Goal: Task Accomplishment & Management: Complete application form

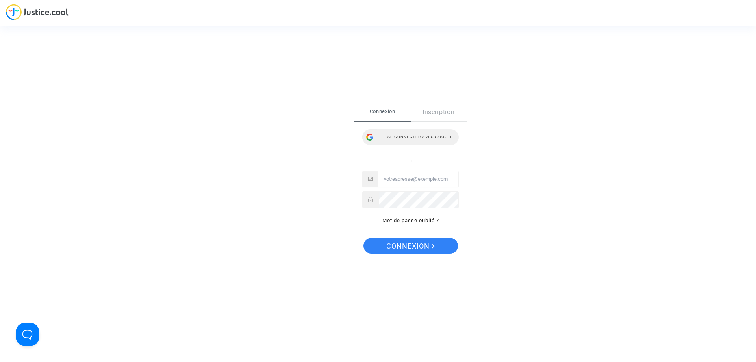
click at [434, 137] on div "Se connecter avec Google" at bounding box center [410, 137] width 96 height 16
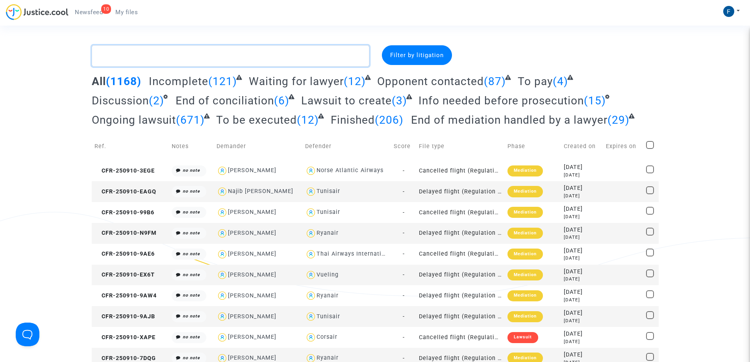
click at [164, 58] on textarea at bounding box center [231, 55] width 278 height 21
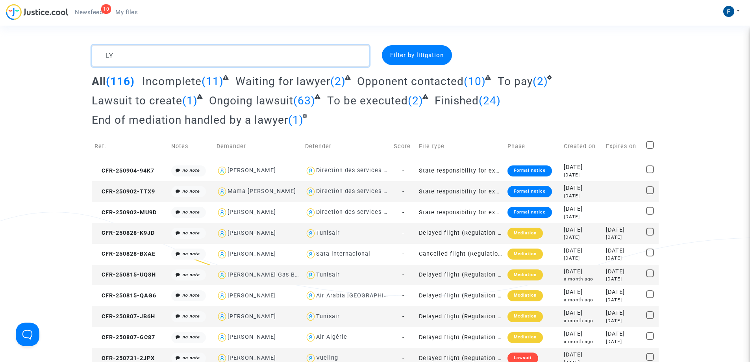
type textarea "L"
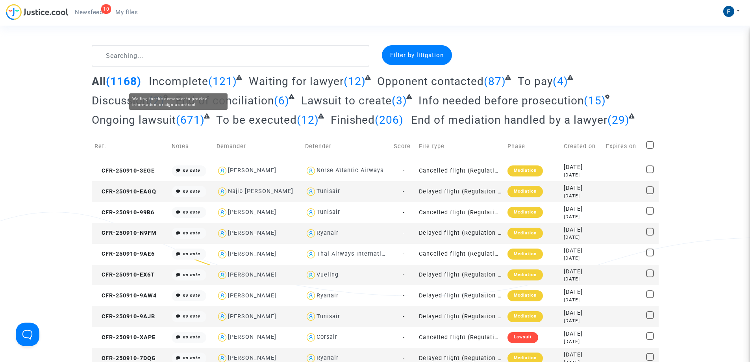
click at [199, 82] on span "Incomplete" at bounding box center [178, 81] width 59 height 13
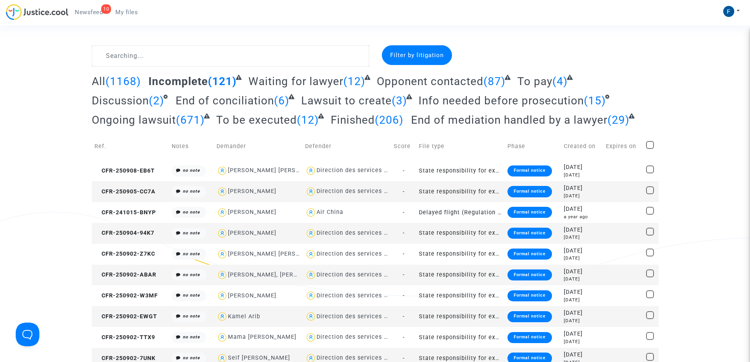
click at [394, 60] on div "Filter by litigation" at bounding box center [417, 55] width 70 height 20
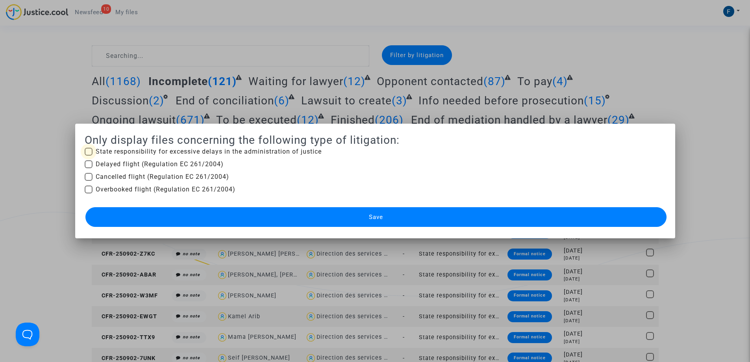
click at [87, 152] on span at bounding box center [89, 152] width 8 height 8
click at [88, 156] on input "State responsibility for excessive delays in the administration of justice" at bounding box center [88, 156] width 0 height 0
checkbox input "true"
click at [466, 213] on button "Save" at bounding box center [375, 217] width 581 height 20
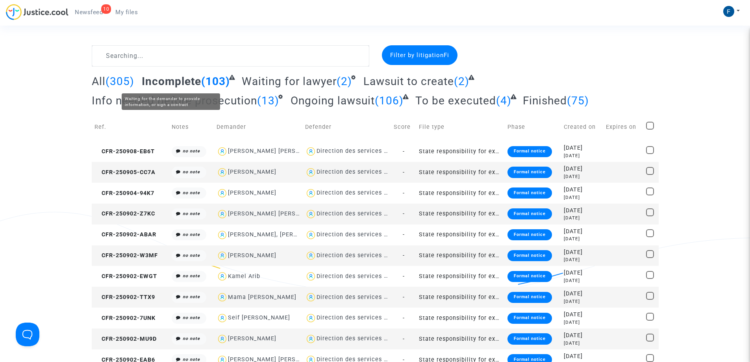
click at [173, 81] on span "Incomplete" at bounding box center [171, 81] width 59 height 13
click at [540, 191] on div "Formal notice" at bounding box center [530, 192] width 44 height 11
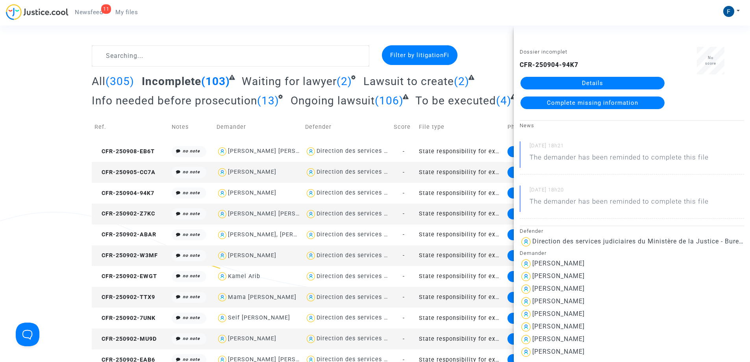
click at [587, 104] on span "Complete missing information" at bounding box center [592, 102] width 91 height 7
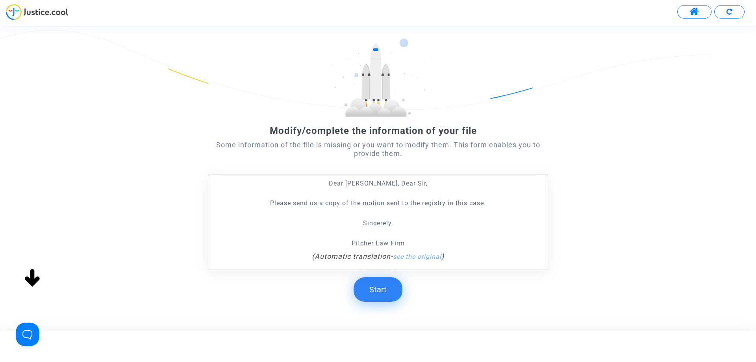
scroll to position [39, 0]
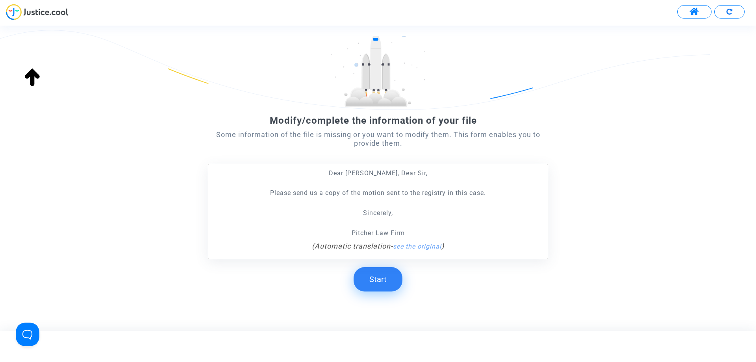
click at [376, 283] on button "Start" at bounding box center [378, 279] width 49 height 24
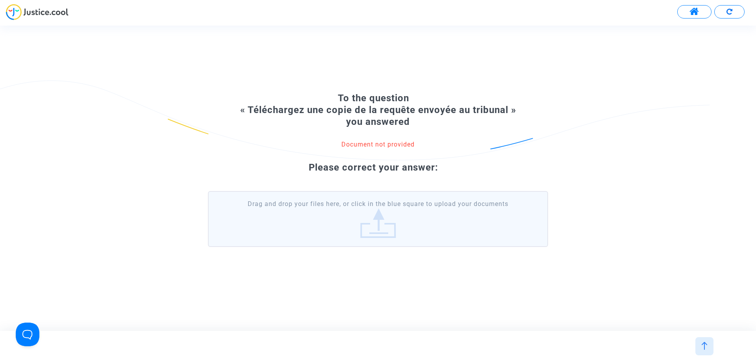
click at [383, 233] on label "Drag and drop your files here, or click in the blue square to upload your docum…" at bounding box center [378, 219] width 340 height 56
click at [0, 0] on input "Drag and drop your files here, or click in the blue square to upload your docum…" at bounding box center [0, 0] width 0 height 0
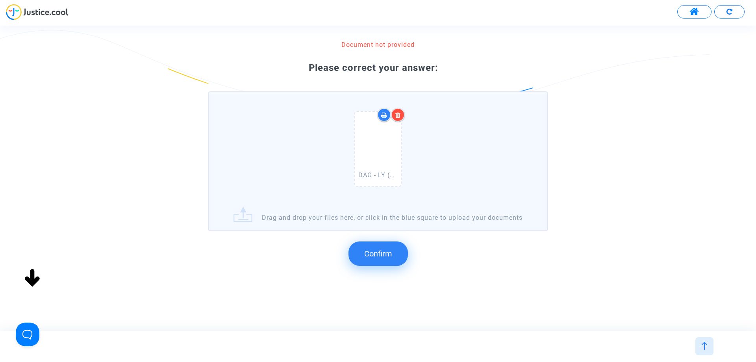
scroll to position [83, 0]
click at [384, 256] on span "Confirm" at bounding box center [378, 253] width 28 height 9
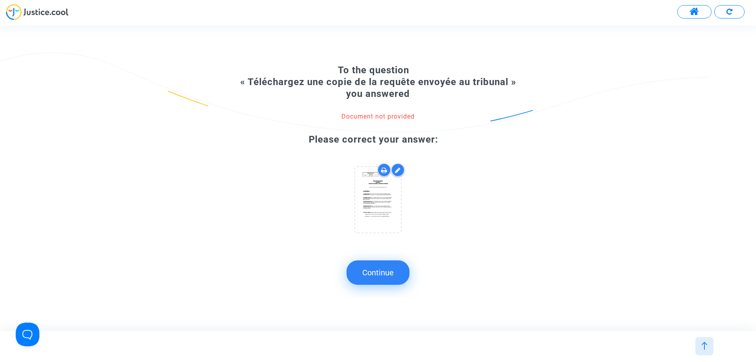
click at [394, 274] on button "Continue" at bounding box center [377, 272] width 63 height 24
click at [395, 268] on button "Continue" at bounding box center [377, 272] width 63 height 24
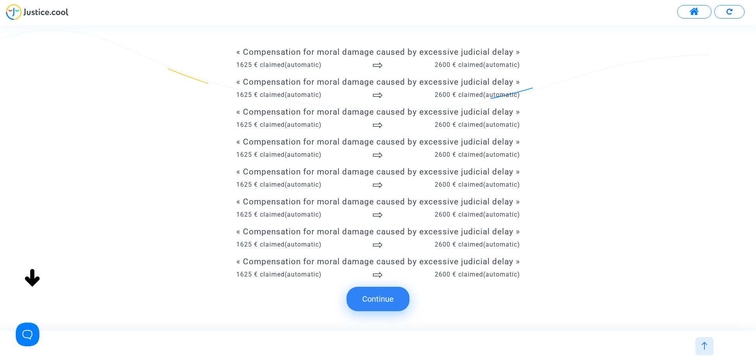
click at [385, 301] on button "Continue" at bounding box center [377, 299] width 63 height 24
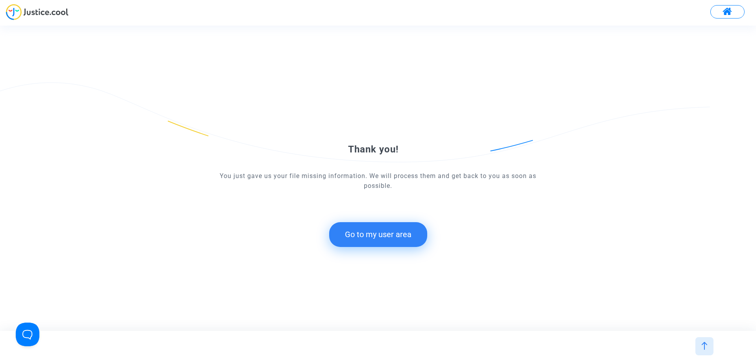
click at [382, 239] on button "Go to my user area" at bounding box center [378, 234] width 98 height 24
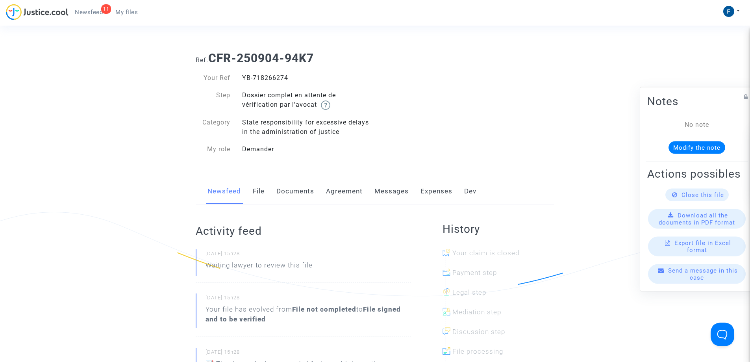
click at [256, 193] on link "File" at bounding box center [259, 191] width 12 height 26
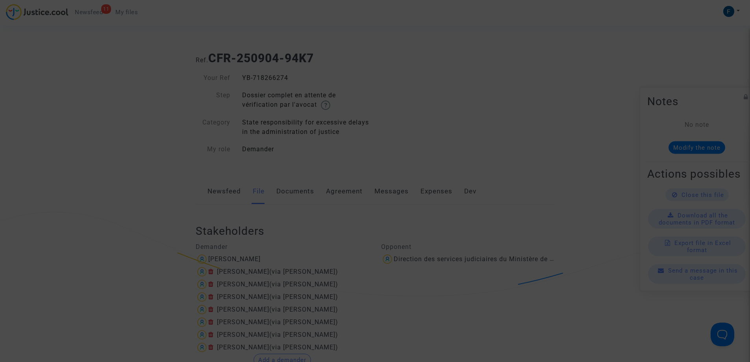
click at [298, 186] on div at bounding box center [375, 181] width 750 height 362
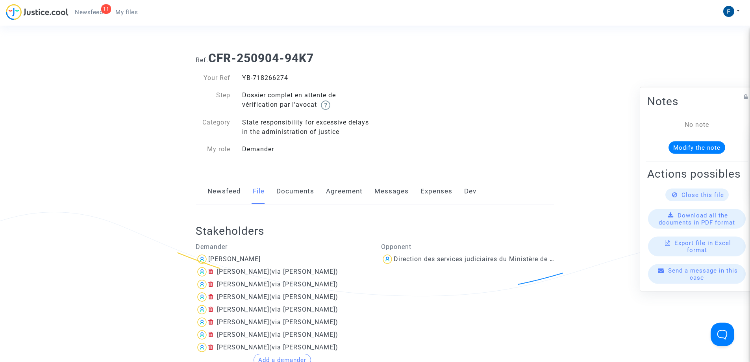
click at [296, 195] on link "Documents" at bounding box center [295, 191] width 38 height 26
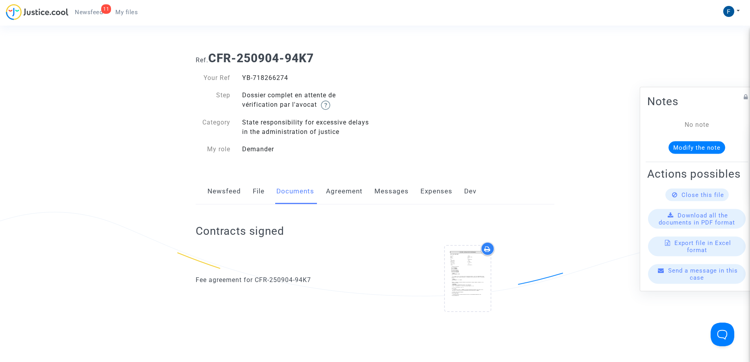
click at [392, 191] on link "Messages" at bounding box center [391, 191] width 34 height 26
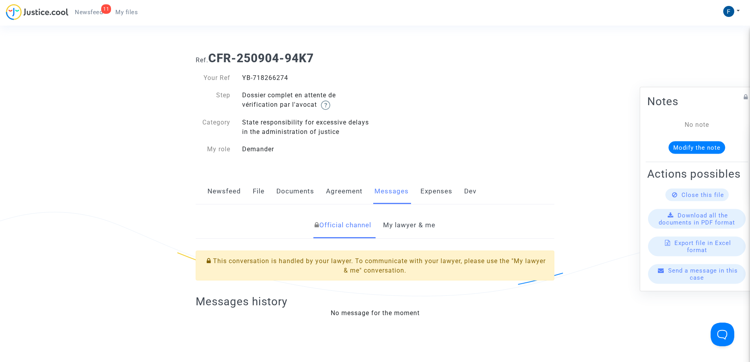
click at [402, 226] on link "My lawyer & me" at bounding box center [409, 225] width 52 height 26
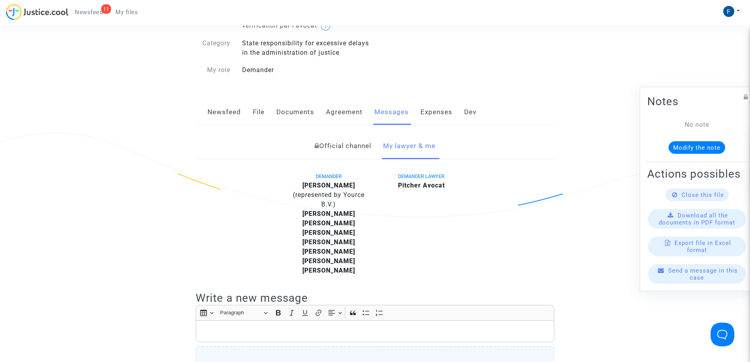
scroll to position [79, 0]
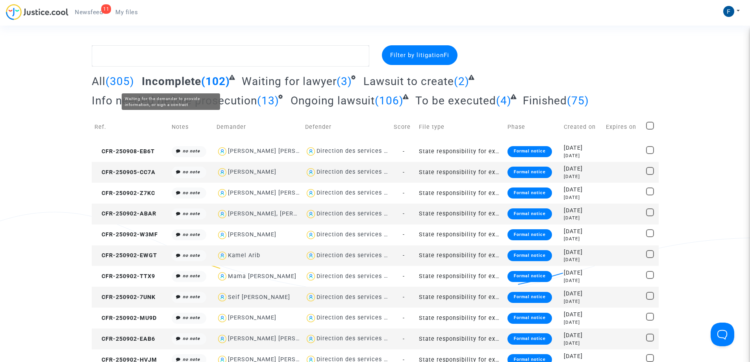
click at [187, 80] on span "Incomplete" at bounding box center [171, 81] width 59 height 13
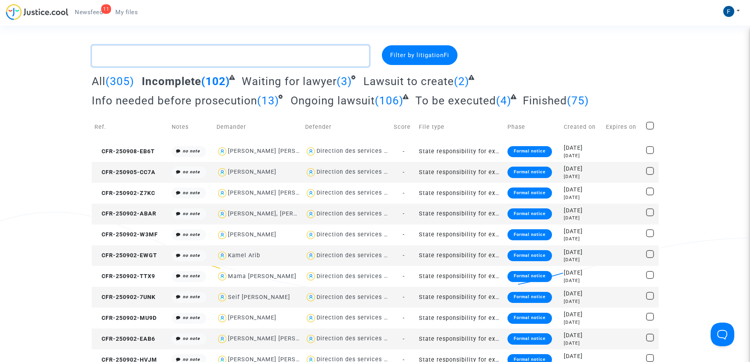
click at [214, 62] on textarea at bounding box center [231, 55] width 278 height 21
click at [409, 54] on span "Filter by litigation Fi" at bounding box center [419, 55] width 59 height 7
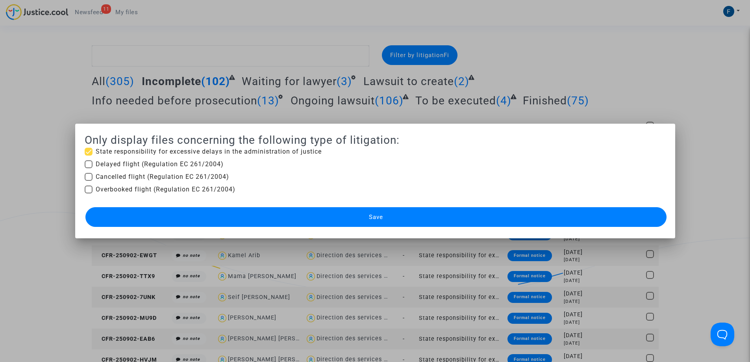
click at [414, 212] on button "Save" at bounding box center [375, 217] width 581 height 20
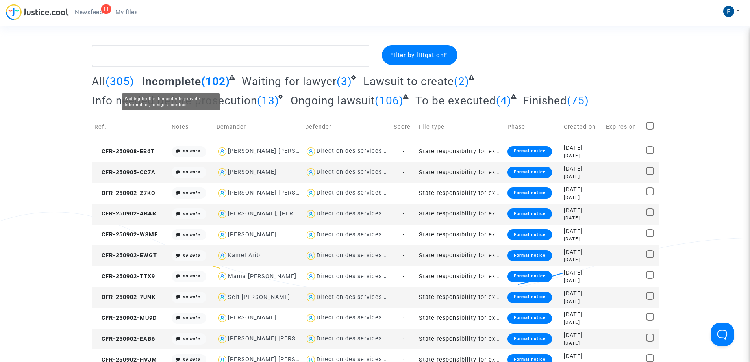
click at [189, 83] on span "Incomplete" at bounding box center [171, 81] width 59 height 13
drag, startPoint x: 538, startPoint y: 192, endPoint x: 522, endPoint y: 192, distance: 15.4
click at [522, 192] on div "Formal notice" at bounding box center [530, 192] width 44 height 11
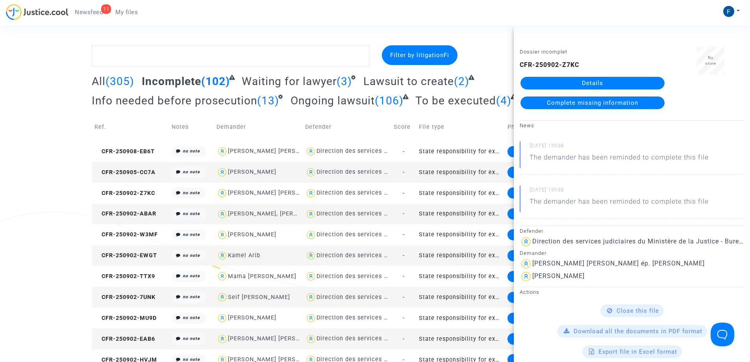
click at [578, 104] on span "Complete missing information" at bounding box center [592, 102] width 91 height 7
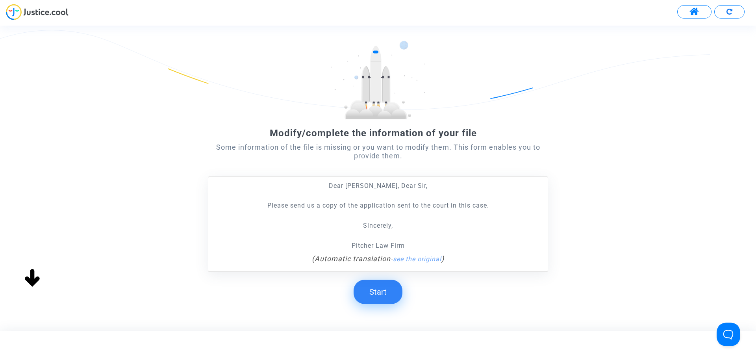
scroll to position [39, 0]
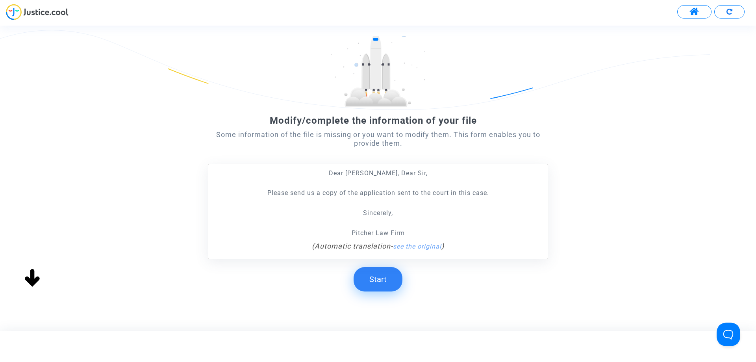
click at [382, 275] on button "Start" at bounding box center [378, 279] width 49 height 24
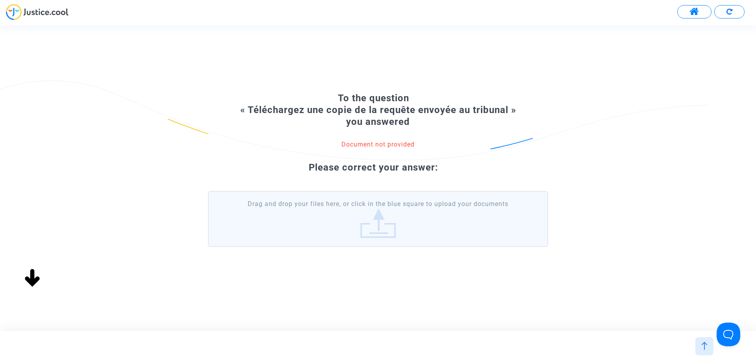
click at [400, 209] on label "Drag and drop your files here, or click in the blue square to upload your docum…" at bounding box center [378, 219] width 340 height 56
click at [0, 0] on input "Drag and drop your files here, or click in the blue square to upload your docum…" at bounding box center [0, 0] width 0 height 0
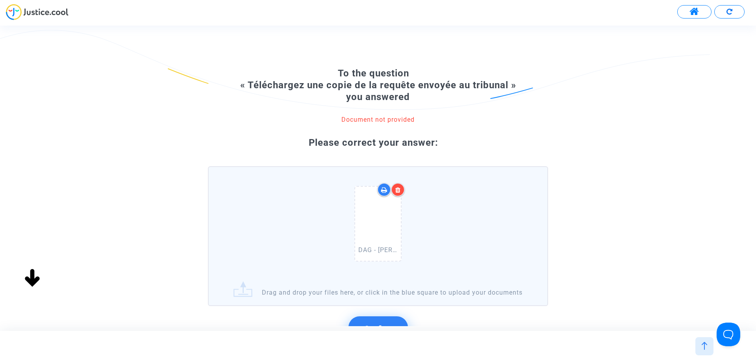
scroll to position [83, 0]
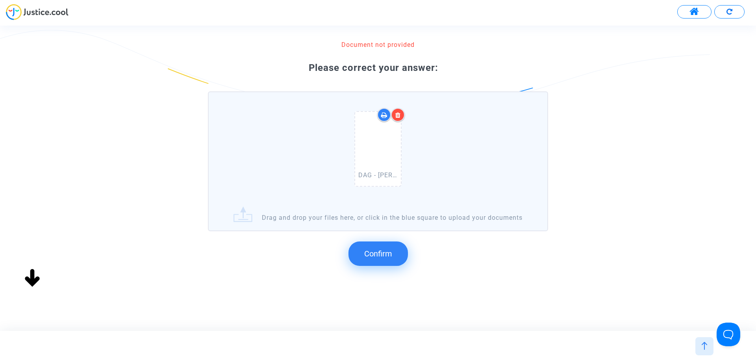
click at [382, 257] on span "Confirm" at bounding box center [378, 253] width 28 height 9
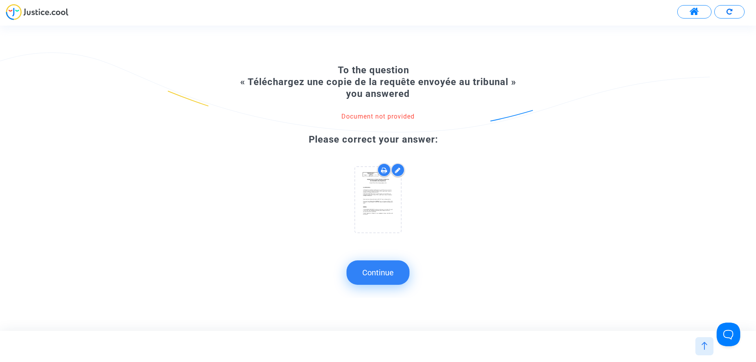
click at [381, 280] on button "Continue" at bounding box center [377, 272] width 63 height 24
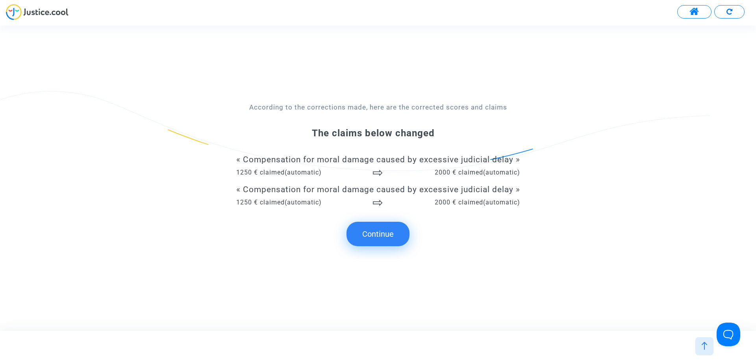
click at [378, 232] on button "Continue" at bounding box center [377, 234] width 63 height 24
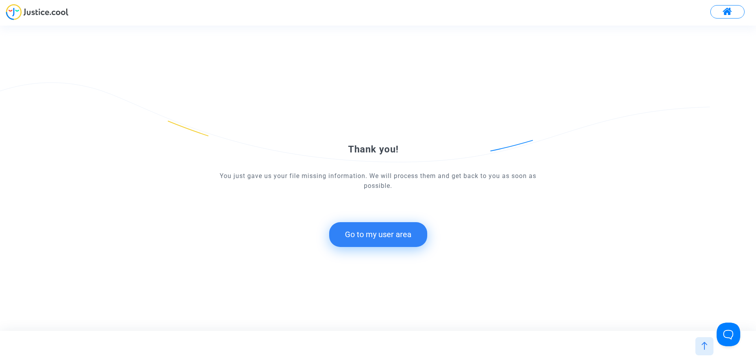
click at [393, 234] on button "Go to my user area" at bounding box center [378, 234] width 98 height 24
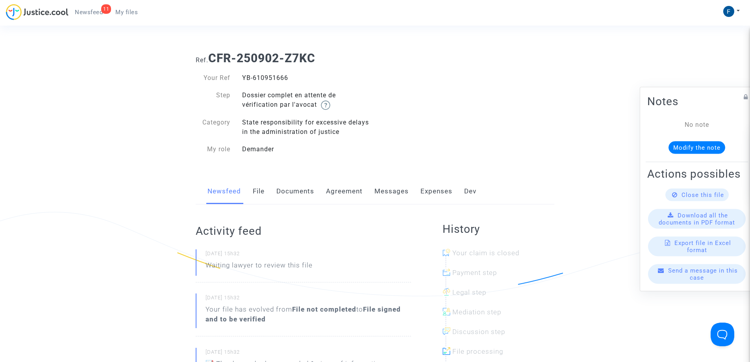
click at [170, 14] on div "11 Newsfeed My files My profile Settings Log out" at bounding box center [375, 15] width 750 height 22
click at [144, 24] on div "11 Newsfeed My files My profile Settings Log out" at bounding box center [375, 15] width 750 height 22
click at [131, 11] on span "My files" at bounding box center [126, 12] width 22 height 7
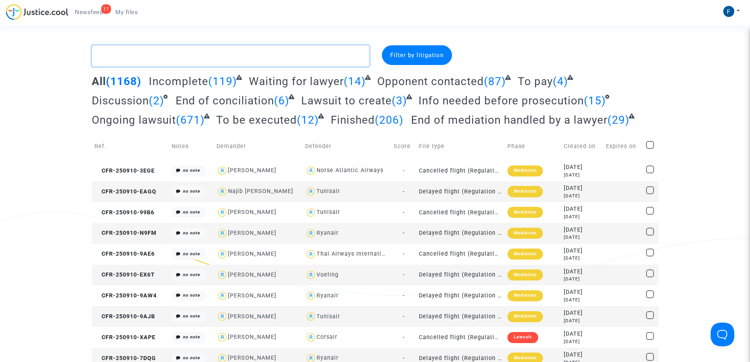
click at [165, 56] on textarea at bounding box center [231, 55] width 278 height 21
paste textarea "Travert"
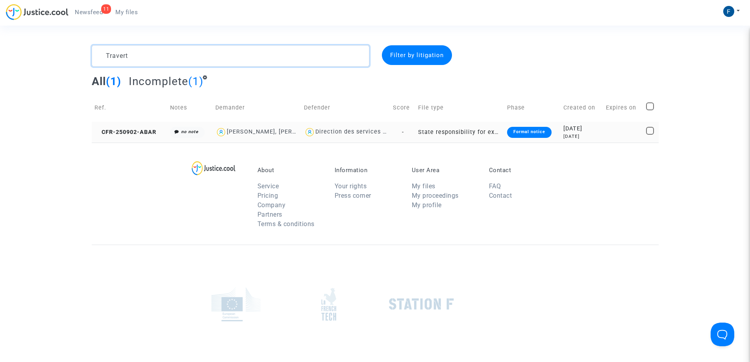
type textarea "Travert"
click at [536, 134] on div "Formal notice" at bounding box center [529, 132] width 44 height 11
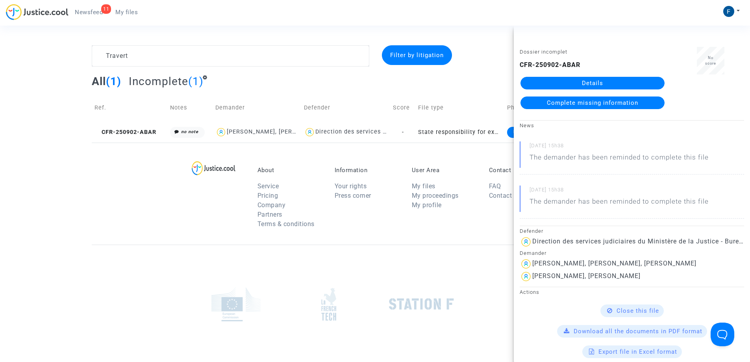
click at [628, 104] on span "Complete missing information" at bounding box center [592, 102] width 91 height 7
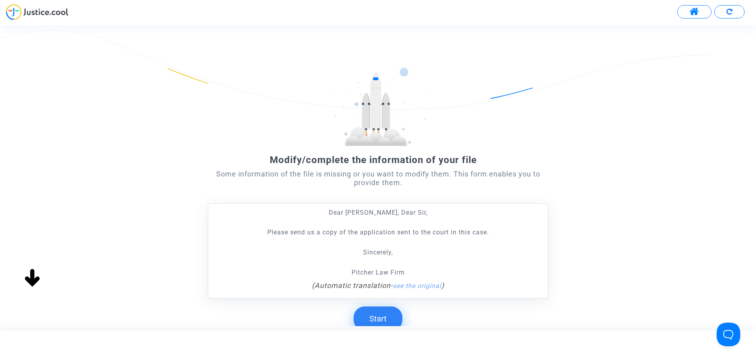
click at [389, 318] on button "Start" at bounding box center [378, 318] width 49 height 24
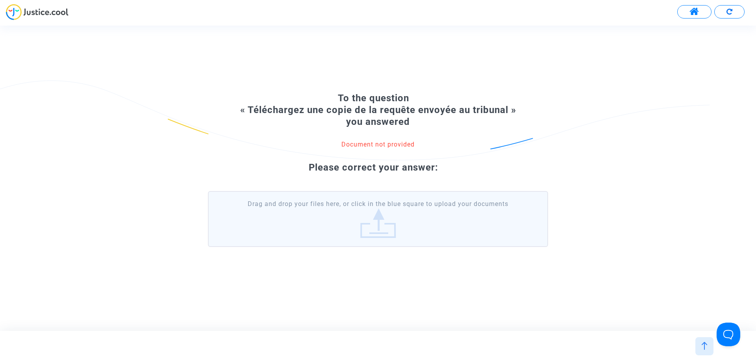
click at [424, 234] on label "Drag and drop your files here, or click in the blue square to upload your docum…" at bounding box center [378, 219] width 340 height 56
click at [0, 0] on input "Drag and drop your files here, or click in the blue square to upload your docum…" at bounding box center [0, 0] width 0 height 0
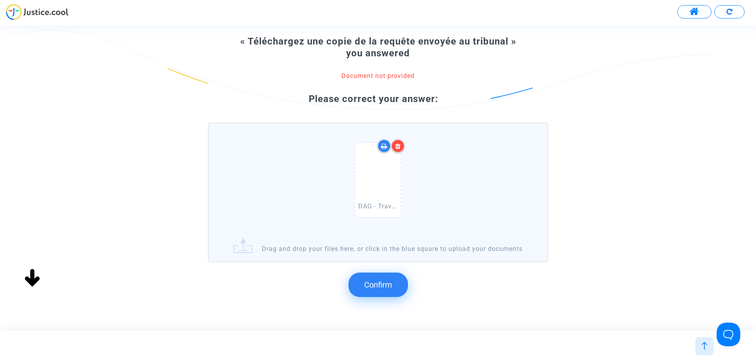
scroll to position [83, 0]
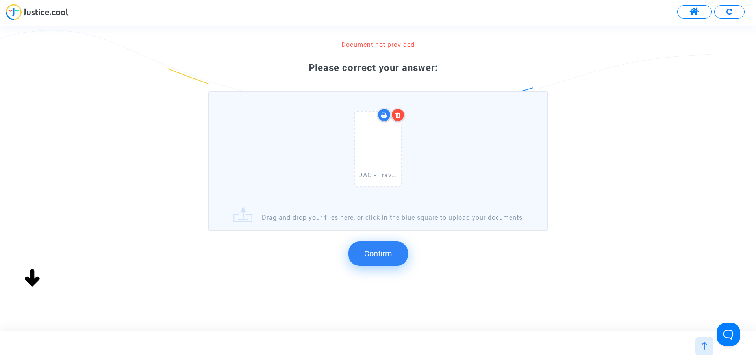
click at [383, 257] on span "Confirm" at bounding box center [378, 253] width 28 height 9
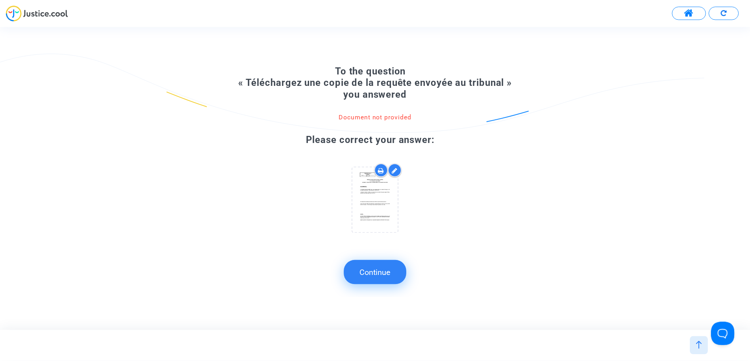
scroll to position [0, 0]
click at [375, 278] on button "Continue" at bounding box center [377, 272] width 63 height 24
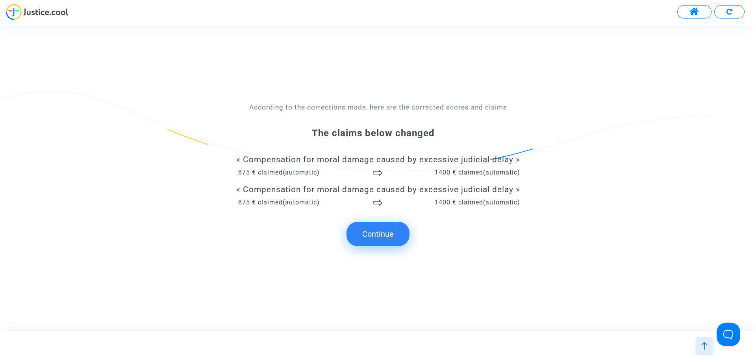
click at [380, 237] on button "Continue" at bounding box center [377, 234] width 63 height 24
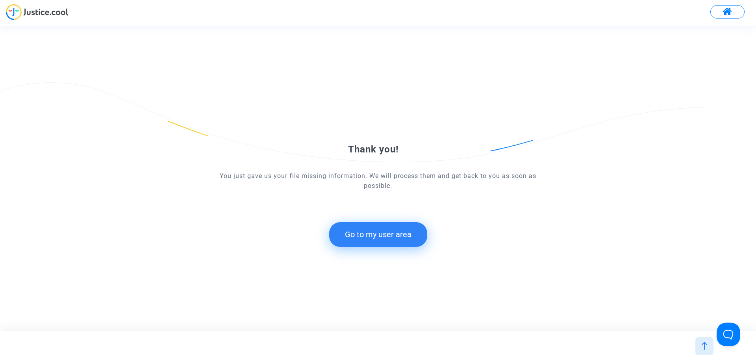
click at [396, 237] on button "Go to my user area" at bounding box center [378, 234] width 98 height 24
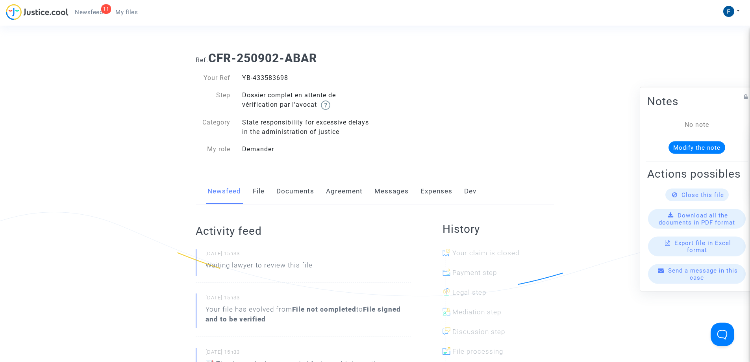
click at [141, 15] on link "My files" at bounding box center [126, 12] width 35 height 12
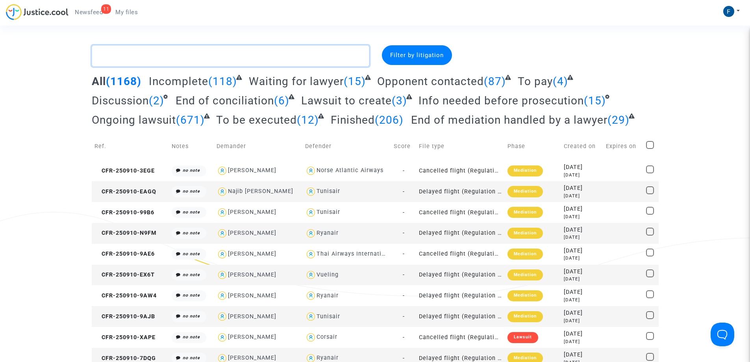
click at [143, 59] on textarea at bounding box center [231, 55] width 278 height 21
paste textarea "De Brie"
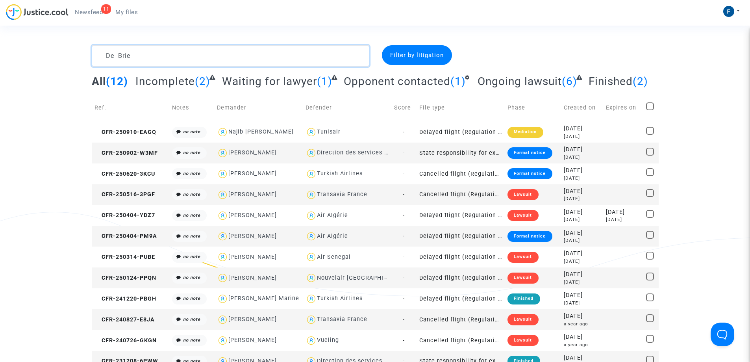
type textarea "De Brie"
click at [530, 152] on div "Formal notice" at bounding box center [530, 152] width 44 height 11
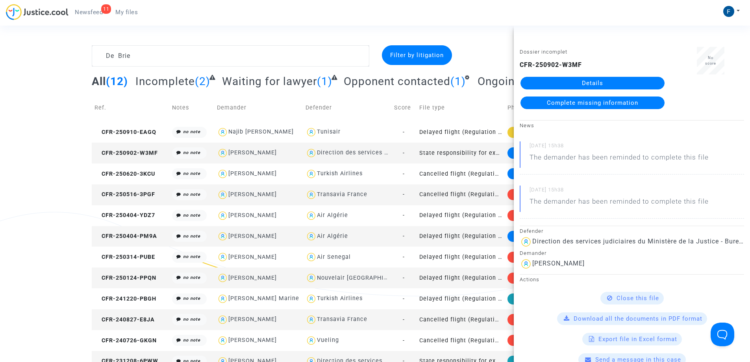
click at [593, 103] on span "Complete missing information" at bounding box center [592, 102] width 91 height 7
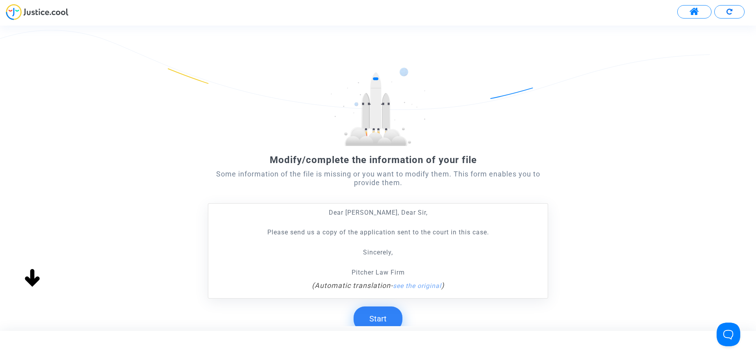
click at [385, 319] on button "Start" at bounding box center [378, 318] width 49 height 24
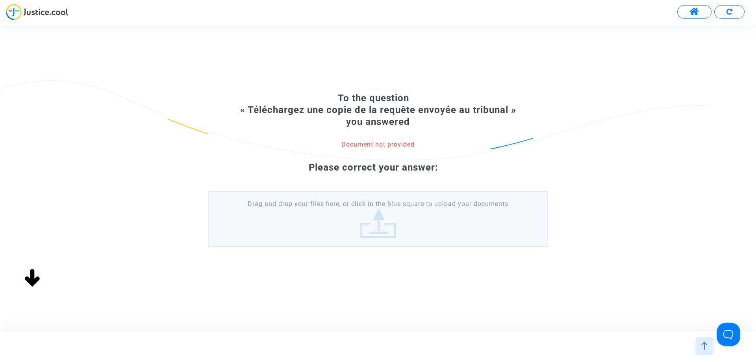
click at [374, 237] on label "Drag and drop your files here, or click in the blue square to upload your docum…" at bounding box center [378, 219] width 340 height 56
click at [0, 0] on input "Drag and drop your files here, or click in the blue square to upload your docum…" at bounding box center [0, 0] width 0 height 0
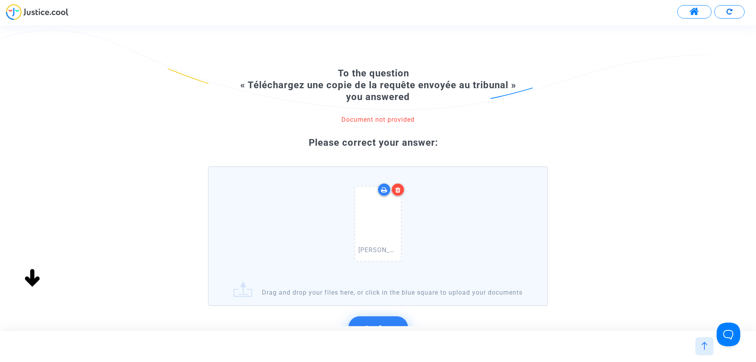
scroll to position [83, 0]
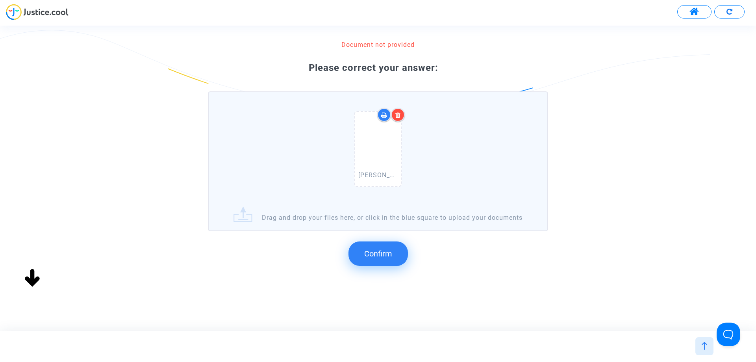
click at [391, 247] on button "Confirm" at bounding box center [377, 253] width 59 height 24
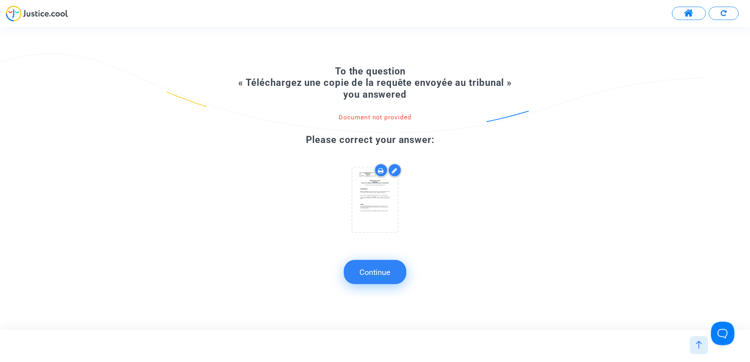
scroll to position [0, 0]
click at [371, 274] on button "Continue" at bounding box center [377, 272] width 63 height 24
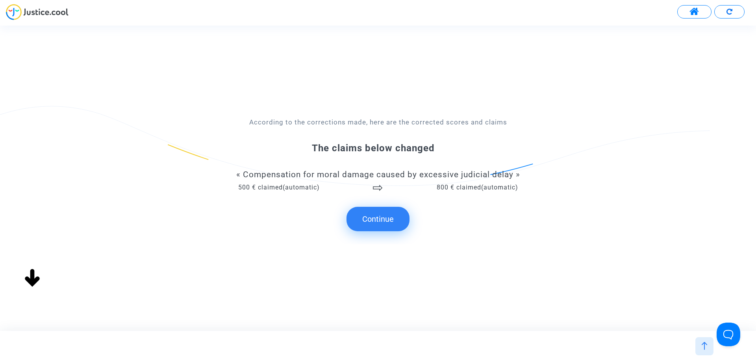
click at [383, 222] on button "Continue" at bounding box center [377, 219] width 63 height 24
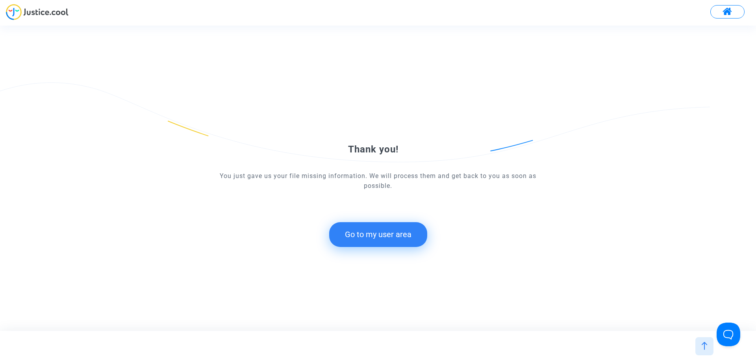
click at [394, 234] on button "Go to my user area" at bounding box center [378, 234] width 98 height 24
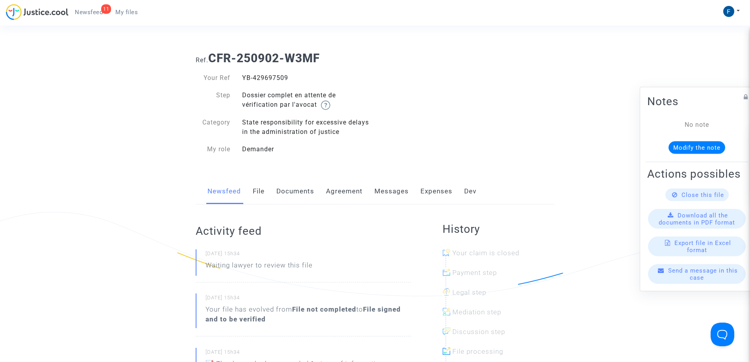
click at [131, 15] on span "My files" at bounding box center [126, 12] width 22 height 7
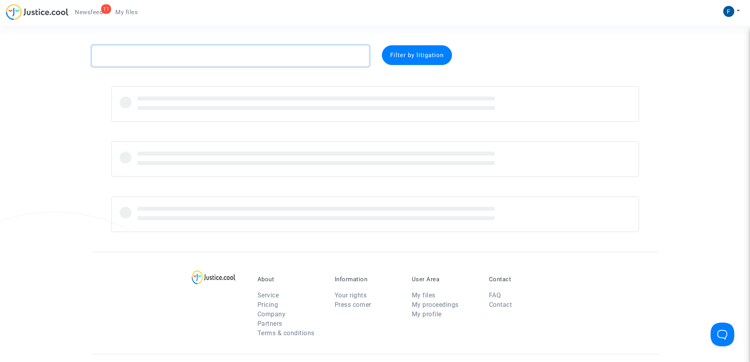
click at [159, 56] on textarea at bounding box center [231, 55] width 278 height 21
paste textarea "ARIB"
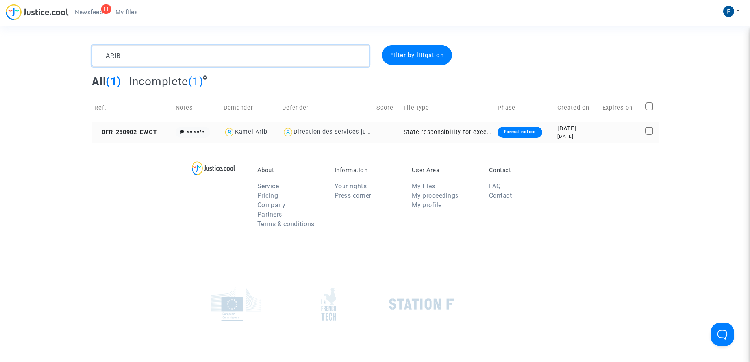
type textarea "ARIB"
click at [531, 134] on div "Formal notice" at bounding box center [520, 132] width 44 height 11
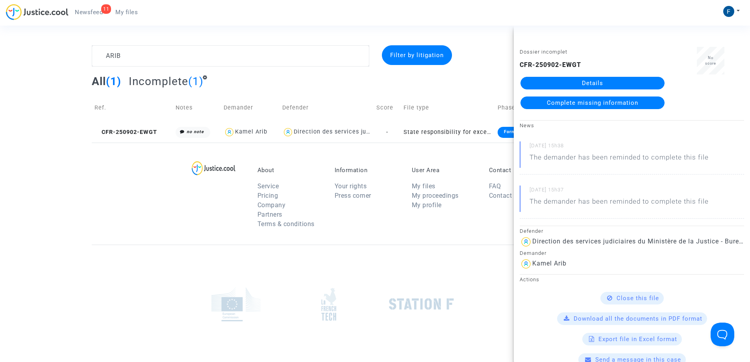
click at [612, 101] on span "Complete missing information" at bounding box center [592, 102] width 91 height 7
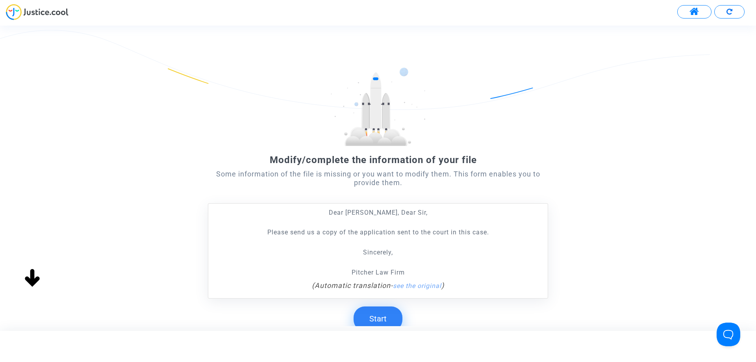
click at [386, 319] on button "Start" at bounding box center [378, 318] width 49 height 24
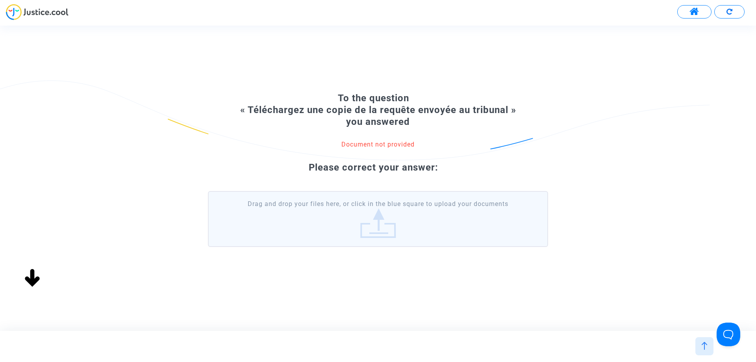
click at [375, 221] on label "Drag and drop your files here, or click in the blue square to upload your docum…" at bounding box center [378, 219] width 340 height 56
click at [0, 0] on input "Drag and drop your files here, or click in the blue square to upload your docum…" at bounding box center [0, 0] width 0 height 0
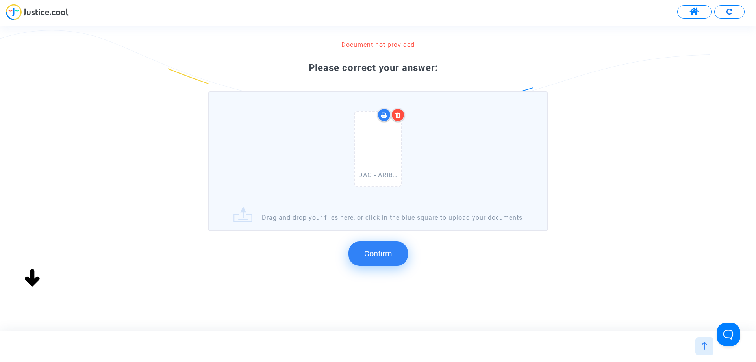
scroll to position [83, 0]
click at [378, 254] on span "Confirm" at bounding box center [378, 253] width 28 height 9
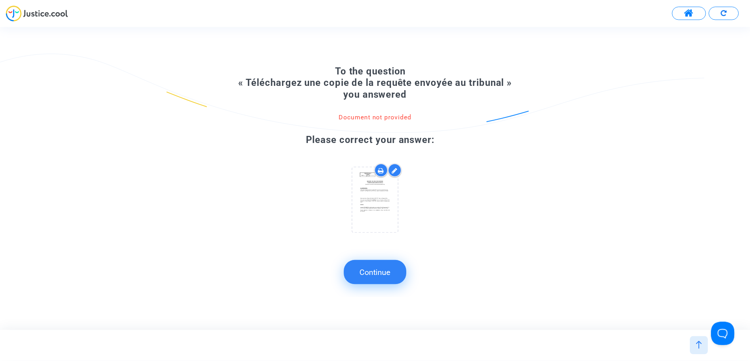
scroll to position [0, 0]
click at [381, 278] on button "Continue" at bounding box center [377, 272] width 63 height 24
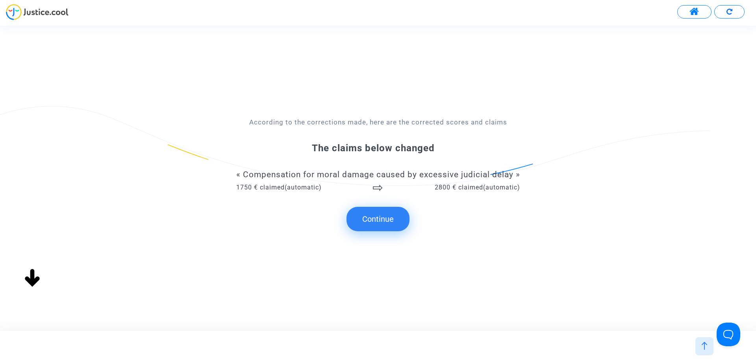
click at [387, 217] on button "Continue" at bounding box center [377, 219] width 63 height 24
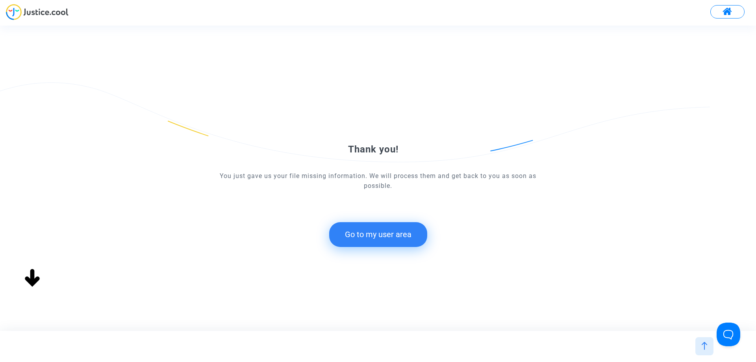
click at [387, 235] on button "Go to my user area" at bounding box center [378, 234] width 98 height 24
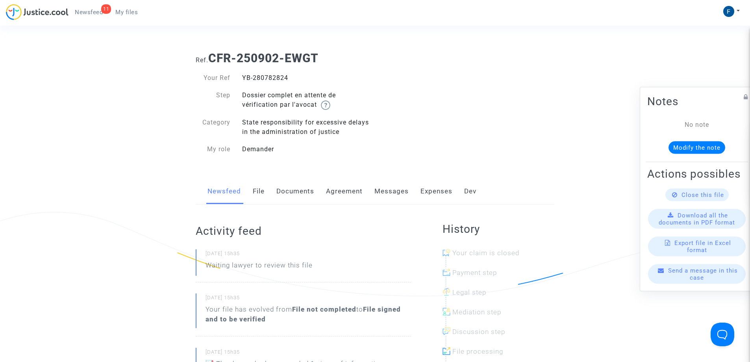
click at [126, 13] on span "My files" at bounding box center [126, 12] width 22 height 7
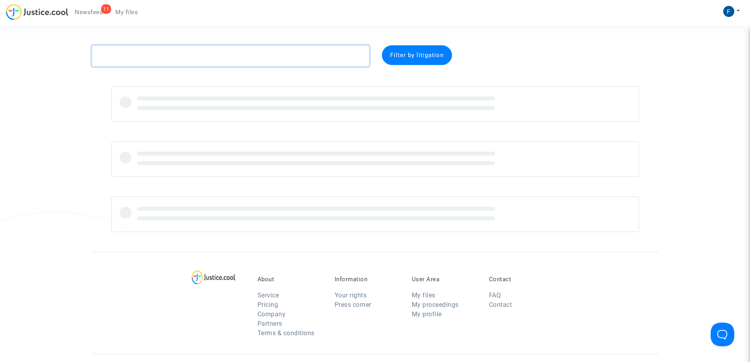
click at [149, 55] on textarea at bounding box center [231, 55] width 278 height 21
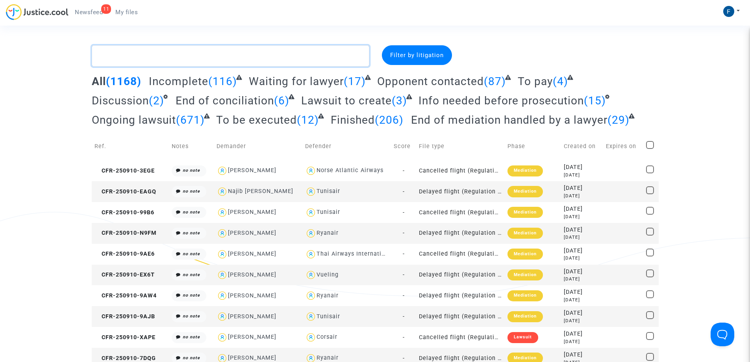
paste textarea "BENDOUMA ÉP. LETTIFI -"
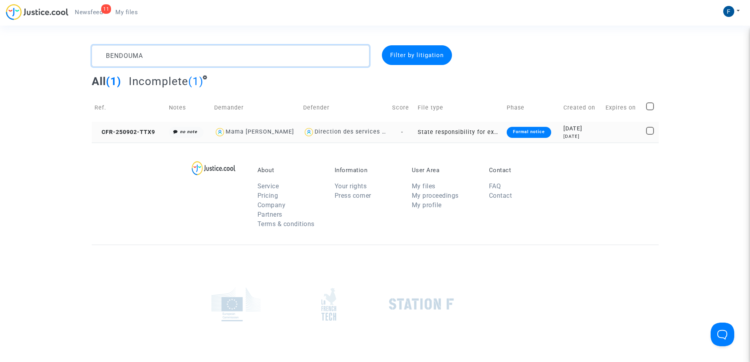
type textarea "BENDOUMA"
click at [539, 132] on div "Formal notice" at bounding box center [529, 132] width 44 height 11
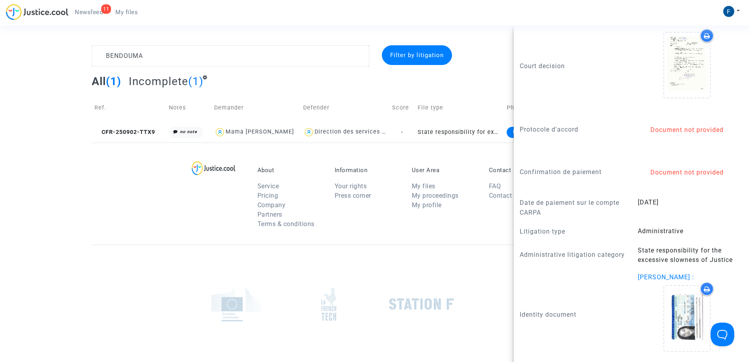
scroll to position [797, 0]
click at [687, 308] on icon at bounding box center [687, 318] width 26 height 25
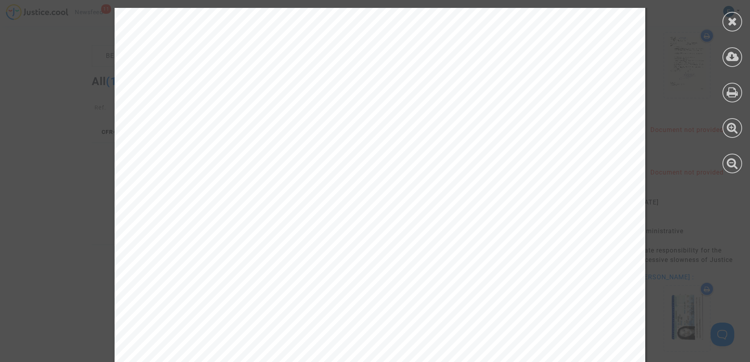
scroll to position [157, 0]
click at [734, 23] on icon at bounding box center [733, 21] width 10 height 12
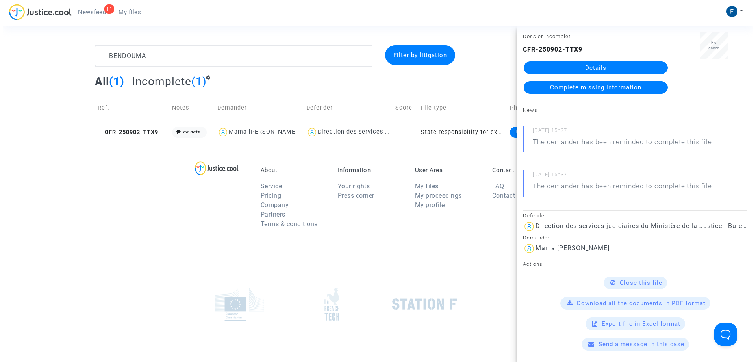
scroll to position [0, 0]
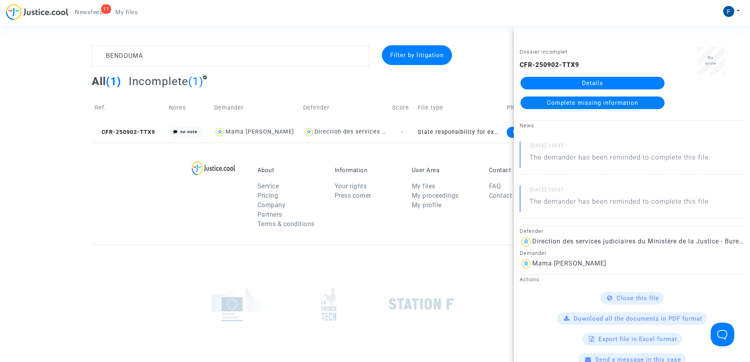
click at [582, 102] on span "Complete missing information" at bounding box center [592, 102] width 91 height 7
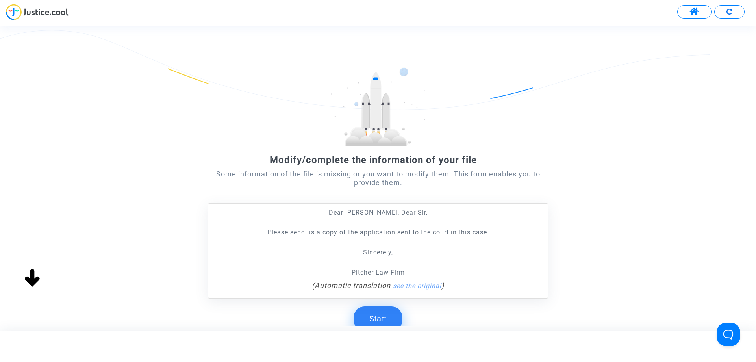
click at [385, 325] on button "Start" at bounding box center [378, 318] width 49 height 24
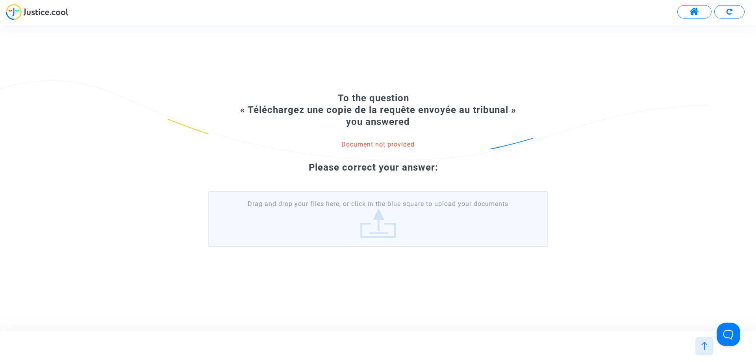
click at [389, 225] on label "Drag and drop your files here, or click in the blue square to upload your docum…" at bounding box center [378, 219] width 340 height 56
click at [0, 0] on input "Drag and drop your files here, or click in the blue square to upload your docum…" at bounding box center [0, 0] width 0 height 0
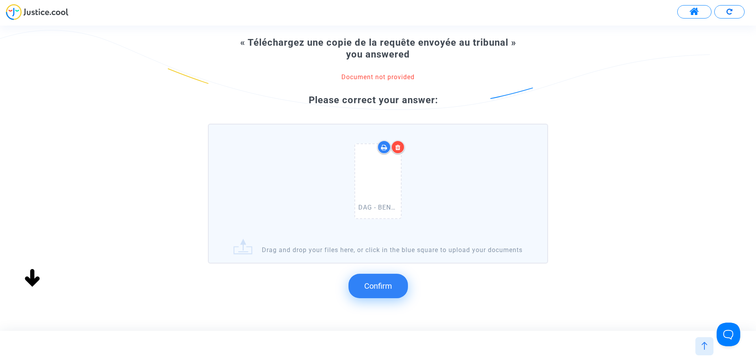
scroll to position [83, 0]
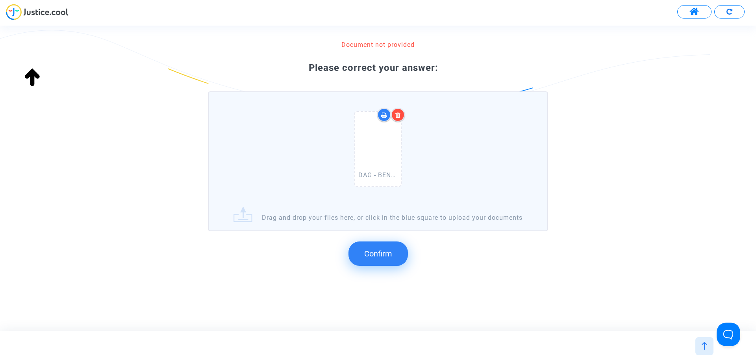
click at [383, 251] on span "Confirm" at bounding box center [378, 253] width 28 height 9
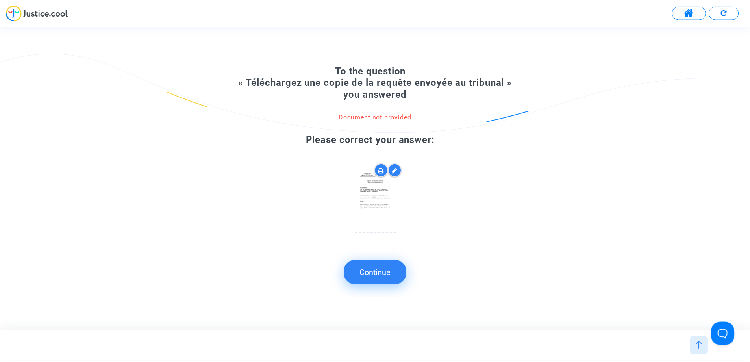
scroll to position [0, 0]
click at [380, 272] on button "Continue" at bounding box center [377, 272] width 63 height 24
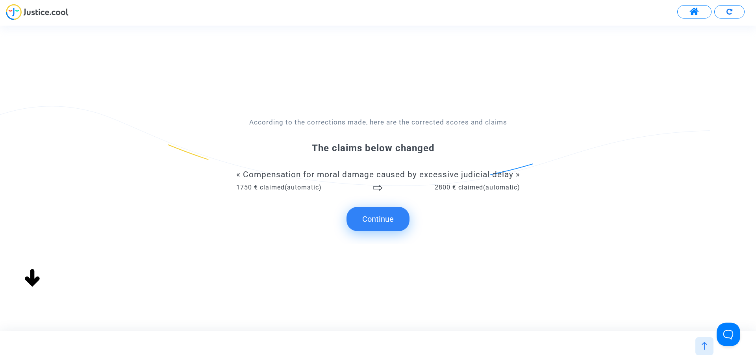
click at [377, 224] on button "Continue" at bounding box center [377, 219] width 63 height 24
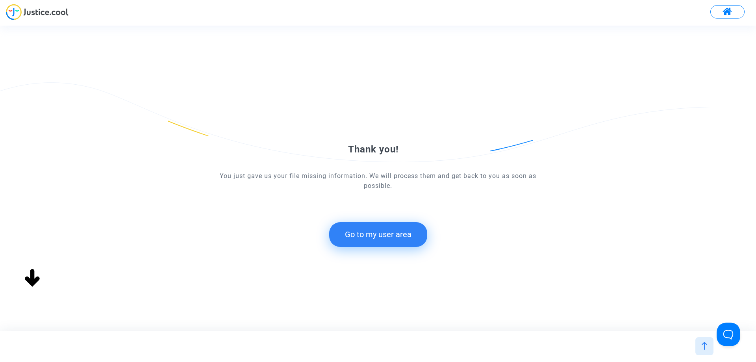
click at [382, 233] on button "Go to my user area" at bounding box center [378, 234] width 98 height 24
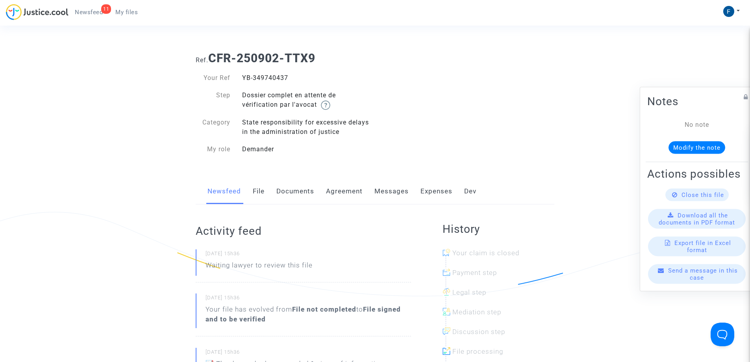
click at [133, 15] on span "My files" at bounding box center [126, 12] width 22 height 7
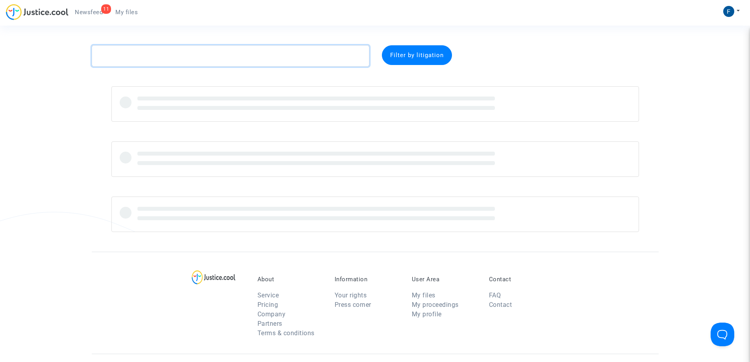
click at [188, 54] on textarea at bounding box center [231, 55] width 278 height 21
paste textarea "Ben Bader"
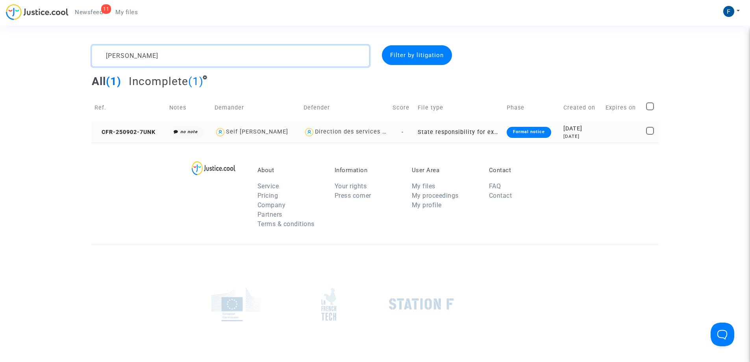
type textarea "Ben Bader"
click at [530, 132] on div "Formal notice" at bounding box center [529, 132] width 44 height 11
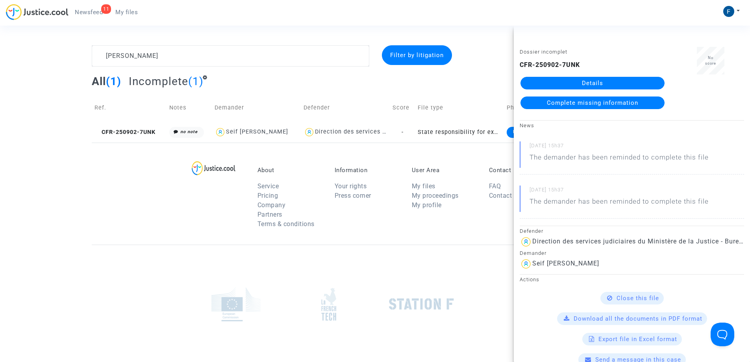
click at [624, 103] on span "Complete missing information" at bounding box center [592, 102] width 91 height 7
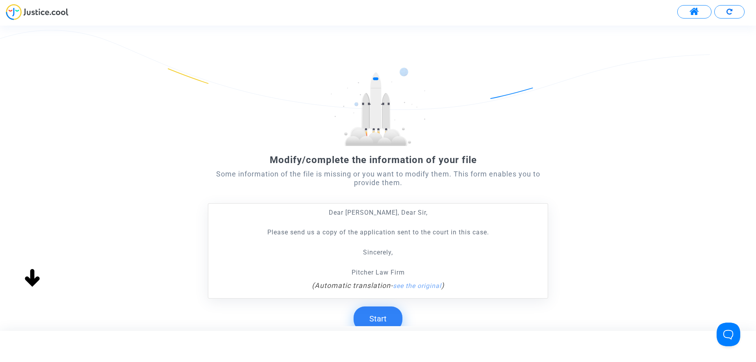
click at [386, 316] on button "Start" at bounding box center [378, 318] width 49 height 24
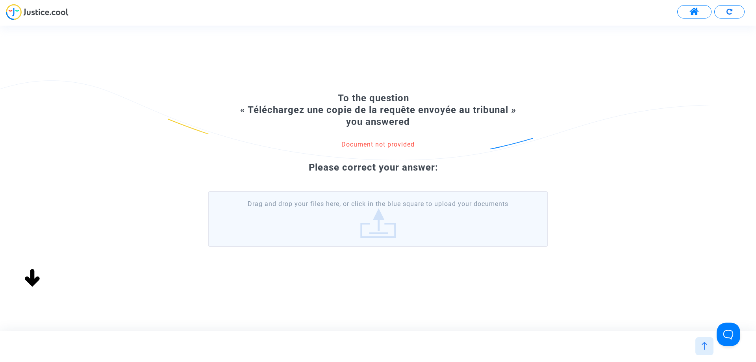
click at [371, 211] on label "Drag and drop your files here, or click in the blue square to upload your docum…" at bounding box center [378, 219] width 340 height 56
click at [0, 0] on input "Drag and drop your files here, or click in the blue square to upload your docum…" at bounding box center [0, 0] width 0 height 0
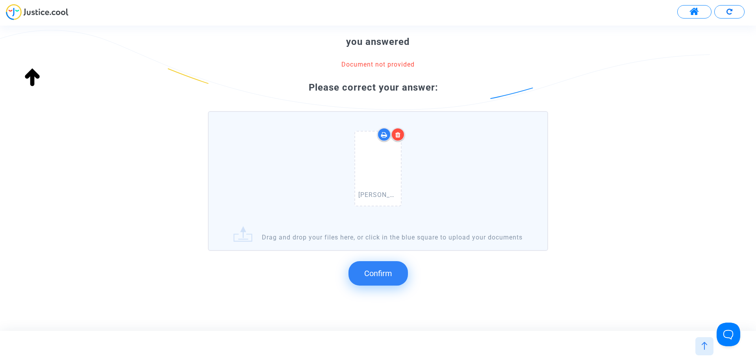
scroll to position [83, 0]
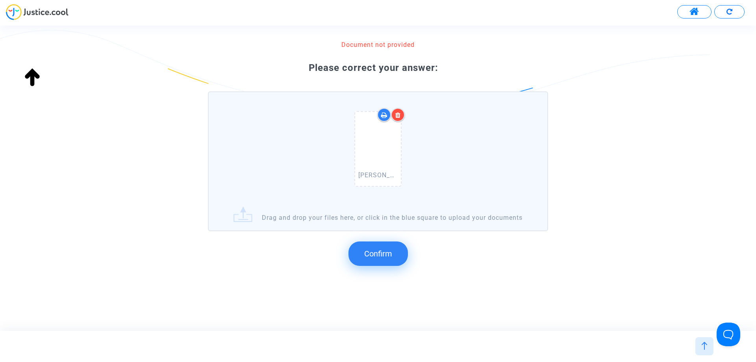
click at [379, 248] on button "Confirm" at bounding box center [377, 253] width 59 height 24
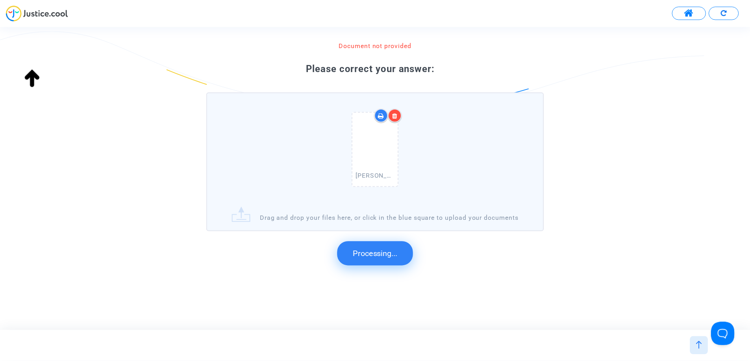
scroll to position [0, 0]
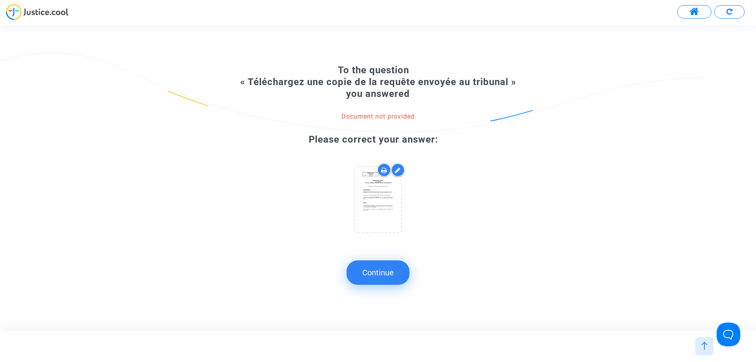
click at [378, 274] on button "Continue" at bounding box center [377, 272] width 63 height 24
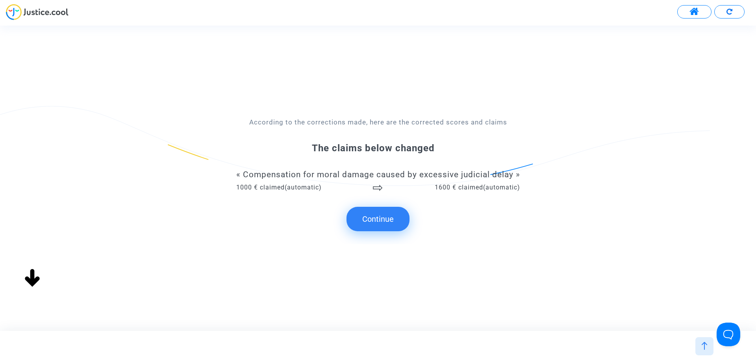
click at [372, 223] on button "Continue" at bounding box center [377, 219] width 63 height 24
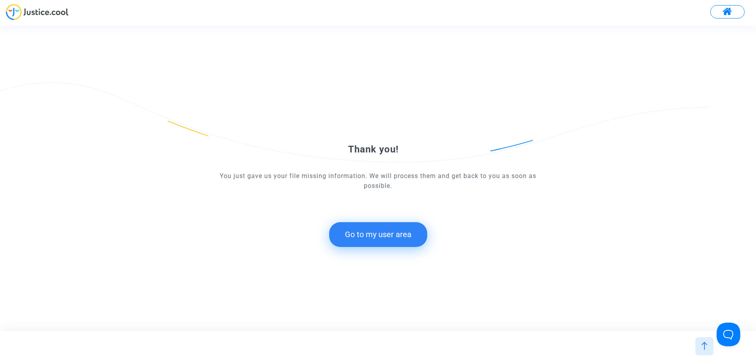
click at [381, 235] on button "Go to my user area" at bounding box center [378, 234] width 98 height 24
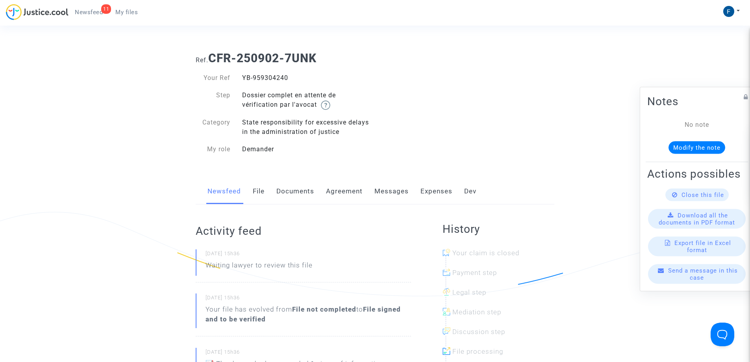
click at [129, 16] on link "My files" at bounding box center [126, 12] width 35 height 12
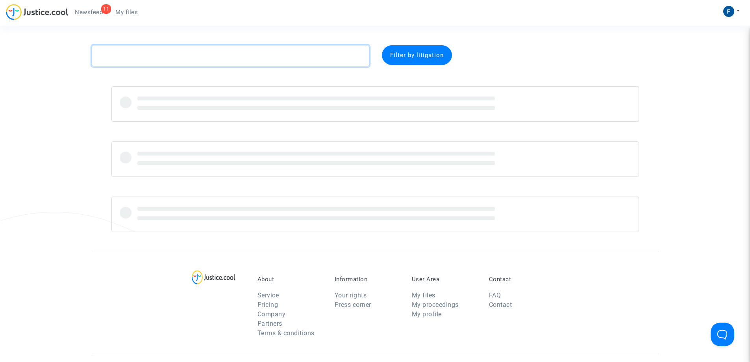
click at [184, 58] on textarea at bounding box center [231, 55] width 278 height 21
paste textarea "Touil"
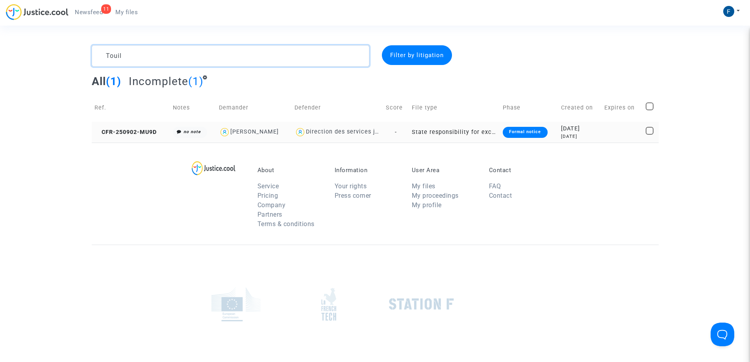
type textarea "Touil"
click at [519, 136] on div "Formal notice" at bounding box center [525, 132] width 44 height 11
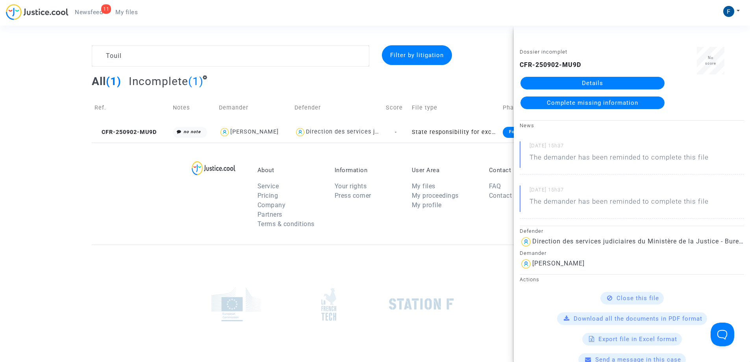
click at [615, 106] on span "Complete missing information" at bounding box center [592, 102] width 91 height 7
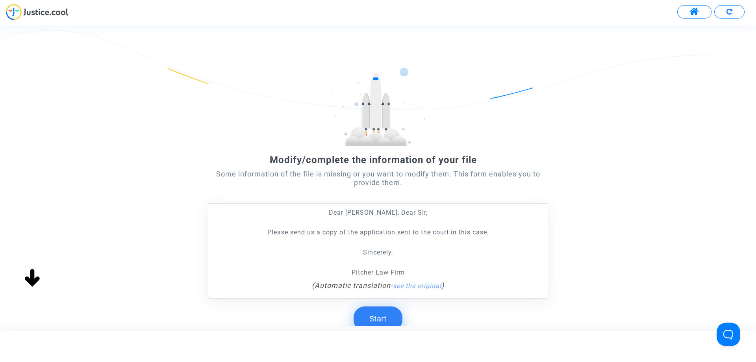
click at [381, 318] on button "Start" at bounding box center [378, 318] width 49 height 24
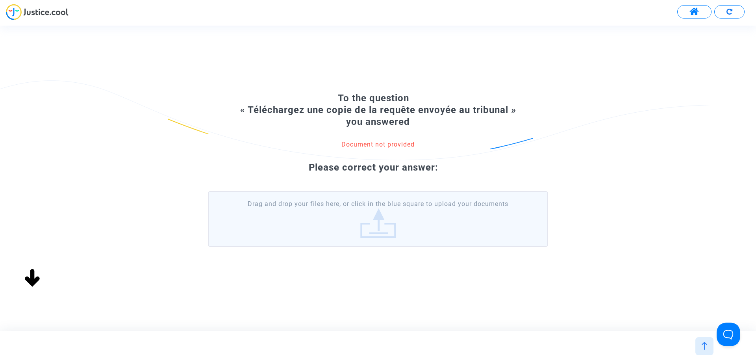
click at [401, 236] on label "Drag and drop your files here, or click in the blue square to upload your docum…" at bounding box center [378, 219] width 340 height 56
click at [0, 0] on input "Drag and drop your files here, or click in the blue square to upload your docum…" at bounding box center [0, 0] width 0 height 0
click at [400, 231] on label "Drag and drop your files here, or click in the blue square to upload your docum…" at bounding box center [378, 219] width 340 height 56
click at [0, 0] on input "Drag and drop your files here, or click in the blue square to upload your docum…" at bounding box center [0, 0] width 0 height 0
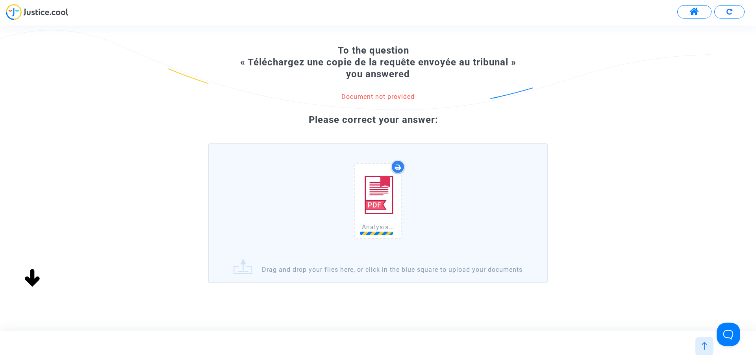
scroll to position [45, 0]
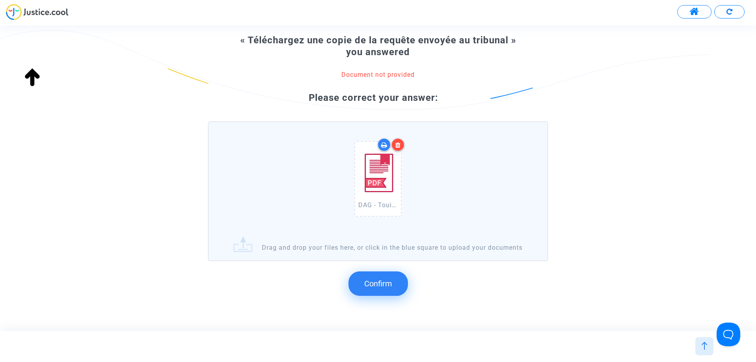
click at [377, 288] on span "Confirm" at bounding box center [378, 283] width 28 height 9
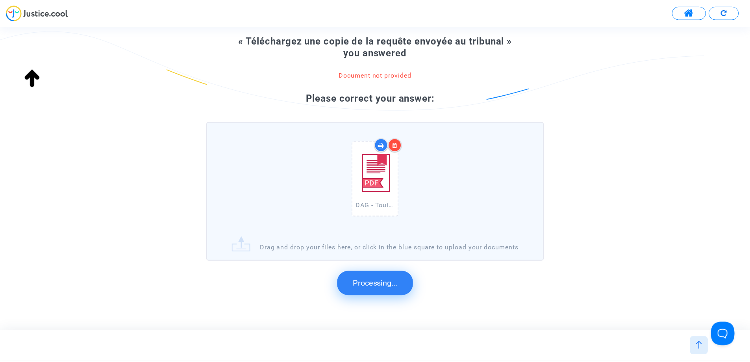
scroll to position [0, 0]
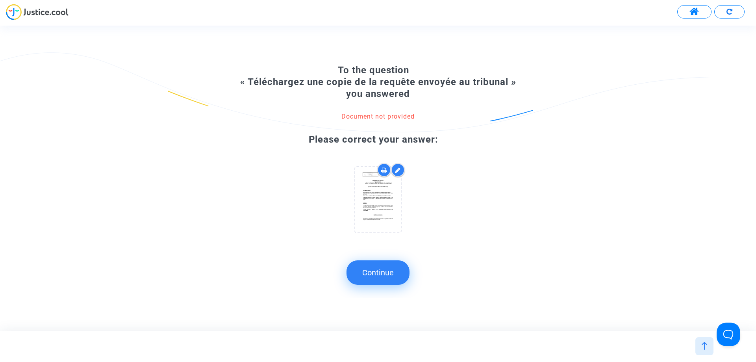
click at [391, 269] on button "Continue" at bounding box center [377, 272] width 63 height 24
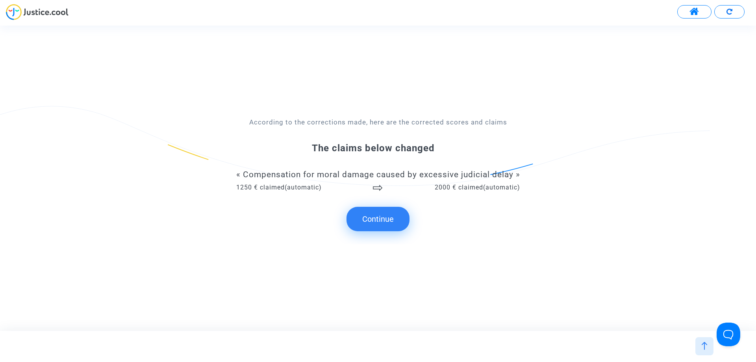
click at [387, 222] on button "Continue" at bounding box center [377, 219] width 63 height 24
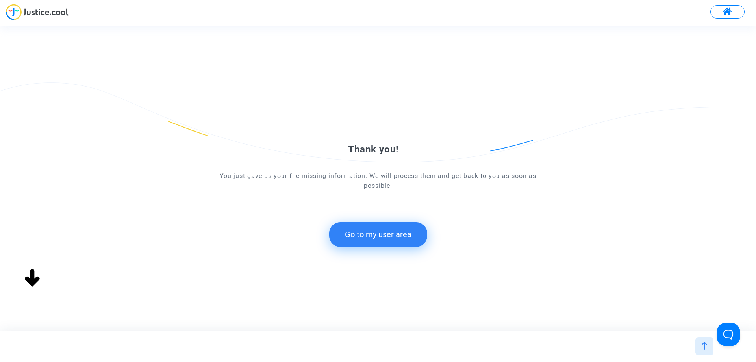
click at [396, 237] on button "Go to my user area" at bounding box center [378, 234] width 98 height 24
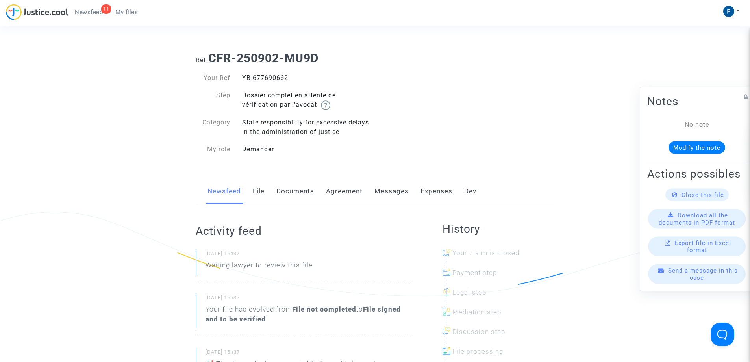
click at [143, 14] on link "My files" at bounding box center [126, 12] width 35 height 12
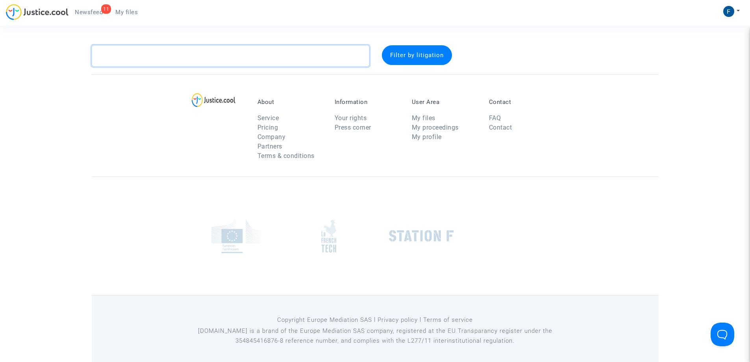
click at [142, 52] on textarea at bounding box center [231, 55] width 278 height 21
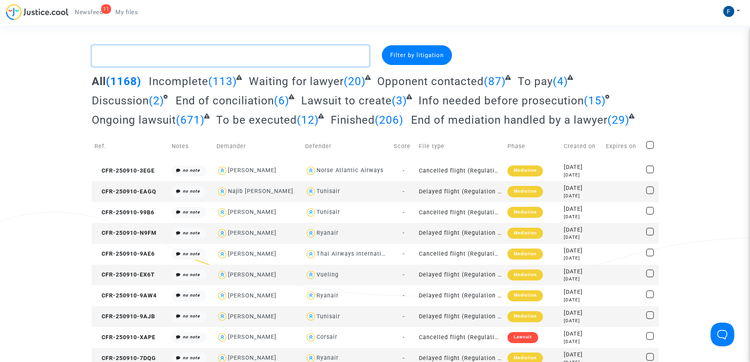
paste textarea "Caisson"
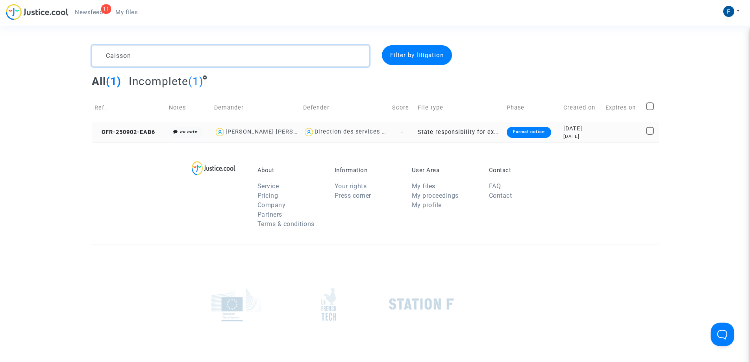
type textarea "Caisson"
click at [538, 133] on div "Formal notice" at bounding box center [529, 132] width 44 height 11
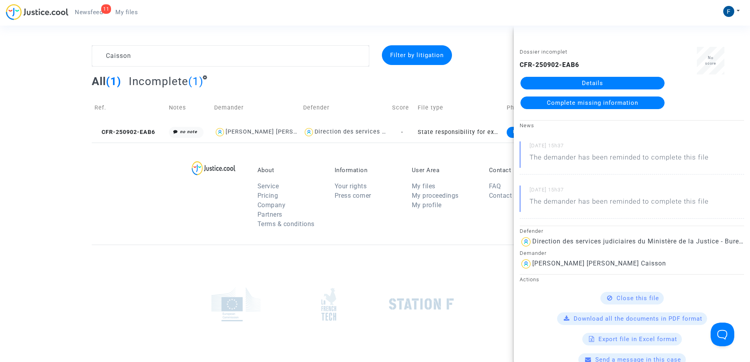
click at [613, 103] on span "Complete missing information" at bounding box center [592, 102] width 91 height 7
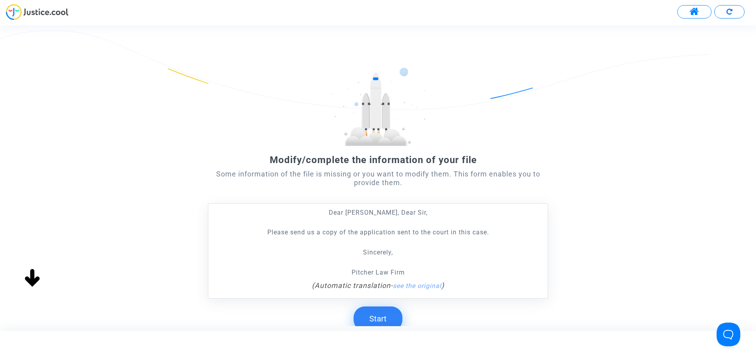
click at [395, 318] on button "Start" at bounding box center [378, 318] width 49 height 24
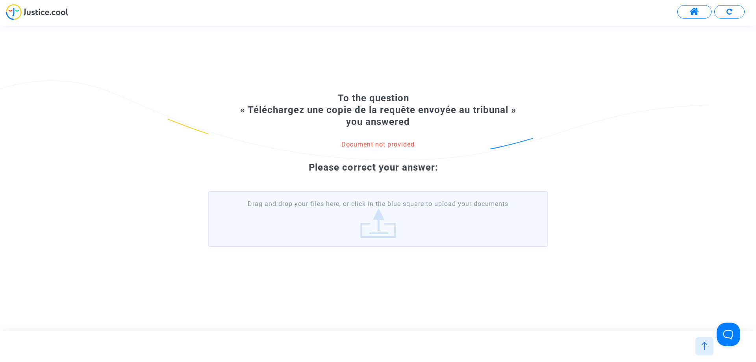
click at [351, 231] on label "Drag and drop your files here, or click in the blue square to upload your docum…" at bounding box center [378, 219] width 340 height 56
click at [0, 0] on input "Drag and drop your files here, or click in the blue square to upload your docum…" at bounding box center [0, 0] width 0 height 0
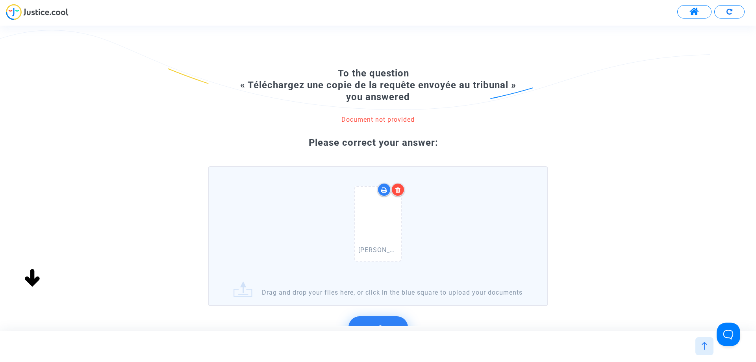
scroll to position [83, 0]
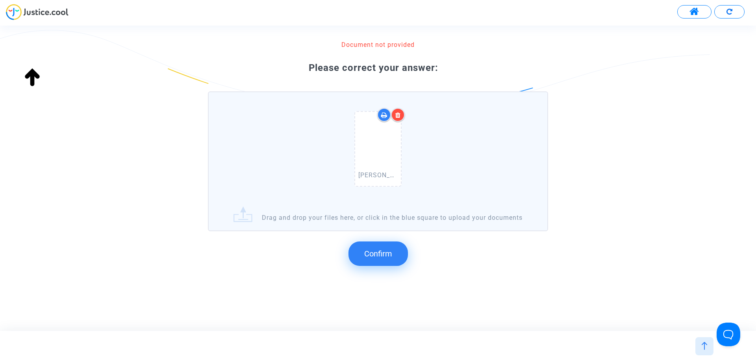
click at [385, 252] on span "Confirm" at bounding box center [378, 253] width 28 height 9
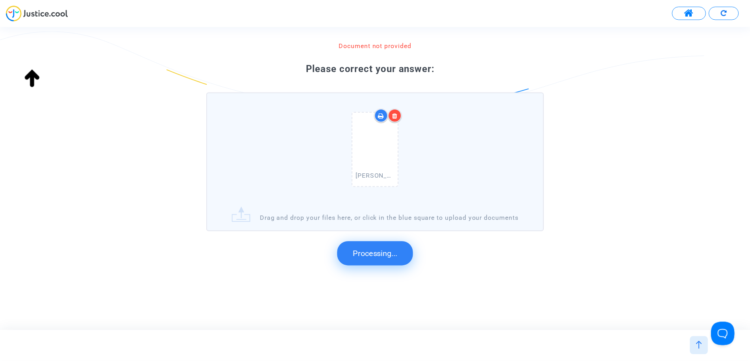
scroll to position [0, 0]
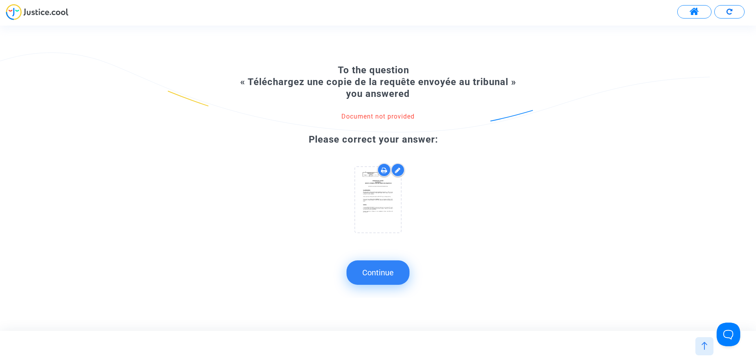
click at [389, 279] on button "Continue" at bounding box center [377, 272] width 63 height 24
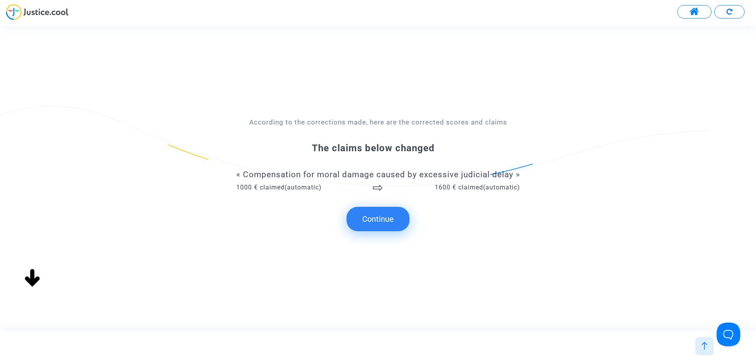
click at [380, 216] on button "Continue" at bounding box center [377, 219] width 63 height 24
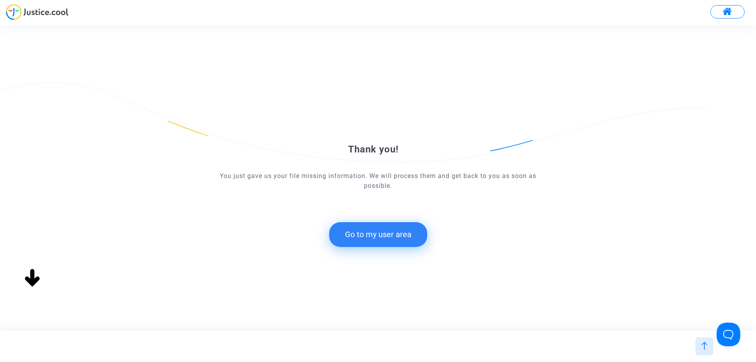
click at [404, 235] on button "Go to my user area" at bounding box center [378, 234] width 98 height 24
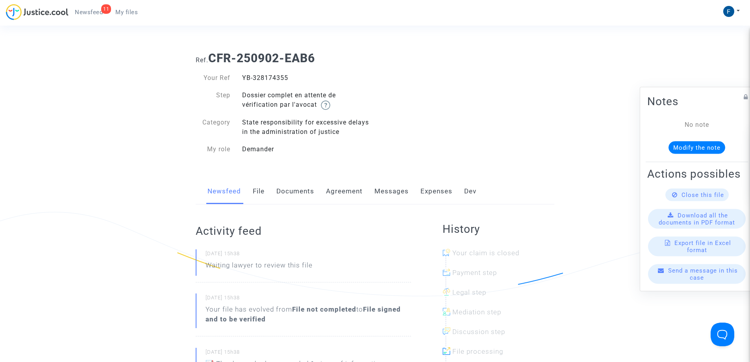
click at [131, 13] on span "My files" at bounding box center [126, 12] width 22 height 7
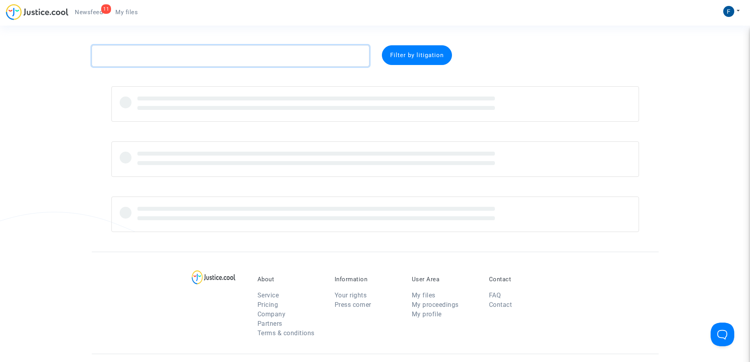
click at [155, 48] on textarea at bounding box center [231, 55] width 278 height 21
paste textarea "Lenclume"
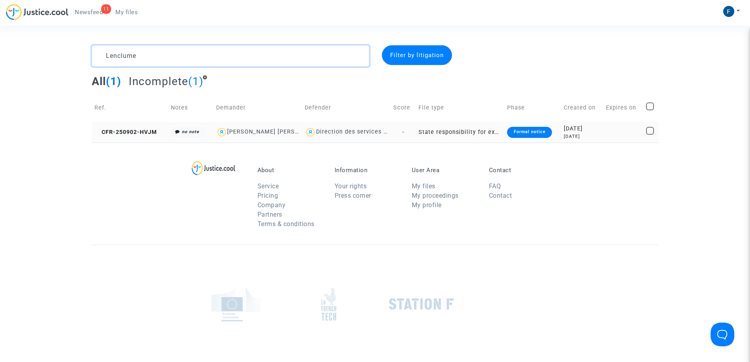
type textarea "Lenclume"
click at [531, 130] on div "Formal notice" at bounding box center [529, 132] width 44 height 11
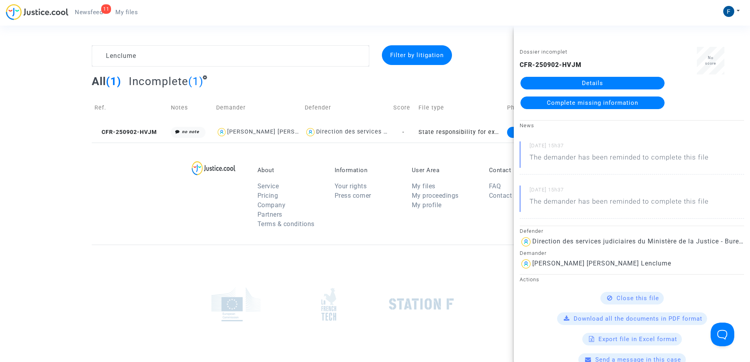
click at [558, 103] on span "Complete missing information" at bounding box center [592, 102] width 91 height 7
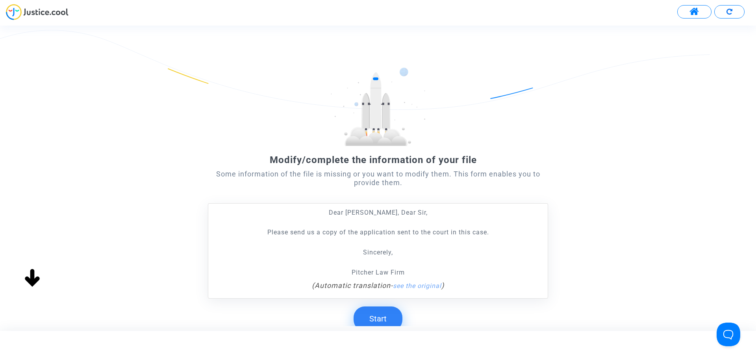
click at [383, 320] on button "Start" at bounding box center [378, 318] width 49 height 24
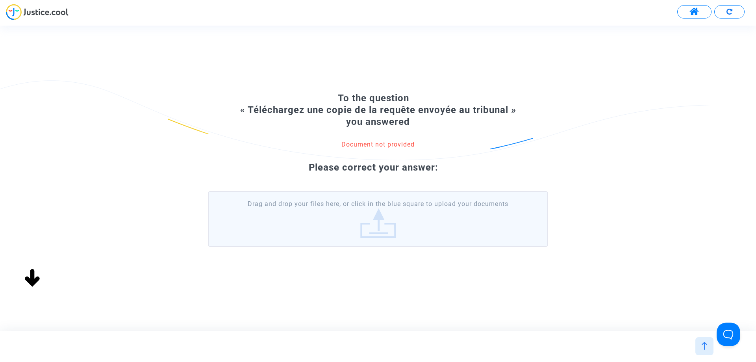
click at [354, 224] on label "Drag and drop your files here, or click in the blue square to upload your docum…" at bounding box center [378, 219] width 340 height 56
click at [0, 0] on input "Drag and drop your files here, or click in the blue square to upload your docum…" at bounding box center [0, 0] width 0 height 0
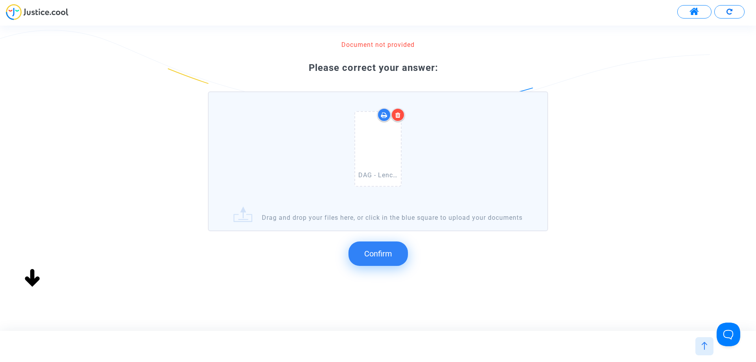
scroll to position [83, 0]
click at [389, 261] on button "Confirm" at bounding box center [377, 253] width 59 height 24
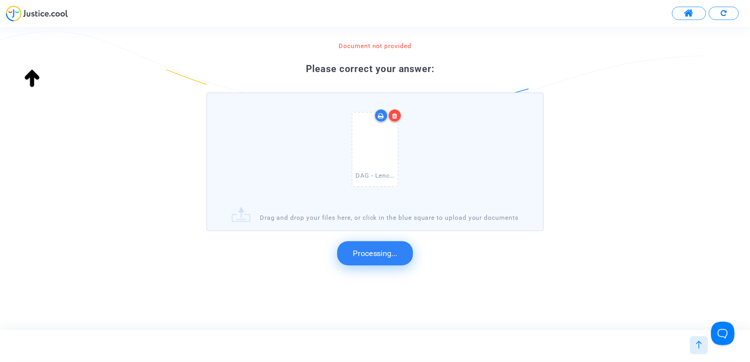
scroll to position [0, 0]
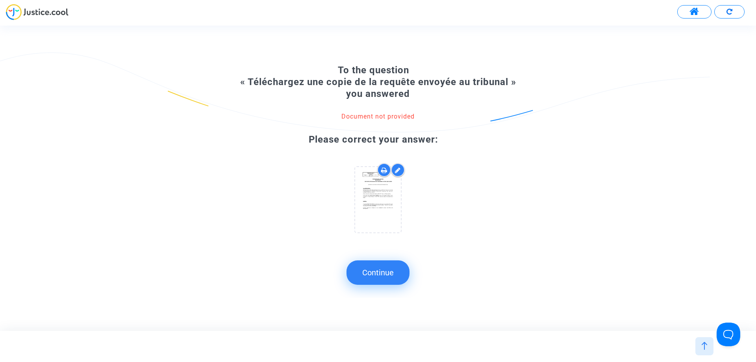
click at [388, 272] on button "Continue" at bounding box center [377, 272] width 63 height 24
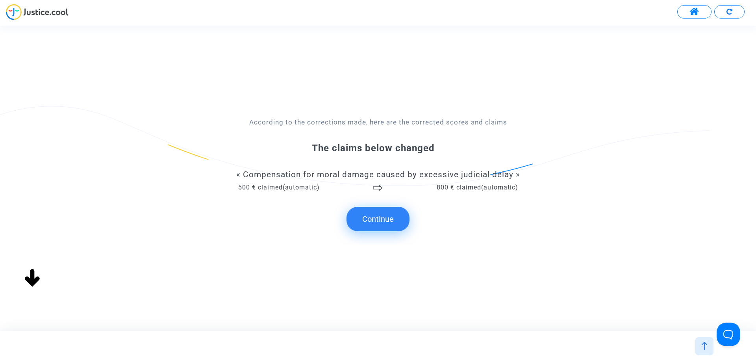
click at [378, 221] on button "Continue" at bounding box center [377, 219] width 63 height 24
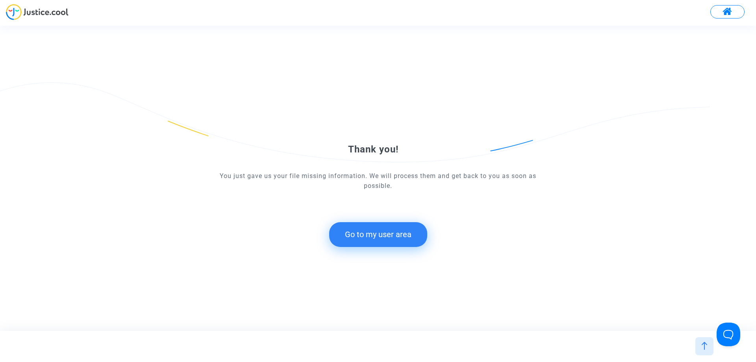
click at [400, 234] on button "Go to my user area" at bounding box center [378, 234] width 98 height 24
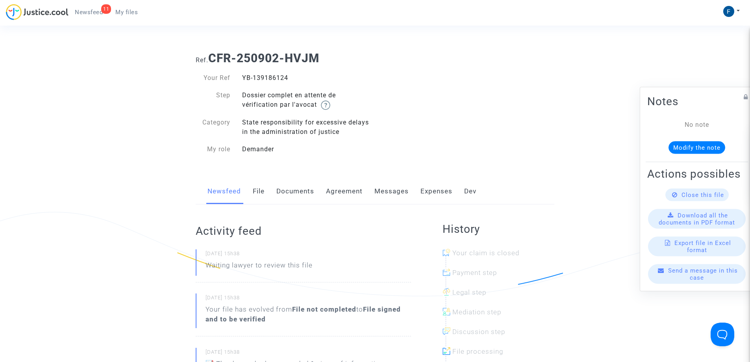
click at [128, 15] on span "My files" at bounding box center [126, 12] width 22 height 7
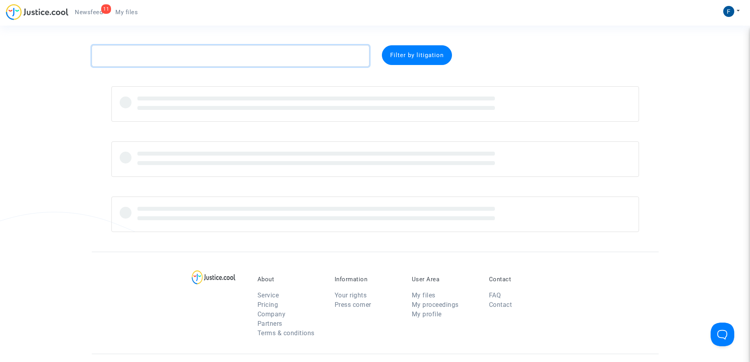
click at [167, 52] on textarea at bounding box center [231, 55] width 278 height 21
paste textarea "HINSCHBERGER"
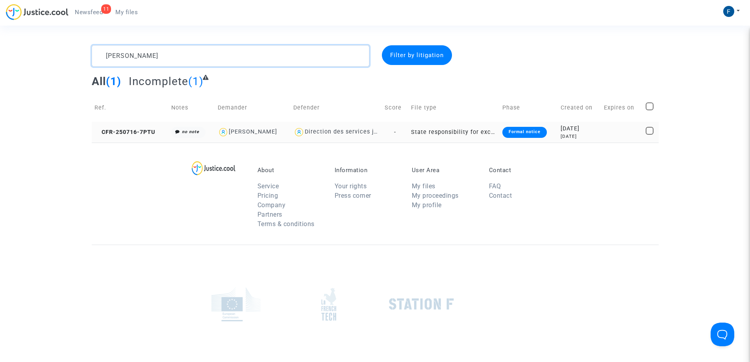
type textarea "HINSCHBERGER"
click at [527, 132] on div "Formal notice" at bounding box center [524, 132] width 44 height 11
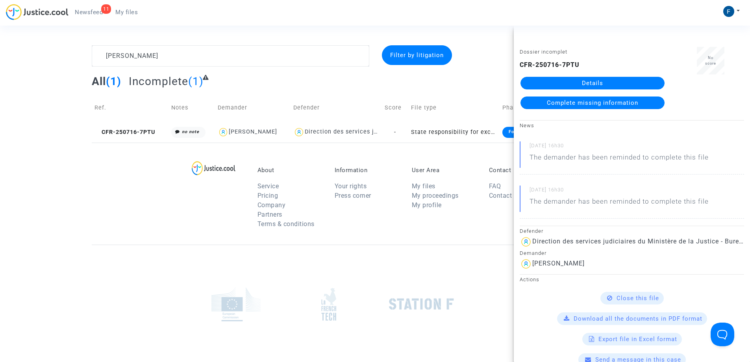
click at [595, 104] on span "Complete missing information" at bounding box center [592, 102] width 91 height 7
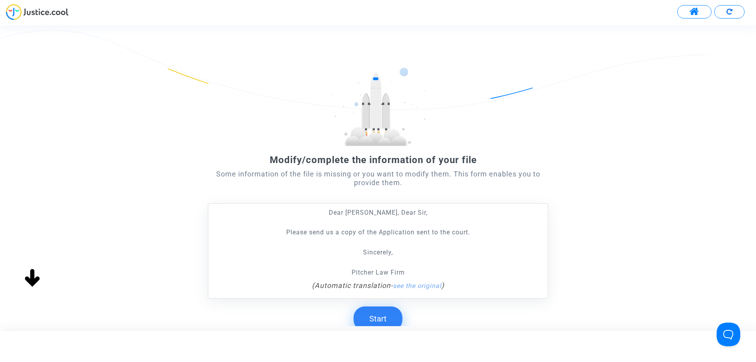
click at [389, 322] on button "Start" at bounding box center [378, 318] width 49 height 24
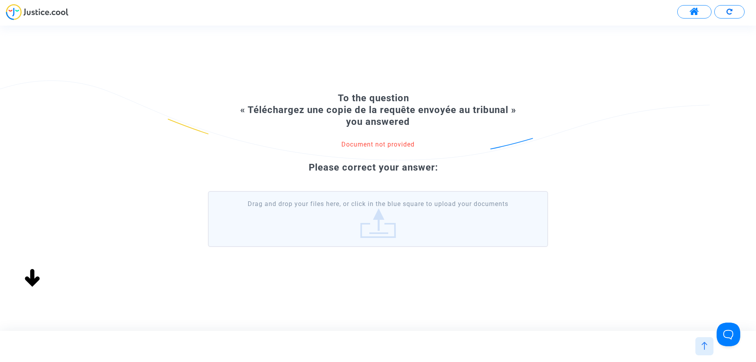
click at [372, 223] on label "Drag and drop your files here, or click in the blue square to upload your docum…" at bounding box center [378, 219] width 340 height 56
click at [0, 0] on input "Drag and drop your files here, or click in the blue square to upload your docum…" at bounding box center [0, 0] width 0 height 0
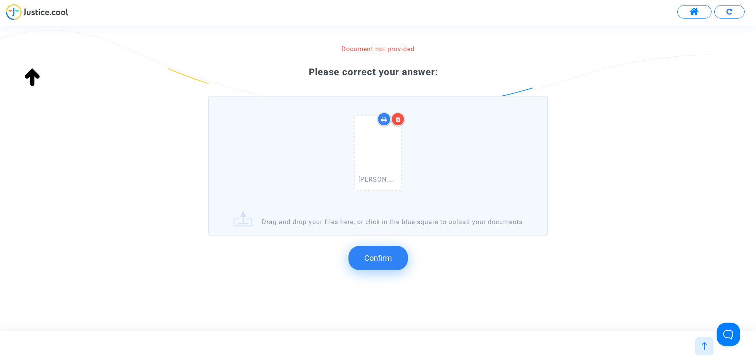
scroll to position [83, 0]
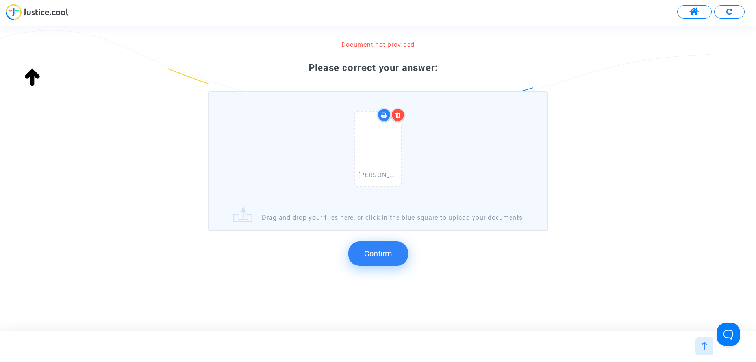
click at [383, 254] on span "Confirm" at bounding box center [378, 253] width 28 height 9
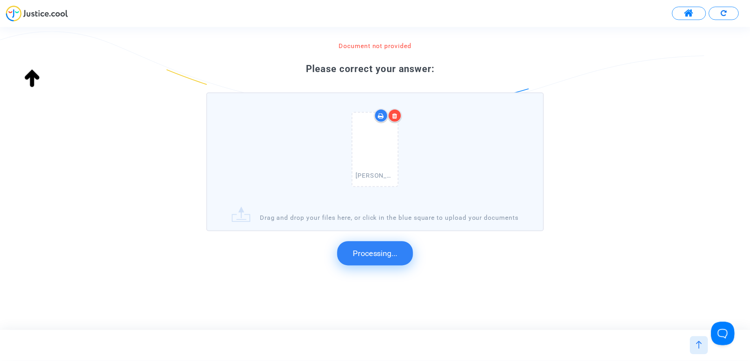
scroll to position [0, 0]
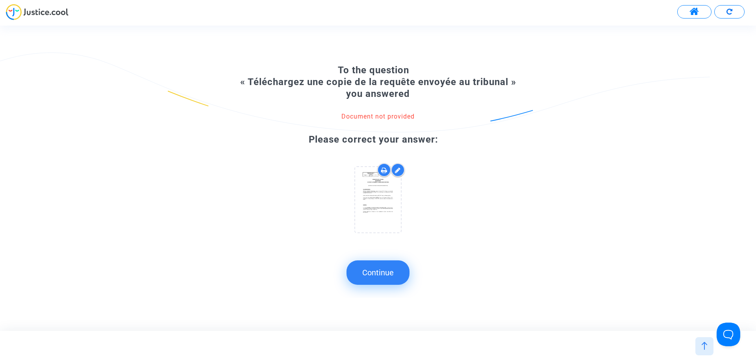
click at [364, 278] on button "Continue" at bounding box center [377, 272] width 63 height 24
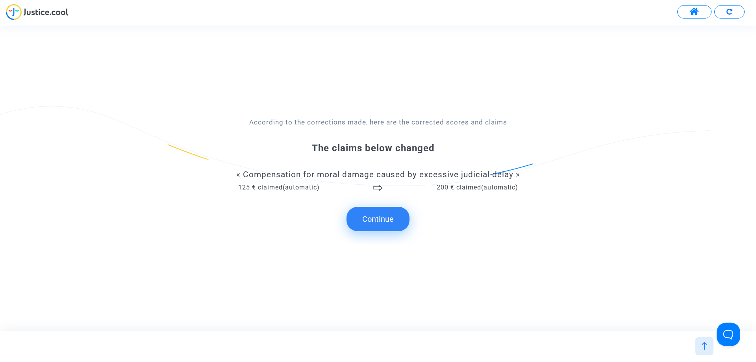
drag, startPoint x: 386, startPoint y: 215, endPoint x: 367, endPoint y: 12, distance: 204.4
click at [386, 216] on button "Continue" at bounding box center [377, 219] width 63 height 24
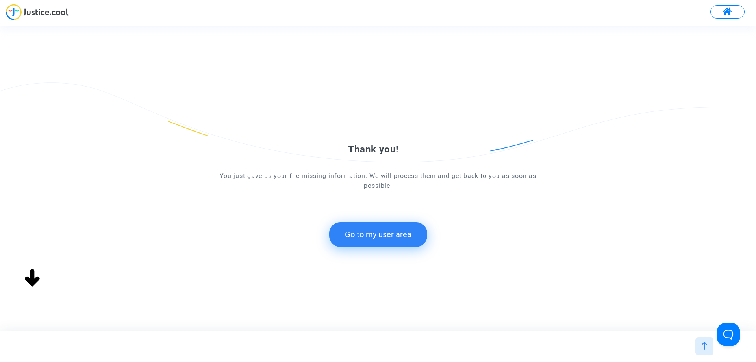
click at [385, 239] on button "Go to my user area" at bounding box center [378, 234] width 98 height 24
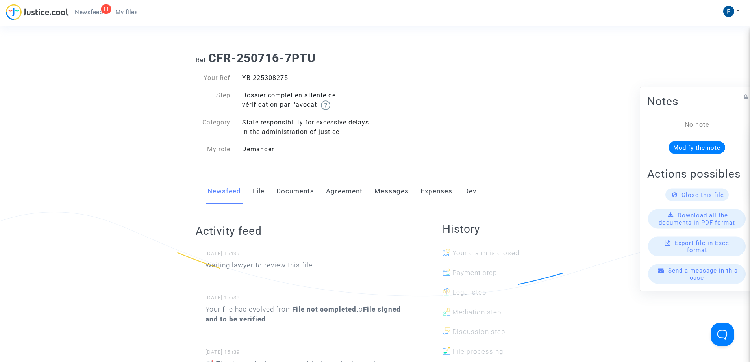
click at [133, 11] on span "My files" at bounding box center [126, 12] width 22 height 7
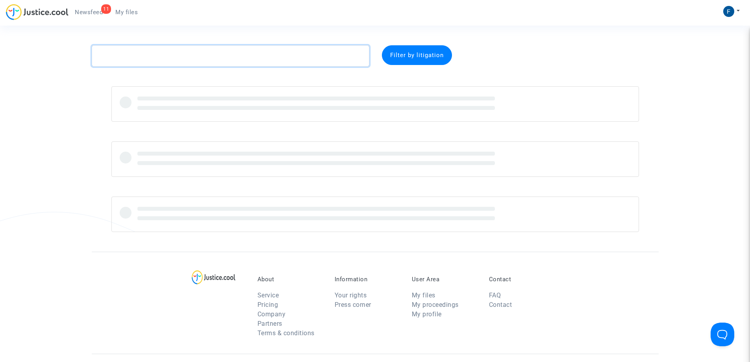
click at [183, 54] on textarea at bounding box center [231, 55] width 278 height 21
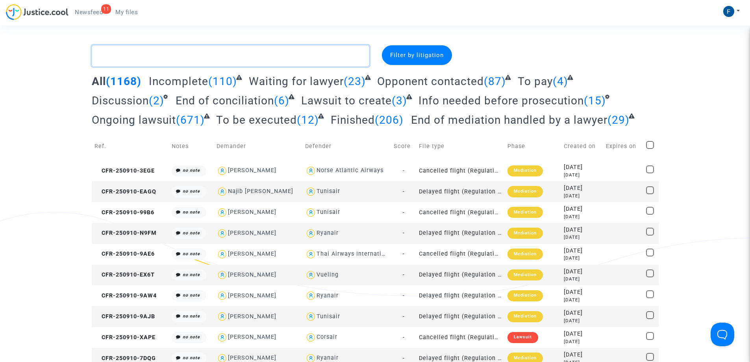
paste textarea "Joueaut"
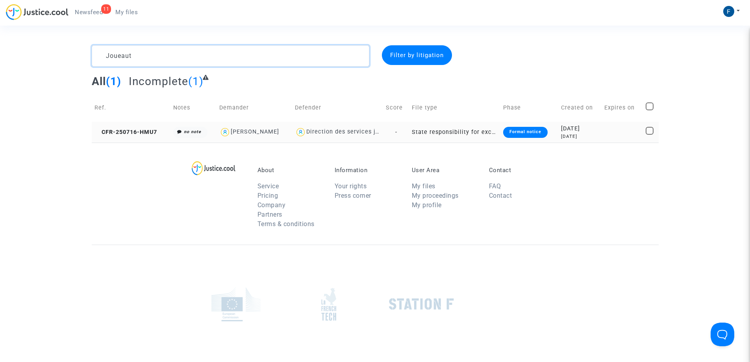
type textarea "Joueaut"
click at [516, 131] on div "Formal notice" at bounding box center [525, 132] width 44 height 11
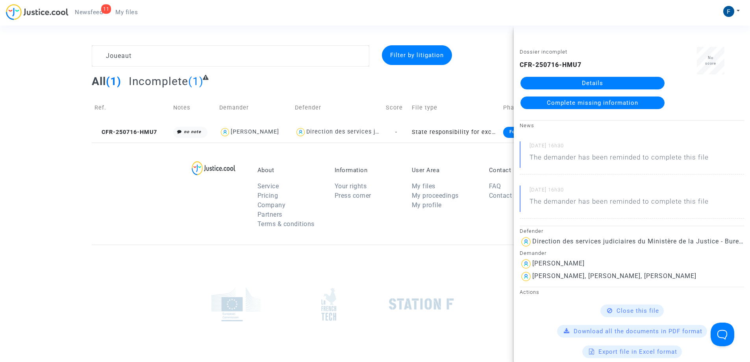
click at [578, 104] on span "Complete missing information" at bounding box center [592, 102] width 91 height 7
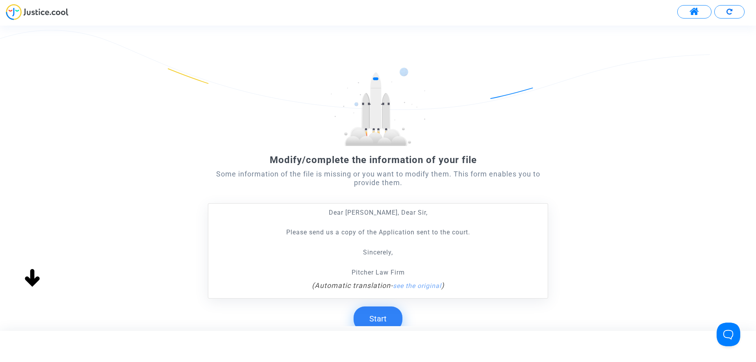
click at [376, 318] on button "Start" at bounding box center [378, 318] width 49 height 24
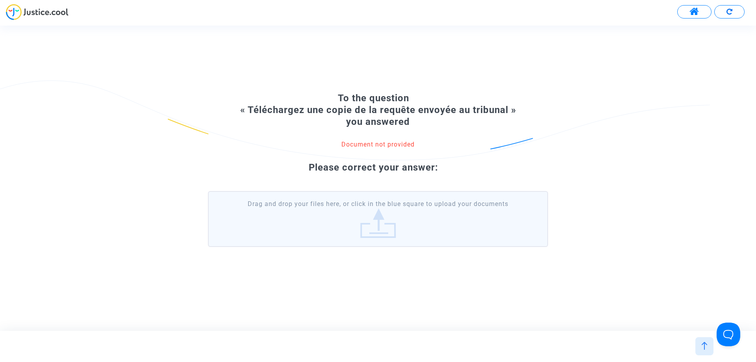
click at [407, 229] on label "Drag and drop your files here, or click in the blue square to upload your docum…" at bounding box center [378, 219] width 340 height 56
click at [0, 0] on input "Drag and drop your files here, or click in the blue square to upload your docum…" at bounding box center [0, 0] width 0 height 0
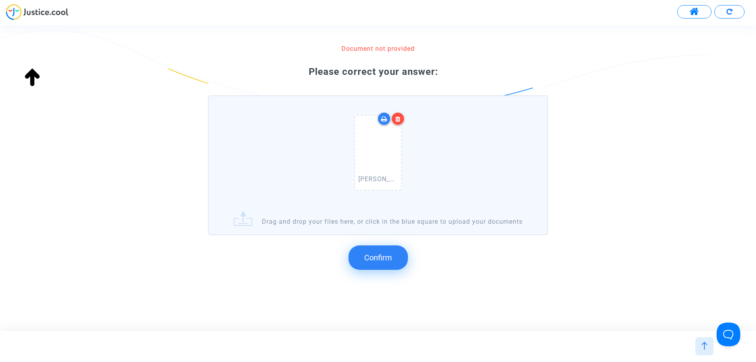
scroll to position [83, 0]
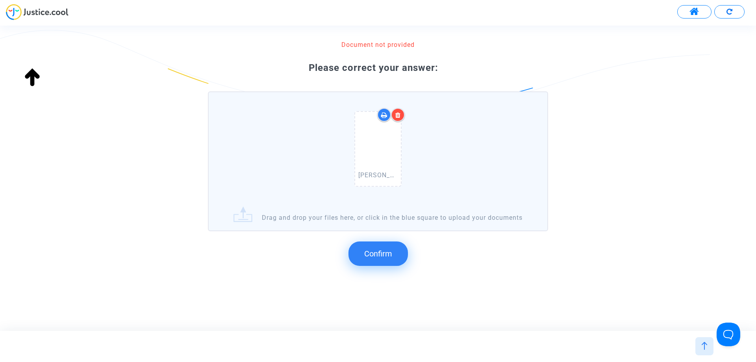
click at [391, 255] on span "Confirm" at bounding box center [378, 253] width 28 height 9
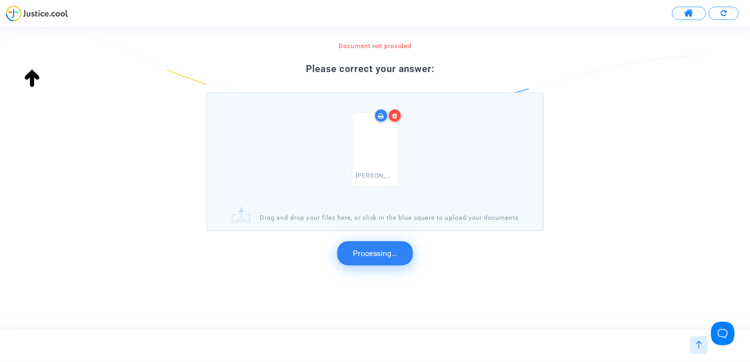
scroll to position [0, 0]
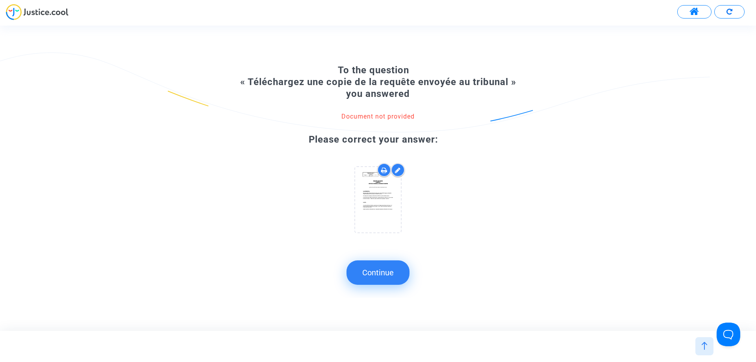
click at [377, 275] on button "Continue" at bounding box center [377, 272] width 63 height 24
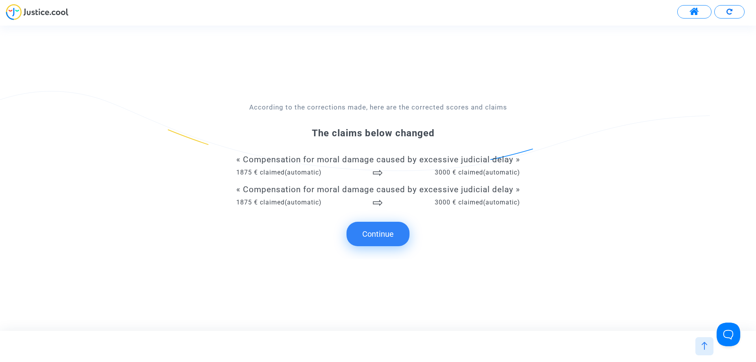
click at [393, 232] on button "Continue" at bounding box center [377, 234] width 63 height 24
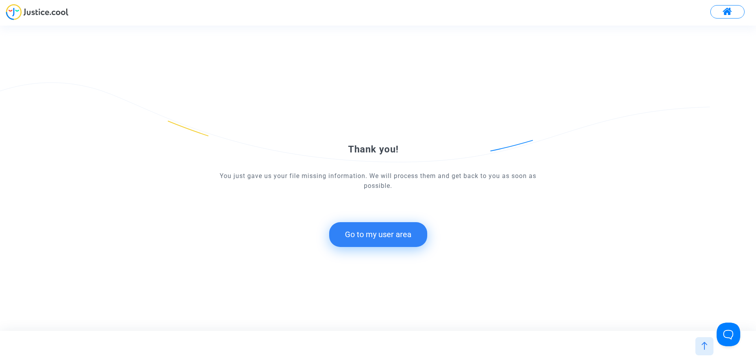
click at [391, 237] on button "Go to my user area" at bounding box center [378, 234] width 98 height 24
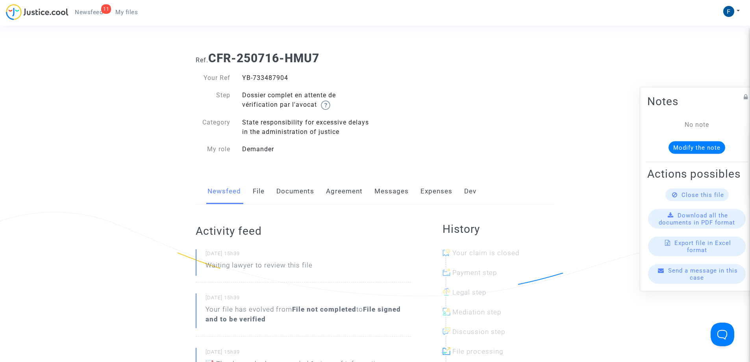
click at [134, 13] on span "My files" at bounding box center [126, 12] width 22 height 7
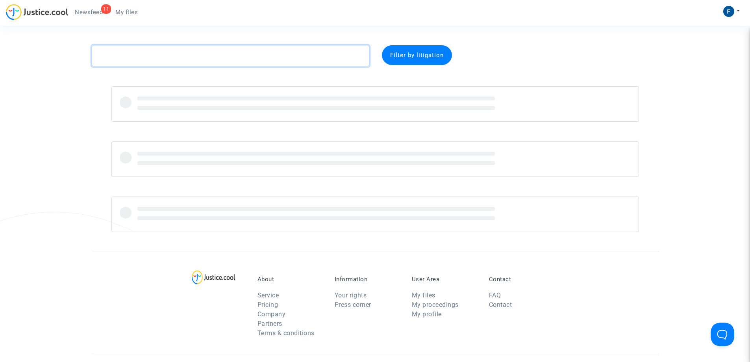
click at [159, 59] on textarea at bounding box center [231, 55] width 278 height 21
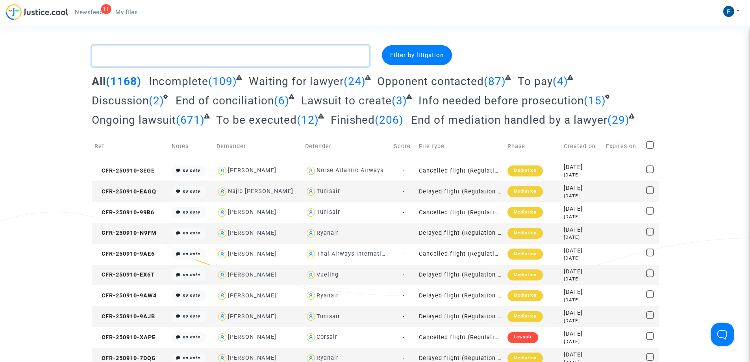
paste textarea "Boghmans"
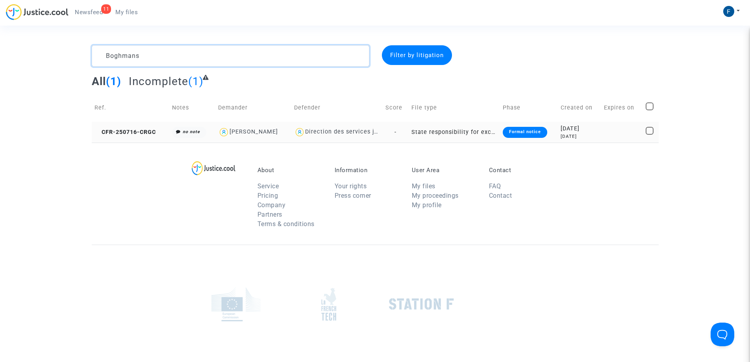
type textarea "Boghmans"
click at [537, 133] on div "Formal notice" at bounding box center [525, 132] width 44 height 11
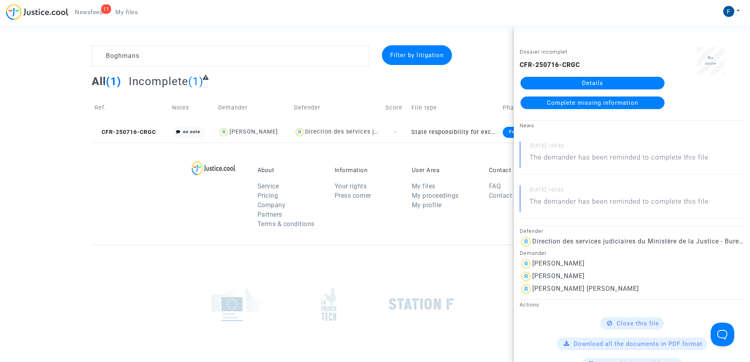
click at [549, 107] on link "Complete missing information" at bounding box center [593, 102] width 144 height 13
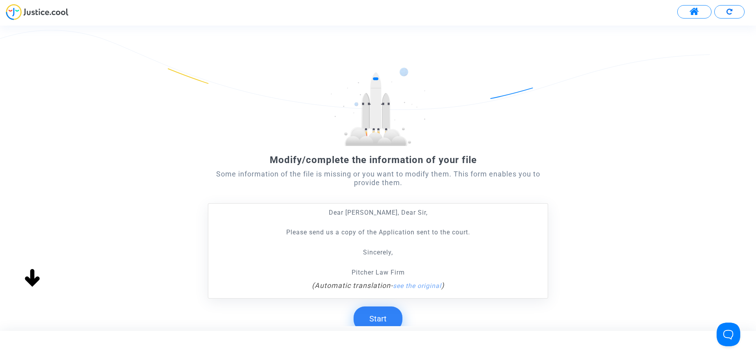
click at [385, 325] on button "Start" at bounding box center [378, 318] width 49 height 24
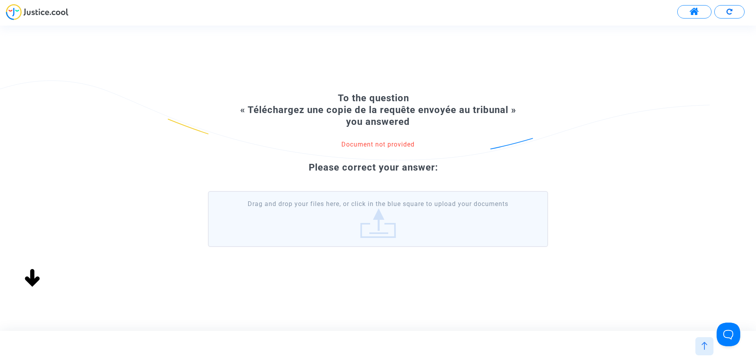
click at [390, 313] on div "Modify/complete the information of your file Some information of the file is mi…" at bounding box center [385, 178] width 770 height 305
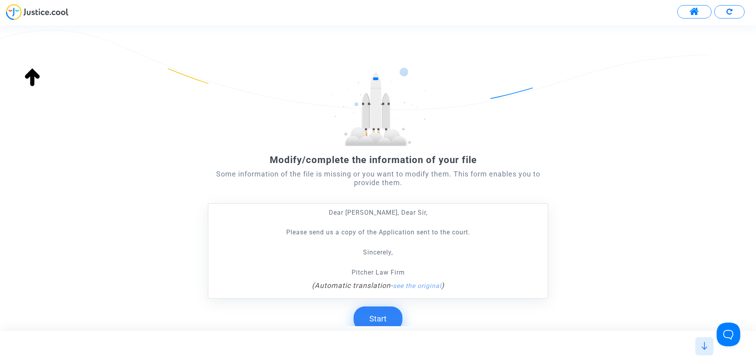
click at [392, 322] on button "Start" at bounding box center [378, 318] width 49 height 24
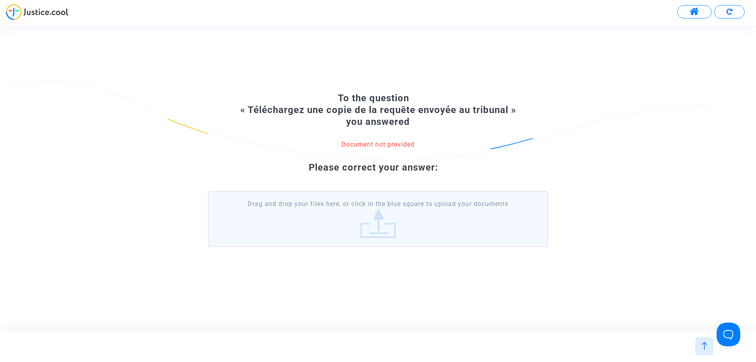
click at [417, 228] on label "Drag and drop your files here, or click in the blue square to upload your docum…" at bounding box center [378, 219] width 340 height 56
click at [0, 0] on input "Drag and drop your files here, or click in the blue square to upload your docum…" at bounding box center [0, 0] width 0 height 0
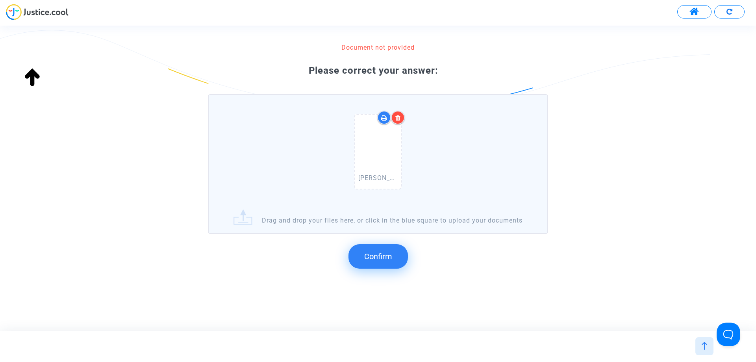
scroll to position [83, 0]
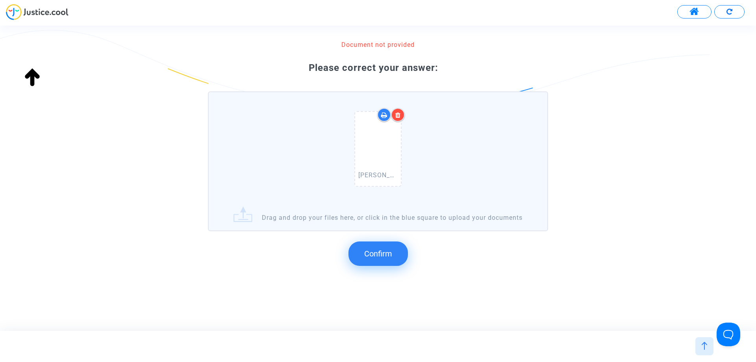
click at [367, 253] on span "Confirm" at bounding box center [378, 253] width 28 height 9
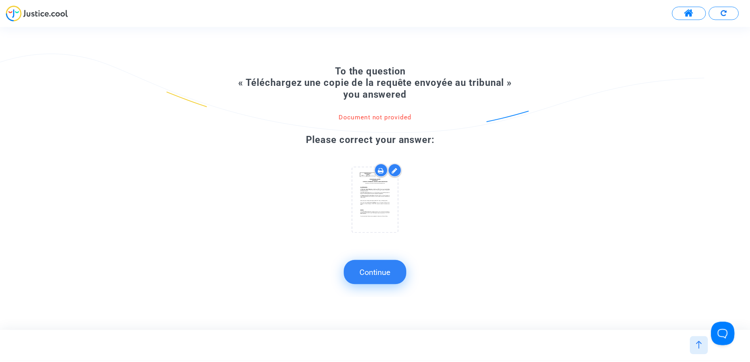
scroll to position [0, 0]
click at [377, 275] on button "Continue" at bounding box center [377, 272] width 63 height 24
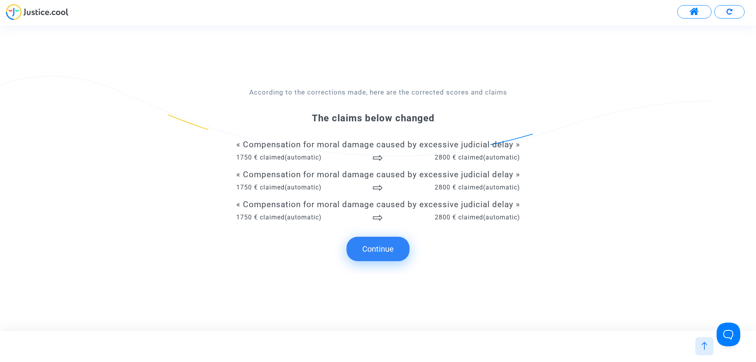
click at [384, 249] on button "Continue" at bounding box center [377, 249] width 63 height 24
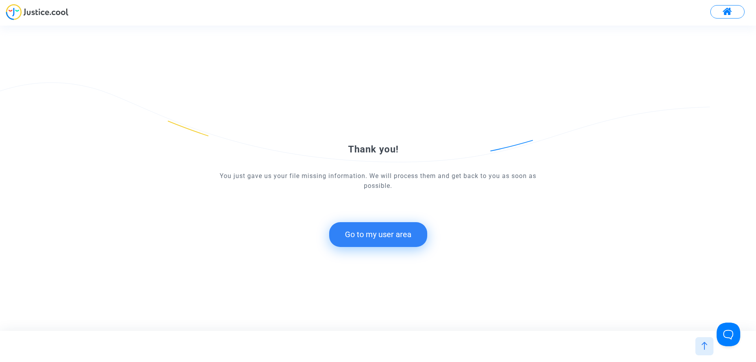
click at [370, 238] on button "Go to my user area" at bounding box center [378, 234] width 98 height 24
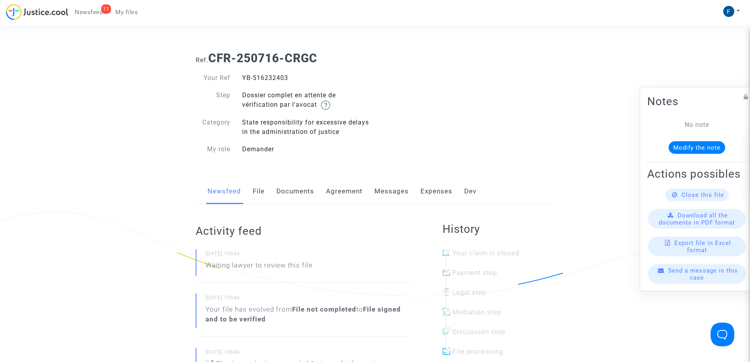
click at [135, 13] on span "My files" at bounding box center [126, 12] width 22 height 7
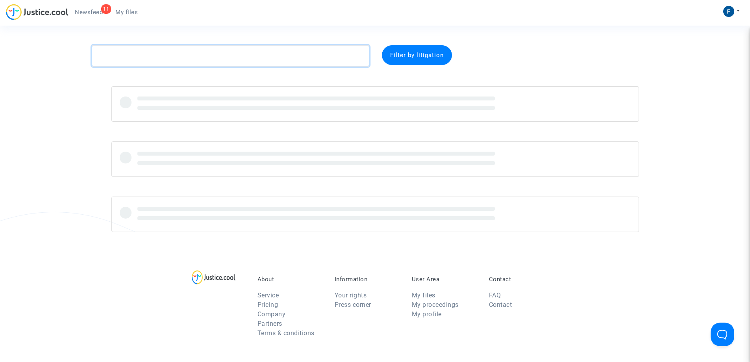
click at [158, 57] on textarea at bounding box center [231, 55] width 278 height 21
paste textarea "Serhani"
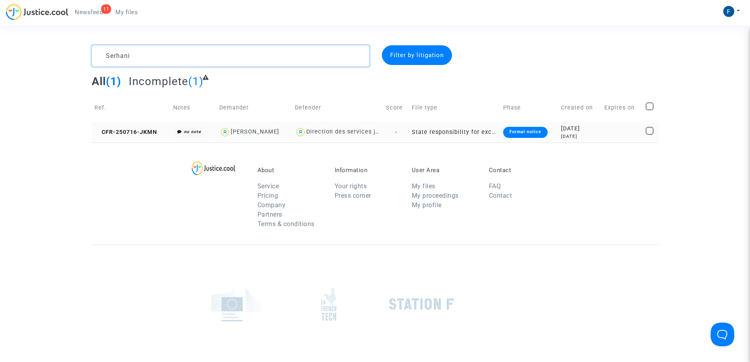
type textarea "Serhani"
click at [542, 130] on div "Formal notice" at bounding box center [525, 132] width 44 height 11
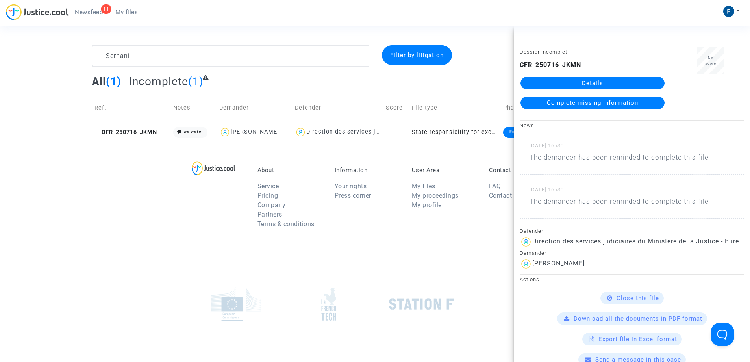
click at [594, 103] on span "Complete missing information" at bounding box center [592, 102] width 91 height 7
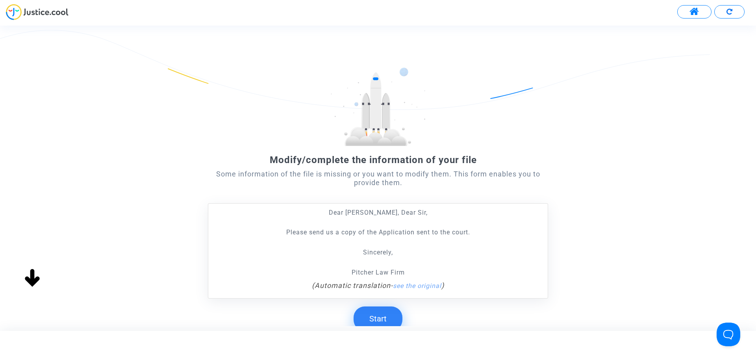
click at [384, 317] on button "Start" at bounding box center [378, 318] width 49 height 24
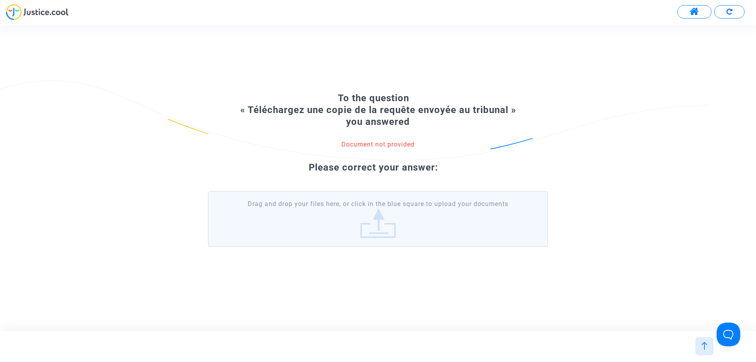
click at [385, 223] on label "Drag and drop your files here, or click in the blue square to upload your docum…" at bounding box center [378, 219] width 340 height 56
click at [0, 0] on input "Drag and drop your files here, or click in the blue square to upload your docum…" at bounding box center [0, 0] width 0 height 0
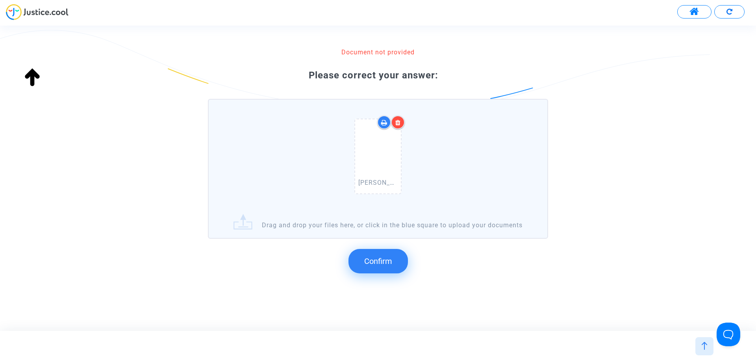
scroll to position [83, 0]
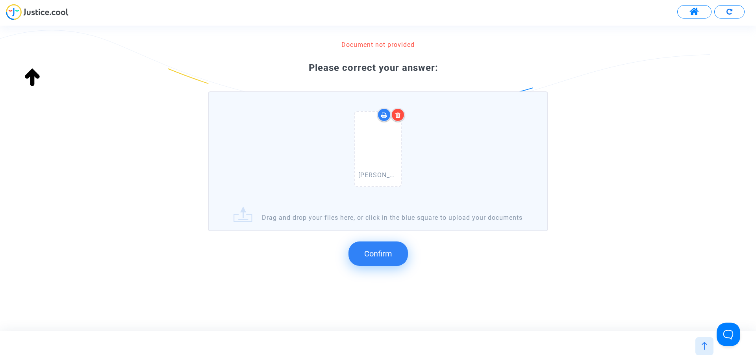
click at [383, 252] on span "Confirm" at bounding box center [378, 253] width 28 height 9
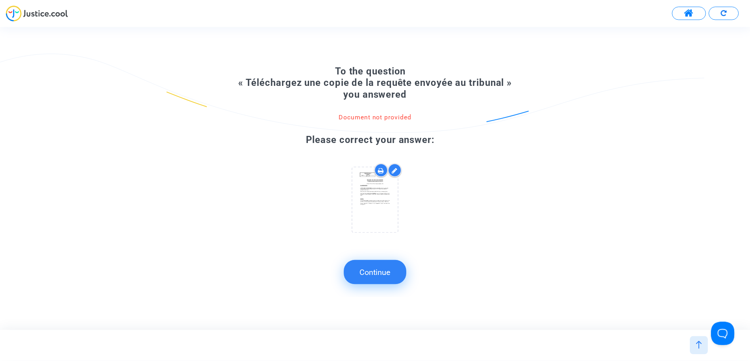
scroll to position [0, 0]
click at [380, 273] on button "Continue" at bounding box center [377, 272] width 63 height 24
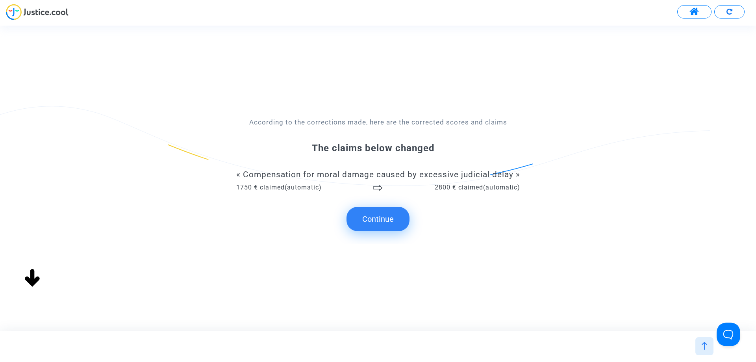
click at [381, 225] on button "Continue" at bounding box center [377, 219] width 63 height 24
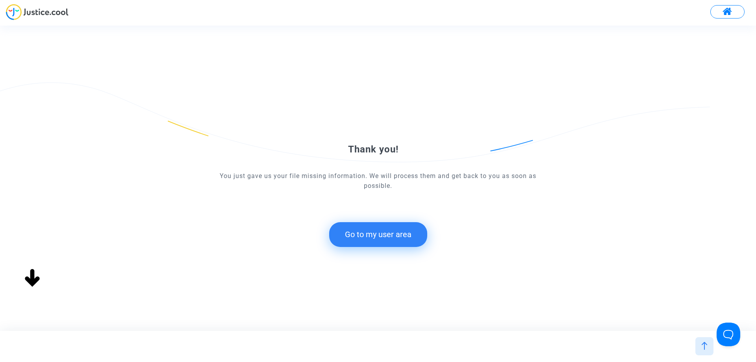
click at [384, 239] on button "Go to my user area" at bounding box center [378, 234] width 98 height 24
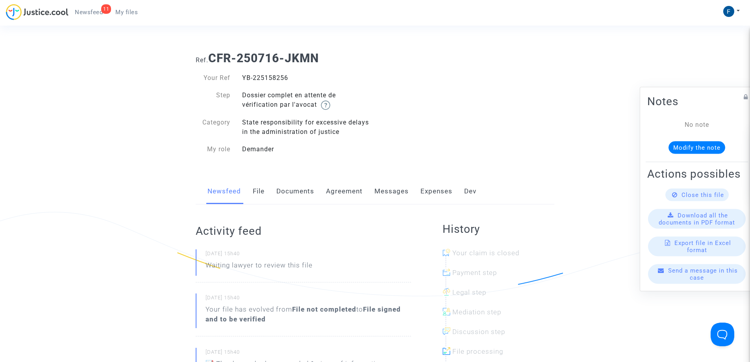
click at [133, 13] on span "My files" at bounding box center [126, 12] width 22 height 7
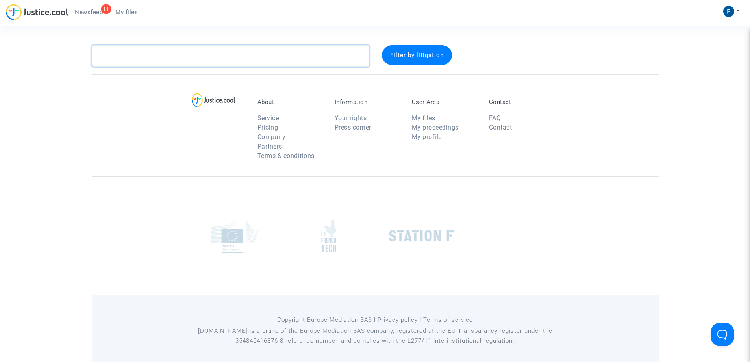
click at [204, 49] on textarea at bounding box center [231, 55] width 278 height 21
paste textarea "Jacquemin"
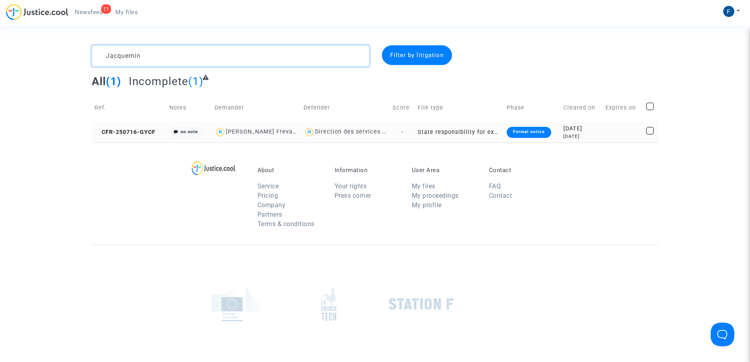
type textarea "Jacquemin"
click at [538, 133] on div "Formal notice" at bounding box center [529, 132] width 44 height 11
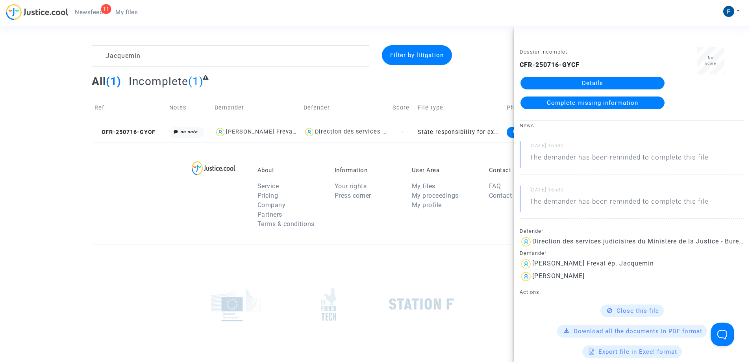
click at [552, 104] on span "Complete missing information" at bounding box center [592, 102] width 91 height 7
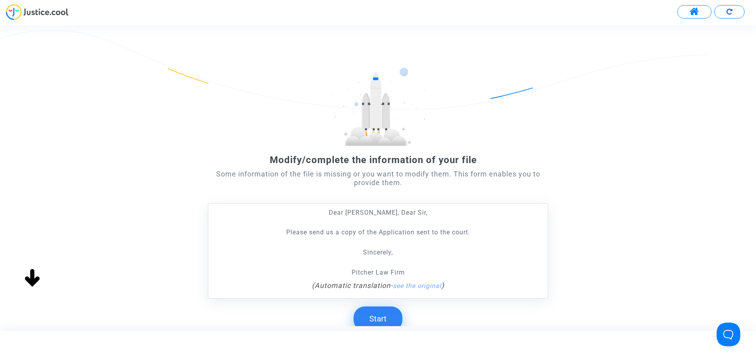
click at [383, 319] on button "Start" at bounding box center [378, 318] width 49 height 24
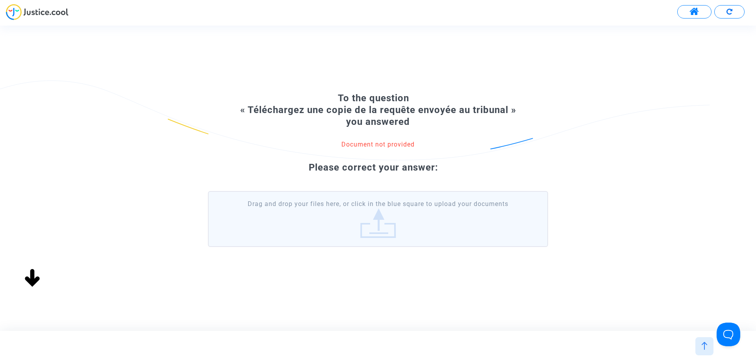
click at [373, 218] on label "Drag and drop your files here, or click in the blue square to upload your docum…" at bounding box center [378, 219] width 340 height 56
click at [0, 0] on input "Drag and drop your files here, or click in the blue square to upload your docum…" at bounding box center [0, 0] width 0 height 0
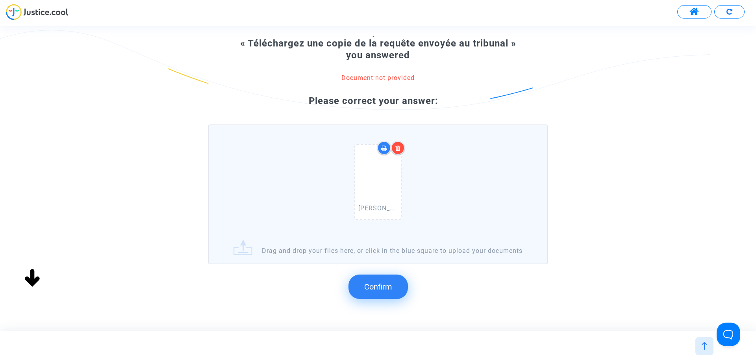
scroll to position [83, 0]
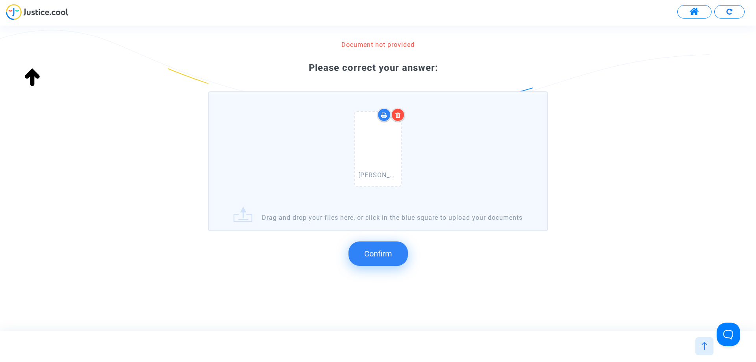
click at [393, 258] on button "Confirm" at bounding box center [377, 253] width 59 height 24
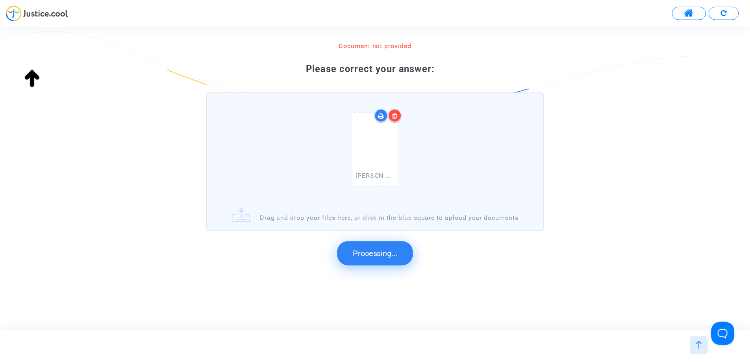
scroll to position [0, 0]
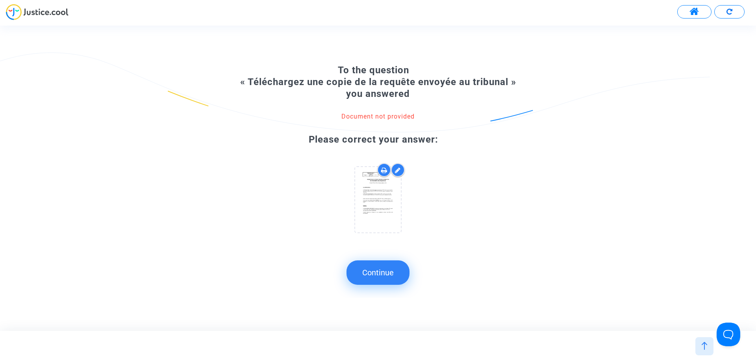
click at [390, 273] on button "Continue" at bounding box center [377, 272] width 63 height 24
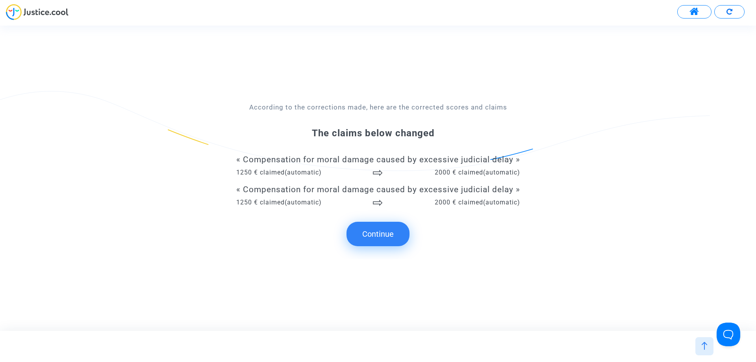
click at [365, 231] on button "Continue" at bounding box center [377, 234] width 63 height 24
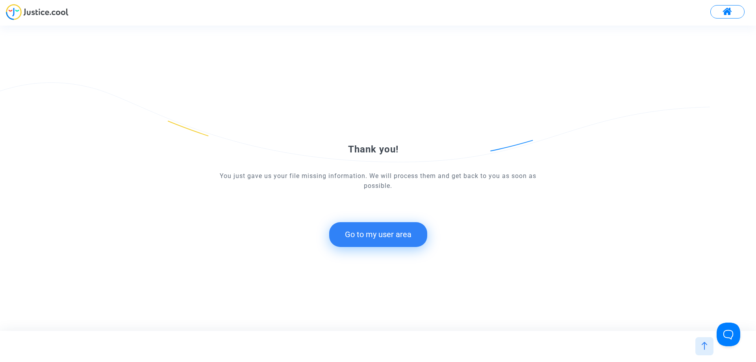
drag, startPoint x: 403, startPoint y: 240, endPoint x: 333, endPoint y: 17, distance: 234.1
click at [403, 238] on button "Go to my user area" at bounding box center [378, 234] width 98 height 24
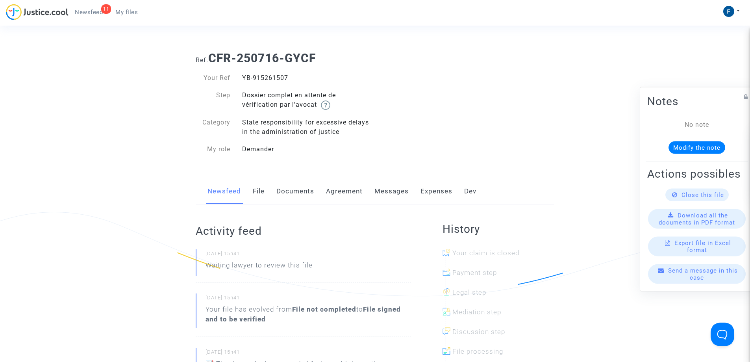
click at [134, 8] on link "My files" at bounding box center [126, 12] width 35 height 12
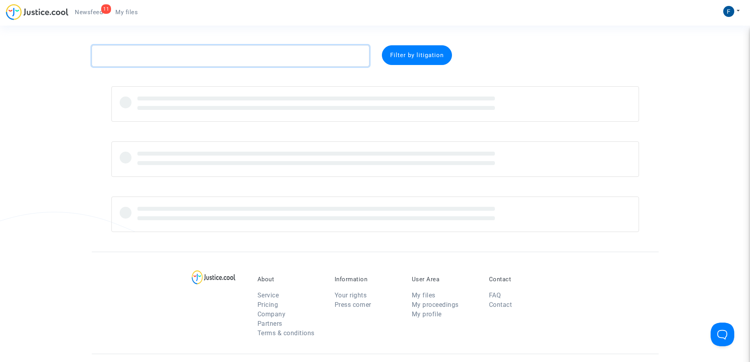
click at [151, 58] on textarea at bounding box center [231, 55] width 278 height 21
paste textarea "Signoret"
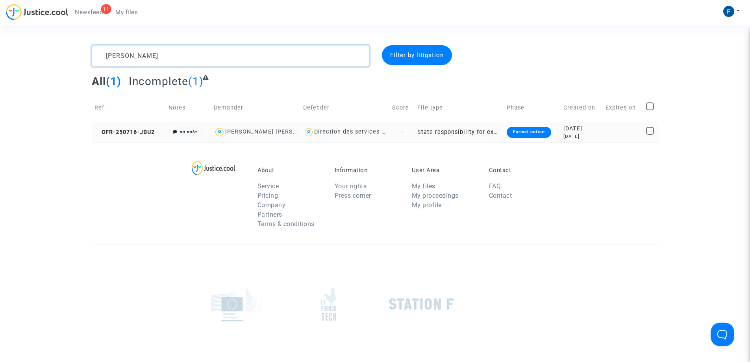
type textarea "Signoret"
click at [530, 134] on div "Formal notice" at bounding box center [529, 132] width 44 height 11
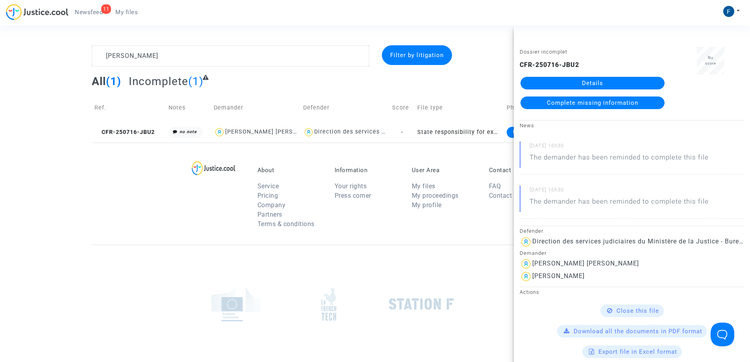
click at [556, 102] on span "Complete missing information" at bounding box center [592, 102] width 91 height 7
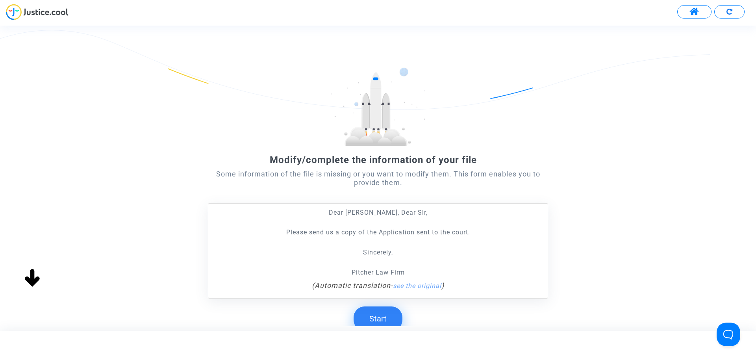
click at [389, 321] on button "Start" at bounding box center [378, 318] width 49 height 24
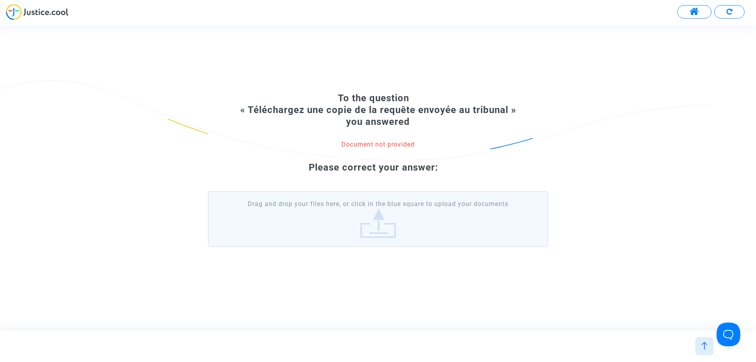
click at [365, 234] on label "Drag and drop your files here, or click in the blue square to upload your docum…" at bounding box center [378, 219] width 340 height 56
click at [0, 0] on input "Drag and drop your files here, or click in the blue square to upload your docum…" at bounding box center [0, 0] width 0 height 0
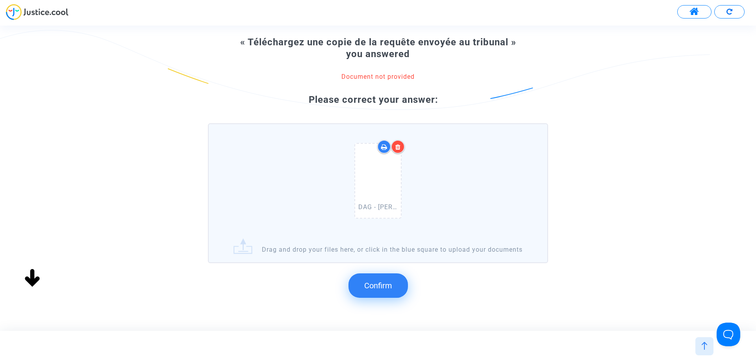
scroll to position [83, 0]
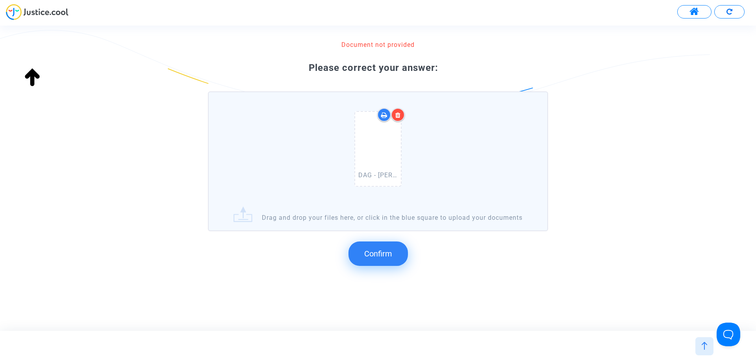
click at [390, 256] on span "Confirm" at bounding box center [378, 253] width 28 height 9
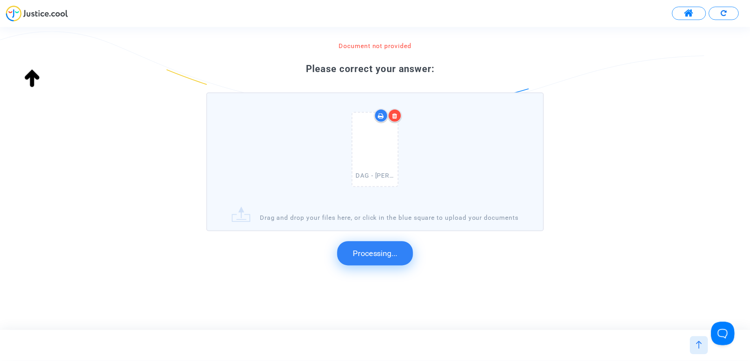
scroll to position [0, 0]
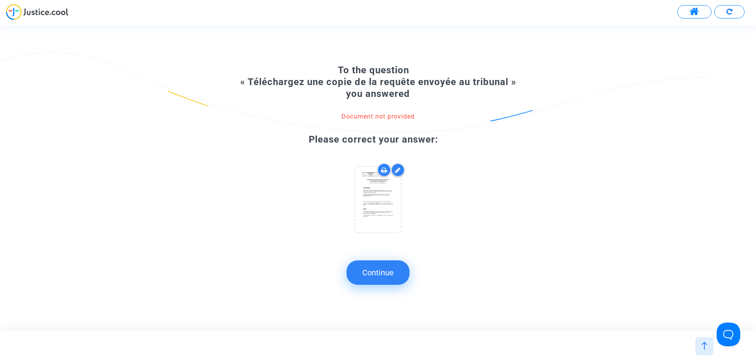
click at [388, 275] on button "Continue" at bounding box center [377, 272] width 63 height 24
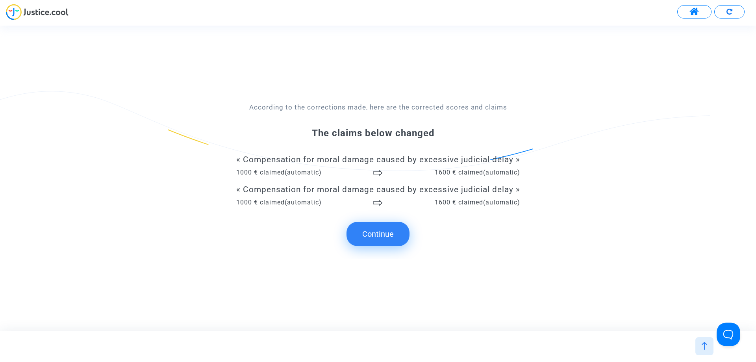
click at [378, 240] on button "Continue" at bounding box center [377, 234] width 63 height 24
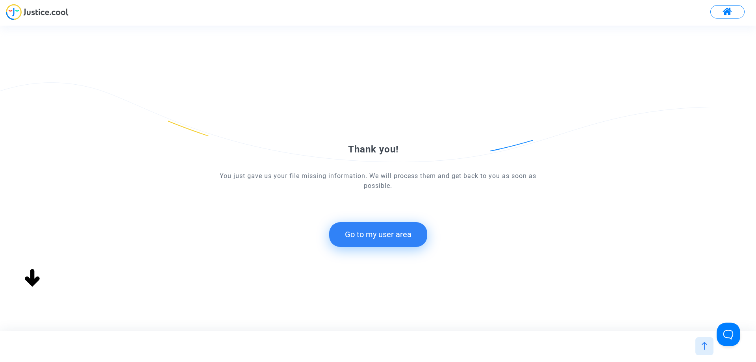
click at [388, 234] on button "Go to my user area" at bounding box center [378, 234] width 98 height 24
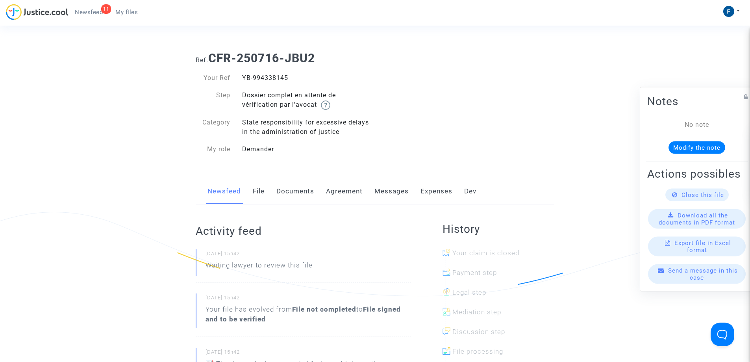
click at [135, 9] on span "My files" at bounding box center [126, 12] width 22 height 7
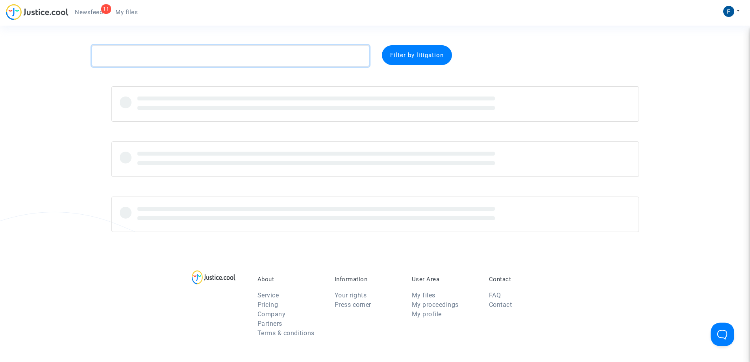
click at [170, 55] on textarea at bounding box center [231, 55] width 278 height 21
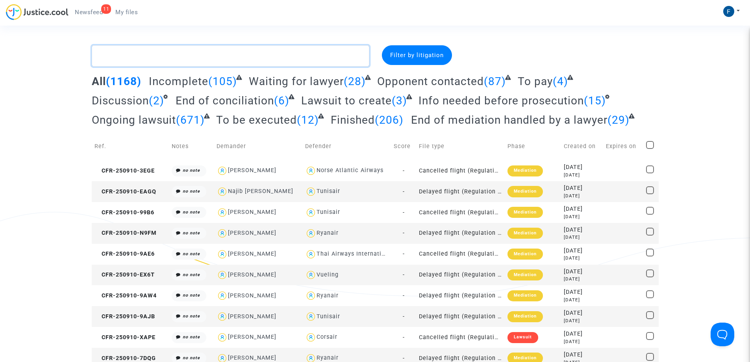
paste textarea "Lapassade"
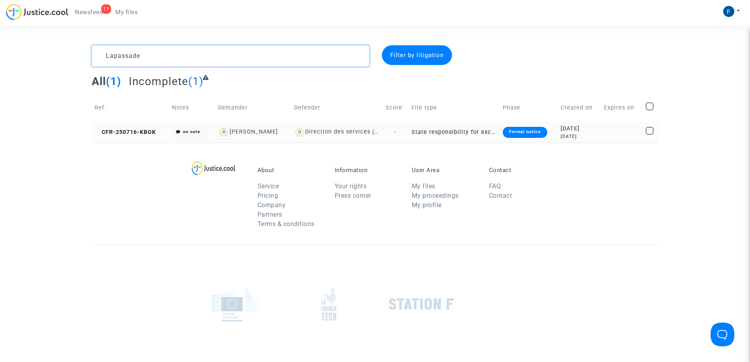
type textarea "Lapassade"
click at [534, 136] on div "Formal notice" at bounding box center [525, 132] width 44 height 11
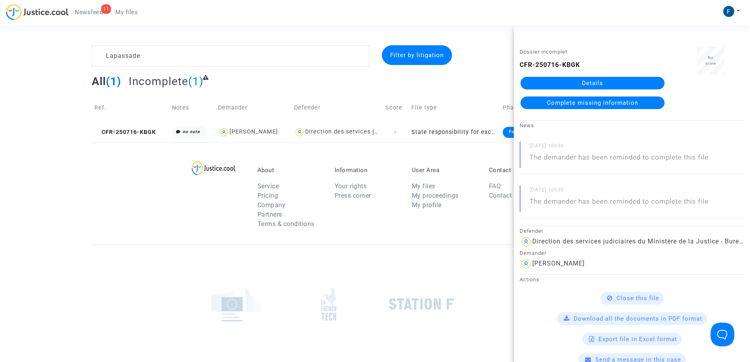
click at [617, 107] on link "Complete missing information" at bounding box center [593, 102] width 144 height 13
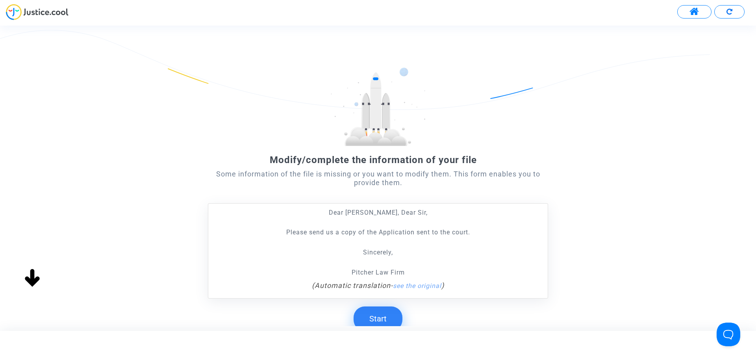
click at [365, 312] on button "Start" at bounding box center [378, 318] width 49 height 24
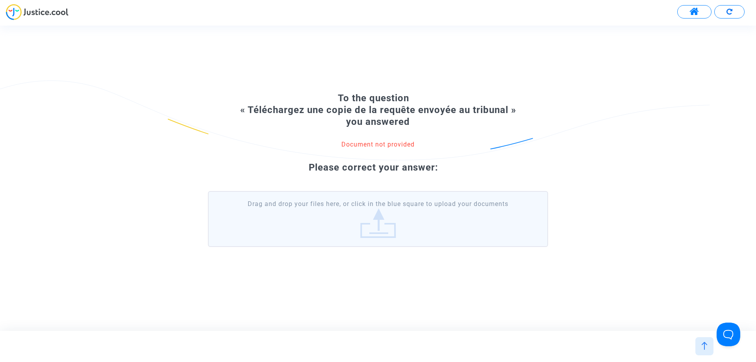
click at [400, 215] on label "Drag and drop your files here, or click in the blue square to upload your docum…" at bounding box center [378, 219] width 340 height 56
click at [0, 0] on input "Drag and drop your files here, or click in the blue square to upload your docum…" at bounding box center [0, 0] width 0 height 0
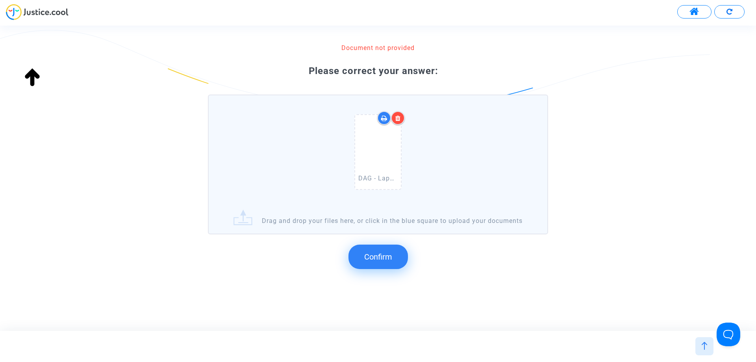
scroll to position [83, 0]
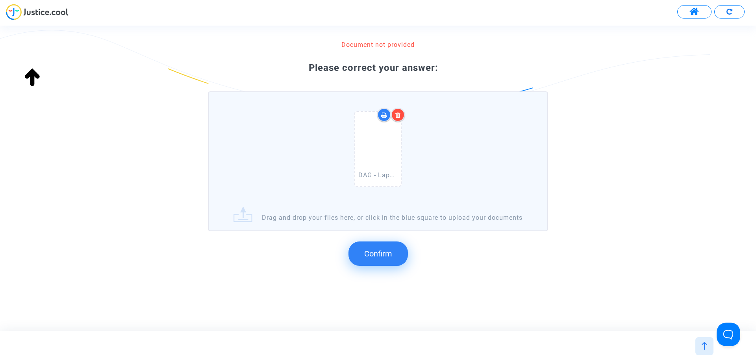
click at [380, 257] on span "Confirm" at bounding box center [378, 253] width 28 height 9
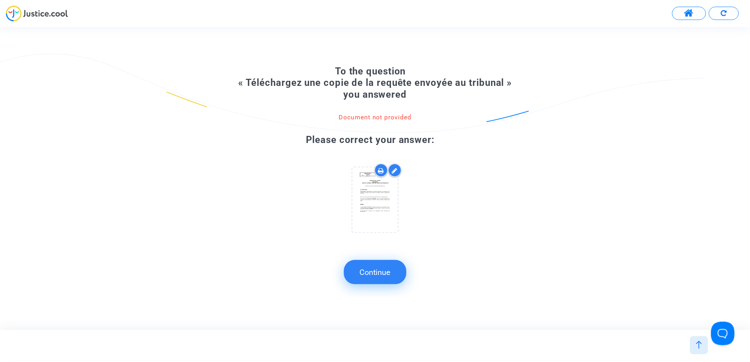
scroll to position [0, 0]
click at [388, 275] on button "Continue" at bounding box center [377, 272] width 63 height 24
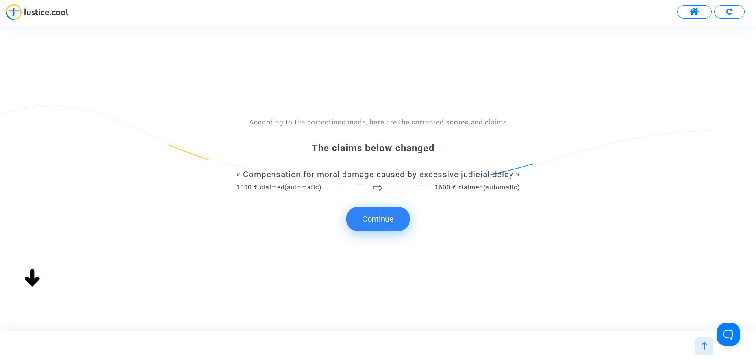
click at [388, 223] on button "Continue" at bounding box center [377, 219] width 63 height 24
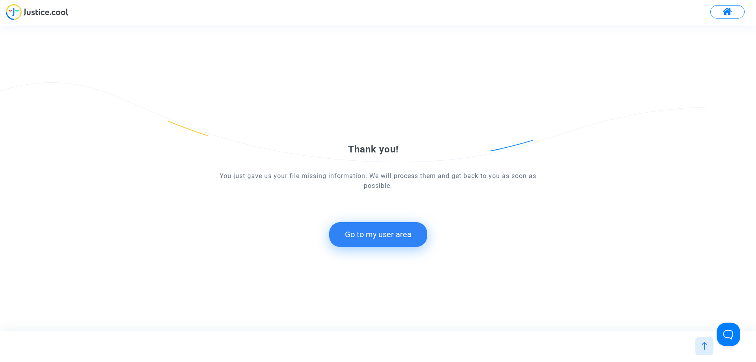
click at [406, 238] on button "Go to my user area" at bounding box center [378, 234] width 98 height 24
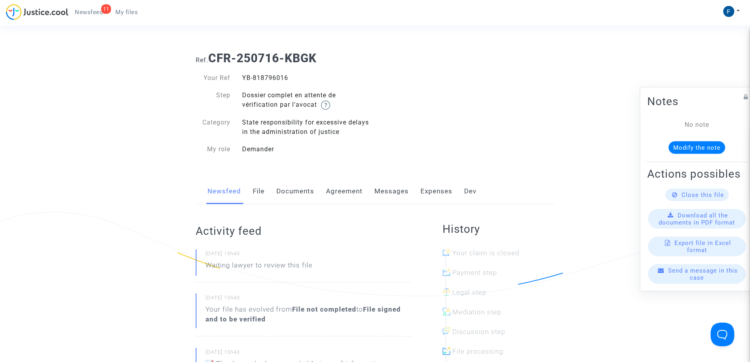
click at [136, 13] on span "My files" at bounding box center [126, 12] width 22 height 7
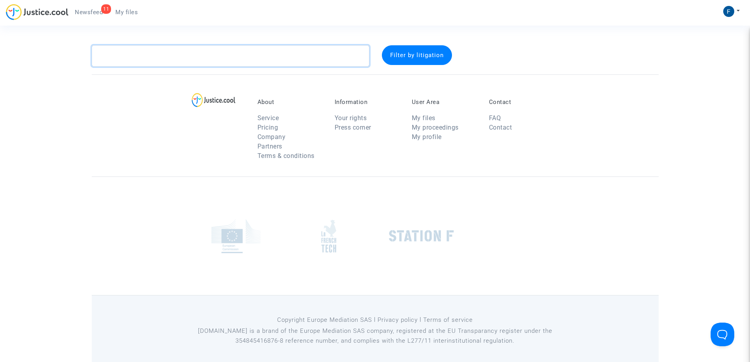
click at [166, 61] on textarea at bounding box center [231, 55] width 278 height 21
paste textarea "BENLASSOUS"
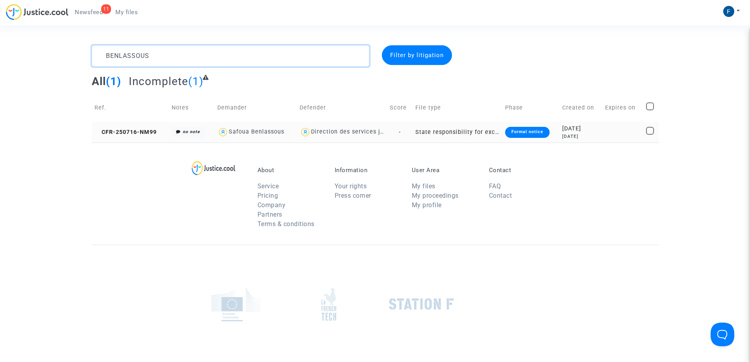
type textarea "BENLASSOUS"
click at [524, 132] on div "Formal notice" at bounding box center [527, 132] width 44 height 11
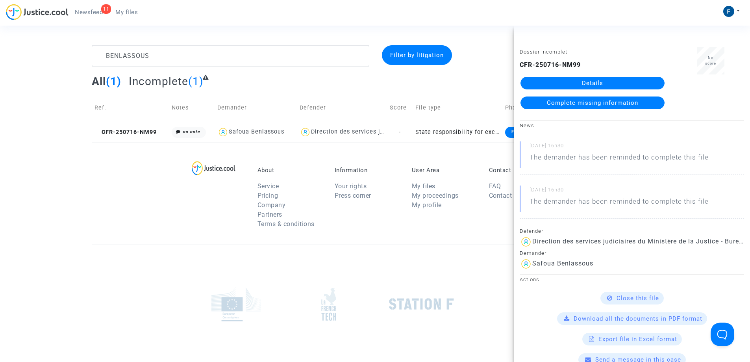
click at [619, 104] on span "Complete missing information" at bounding box center [592, 102] width 91 height 7
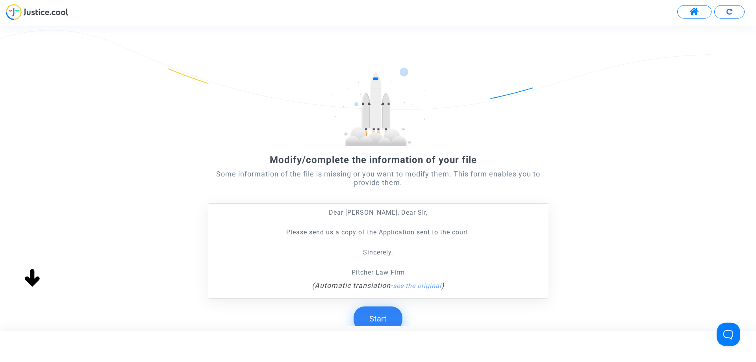
click at [375, 320] on button "Start" at bounding box center [378, 318] width 49 height 24
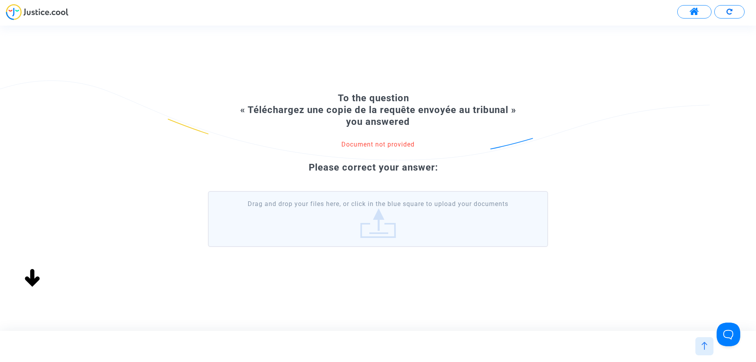
click at [400, 216] on label "Drag and drop your files here, or click in the blue square to upload your docum…" at bounding box center [378, 219] width 340 height 56
click at [0, 0] on input "Drag and drop your files here, or click in the blue square to upload your docum…" at bounding box center [0, 0] width 0 height 0
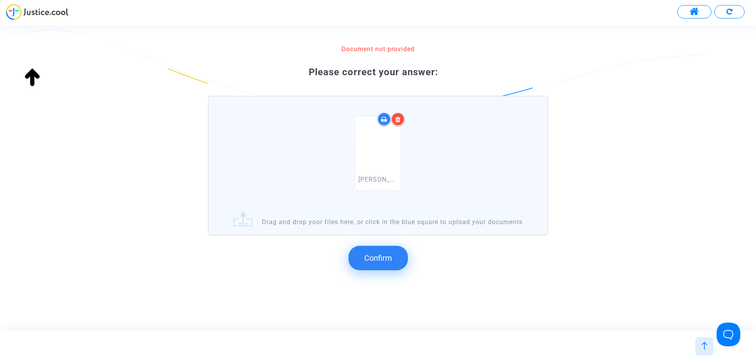
scroll to position [83, 0]
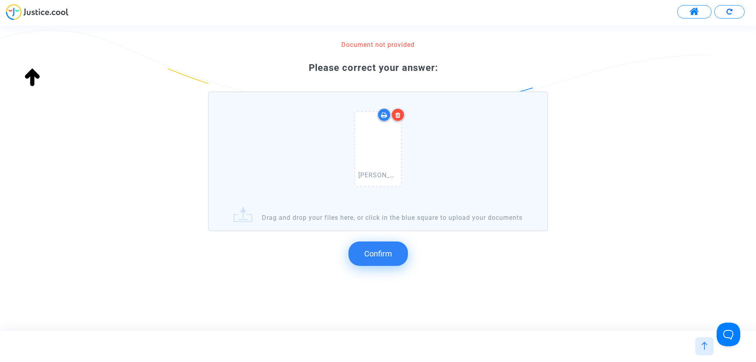
click at [371, 252] on span "Confirm" at bounding box center [378, 253] width 28 height 9
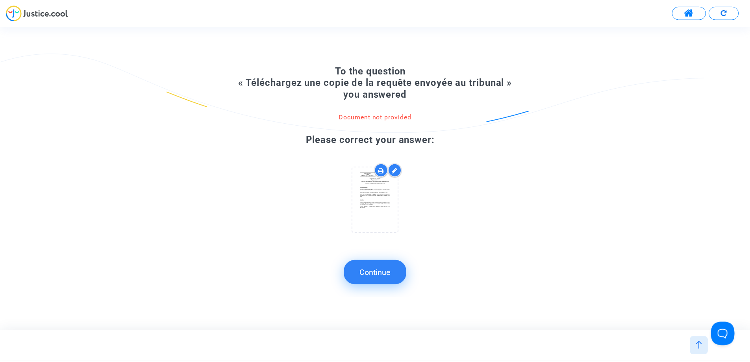
scroll to position [0, 0]
click at [387, 277] on button "Continue" at bounding box center [377, 272] width 63 height 24
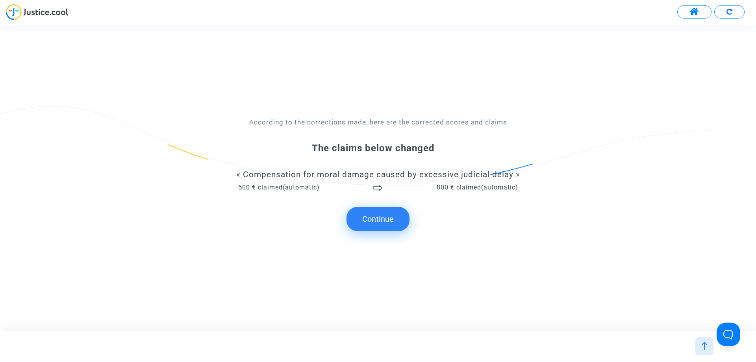
click at [373, 222] on button "Continue" at bounding box center [377, 219] width 63 height 24
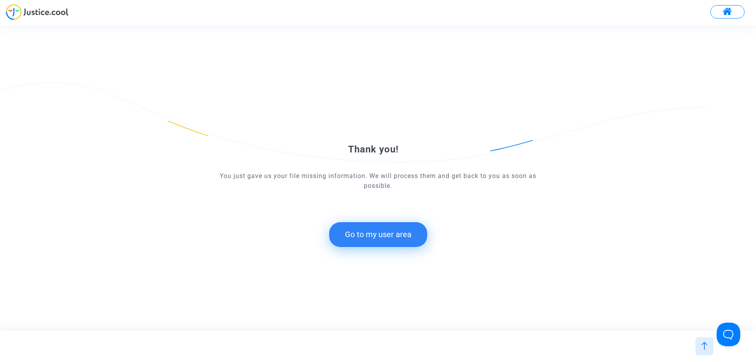
click at [401, 235] on button "Go to my user area" at bounding box center [378, 234] width 98 height 24
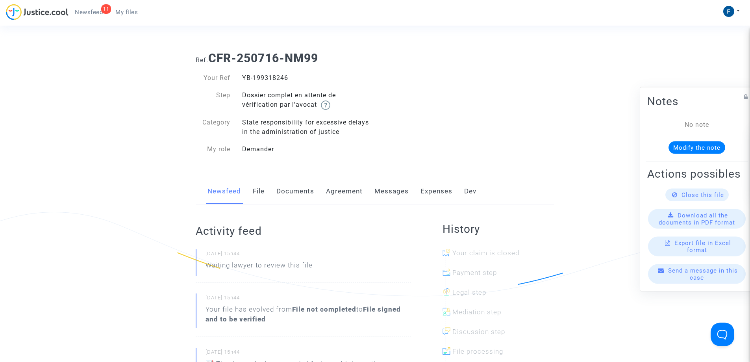
click at [128, 13] on span "My files" at bounding box center [126, 12] width 22 height 7
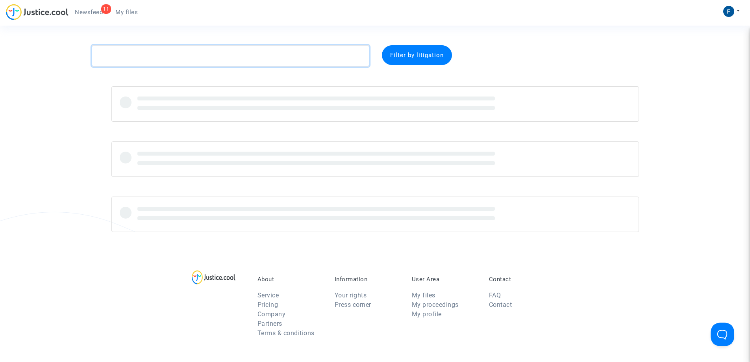
click at [160, 60] on textarea at bounding box center [231, 55] width 278 height 21
paste textarea "Taberner Rodriguez"
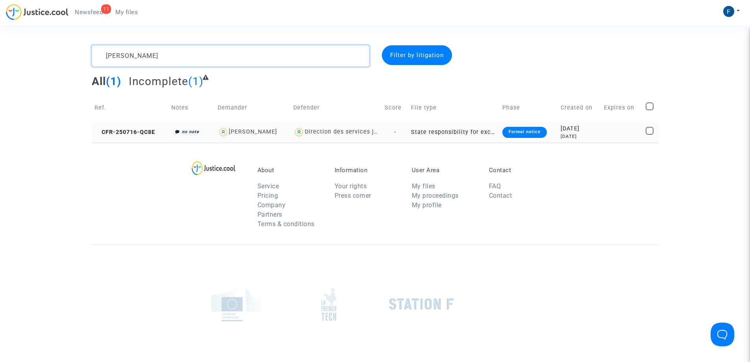
type textarea "Taberner Rodriguez"
click at [533, 132] on div "Formal notice" at bounding box center [524, 132] width 44 height 11
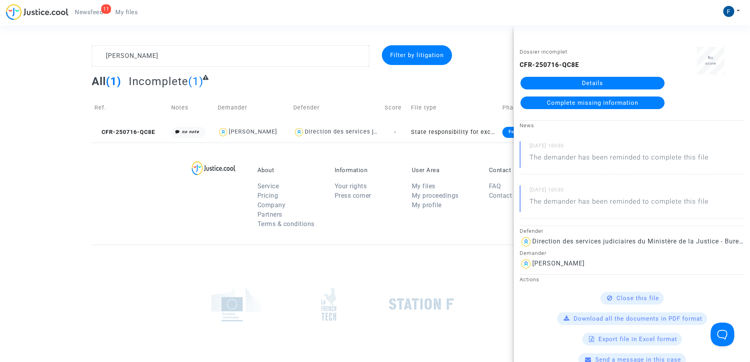
drag, startPoint x: 572, startPoint y: 103, endPoint x: 559, endPoint y: 107, distance: 13.1
click at [572, 103] on span "Complete missing information" at bounding box center [592, 102] width 91 height 7
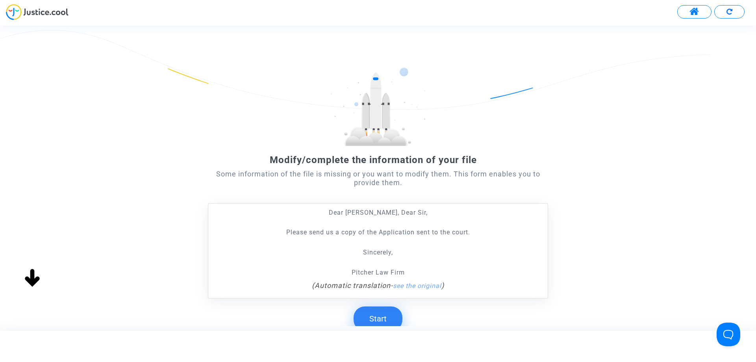
click at [381, 316] on button "Start" at bounding box center [378, 318] width 49 height 24
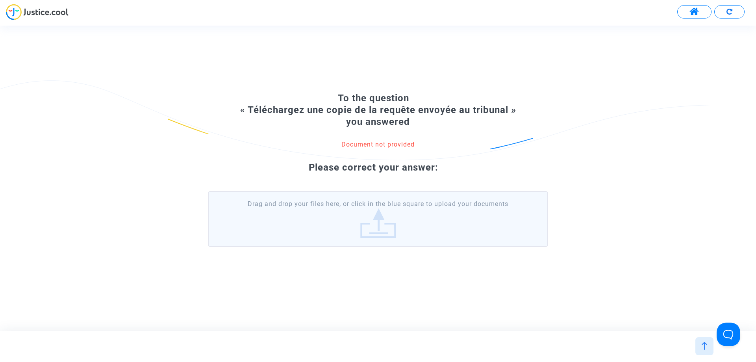
click at [374, 233] on label "Drag and drop your files here, or click in the blue square to upload your docum…" at bounding box center [378, 219] width 340 height 56
click at [0, 0] on input "Drag and drop your files here, or click in the blue square to upload your docum…" at bounding box center [0, 0] width 0 height 0
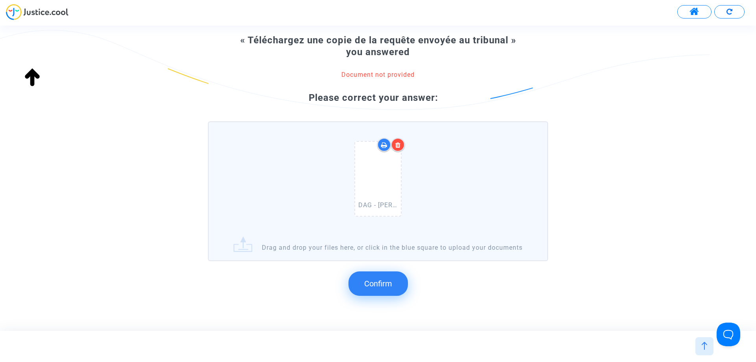
scroll to position [83, 0]
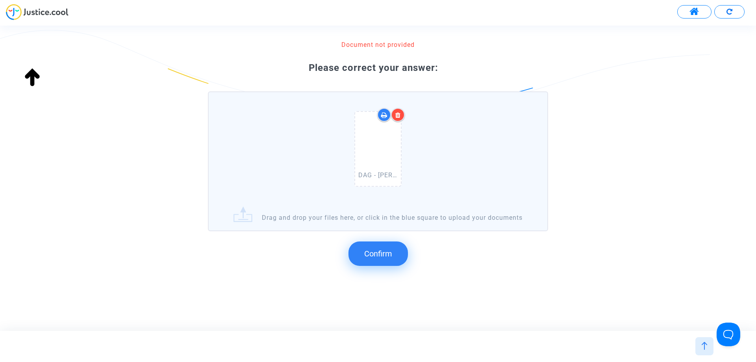
click at [397, 259] on button "Confirm" at bounding box center [377, 253] width 59 height 24
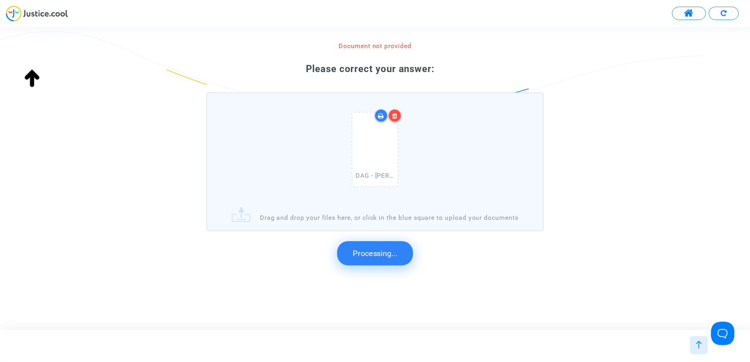
scroll to position [0, 0]
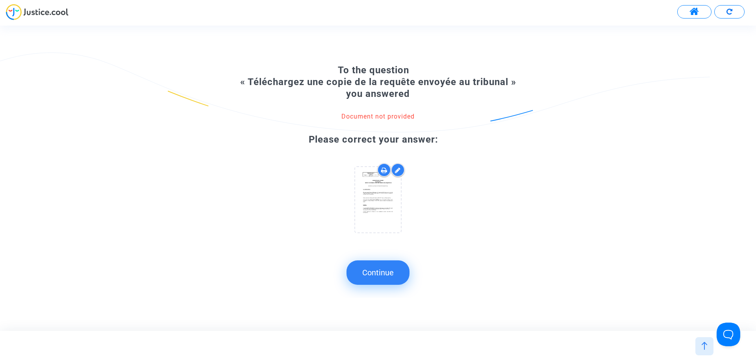
click at [384, 272] on button "Continue" at bounding box center [377, 272] width 63 height 24
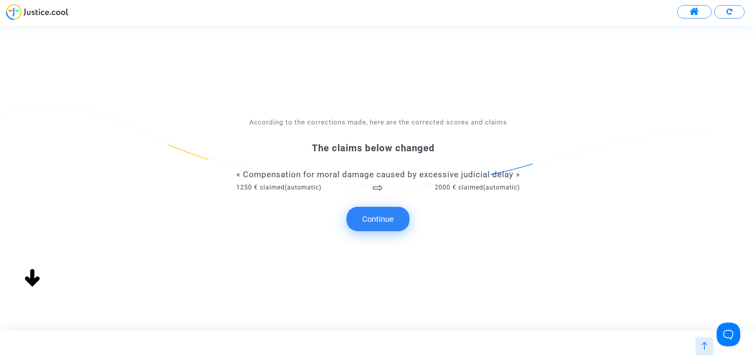
click at [381, 218] on button "Continue" at bounding box center [377, 219] width 63 height 24
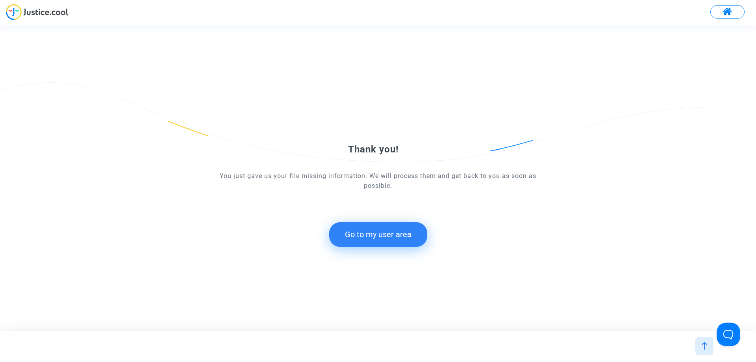
click at [394, 237] on button "Go to my user area" at bounding box center [378, 234] width 98 height 24
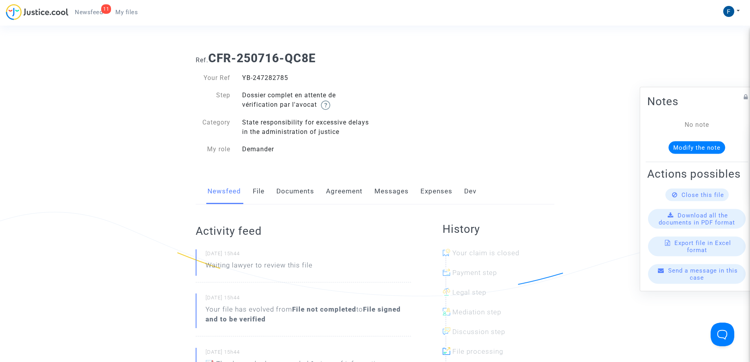
click at [132, 14] on span "My files" at bounding box center [126, 12] width 22 height 7
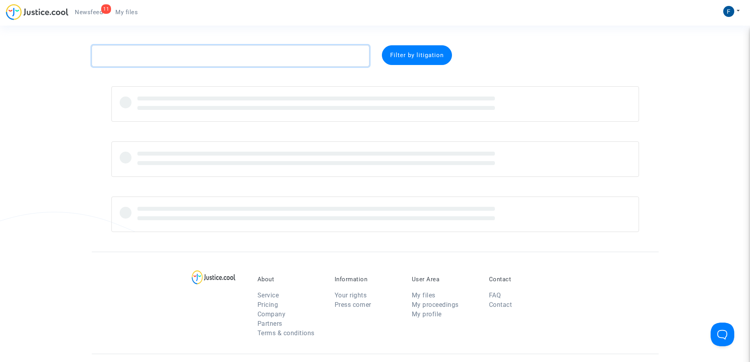
click at [165, 57] on textarea at bounding box center [231, 55] width 278 height 21
paste textarea "Menneson"
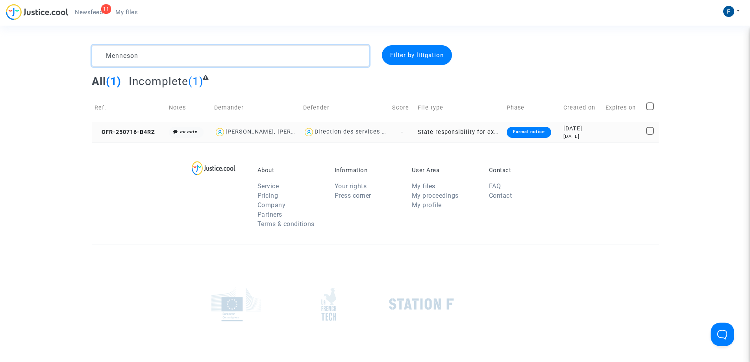
type textarea "Menneson"
click at [526, 132] on div "Formal notice" at bounding box center [529, 132] width 44 height 11
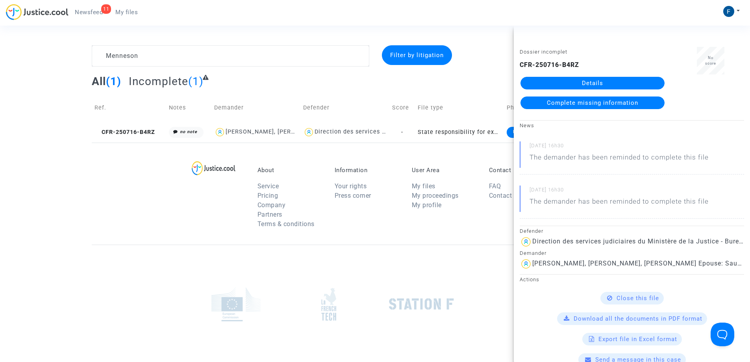
click at [550, 102] on span "Complete missing information" at bounding box center [592, 102] width 91 height 7
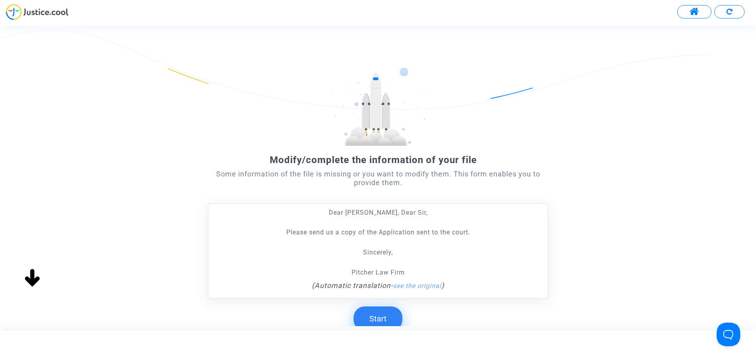
click at [389, 316] on button "Start" at bounding box center [378, 318] width 49 height 24
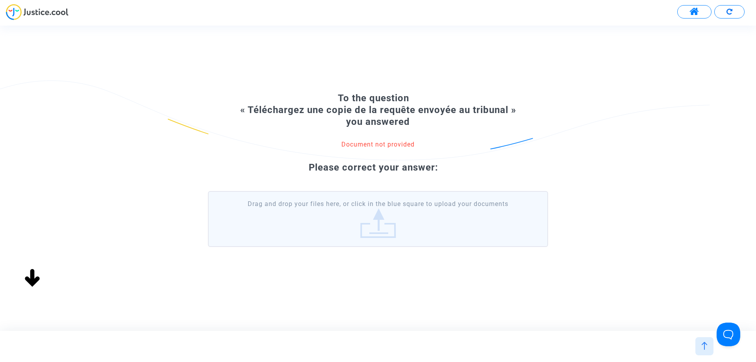
click at [412, 234] on label "Drag and drop your files here, or click in the blue square to upload your docum…" at bounding box center [378, 219] width 340 height 56
click at [0, 0] on input "Drag and drop your files here, or click in the blue square to upload your docum…" at bounding box center [0, 0] width 0 height 0
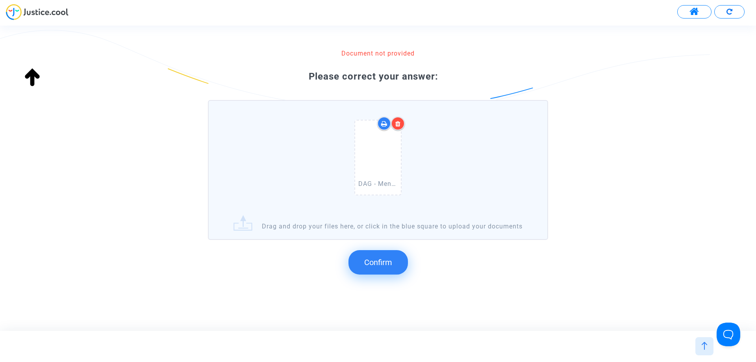
scroll to position [83, 0]
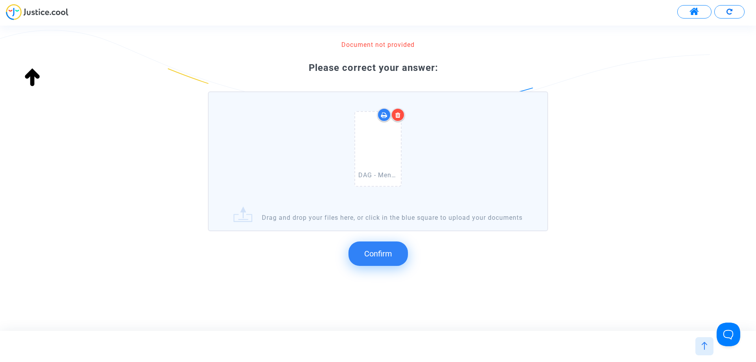
click at [380, 251] on span "Confirm" at bounding box center [378, 253] width 28 height 9
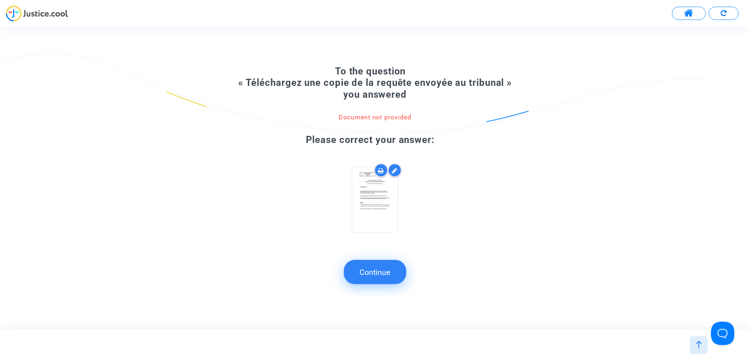
scroll to position [0, 0]
click at [388, 273] on button "Continue" at bounding box center [377, 272] width 63 height 24
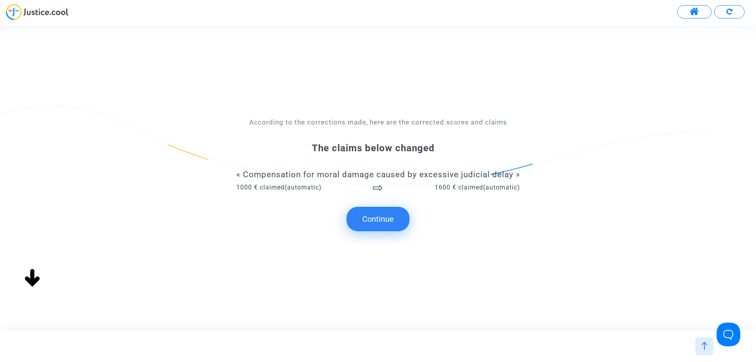
click at [384, 218] on button "Continue" at bounding box center [377, 219] width 63 height 24
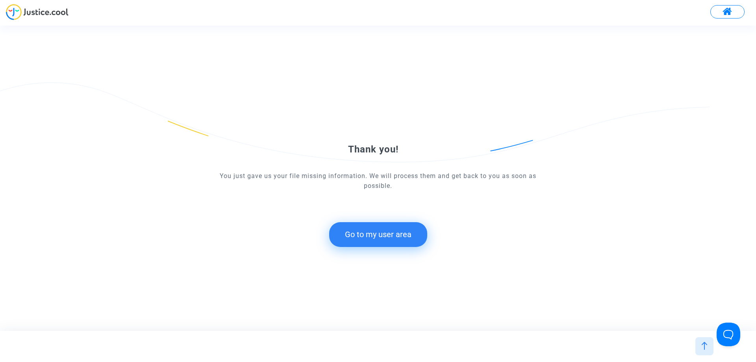
click at [404, 239] on button "Go to my user area" at bounding box center [378, 234] width 98 height 24
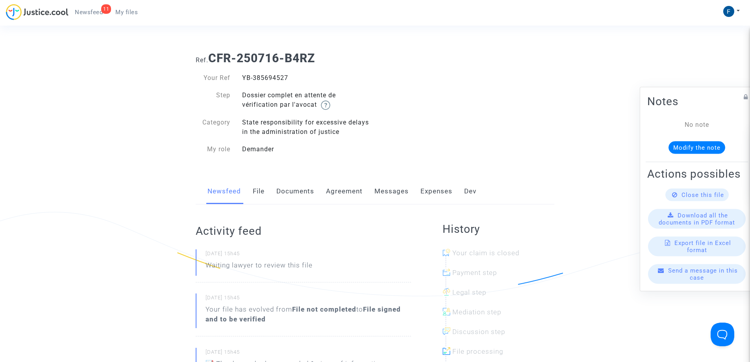
click at [134, 13] on span "My files" at bounding box center [126, 12] width 22 height 7
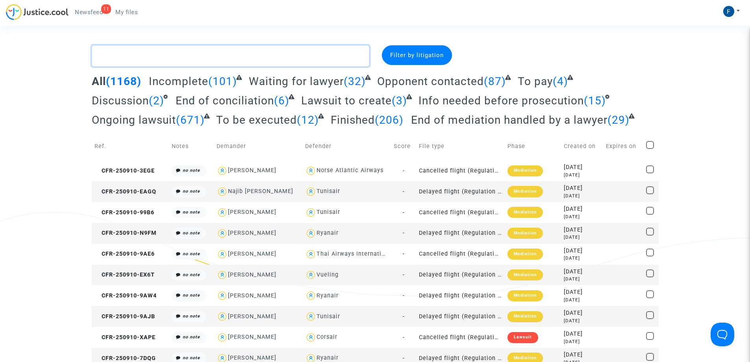
click at [150, 60] on textarea at bounding box center [231, 55] width 278 height 21
paste textarea "Sabiti"
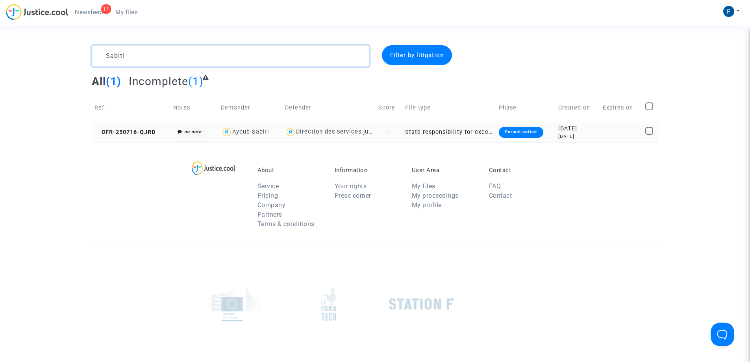
type textarea "Sabiti"
click at [524, 131] on div "Formal notice" at bounding box center [521, 132] width 44 height 11
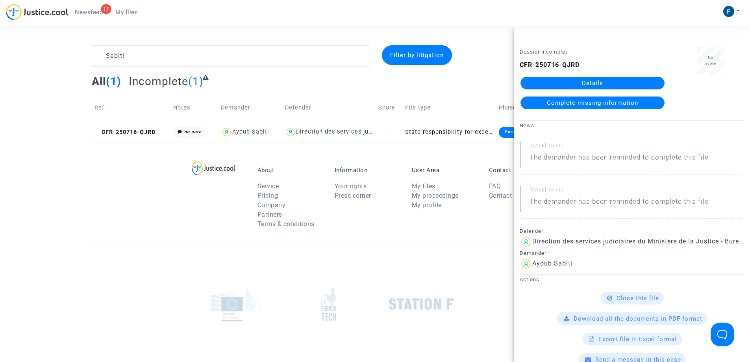
click at [616, 106] on span "Complete missing information" at bounding box center [592, 102] width 91 height 7
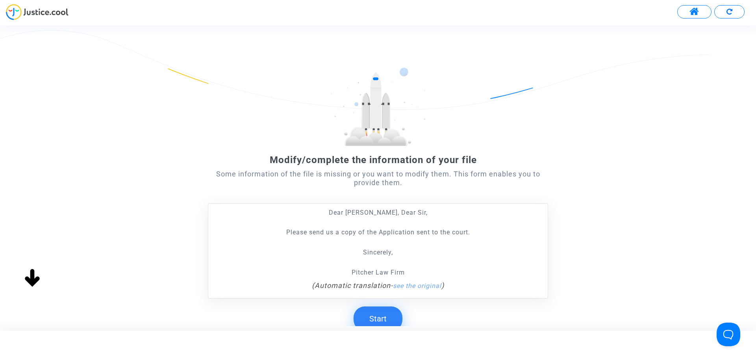
click at [370, 317] on button "Start" at bounding box center [378, 318] width 49 height 24
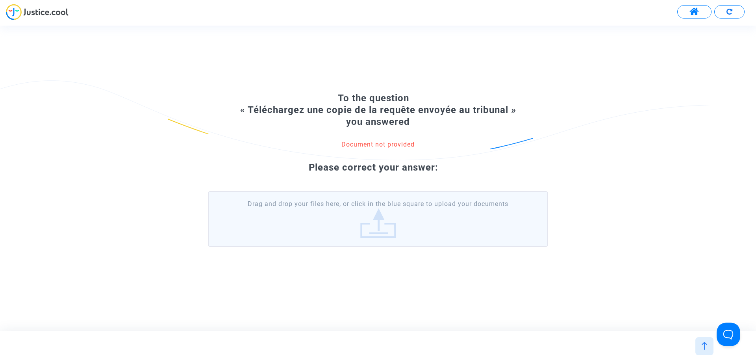
click at [393, 226] on label "Drag and drop your files here, or click in the blue square to upload your docum…" at bounding box center [378, 219] width 340 height 56
click at [0, 0] on input "Drag and drop your files here, or click in the blue square to upload your docum…" at bounding box center [0, 0] width 0 height 0
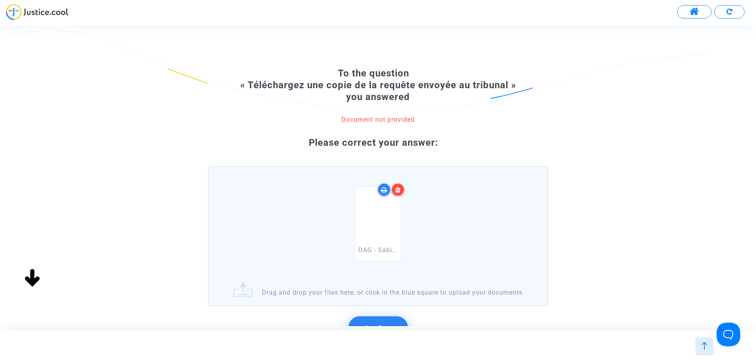
scroll to position [83, 0]
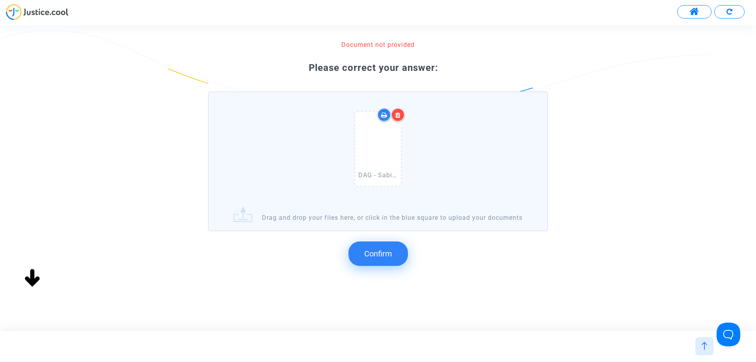
click at [379, 255] on span "Confirm" at bounding box center [378, 253] width 28 height 9
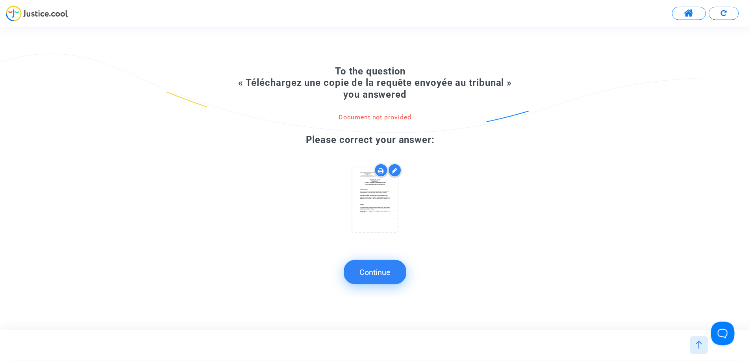
scroll to position [0, 0]
click at [393, 277] on button "Continue" at bounding box center [377, 272] width 63 height 24
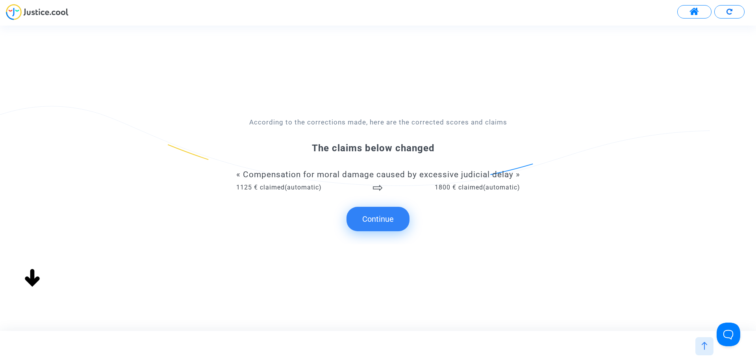
click at [391, 217] on button "Continue" at bounding box center [377, 219] width 63 height 24
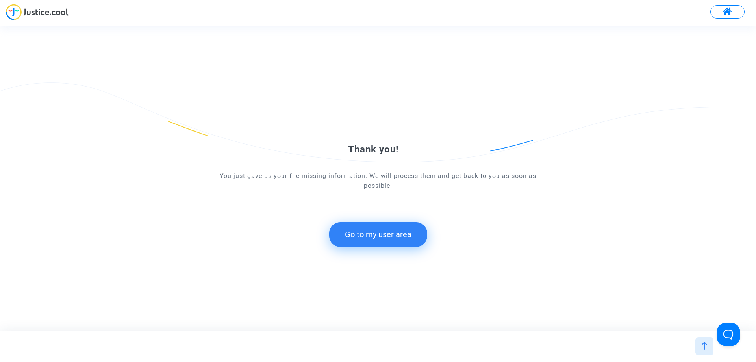
click at [398, 241] on button "Go to my user area" at bounding box center [378, 234] width 98 height 24
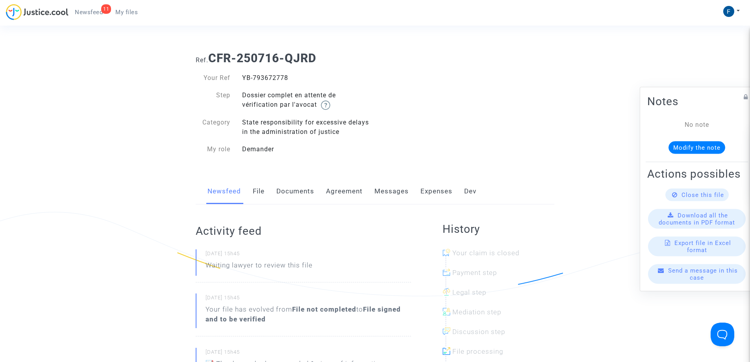
drag, startPoint x: 126, startPoint y: 13, endPoint x: 166, endPoint y: 15, distance: 39.4
click at [128, 13] on span "My files" at bounding box center [126, 12] width 22 height 7
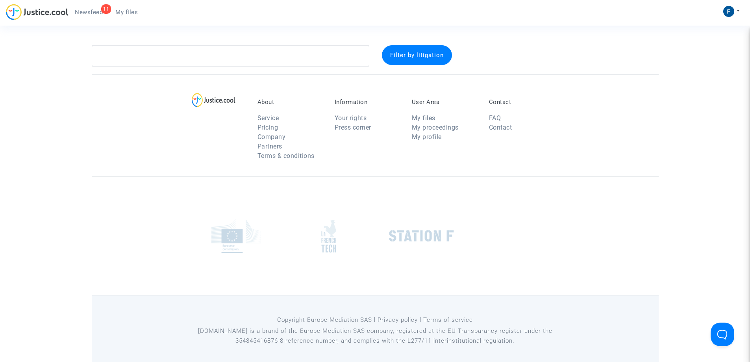
click at [172, 15] on div "11 Newsfeed My files My profile Settings Log out" at bounding box center [375, 15] width 750 height 22
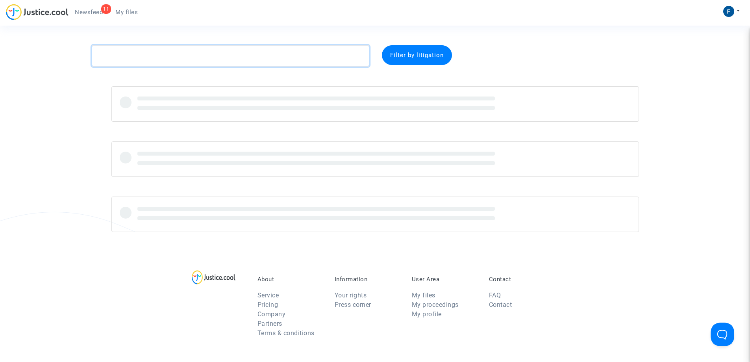
click at [158, 55] on textarea at bounding box center [231, 55] width 278 height 21
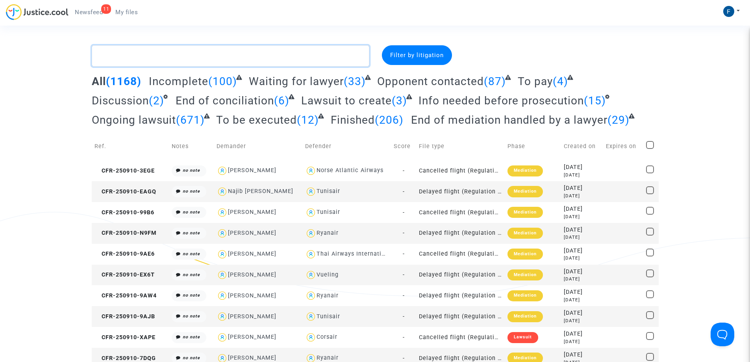
paste textarea "Colombier"
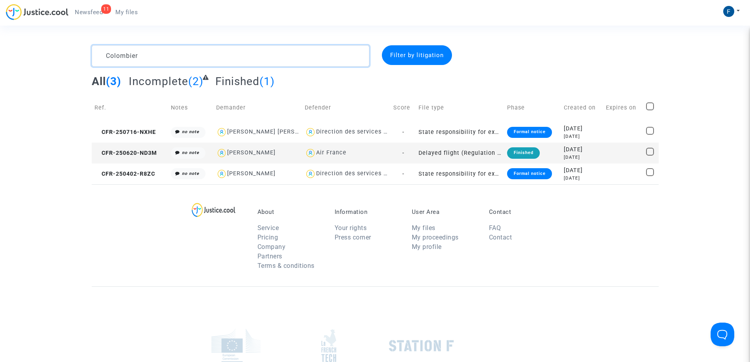
type textarea "Colombier"
click at [527, 128] on div "Formal notice" at bounding box center [529, 132] width 44 height 11
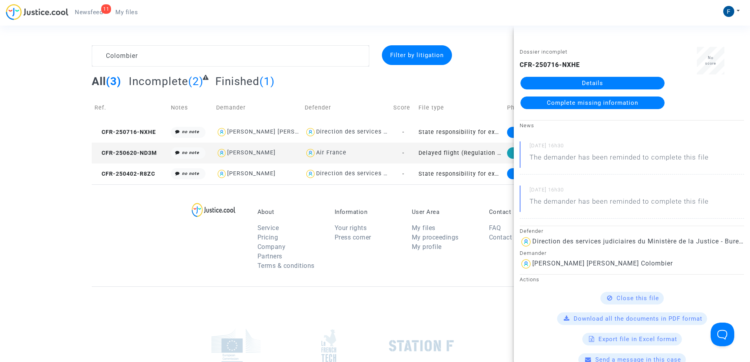
click at [584, 102] on span "Complete missing information" at bounding box center [592, 102] width 91 height 7
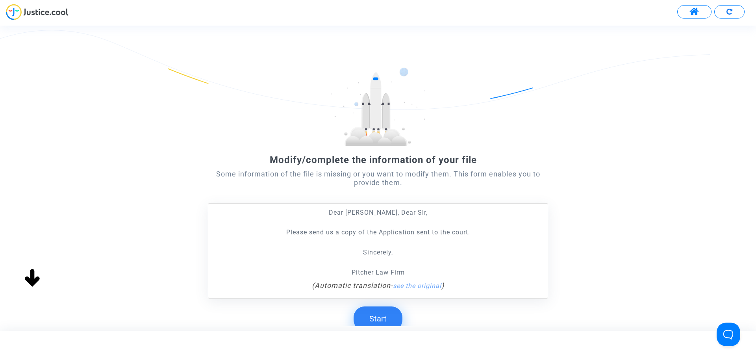
click at [386, 317] on button "Start" at bounding box center [378, 318] width 49 height 24
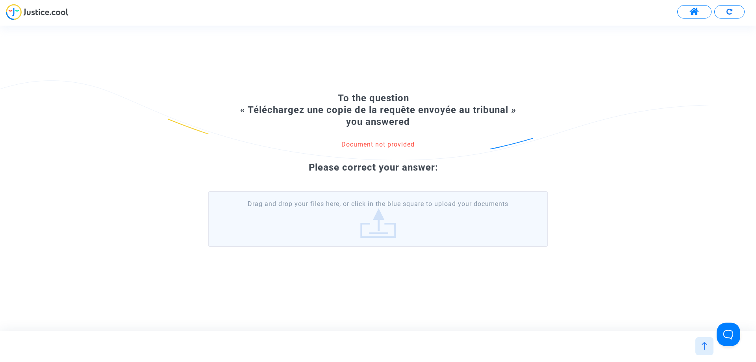
click at [394, 225] on label "Drag and drop your files here, or click in the blue square to upload your docum…" at bounding box center [378, 219] width 340 height 56
click at [0, 0] on input "Drag and drop your files here, or click in the blue square to upload your docum…" at bounding box center [0, 0] width 0 height 0
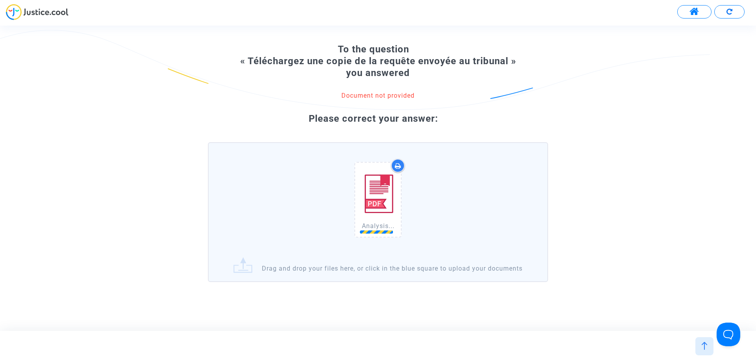
scroll to position [45, 0]
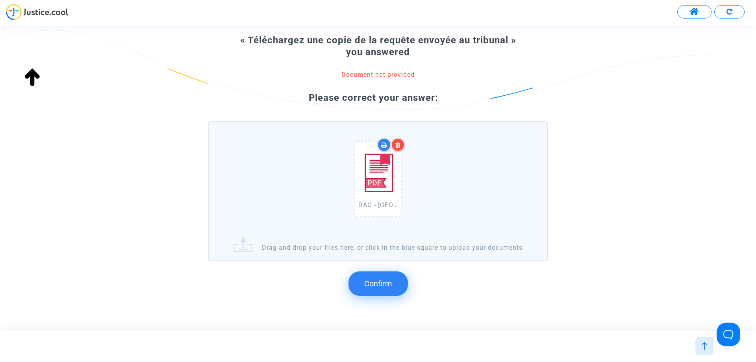
click at [370, 288] on span "Confirm" at bounding box center [378, 283] width 28 height 9
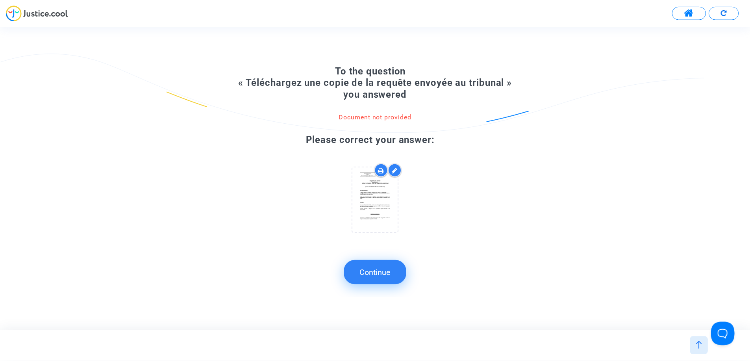
scroll to position [0, 0]
click at [392, 276] on button "Continue" at bounding box center [377, 272] width 63 height 24
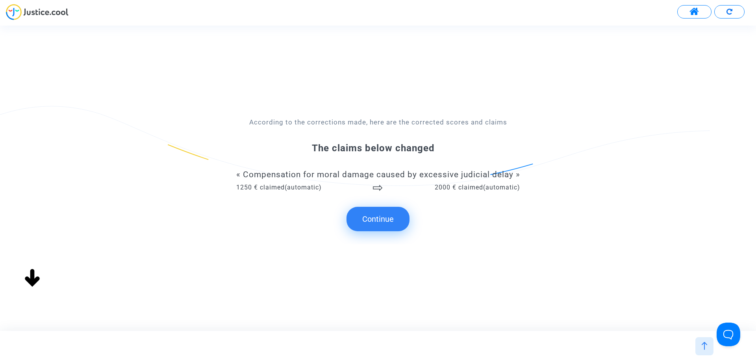
click at [377, 217] on button "Continue" at bounding box center [377, 219] width 63 height 24
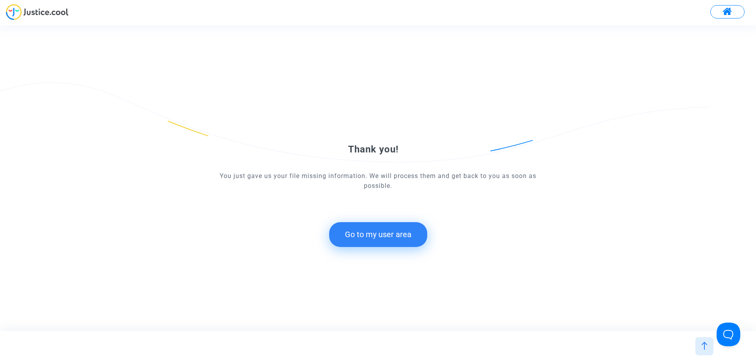
click at [394, 237] on button "Go to my user area" at bounding box center [378, 234] width 98 height 24
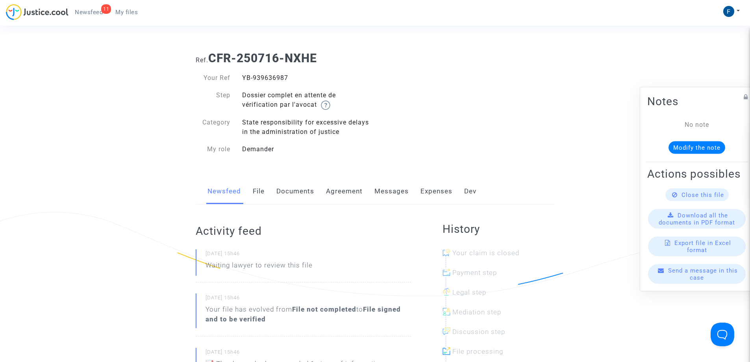
click at [128, 7] on link "My files" at bounding box center [126, 12] width 35 height 12
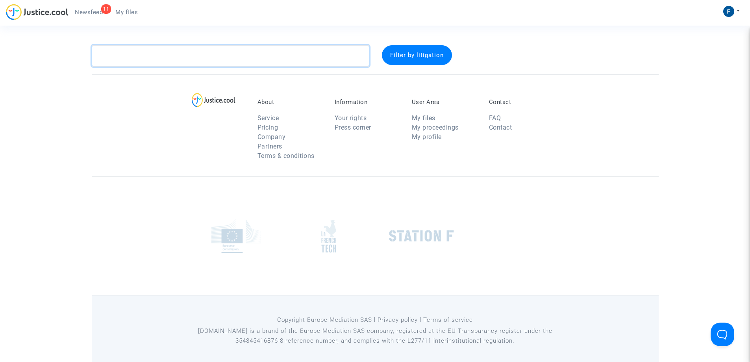
drag, startPoint x: 166, startPoint y: 56, endPoint x: 403, endPoint y: 53, distance: 237.0
click at [166, 56] on textarea at bounding box center [231, 55] width 278 height 21
paste textarea "Lortije"
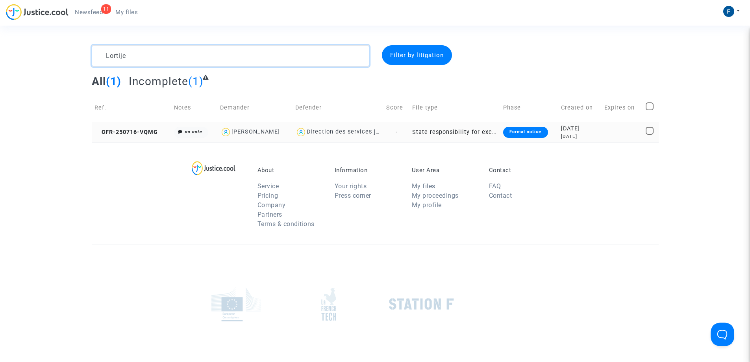
type textarea "Lortije"
click at [526, 131] on div "Formal notice" at bounding box center [525, 132] width 44 height 11
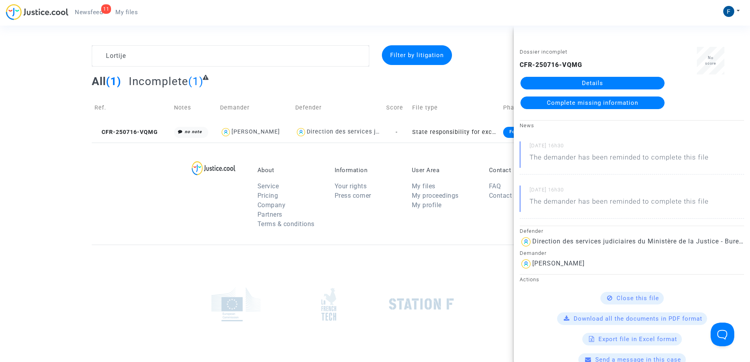
click at [550, 104] on span "Complete missing information" at bounding box center [592, 102] width 91 height 7
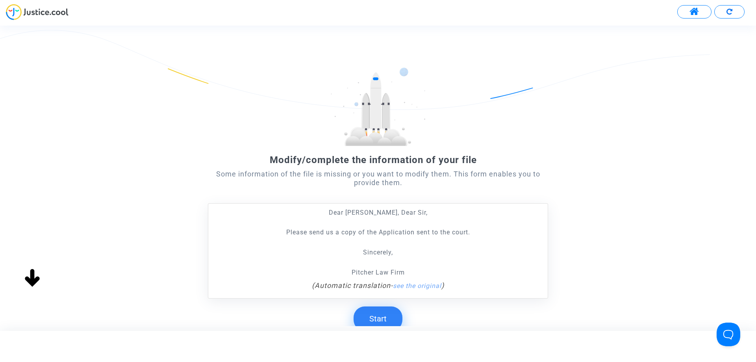
click at [382, 317] on button "Start" at bounding box center [378, 318] width 49 height 24
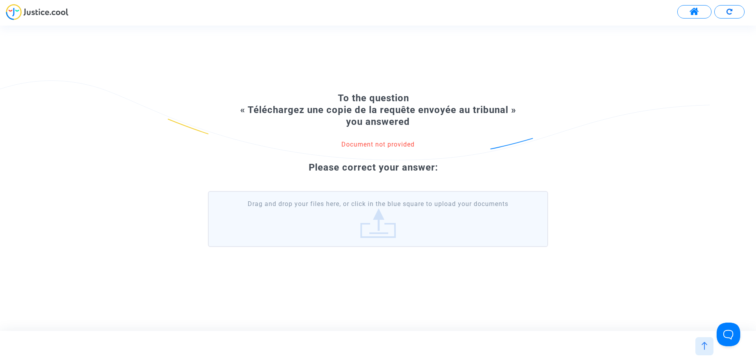
click at [402, 225] on label "Drag and drop your files here, or click in the blue square to upload your docum…" at bounding box center [378, 219] width 340 height 56
click at [0, 0] on input "Drag and drop your files here, or click in the blue square to upload your docum…" at bounding box center [0, 0] width 0 height 0
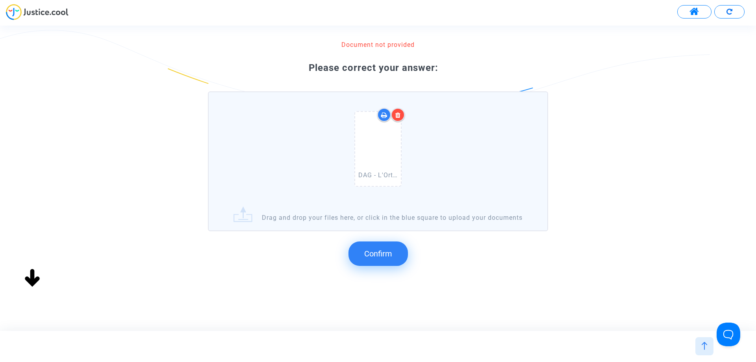
scroll to position [83, 0]
click at [380, 258] on span "Confirm" at bounding box center [378, 253] width 28 height 9
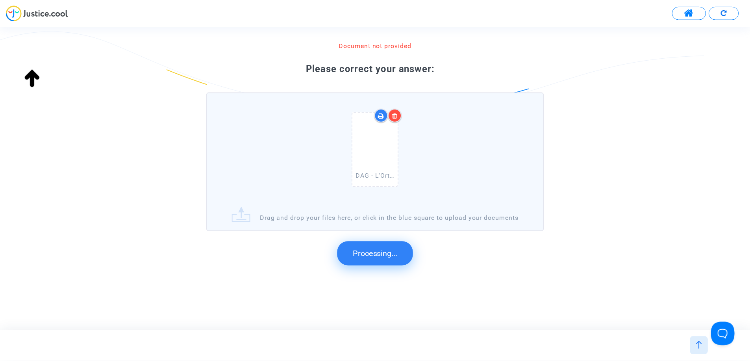
scroll to position [0, 0]
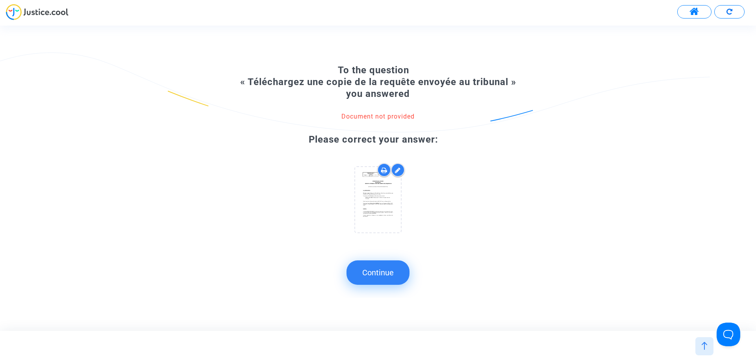
click at [383, 272] on button "Continue" at bounding box center [377, 272] width 63 height 24
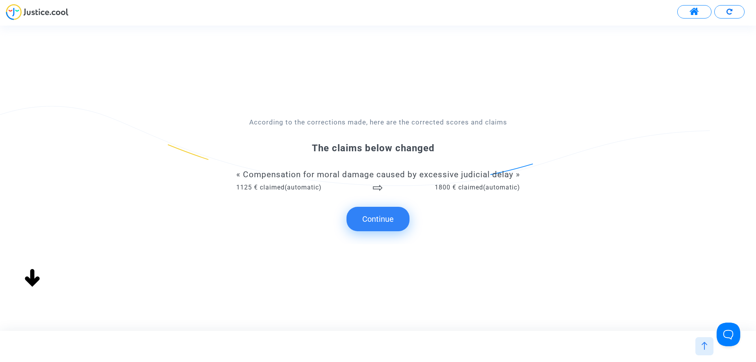
click at [382, 222] on button "Continue" at bounding box center [377, 219] width 63 height 24
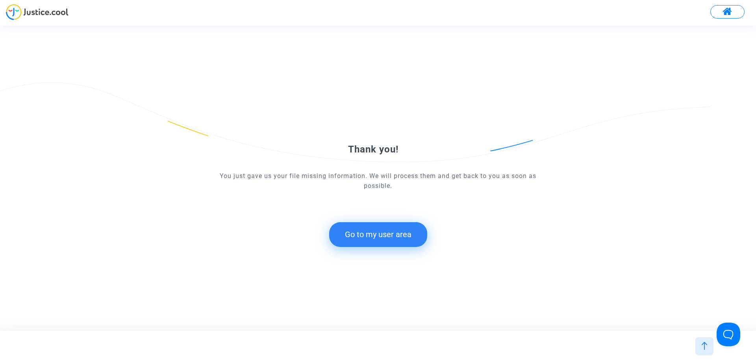
click at [380, 239] on button "Go to my user area" at bounding box center [378, 234] width 98 height 24
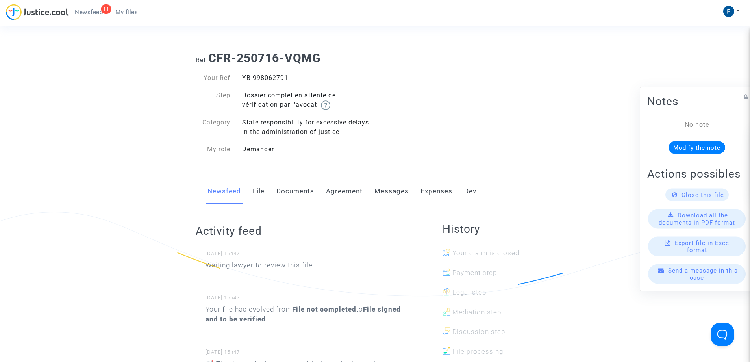
click at [133, 14] on span "My files" at bounding box center [126, 12] width 22 height 7
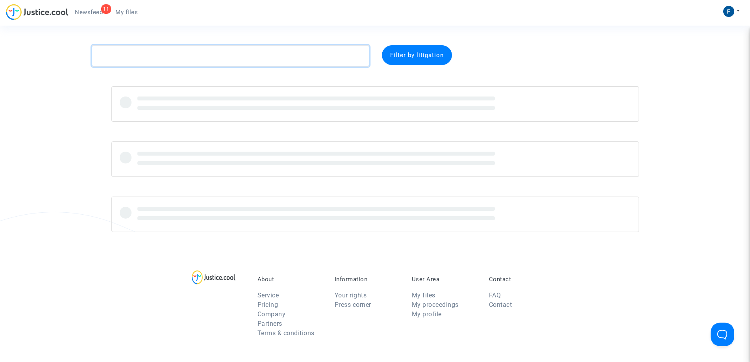
click at [161, 54] on textarea at bounding box center [231, 55] width 278 height 21
paste textarea "Kapong"
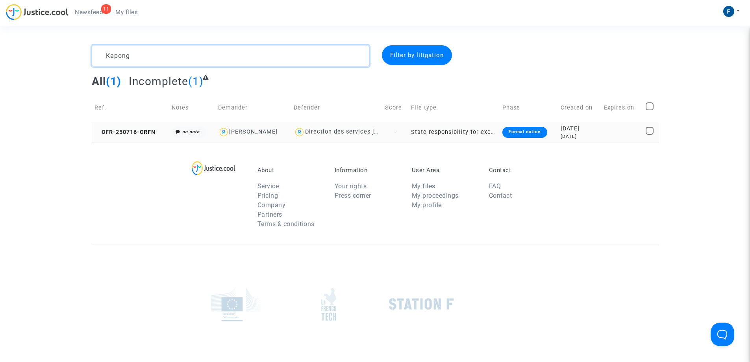
type textarea "Kapong"
click at [526, 130] on div "Formal notice" at bounding box center [524, 132] width 44 height 11
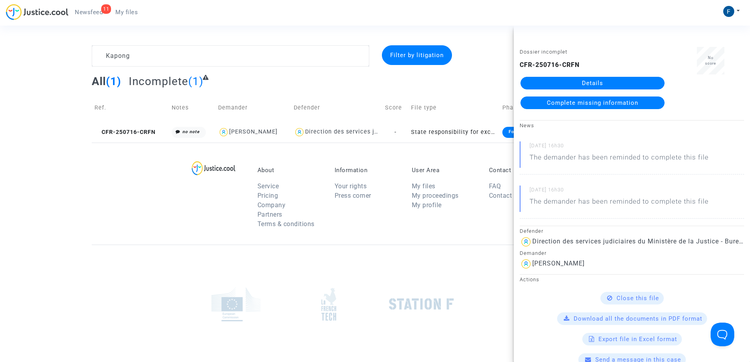
click at [557, 106] on span "Complete missing information" at bounding box center [592, 102] width 91 height 7
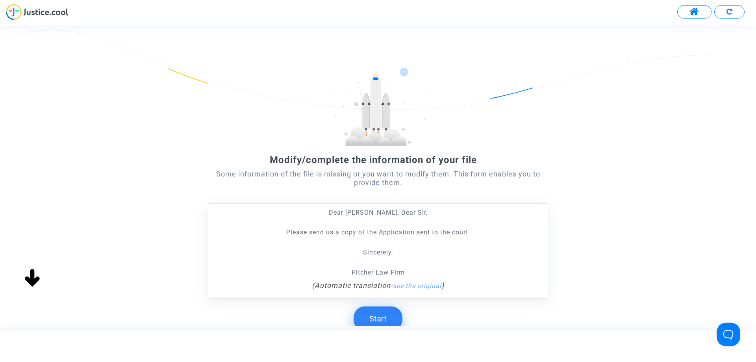
click at [387, 317] on button "Start" at bounding box center [378, 318] width 49 height 24
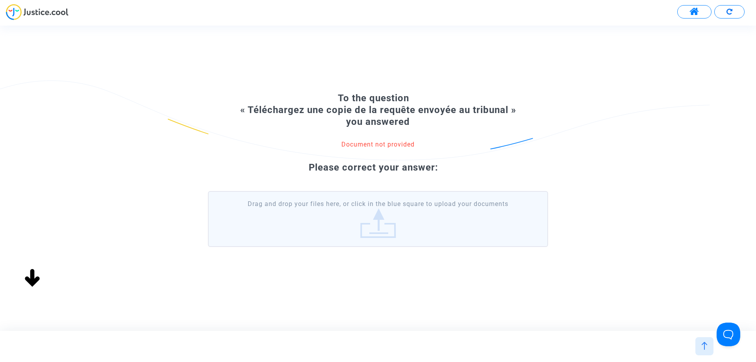
click at [341, 205] on label "Drag and drop your files here, or click in the blue square to upload your docum…" at bounding box center [378, 219] width 340 height 56
click at [0, 0] on input "Drag and drop your files here, or click in the blue square to upload your docum…" at bounding box center [0, 0] width 0 height 0
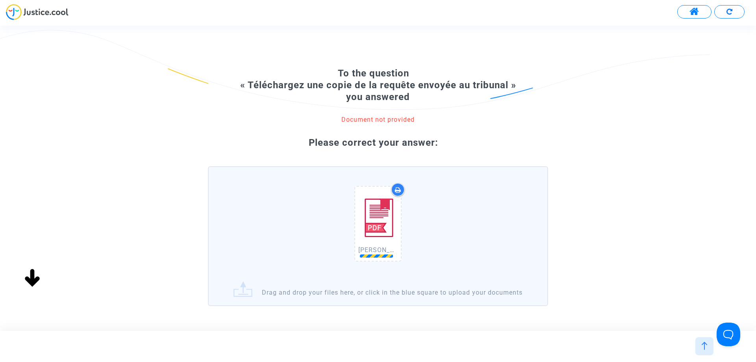
scroll to position [45, 0]
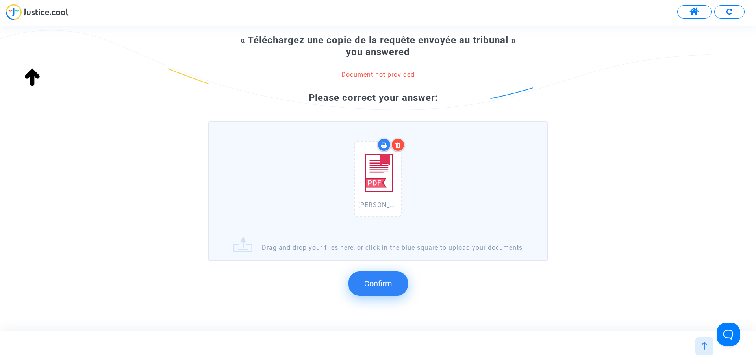
click at [394, 294] on button "Confirm" at bounding box center [377, 283] width 59 height 24
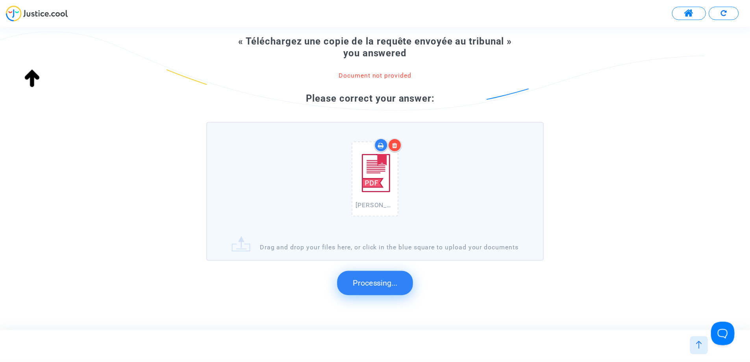
scroll to position [0, 0]
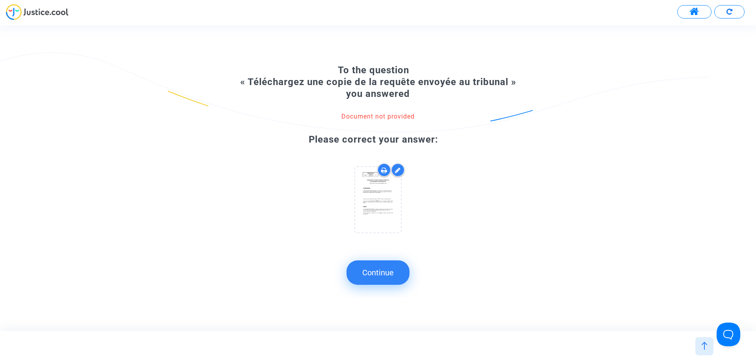
click at [384, 271] on button "Continue" at bounding box center [377, 272] width 63 height 24
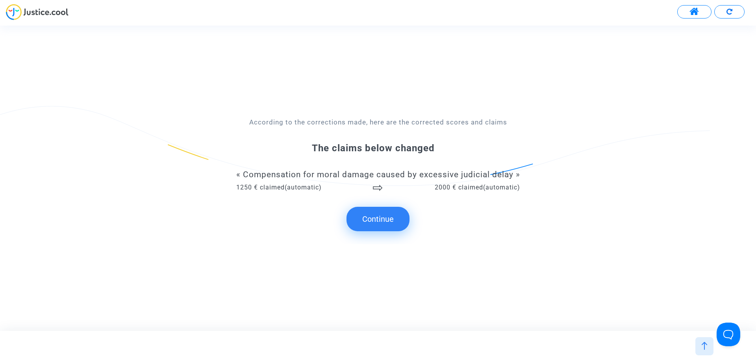
click at [376, 218] on button "Continue" at bounding box center [377, 219] width 63 height 24
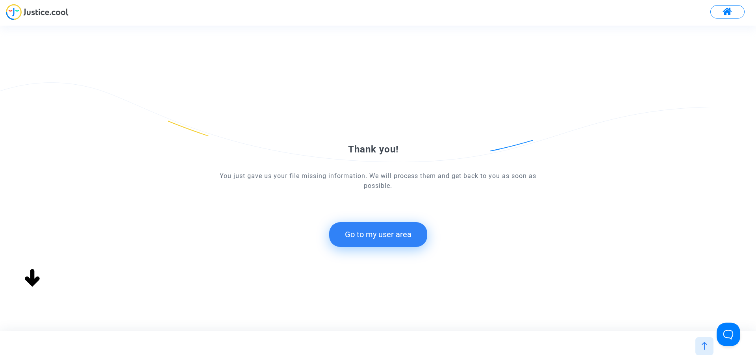
click at [377, 235] on button "Go to my user area" at bounding box center [378, 234] width 98 height 24
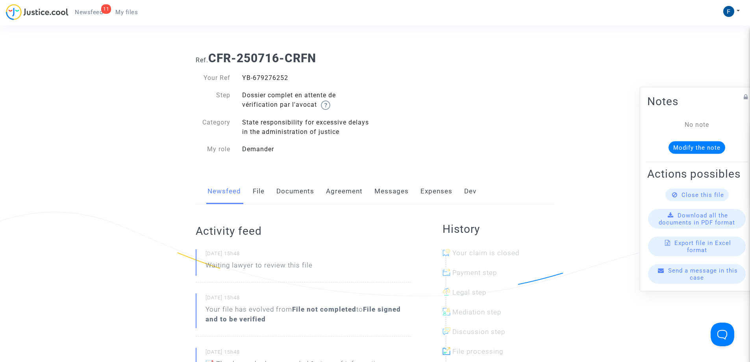
click at [132, 9] on span "My files" at bounding box center [126, 12] width 22 height 7
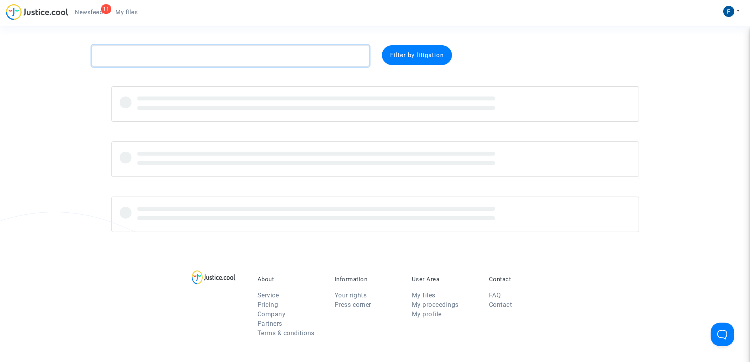
click at [165, 56] on textarea at bounding box center [231, 55] width 278 height 21
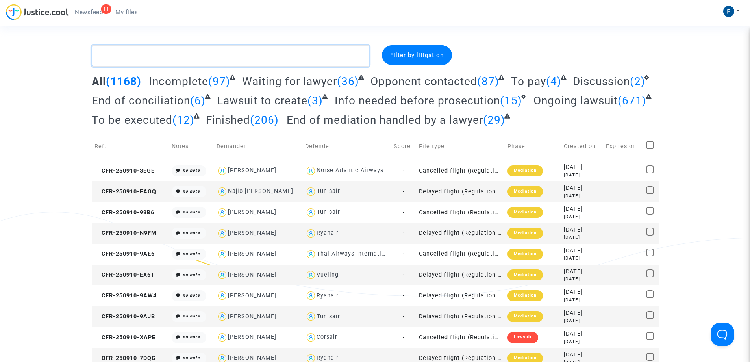
paste textarea "Mourot"
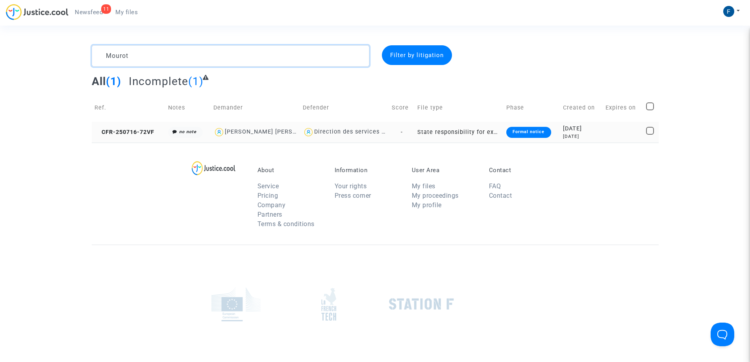
type textarea "Mourot"
click at [523, 133] on div "Formal notice" at bounding box center [528, 132] width 44 height 11
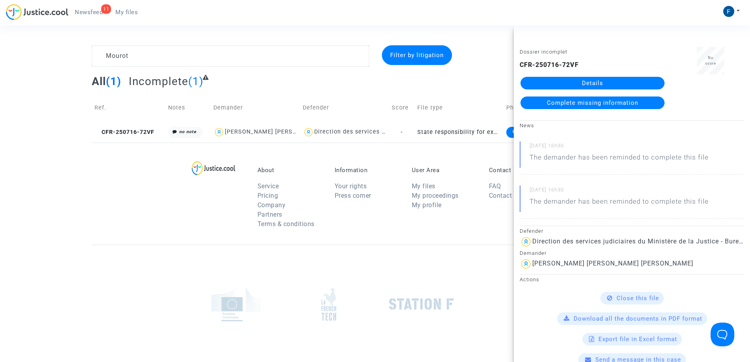
click at [588, 105] on span "Complete missing information" at bounding box center [592, 102] width 91 height 7
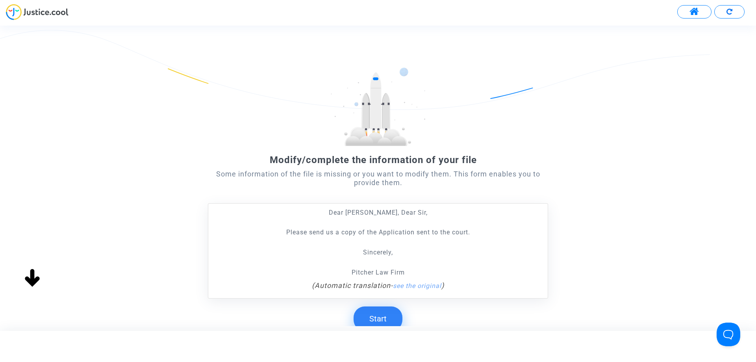
click at [383, 320] on button "Start" at bounding box center [378, 318] width 49 height 24
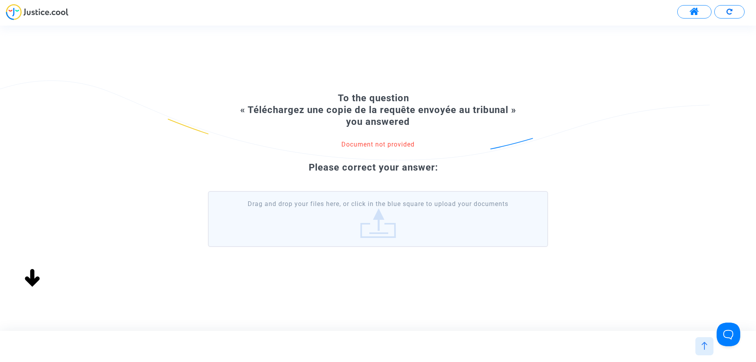
click at [397, 212] on label "Drag and drop your files here, or click in the blue square to upload your docum…" at bounding box center [378, 219] width 340 height 56
click at [0, 0] on input "Drag and drop your files here, or click in the blue square to upload your docum…" at bounding box center [0, 0] width 0 height 0
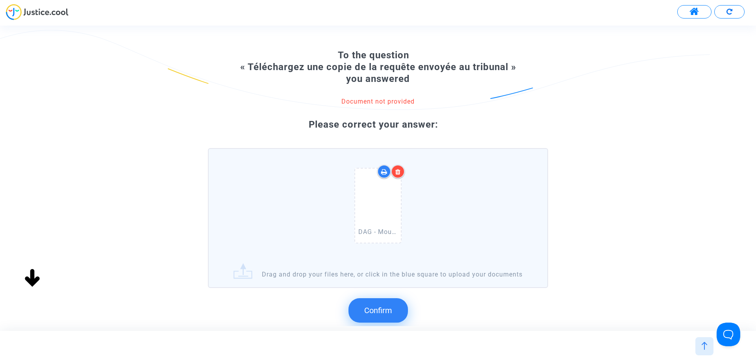
scroll to position [83, 0]
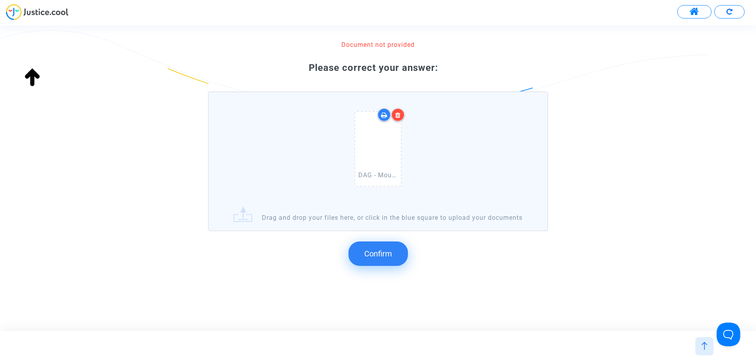
click at [383, 258] on span "Confirm" at bounding box center [378, 253] width 28 height 9
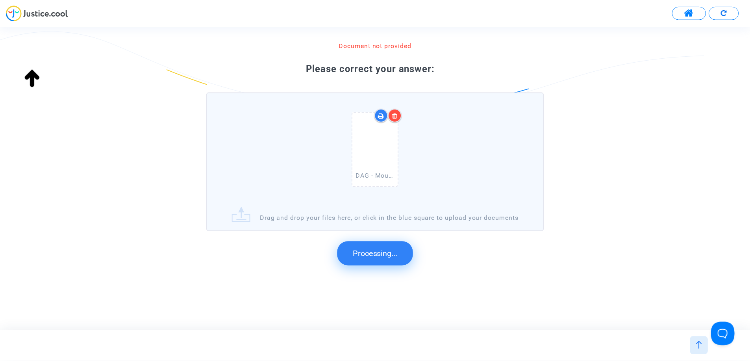
scroll to position [0, 0]
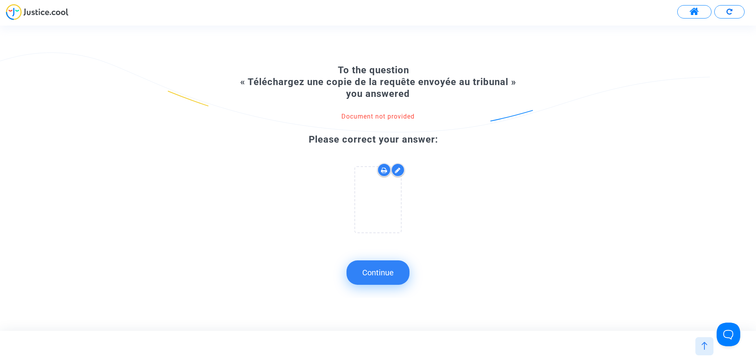
click at [382, 277] on button "Continue" at bounding box center [377, 272] width 63 height 24
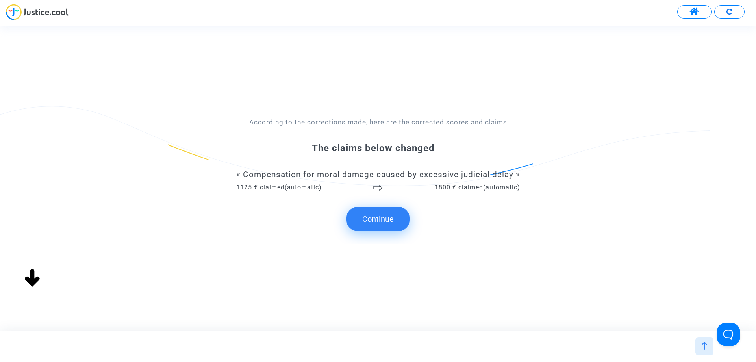
click at [396, 221] on button "Continue" at bounding box center [377, 219] width 63 height 24
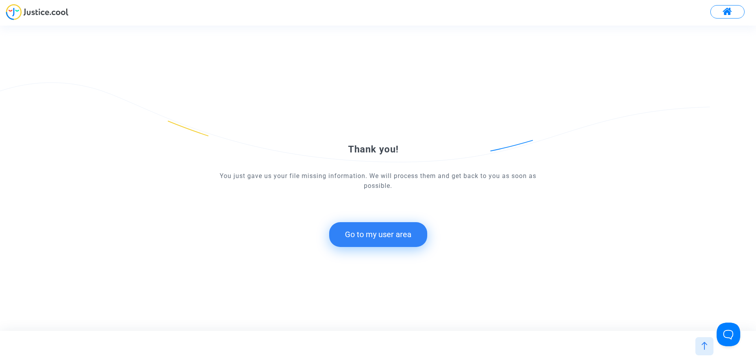
click at [406, 241] on button "Go to my user area" at bounding box center [378, 234] width 98 height 24
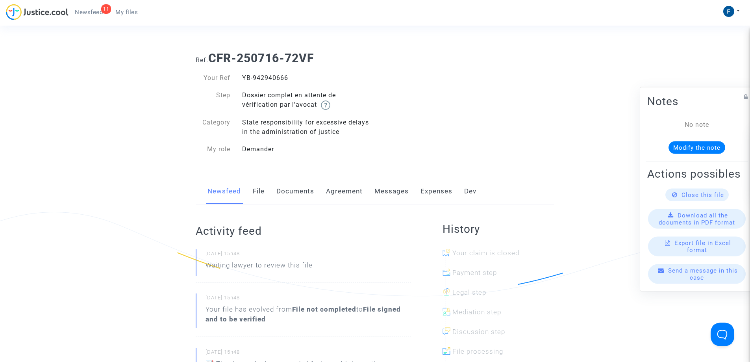
click at [126, 15] on span "My files" at bounding box center [126, 12] width 22 height 7
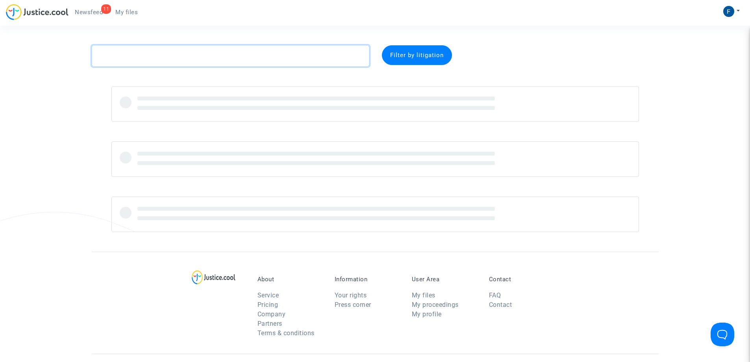
click at [156, 56] on textarea at bounding box center [231, 55] width 278 height 21
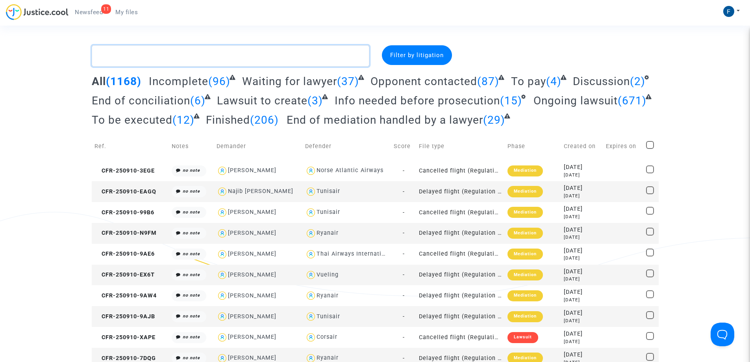
paste textarea "Vignon"
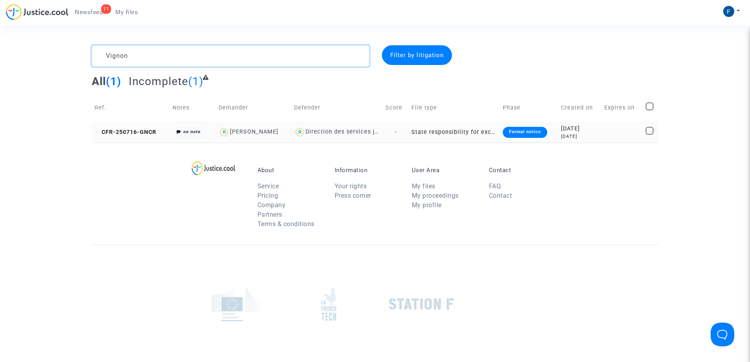
type textarea "Vignon"
click at [532, 130] on div "Formal notice" at bounding box center [525, 132] width 44 height 11
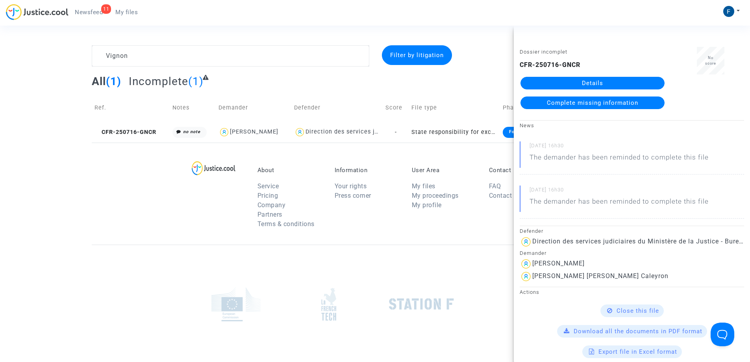
click at [561, 103] on span "Complete missing information" at bounding box center [592, 102] width 91 height 7
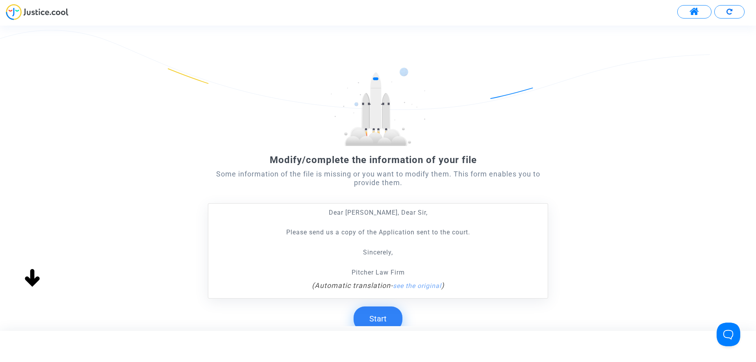
click at [383, 323] on button "Start" at bounding box center [378, 318] width 49 height 24
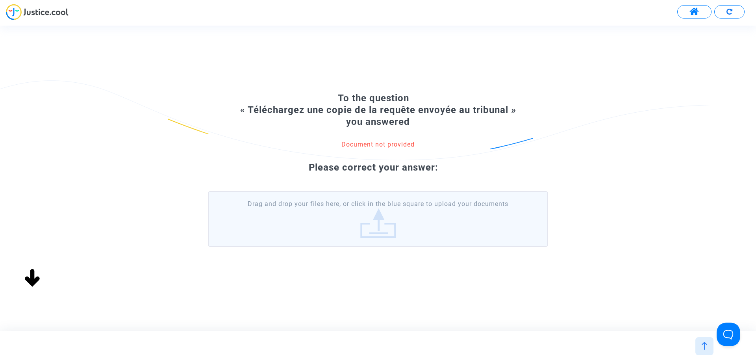
click at [355, 237] on label "Drag and drop your files here, or click in the blue square to upload your docum…" at bounding box center [378, 219] width 340 height 56
click at [0, 0] on input "Drag and drop your files here, or click in the blue square to upload your docum…" at bounding box center [0, 0] width 0 height 0
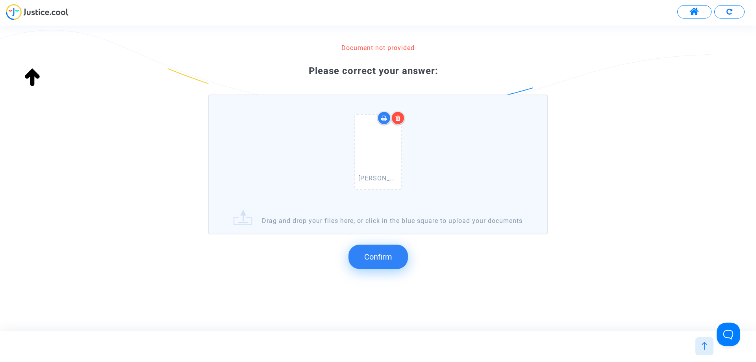
scroll to position [83, 0]
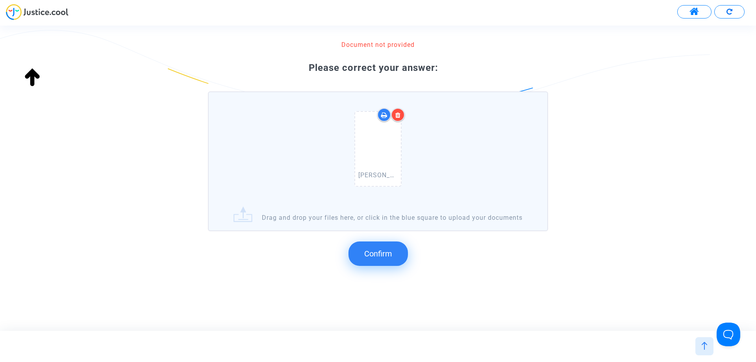
click at [387, 254] on span "Confirm" at bounding box center [378, 253] width 28 height 9
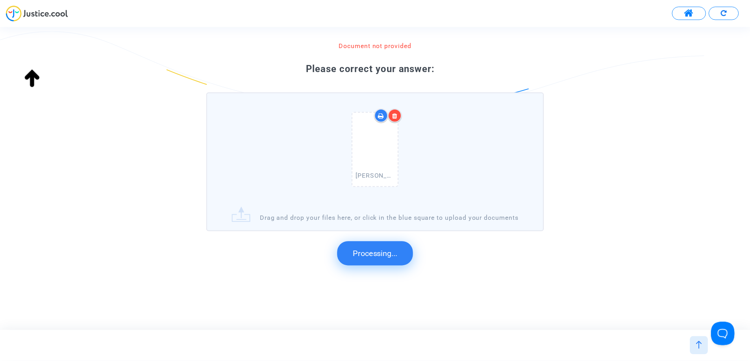
scroll to position [0, 0]
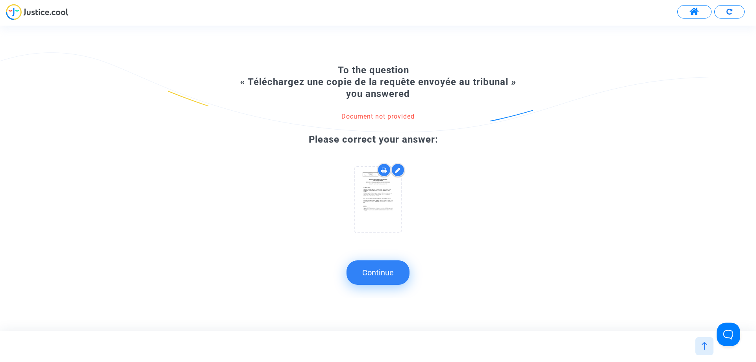
click at [384, 276] on button "Continue" at bounding box center [377, 272] width 63 height 24
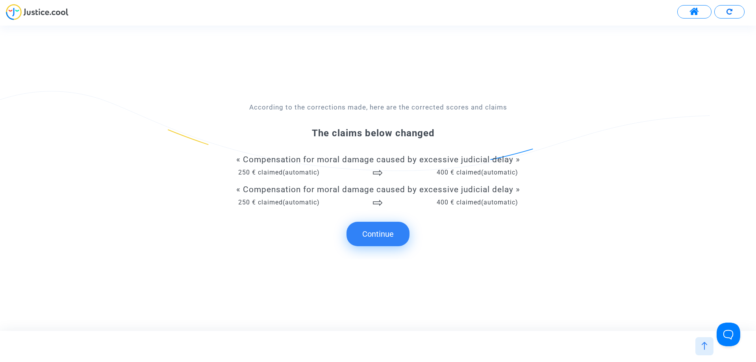
click at [388, 238] on button "Continue" at bounding box center [377, 234] width 63 height 24
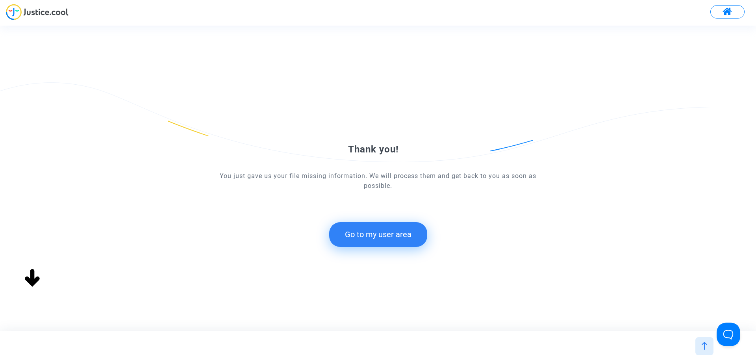
click at [395, 241] on button "Go to my user area" at bounding box center [378, 234] width 98 height 24
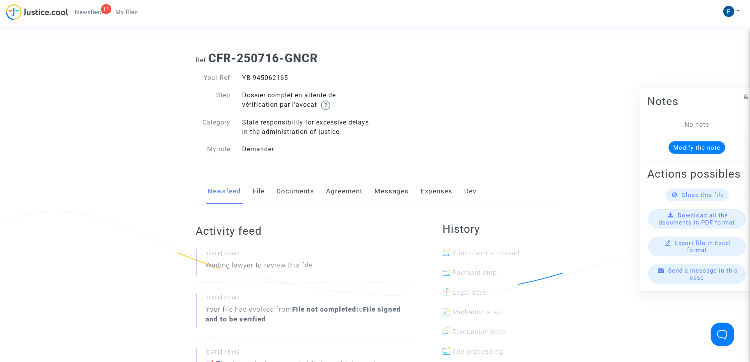
click at [136, 15] on span "My files" at bounding box center [126, 12] width 22 height 7
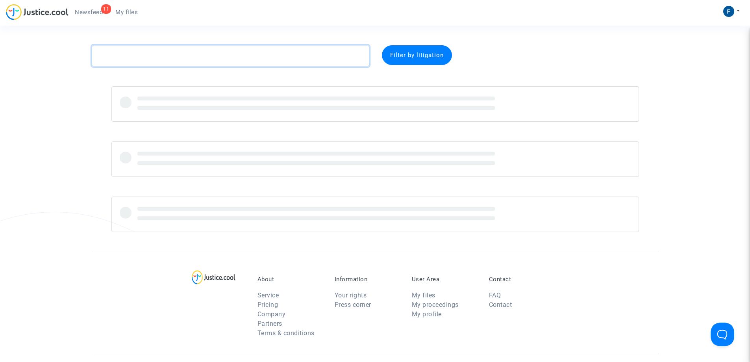
click at [177, 57] on textarea at bounding box center [231, 55] width 278 height 21
paste textarea "Remond"
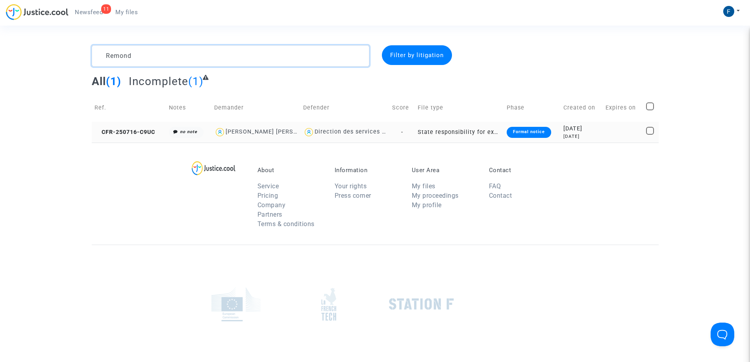
type textarea "Remond"
click at [525, 135] on div "Formal notice" at bounding box center [529, 132] width 44 height 11
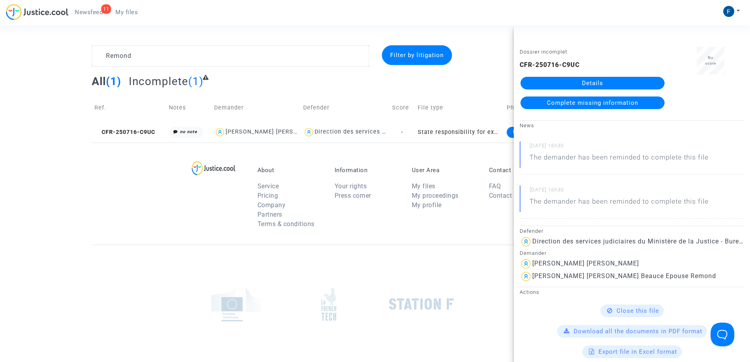
click at [557, 102] on span "Complete missing information" at bounding box center [592, 102] width 91 height 7
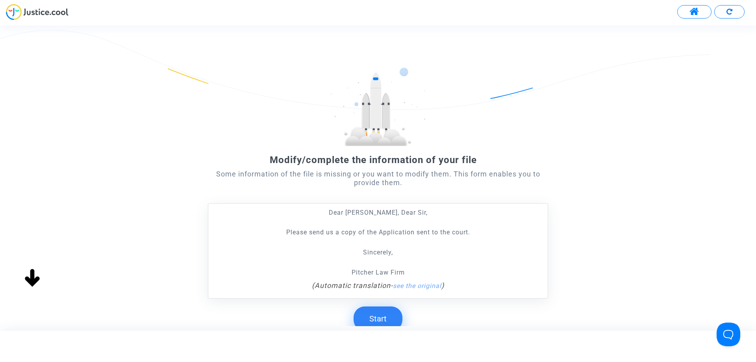
click at [391, 322] on button "Start" at bounding box center [378, 318] width 49 height 24
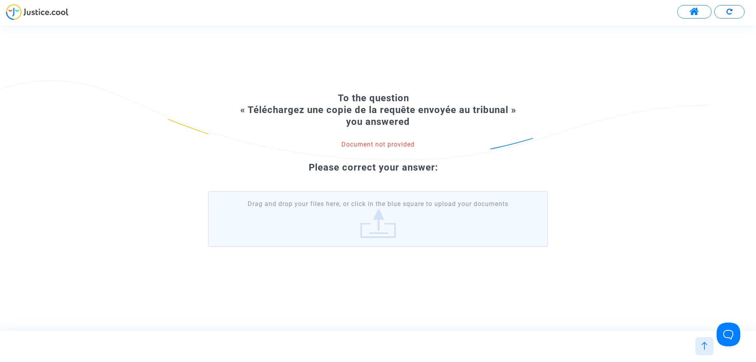
click at [376, 217] on label "Drag and drop your files here, or click in the blue square to upload your docum…" at bounding box center [378, 219] width 340 height 56
click at [0, 0] on input "Drag and drop your files here, or click in the blue square to upload your docum…" at bounding box center [0, 0] width 0 height 0
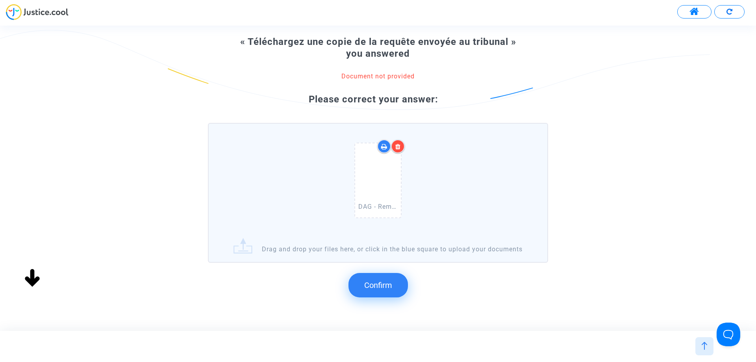
scroll to position [83, 0]
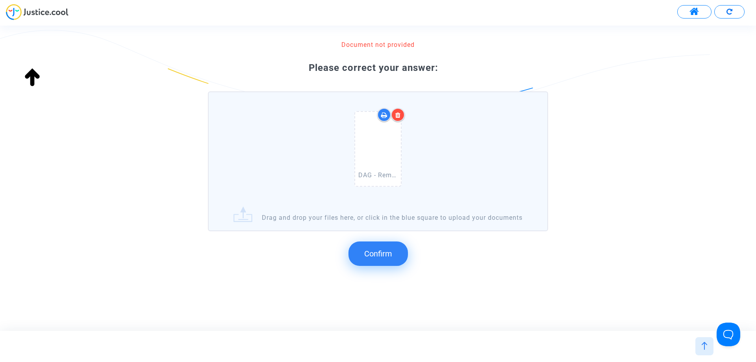
click at [368, 253] on span "Confirm" at bounding box center [378, 253] width 28 height 9
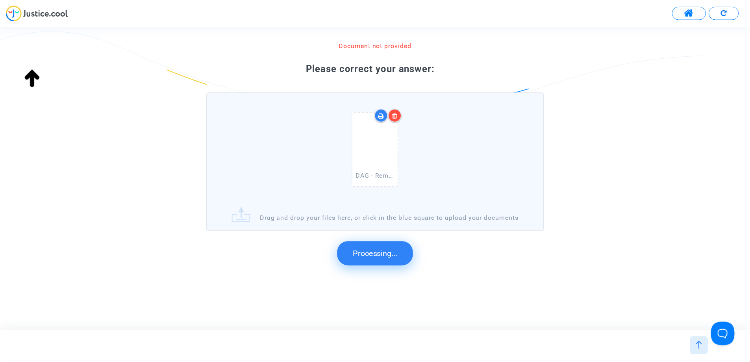
scroll to position [0, 0]
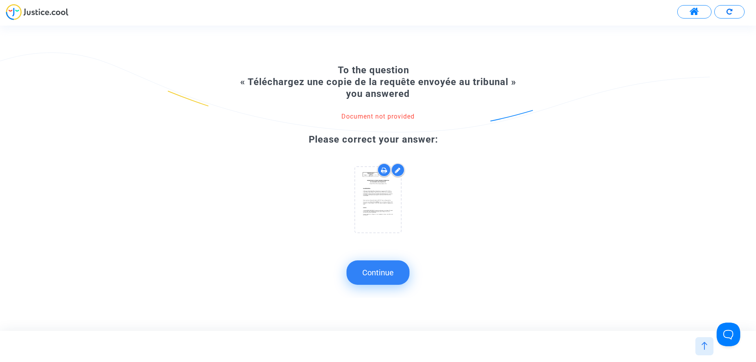
click at [395, 278] on button "Continue" at bounding box center [377, 272] width 63 height 24
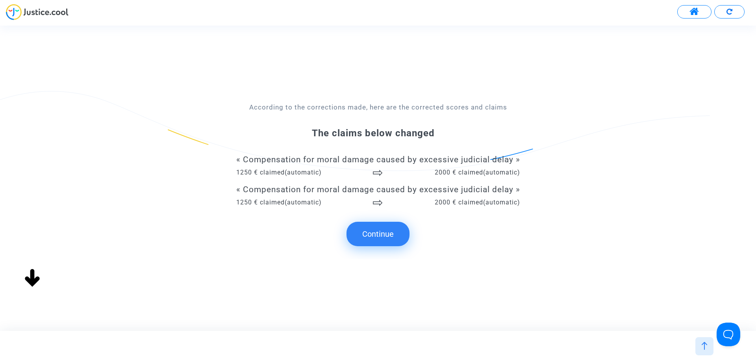
click at [391, 233] on button "Continue" at bounding box center [377, 234] width 63 height 24
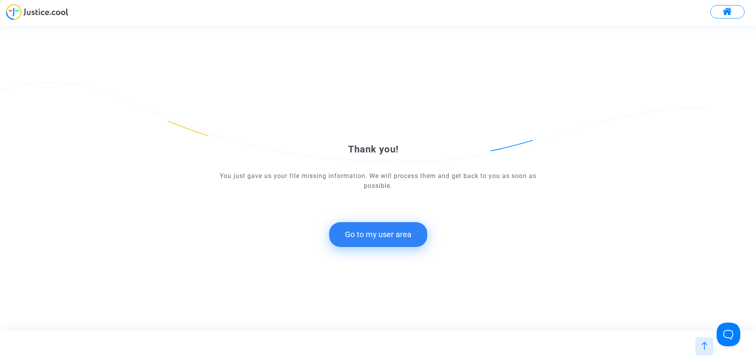
drag, startPoint x: 408, startPoint y: 232, endPoint x: 404, endPoint y: 214, distance: 18.5
click at [407, 233] on button "Go to my user area" at bounding box center [378, 234] width 98 height 24
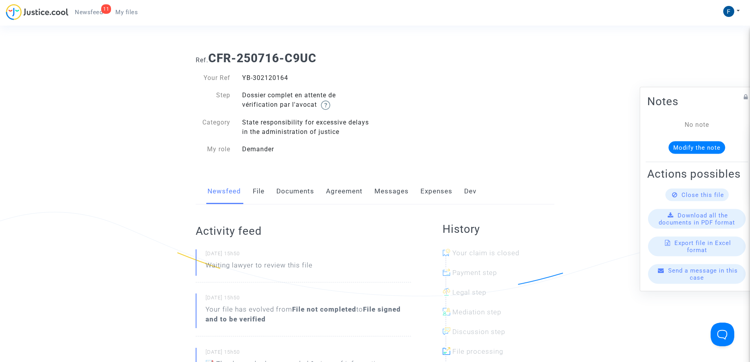
click at [138, 15] on link "My files" at bounding box center [126, 12] width 35 height 12
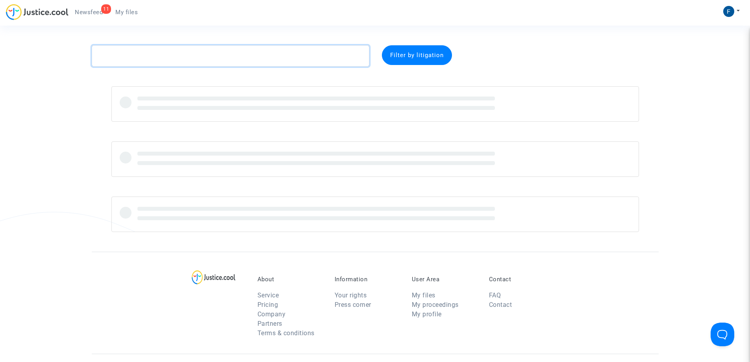
click at [142, 57] on textarea at bounding box center [231, 55] width 278 height 21
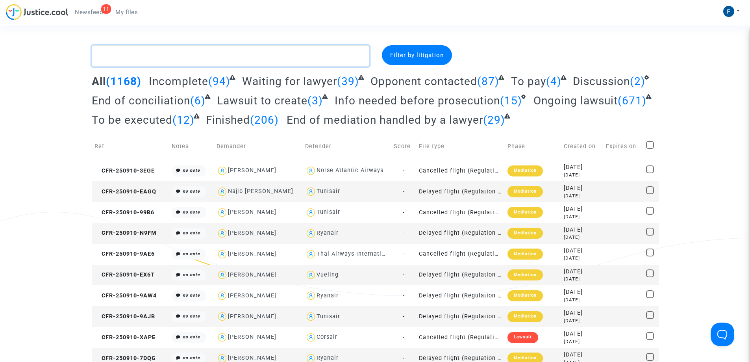
paste textarea "gabbay mursiano -"
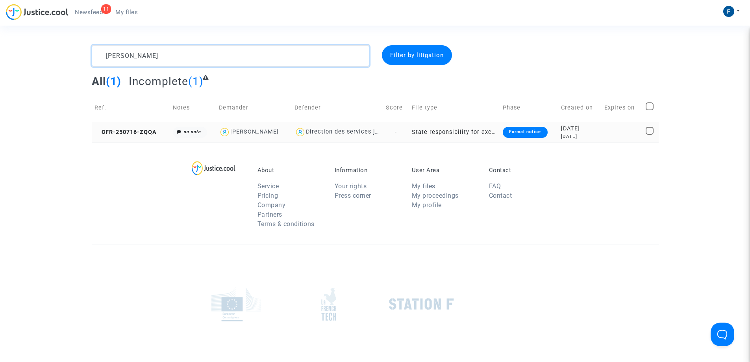
type textarea "gabbay mursiano"
click at [528, 129] on div "Formal notice" at bounding box center [525, 132] width 44 height 11
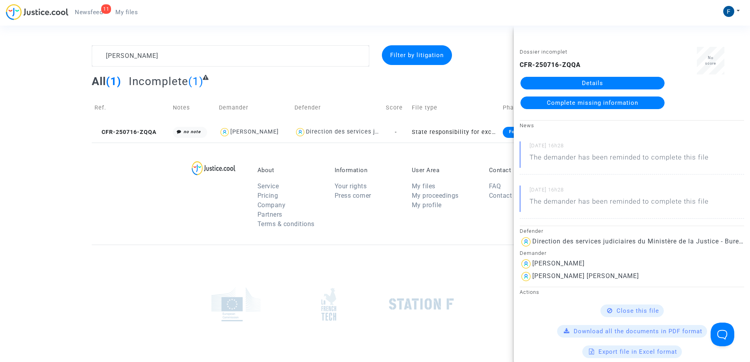
click at [557, 106] on link "Complete missing information" at bounding box center [593, 102] width 144 height 13
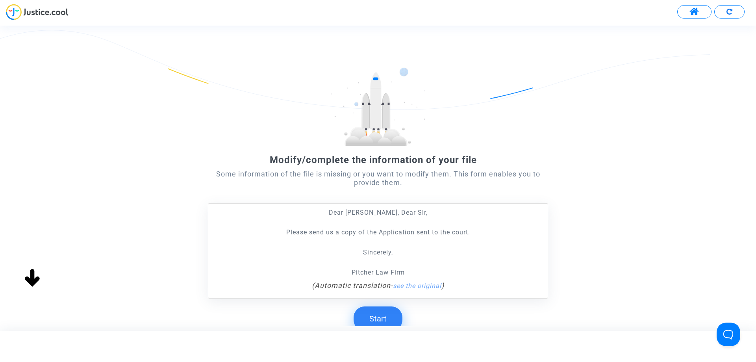
click at [382, 319] on button "Start" at bounding box center [378, 318] width 49 height 24
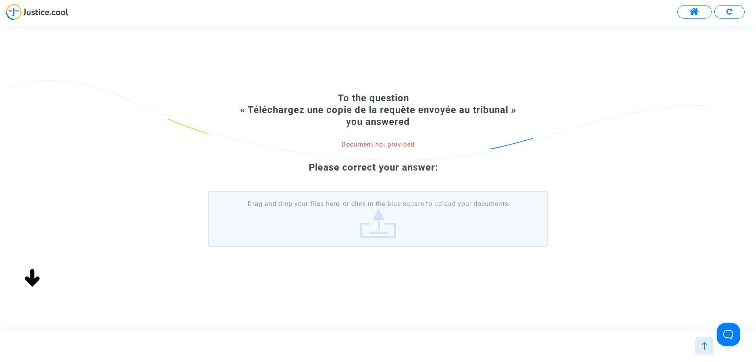
click at [320, 228] on label "Drag and drop your files here, or click in the blue square to upload your docum…" at bounding box center [378, 219] width 340 height 56
click at [0, 0] on input "Drag and drop your files here, or click in the blue square to upload your docum…" at bounding box center [0, 0] width 0 height 0
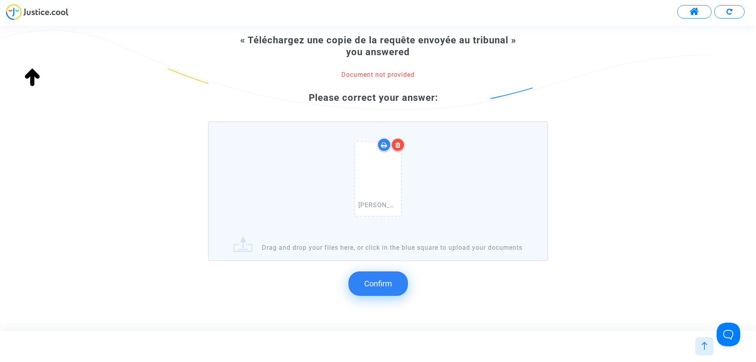
scroll to position [83, 0]
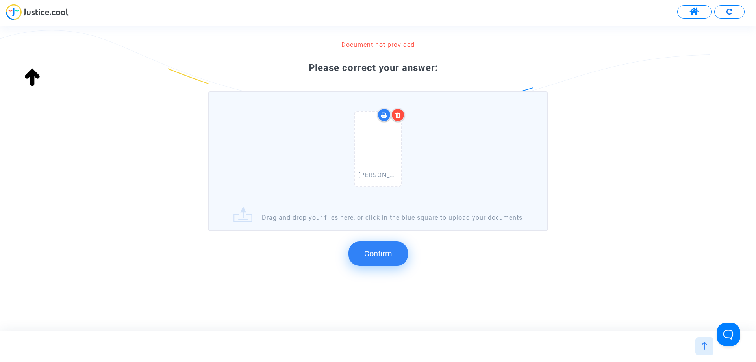
click at [386, 255] on span "Confirm" at bounding box center [378, 253] width 28 height 9
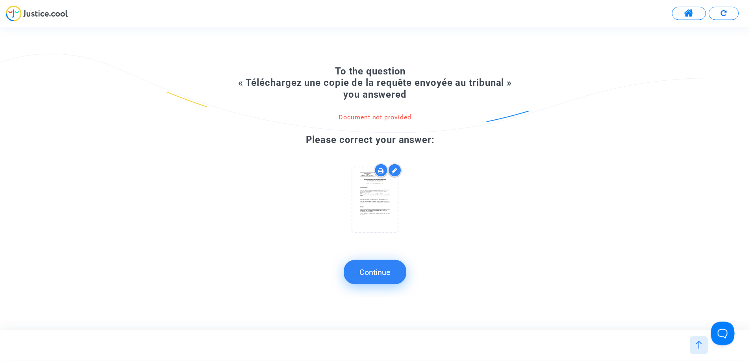
scroll to position [0, 0]
click at [397, 270] on button "Continue" at bounding box center [377, 272] width 63 height 24
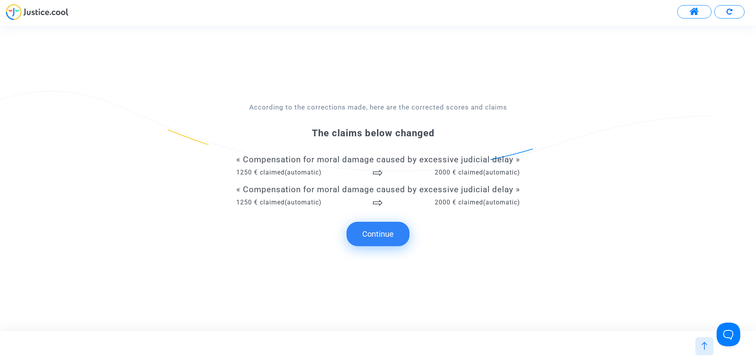
click at [389, 241] on button "Continue" at bounding box center [377, 234] width 63 height 24
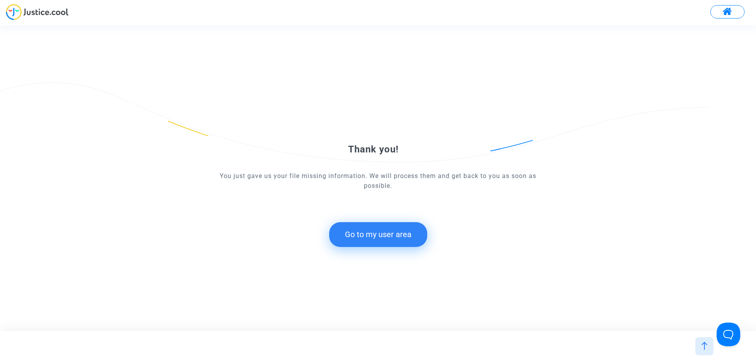
drag, startPoint x: 385, startPoint y: 237, endPoint x: 354, endPoint y: 9, distance: 230.8
click at [385, 237] on button "Go to my user area" at bounding box center [378, 234] width 98 height 24
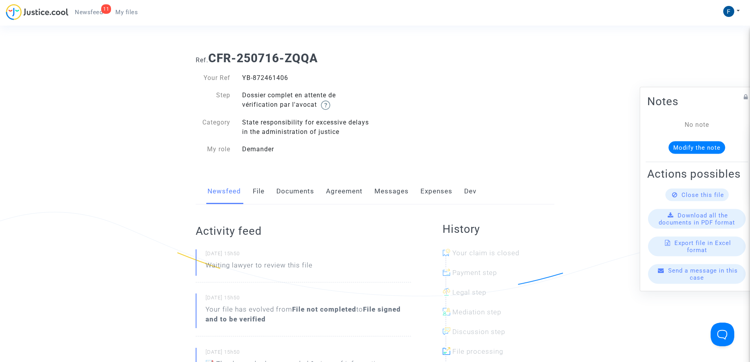
click at [144, 17] on link "My files" at bounding box center [126, 12] width 35 height 12
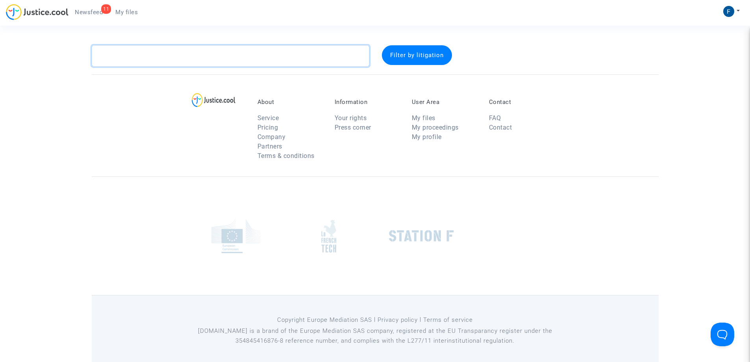
click at [182, 58] on textarea at bounding box center [231, 55] width 278 height 21
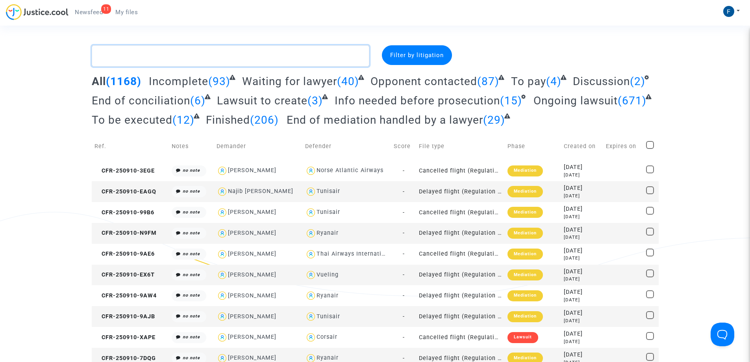
paste textarea "Zender"
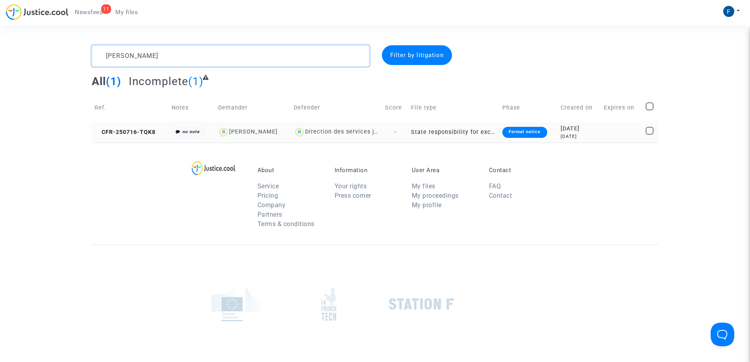
type textarea "Zender"
drag, startPoint x: 517, startPoint y: 133, endPoint x: 471, endPoint y: 79, distance: 71.5
click at [517, 133] on div "Formal notice" at bounding box center [524, 132] width 44 height 11
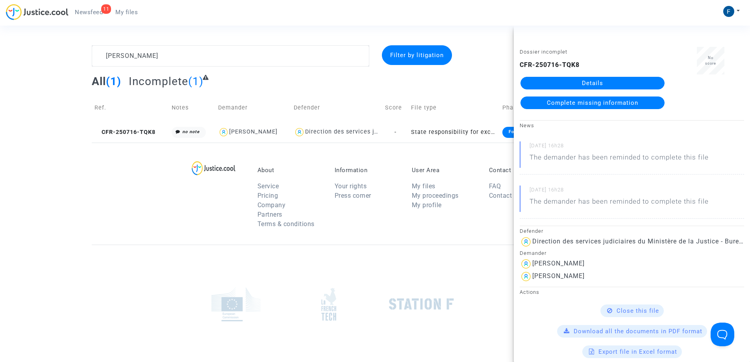
click at [598, 104] on span "Complete missing information" at bounding box center [592, 102] width 91 height 7
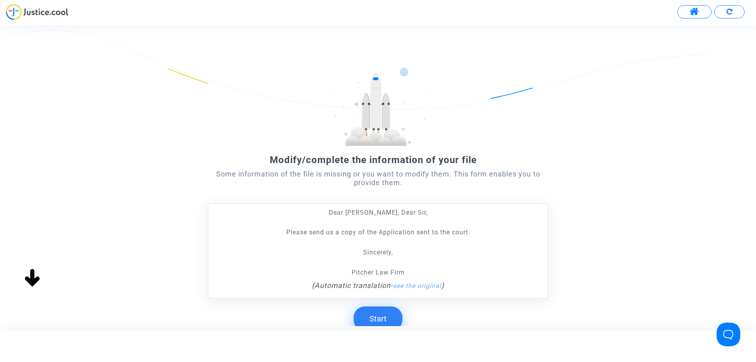
click at [391, 317] on button "Start" at bounding box center [378, 318] width 49 height 24
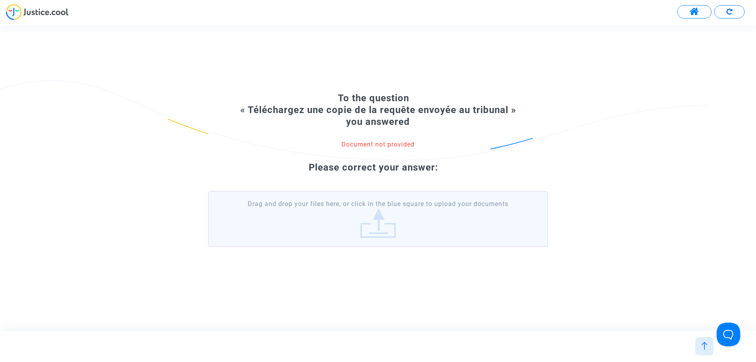
click at [325, 220] on label "Drag and drop your files here, or click in the blue square to upload your docum…" at bounding box center [378, 219] width 340 height 56
click at [0, 0] on input "Drag and drop your files here, or click in the blue square to upload your docum…" at bounding box center [0, 0] width 0 height 0
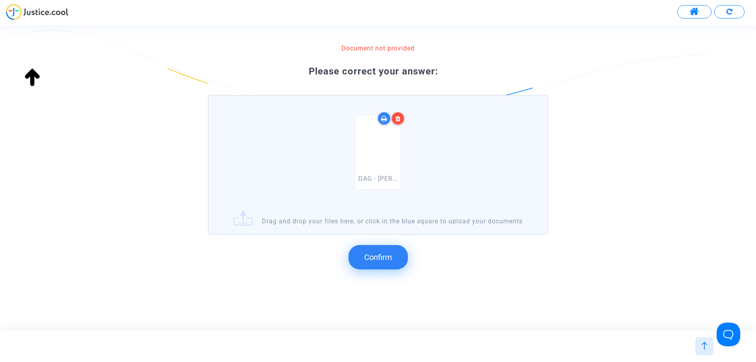
scroll to position [83, 0]
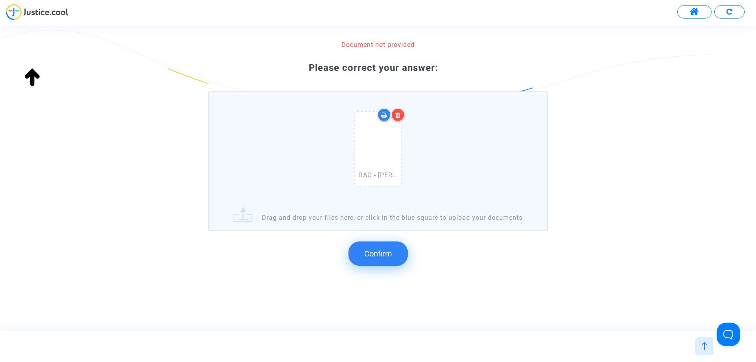
click at [366, 260] on button "Confirm" at bounding box center [377, 253] width 59 height 24
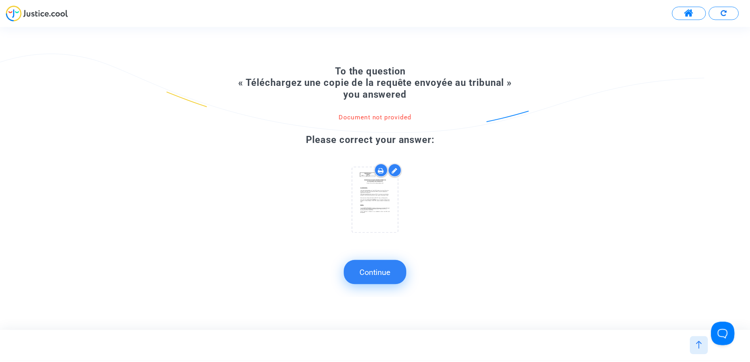
scroll to position [0, 0]
drag, startPoint x: 381, startPoint y: 270, endPoint x: 376, endPoint y: 270, distance: 4.7
click at [381, 270] on button "Continue" at bounding box center [377, 272] width 63 height 24
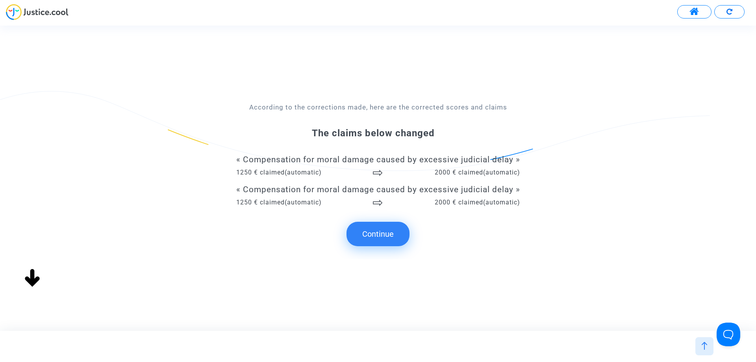
click at [376, 232] on button "Continue" at bounding box center [377, 234] width 63 height 24
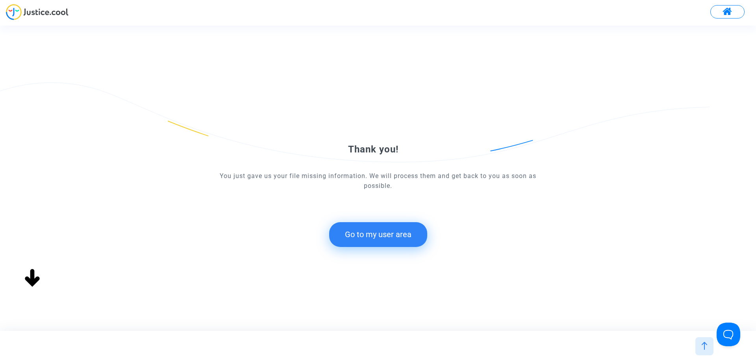
click at [355, 230] on button "Go to my user area" at bounding box center [378, 234] width 98 height 24
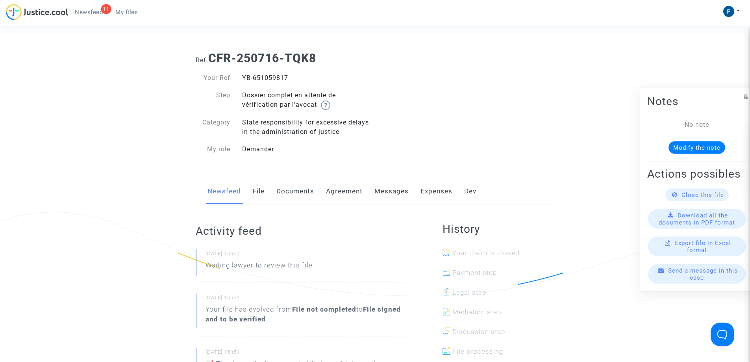
click at [132, 11] on span "My files" at bounding box center [126, 12] width 22 height 7
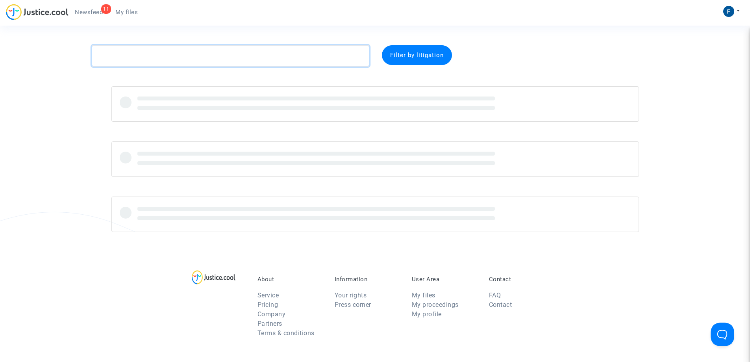
click at [164, 56] on textarea at bounding box center [231, 55] width 278 height 21
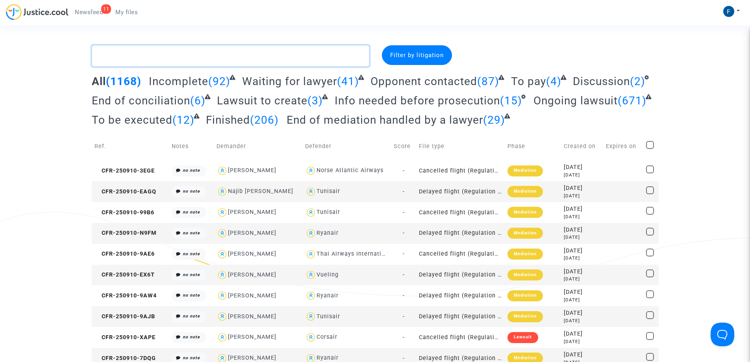
paste textarea "Dahou - 1330430436"
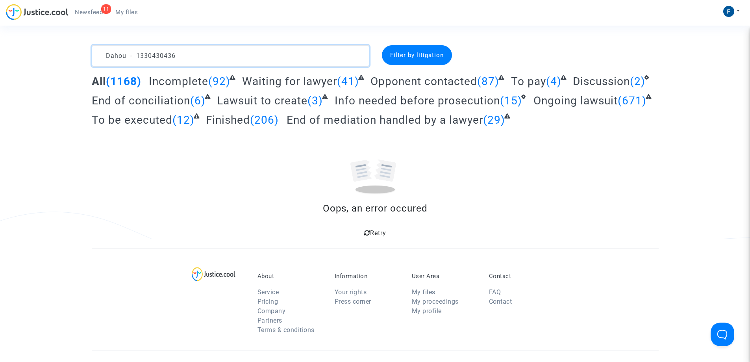
drag, startPoint x: 186, startPoint y: 59, endPoint x: 127, endPoint y: 59, distance: 58.7
click at [127, 59] on textarea at bounding box center [231, 55] width 278 height 21
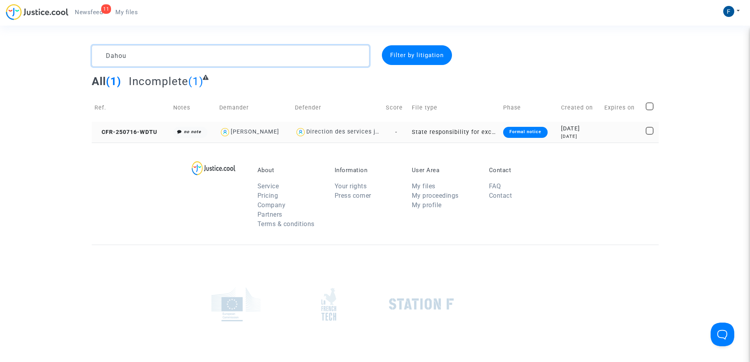
type textarea "Dahou"
drag, startPoint x: 537, startPoint y: 133, endPoint x: 330, endPoint y: 19, distance: 236.5
click at [537, 132] on div "Formal notice" at bounding box center [525, 132] width 44 height 11
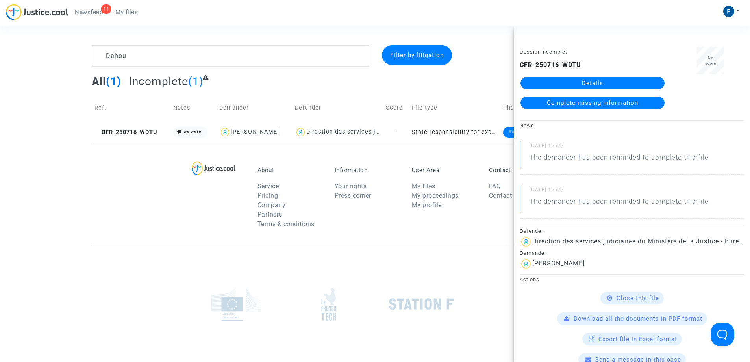
click at [536, 100] on link "Complete missing information" at bounding box center [593, 102] width 144 height 13
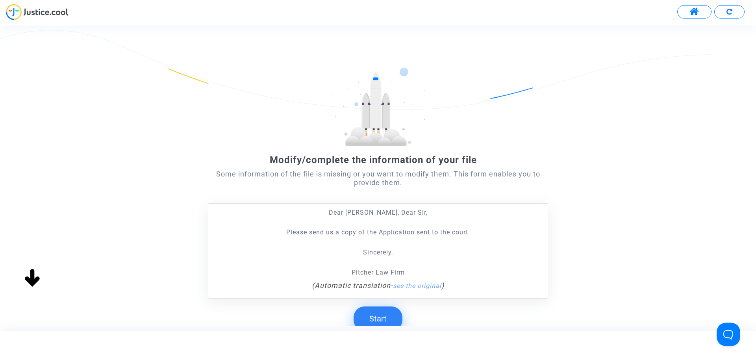
click at [379, 319] on button "Start" at bounding box center [378, 318] width 49 height 24
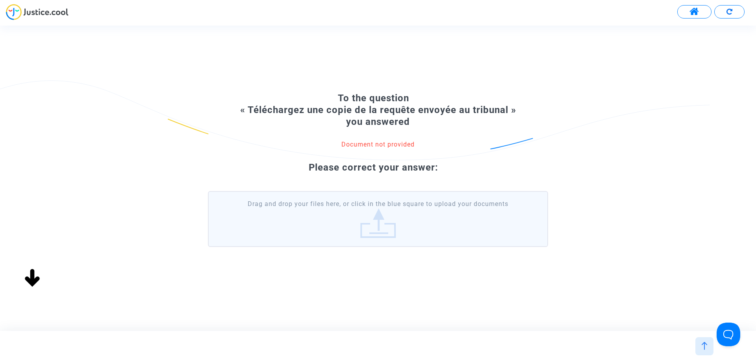
click at [381, 224] on label "Drag and drop your files here, or click in the blue square to upload your docum…" at bounding box center [378, 219] width 340 height 56
click at [0, 0] on input "Drag and drop your files here, or click in the blue square to upload your docum…" at bounding box center [0, 0] width 0 height 0
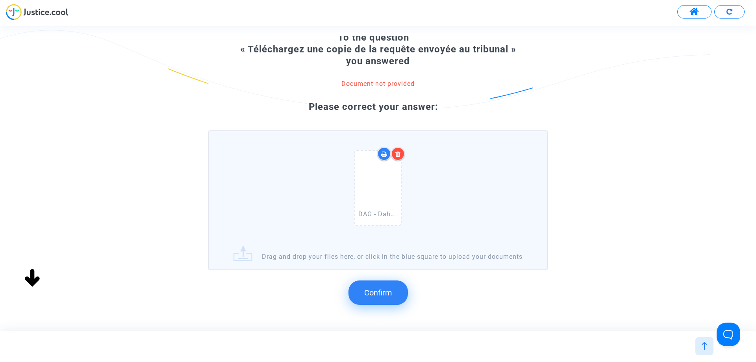
scroll to position [83, 0]
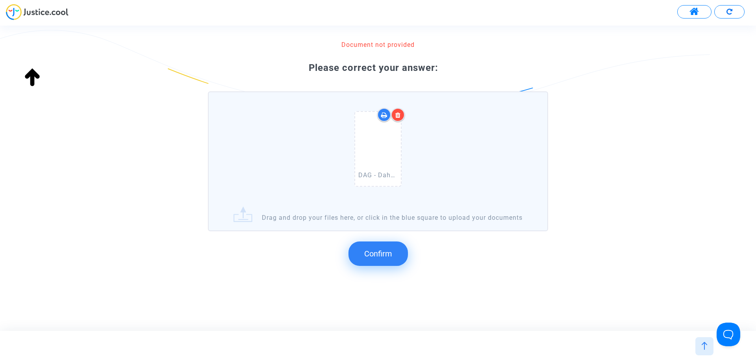
click at [370, 254] on span "Confirm" at bounding box center [378, 253] width 28 height 9
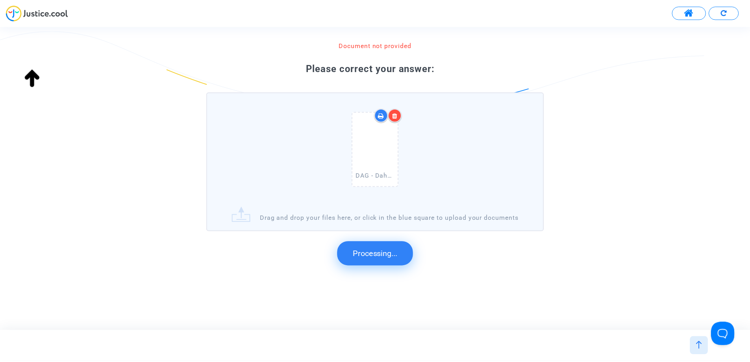
scroll to position [0, 0]
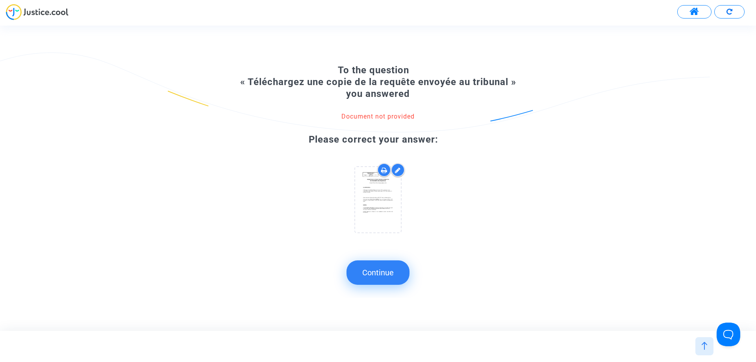
click at [385, 274] on button "Continue" at bounding box center [377, 272] width 63 height 24
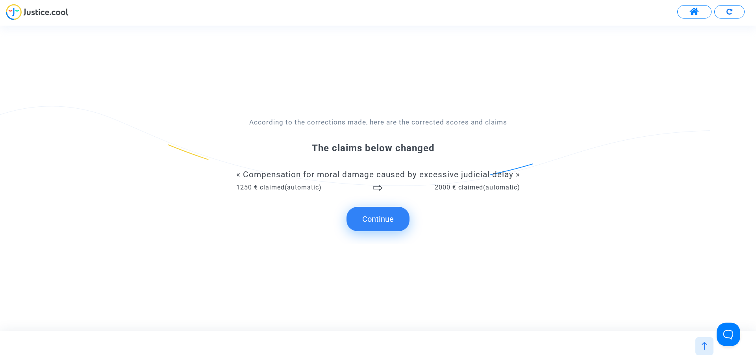
click at [392, 222] on button "Continue" at bounding box center [377, 219] width 63 height 24
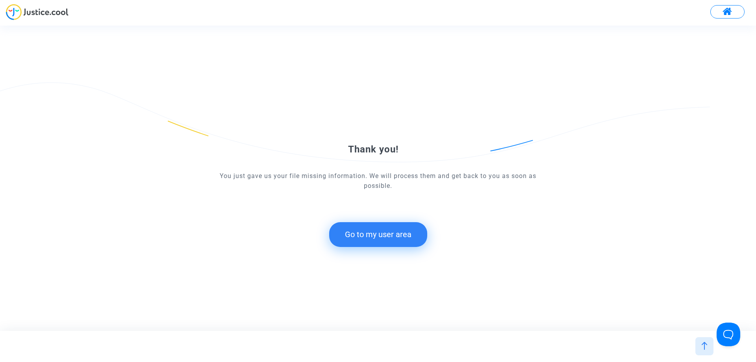
click at [404, 233] on button "Go to my user area" at bounding box center [378, 234] width 98 height 24
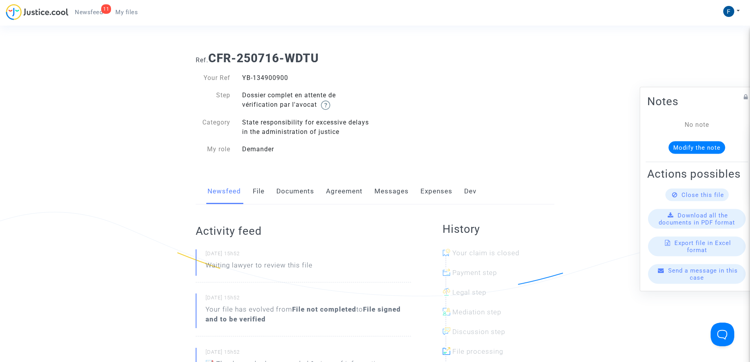
click at [122, 12] on span "My files" at bounding box center [126, 12] width 22 height 7
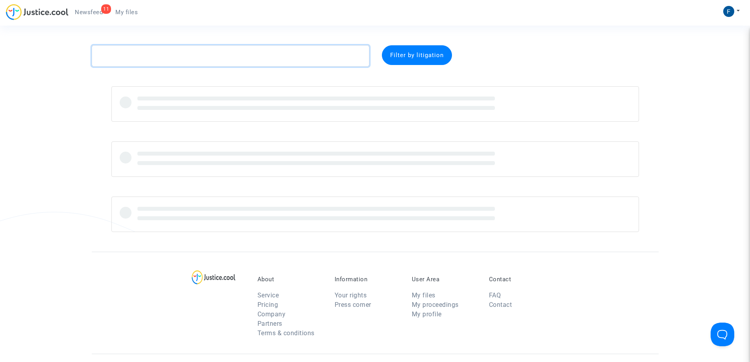
click at [150, 58] on textarea at bounding box center [231, 55] width 278 height 21
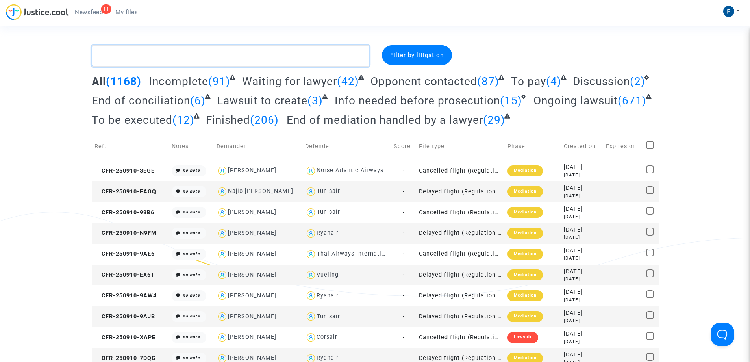
paste textarea "Savere"
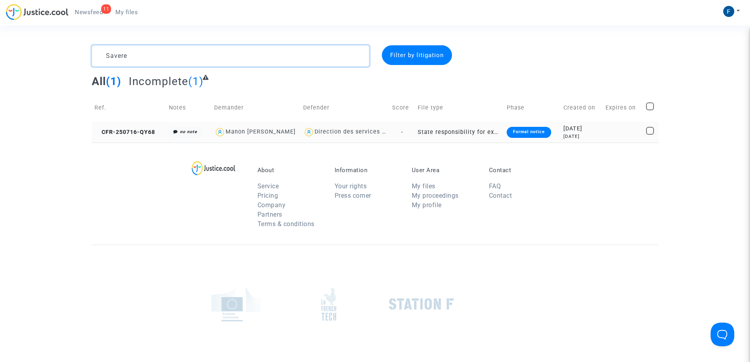
type textarea "Savere"
click at [529, 133] on div "Formal notice" at bounding box center [529, 132] width 44 height 11
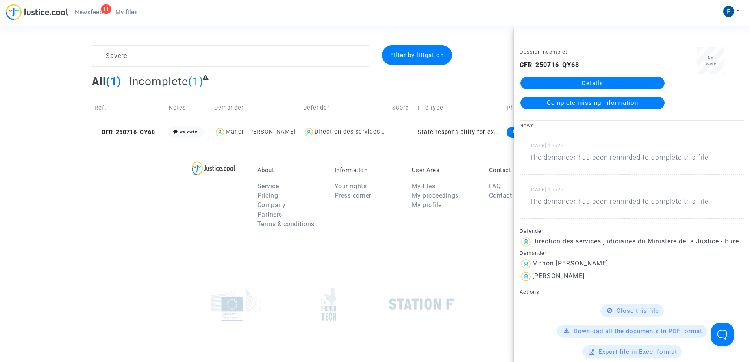
click at [580, 105] on span "Complete missing information" at bounding box center [592, 102] width 91 height 7
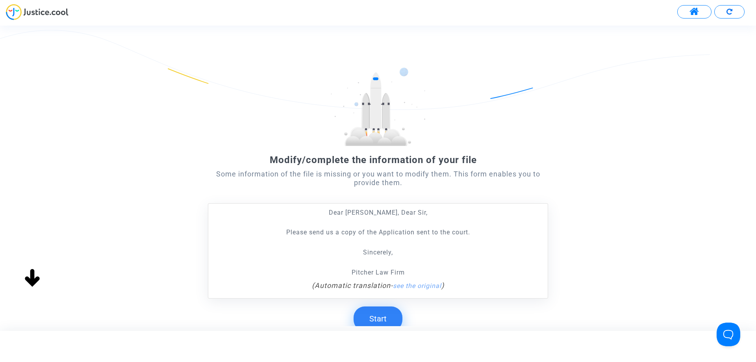
click at [386, 321] on button "Start" at bounding box center [378, 318] width 49 height 24
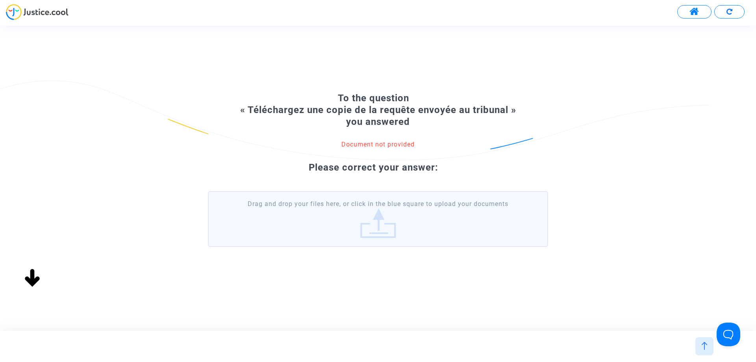
click at [367, 228] on label "Drag and drop your files here, or click in the blue square to upload your docum…" at bounding box center [378, 219] width 340 height 56
click at [0, 0] on input "Drag and drop your files here, or click in the blue square to upload your docum…" at bounding box center [0, 0] width 0 height 0
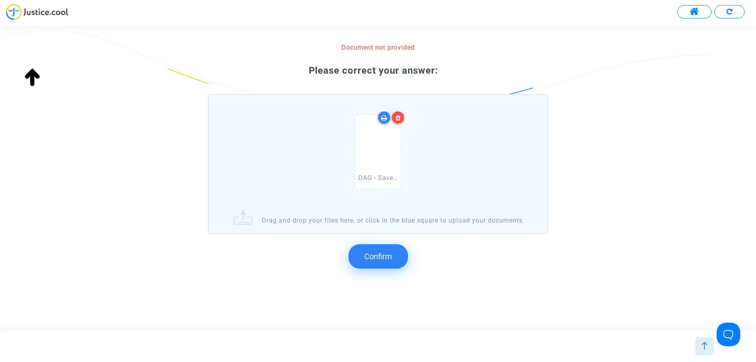
scroll to position [83, 0]
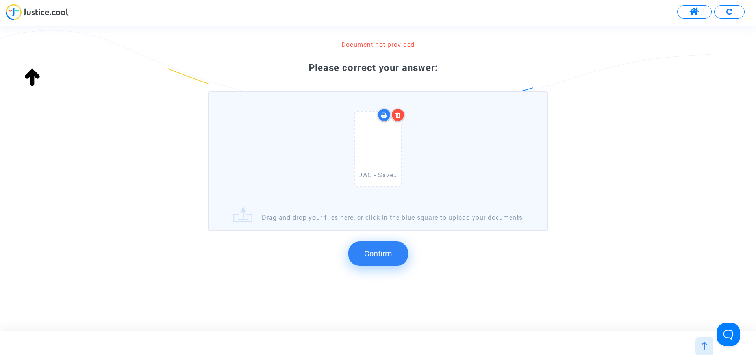
click at [383, 252] on span "Confirm" at bounding box center [378, 253] width 28 height 9
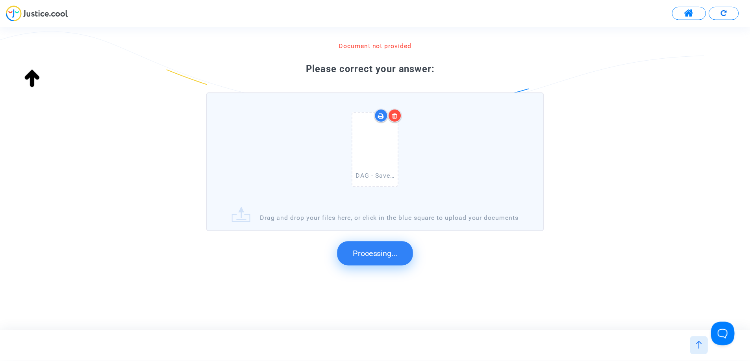
scroll to position [0, 0]
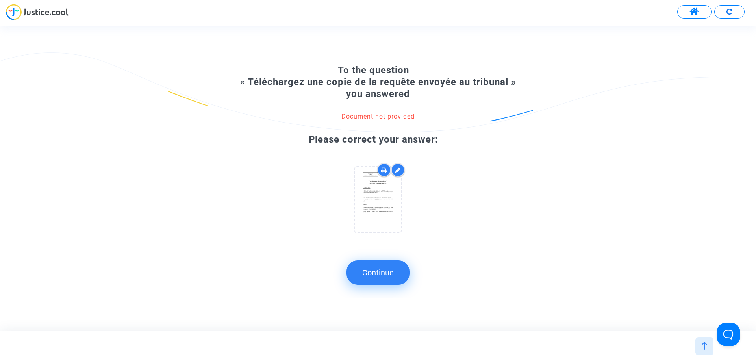
click at [378, 274] on button "Continue" at bounding box center [377, 272] width 63 height 24
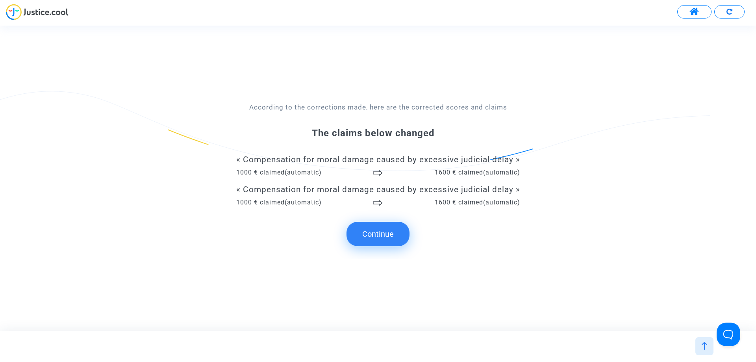
click at [369, 230] on button "Continue" at bounding box center [377, 234] width 63 height 24
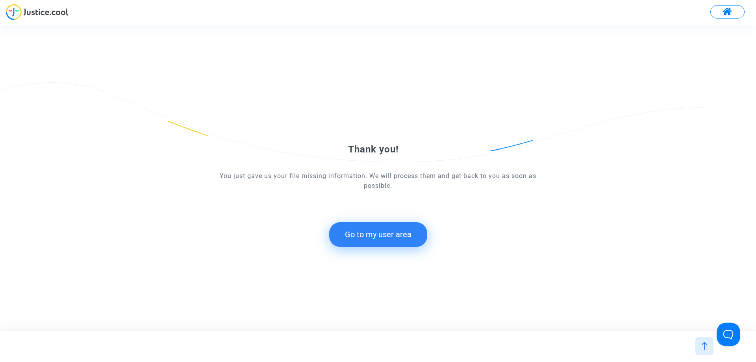
click at [380, 236] on button "Go to my user area" at bounding box center [378, 234] width 98 height 24
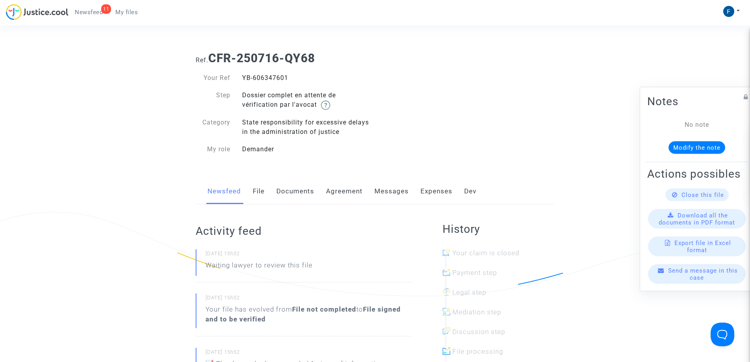
click at [135, 15] on span "My files" at bounding box center [126, 12] width 22 height 7
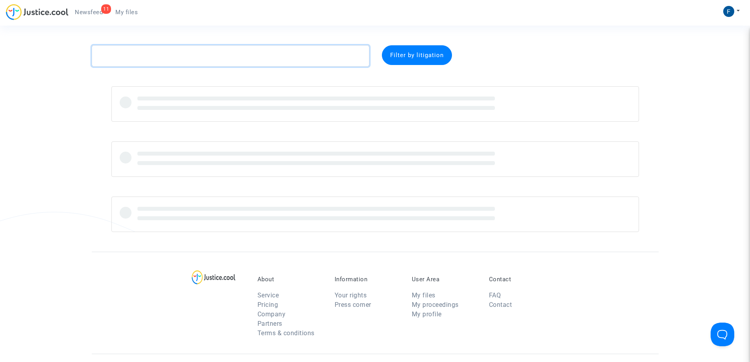
click at [156, 56] on textarea at bounding box center [231, 55] width 278 height 21
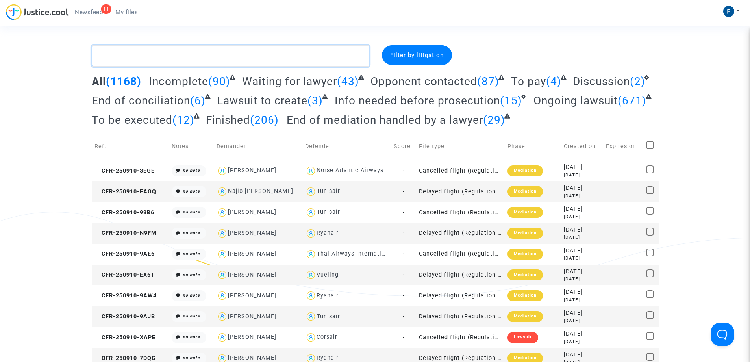
paste textarea "Ferré"
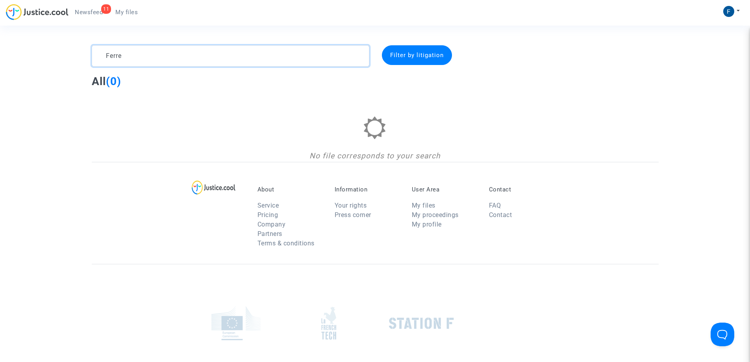
click at [113, 57] on textarea at bounding box center [231, 55] width 278 height 21
click at [114, 56] on textarea at bounding box center [231, 55] width 278 height 21
paste textarea "CFR-250716-E6TM"
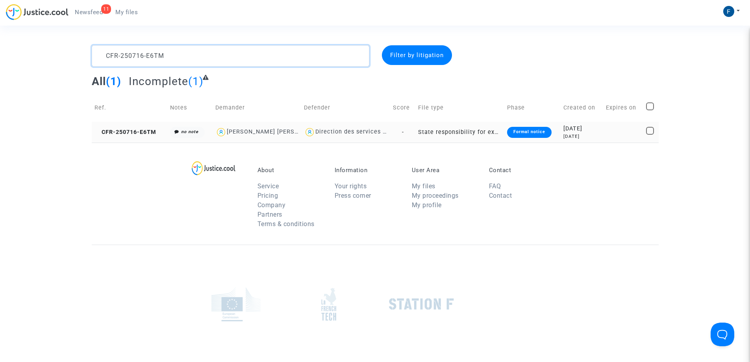
type textarea "CFR-250716-E6TM"
click at [526, 134] on div "Formal notice" at bounding box center [529, 132] width 44 height 11
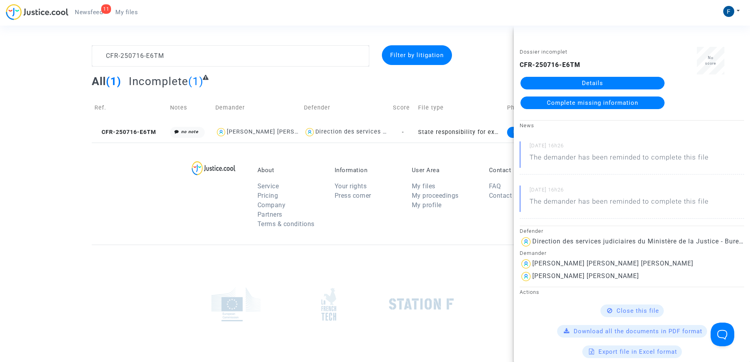
click at [582, 100] on span "Complete missing information" at bounding box center [592, 102] width 91 height 7
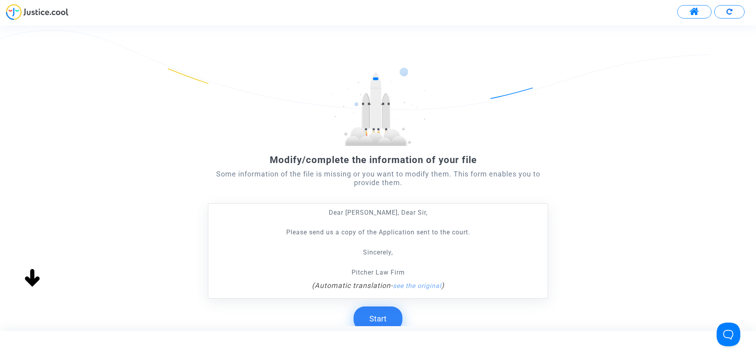
click at [375, 319] on button "Start" at bounding box center [378, 318] width 49 height 24
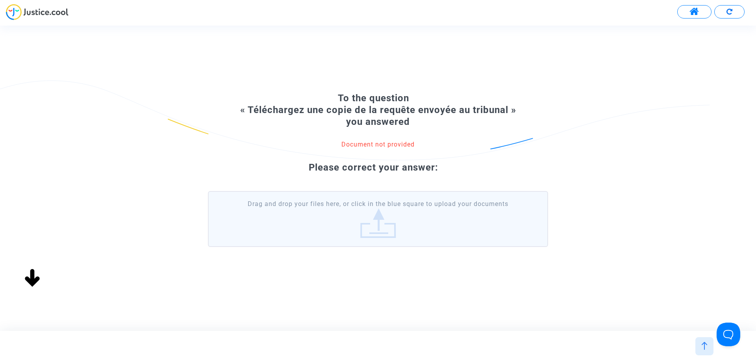
click at [398, 233] on label "Drag and drop your files here, or click in the blue square to upload your docum…" at bounding box center [378, 219] width 340 height 56
click at [0, 0] on input "Drag and drop your files here, or click in the blue square to upload your docum…" at bounding box center [0, 0] width 0 height 0
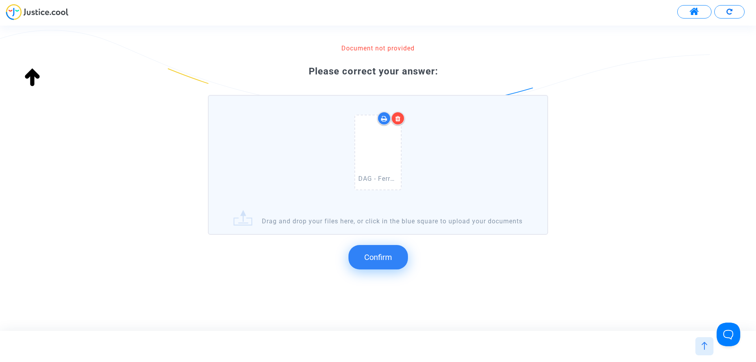
scroll to position [83, 0]
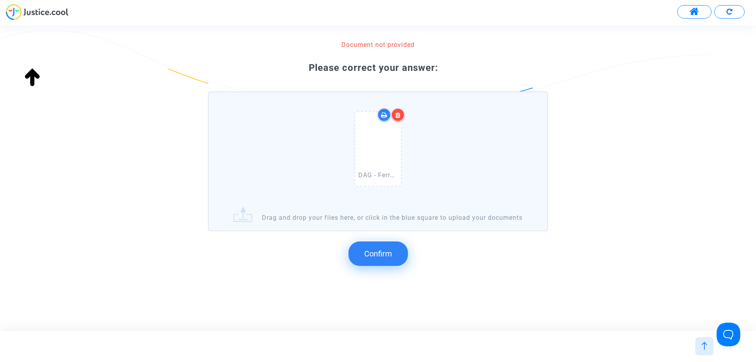
click at [371, 251] on span "Confirm" at bounding box center [378, 253] width 28 height 9
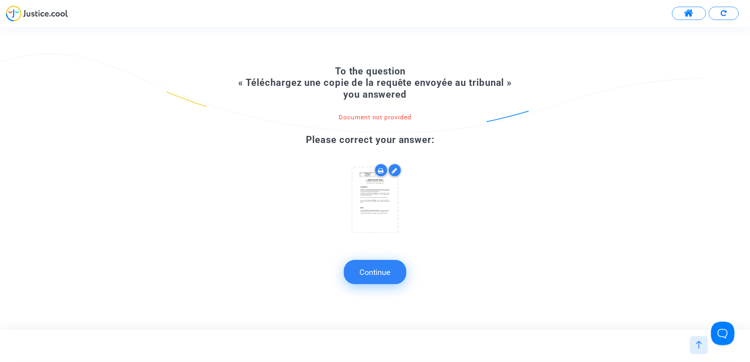
scroll to position [0, 0]
click at [383, 272] on button "Continue" at bounding box center [377, 272] width 63 height 24
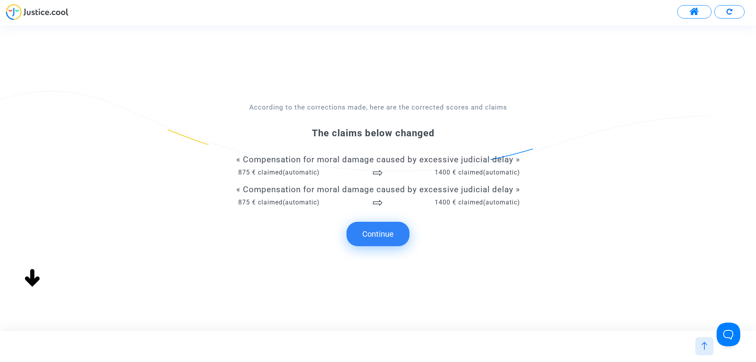
click at [400, 232] on button "Continue" at bounding box center [377, 234] width 63 height 24
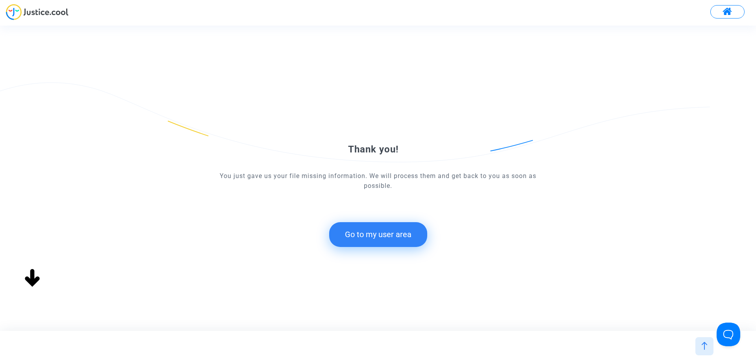
click at [387, 236] on button "Go to my user area" at bounding box center [378, 234] width 98 height 24
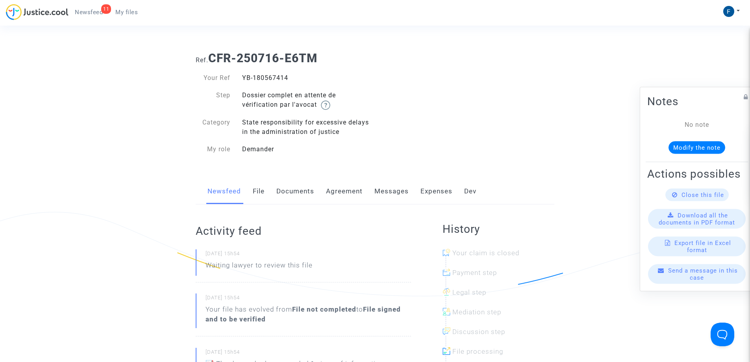
click at [130, 14] on span "My files" at bounding box center [126, 12] width 22 height 7
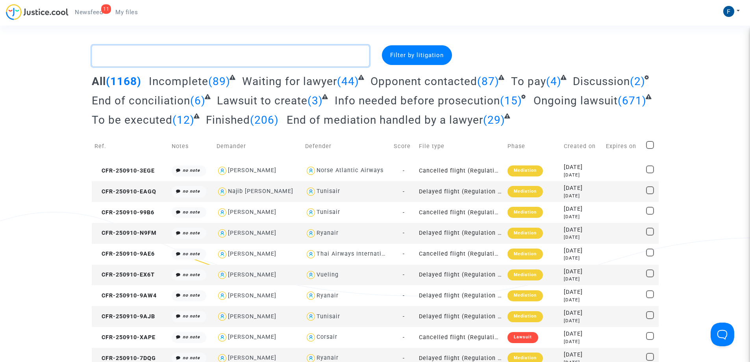
click at [173, 55] on textarea at bounding box center [231, 55] width 278 height 21
paste textarea "Andalous Ouartassi"
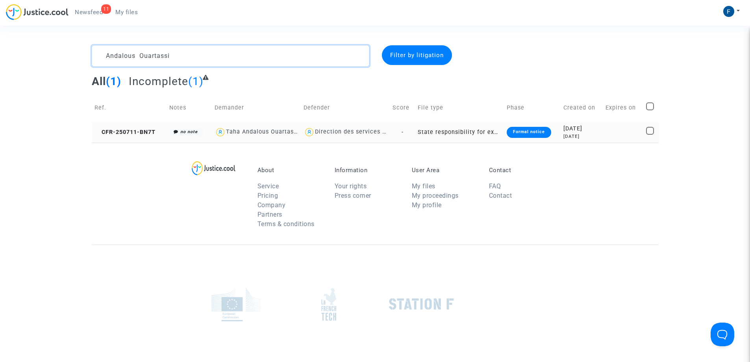
type textarea "Andalous Ouartassi"
click at [525, 130] on div "Formal notice" at bounding box center [529, 132] width 44 height 11
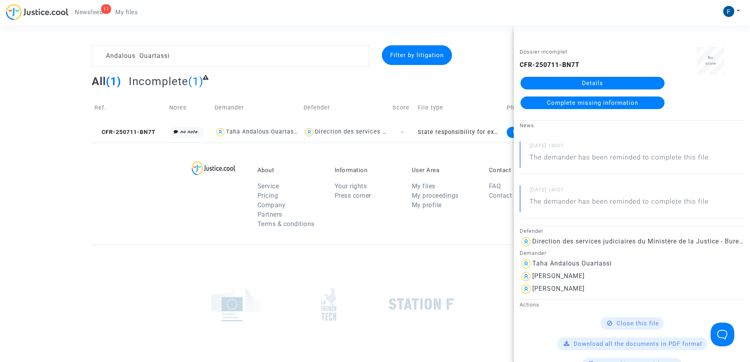
click at [603, 104] on span "Complete missing information" at bounding box center [592, 102] width 91 height 7
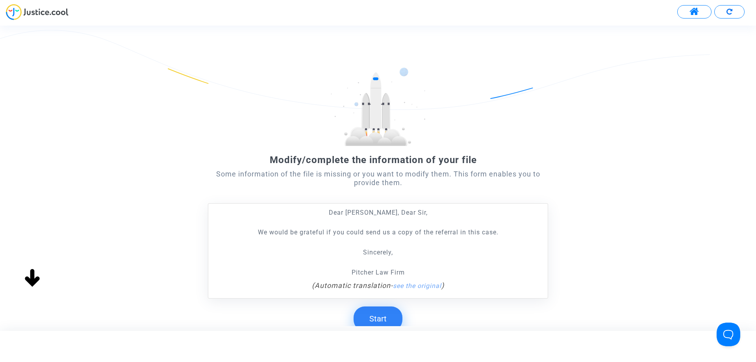
click at [374, 317] on button "Start" at bounding box center [378, 318] width 49 height 24
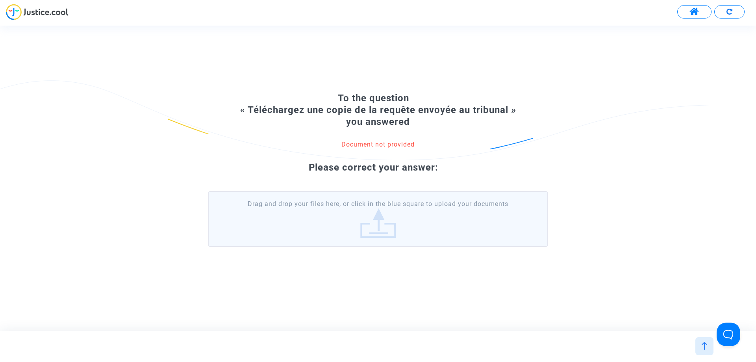
click at [369, 237] on label "Drag and drop your files here, or click in the blue square to upload your docum…" at bounding box center [378, 219] width 340 height 56
click at [0, 0] on input "Drag and drop your files here, or click in the blue square to upload your docum…" at bounding box center [0, 0] width 0 height 0
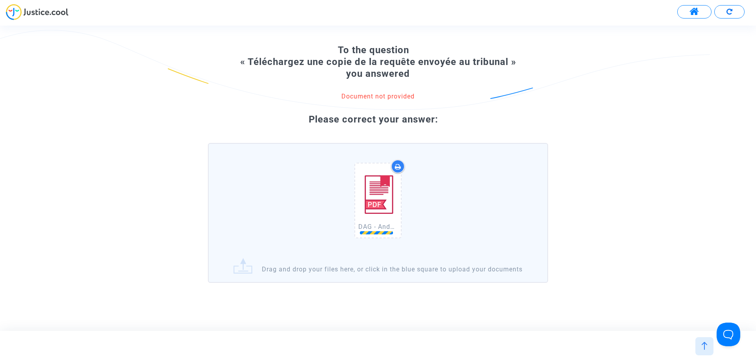
scroll to position [45, 0]
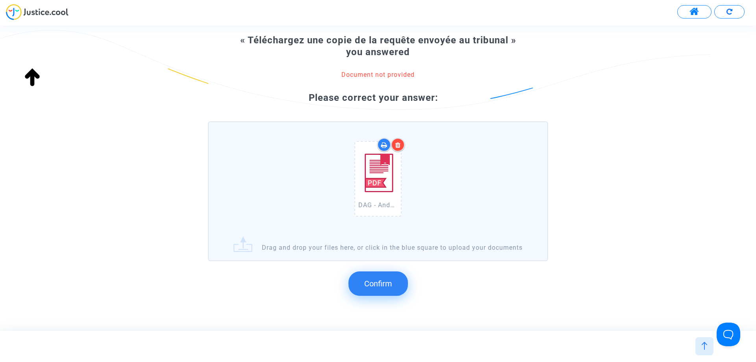
click at [385, 296] on button "Confirm" at bounding box center [377, 283] width 59 height 24
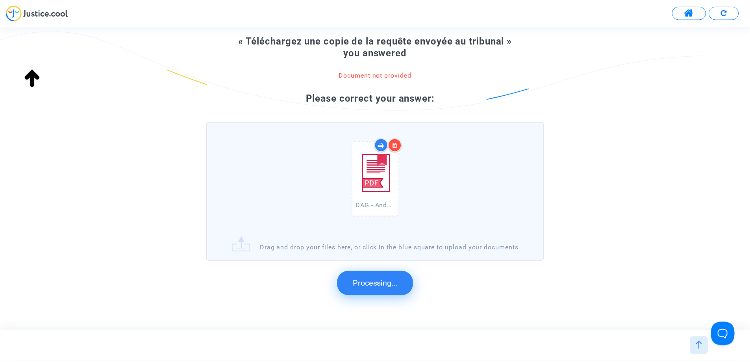
scroll to position [0, 0]
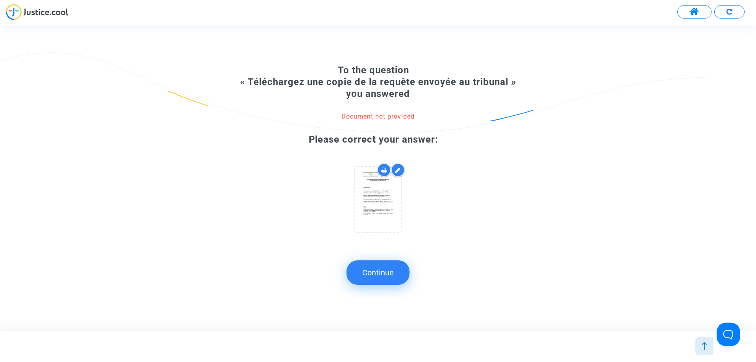
click at [385, 276] on button "Continue" at bounding box center [377, 272] width 63 height 24
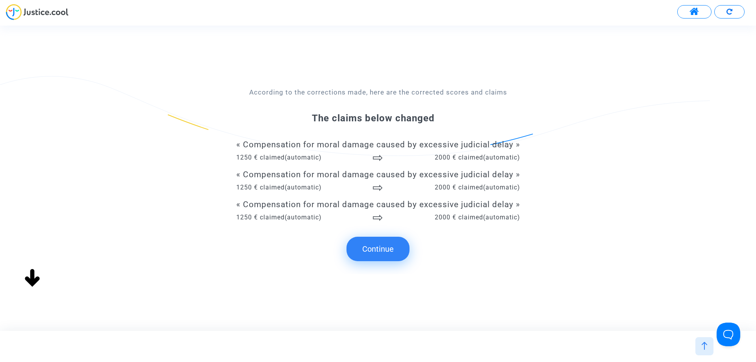
click at [391, 254] on button "Continue" at bounding box center [377, 249] width 63 height 24
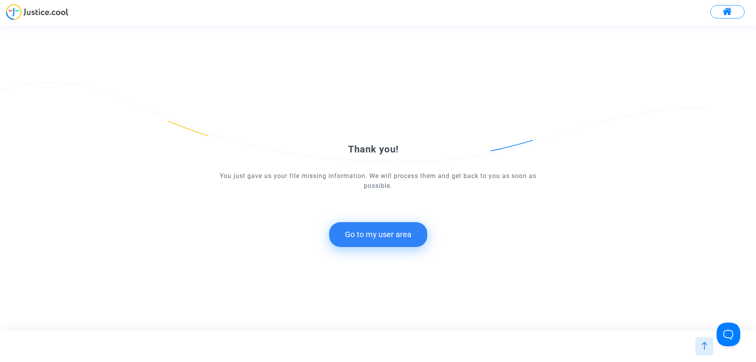
click at [380, 238] on button "Go to my user area" at bounding box center [378, 234] width 98 height 24
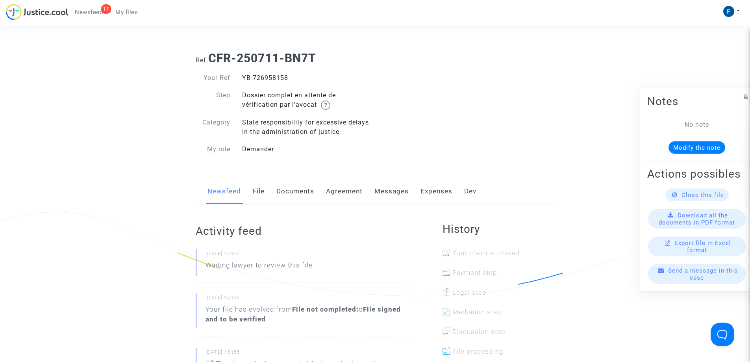
click at [134, 16] on link "My files" at bounding box center [126, 12] width 35 height 12
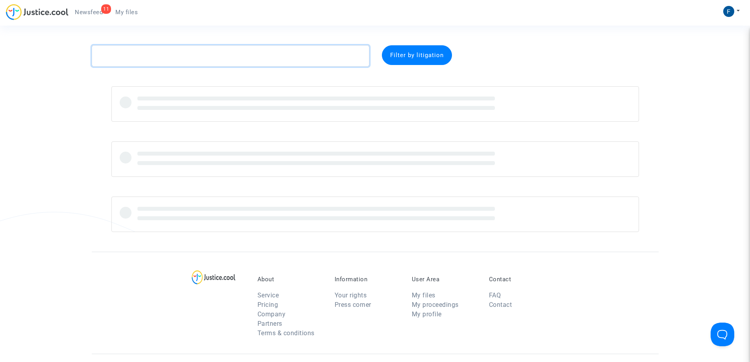
click at [170, 57] on textarea at bounding box center [231, 55] width 278 height 21
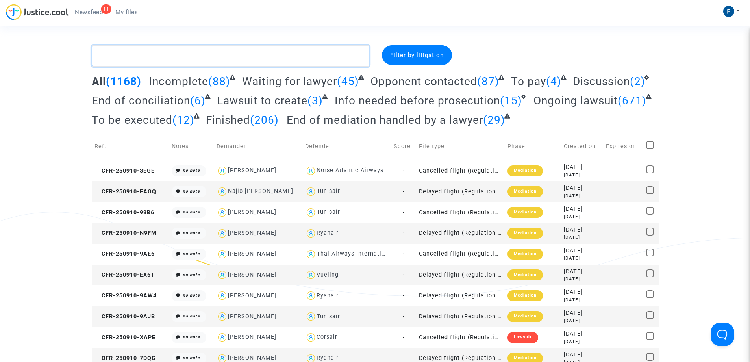
paste textarea "ANNETTE"
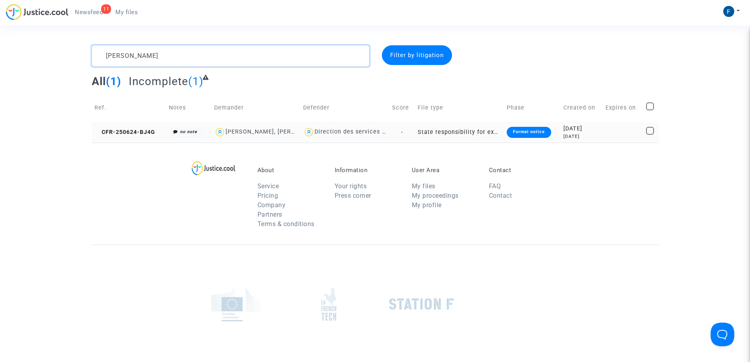
type textarea "ANNETTE"
click at [547, 135] on div "Formal notice" at bounding box center [529, 132] width 44 height 11
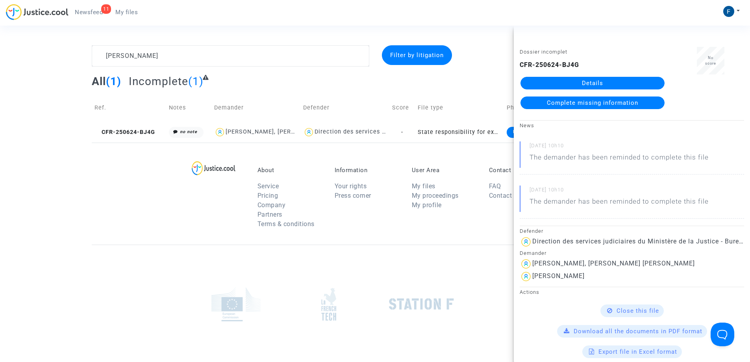
click at [608, 106] on link "Complete missing information" at bounding box center [593, 102] width 144 height 13
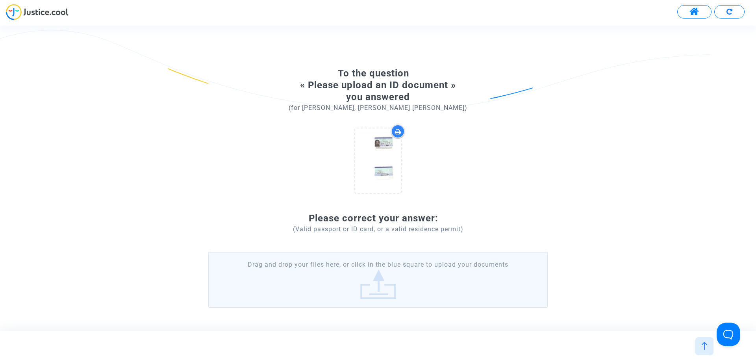
click at [393, 287] on label "Drag and drop your files here, or click in the blue square to upload your docum…" at bounding box center [378, 280] width 340 height 56
click at [0, 0] on input "Drag and drop your files here, or click in the blue square to upload your docum…" at bounding box center [0, 0] width 0 height 0
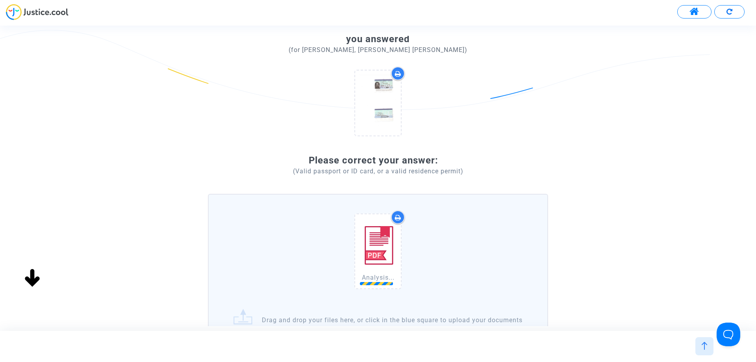
scroll to position [130, 0]
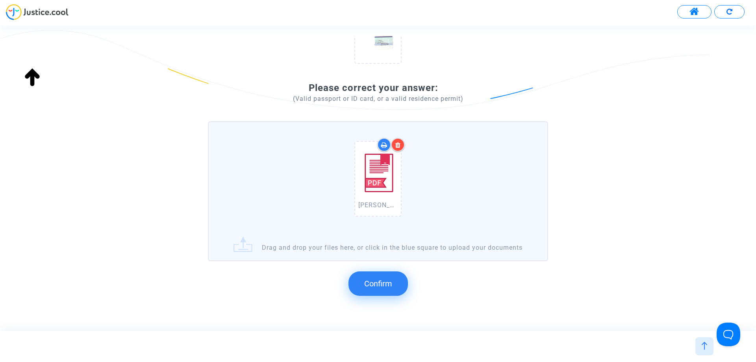
click at [390, 288] on span "Confirm" at bounding box center [378, 283] width 28 height 9
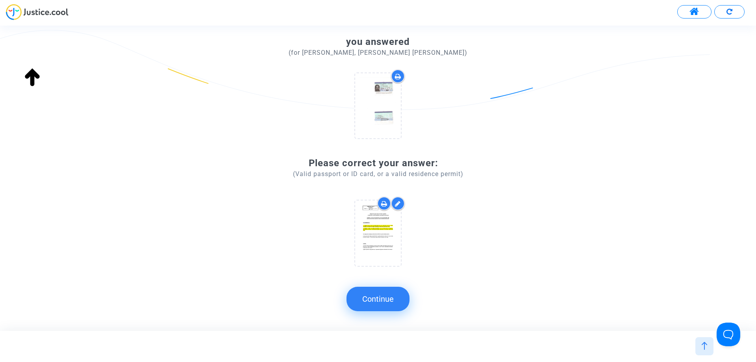
scroll to position [55, 0]
click at [390, 295] on button "Continue" at bounding box center [377, 299] width 63 height 24
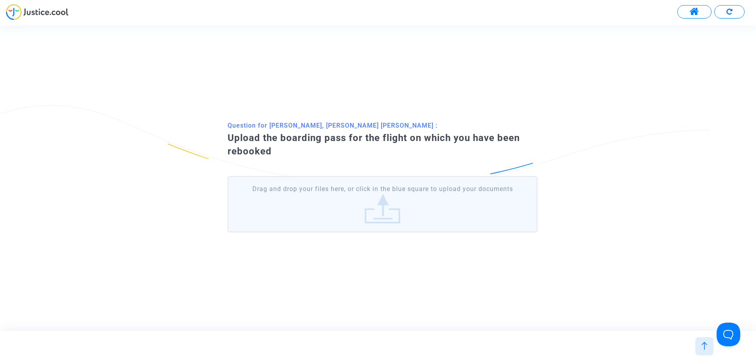
click at [426, 216] on label "Drag and drop your files here, or click in the blue square to upload your docum…" at bounding box center [383, 204] width 310 height 56
click at [0, 0] on input "Drag and drop your files here, or click in the blue square to upload your docum…" at bounding box center [0, 0] width 0 height 0
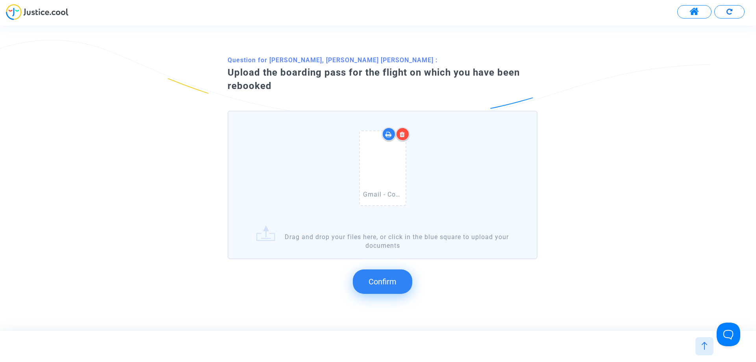
click at [384, 288] on button "Confirm" at bounding box center [382, 281] width 59 height 24
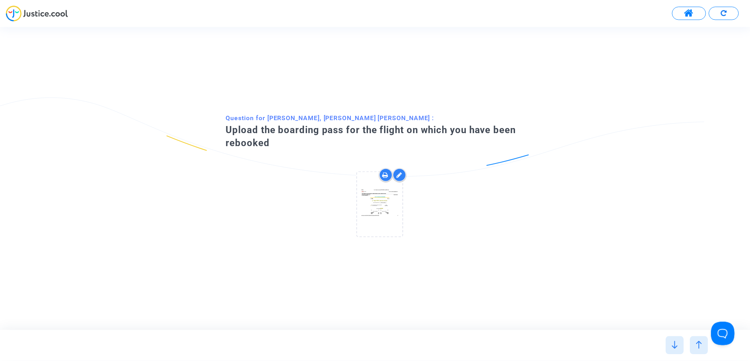
scroll to position [0, 0]
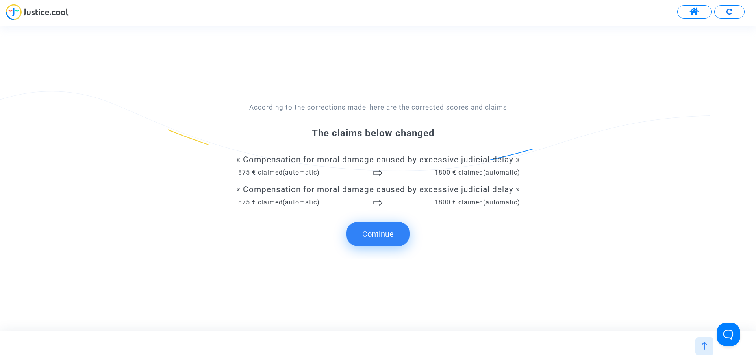
click at [367, 234] on button "Continue" at bounding box center [377, 234] width 63 height 24
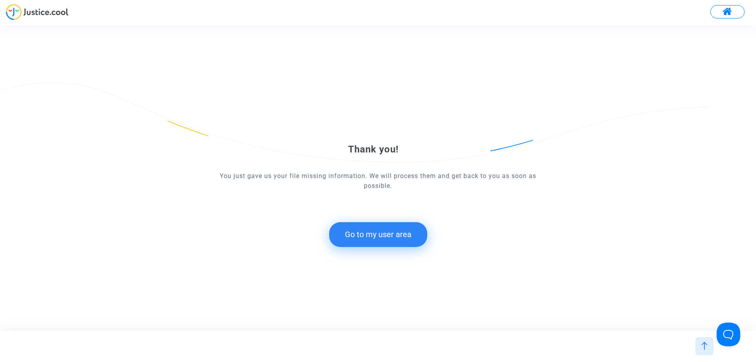
click at [388, 230] on button "Go to my user area" at bounding box center [378, 234] width 98 height 24
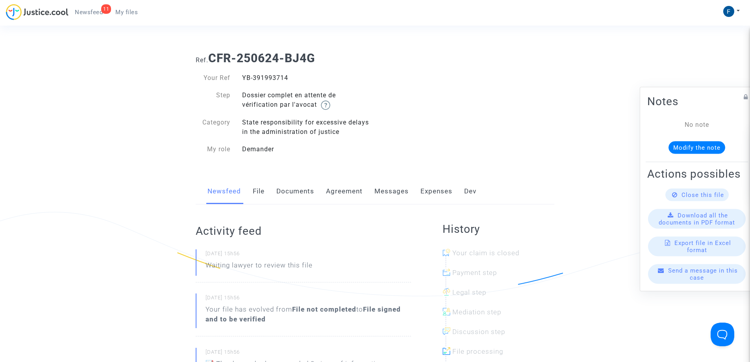
click at [135, 17] on link "My files" at bounding box center [126, 12] width 35 height 12
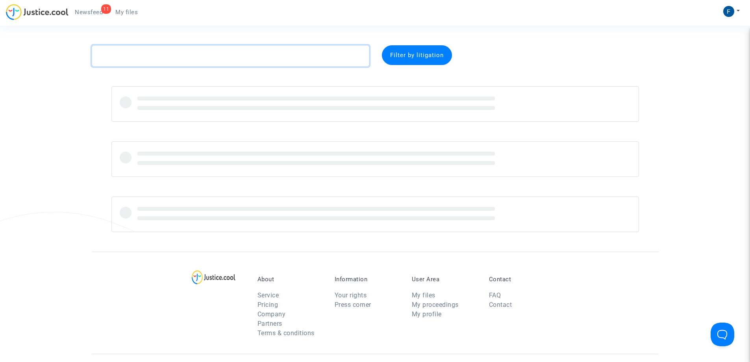
click at [170, 56] on textarea at bounding box center [231, 55] width 278 height 21
paste textarea "Secanilla"
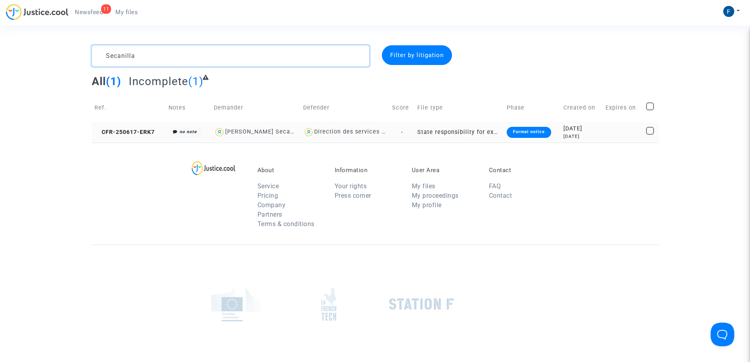
type textarea "Secanilla"
drag, startPoint x: 523, startPoint y: 133, endPoint x: 458, endPoint y: 0, distance: 147.7
click at [523, 132] on div "Formal notice" at bounding box center [529, 132] width 44 height 11
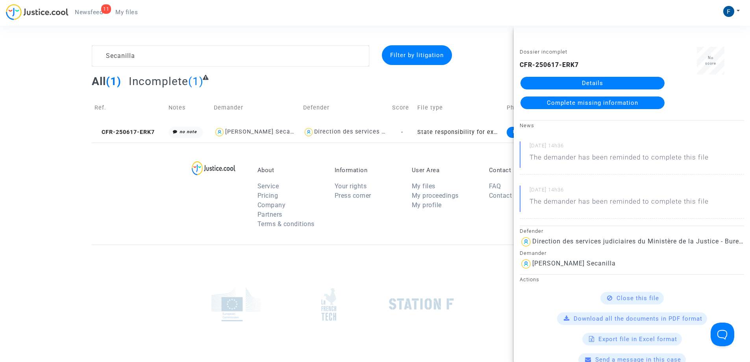
click at [588, 104] on span "Complete missing information" at bounding box center [592, 102] width 91 height 7
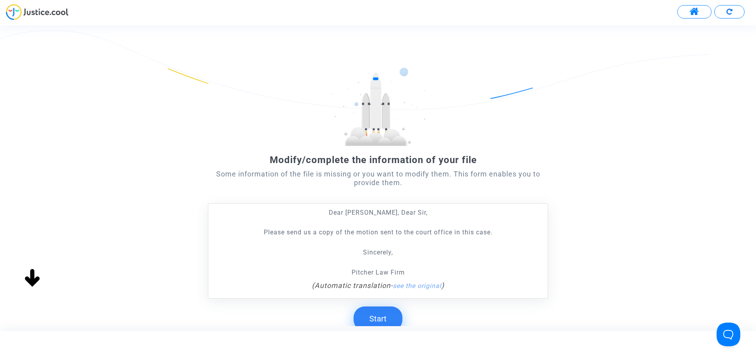
click at [388, 319] on button "Start" at bounding box center [378, 318] width 49 height 24
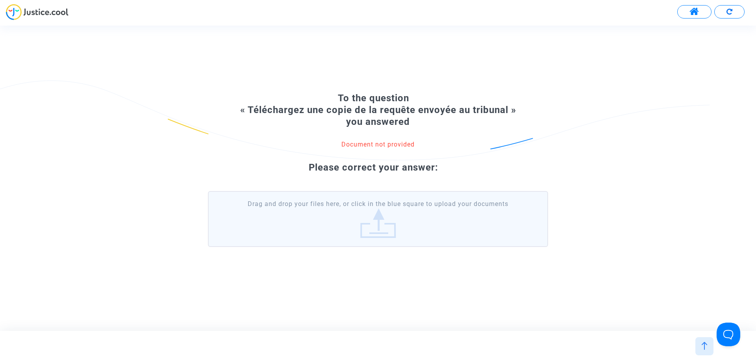
click at [416, 229] on label "Drag and drop your files here, or click in the blue square to upload your docum…" at bounding box center [378, 219] width 340 height 56
click at [0, 0] on input "Drag and drop your files here, or click in the blue square to upload your docum…" at bounding box center [0, 0] width 0 height 0
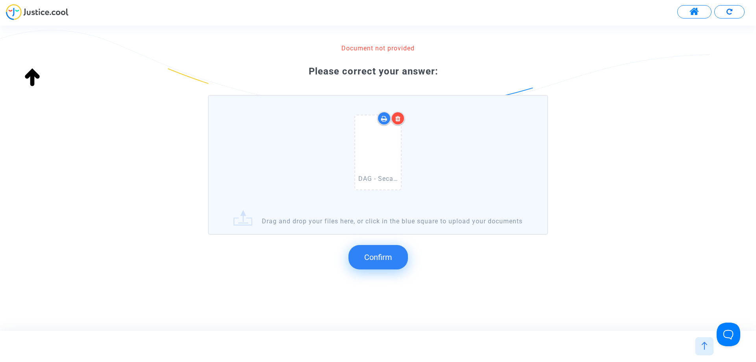
scroll to position [83, 0]
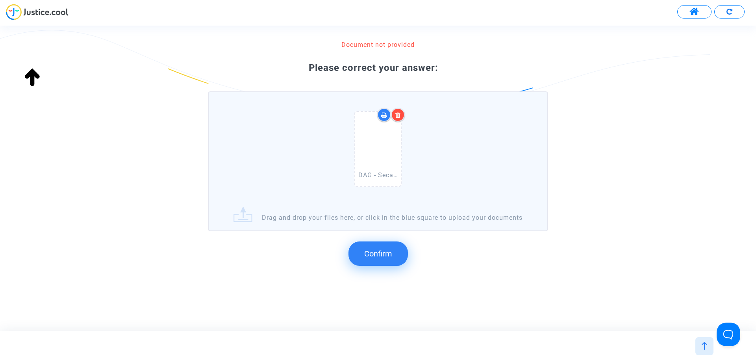
click at [396, 255] on button "Confirm" at bounding box center [377, 253] width 59 height 24
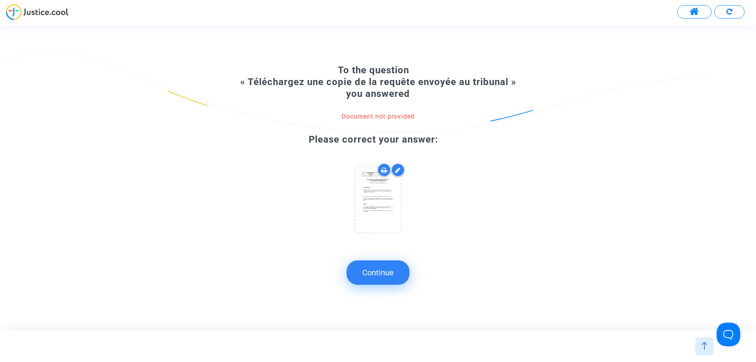
click at [392, 274] on button "Continue" at bounding box center [377, 272] width 63 height 24
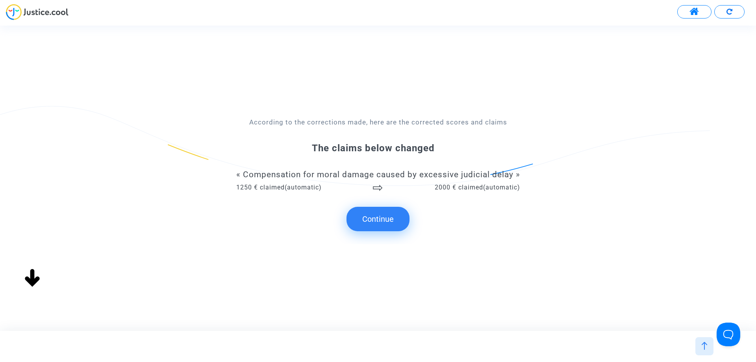
click at [388, 224] on button "Continue" at bounding box center [377, 219] width 63 height 24
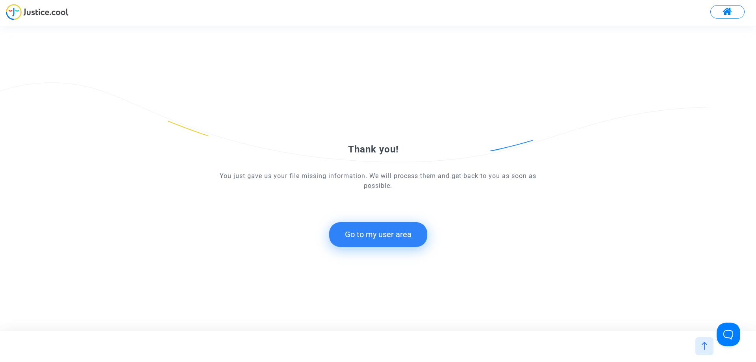
click at [408, 230] on button "Go to my user area" at bounding box center [378, 234] width 98 height 24
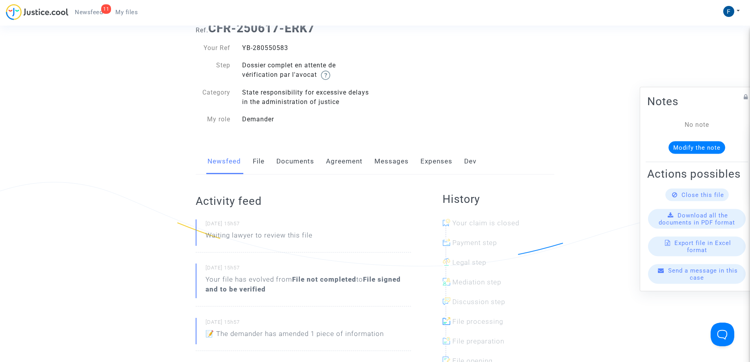
scroll to position [79, 0]
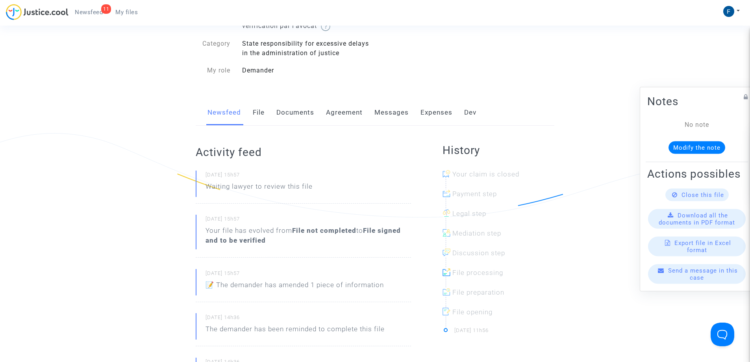
click at [126, 9] on span "My files" at bounding box center [126, 12] width 22 height 7
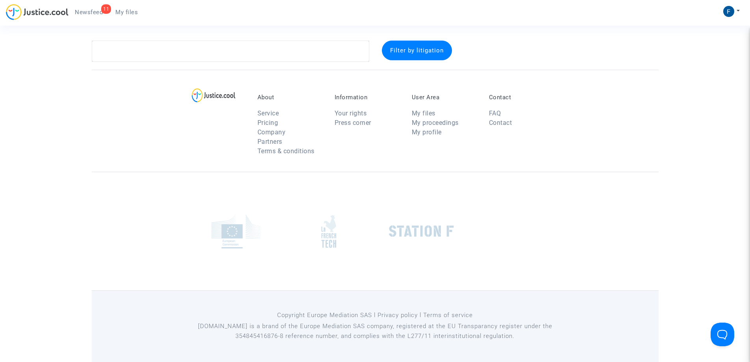
scroll to position [79, 0]
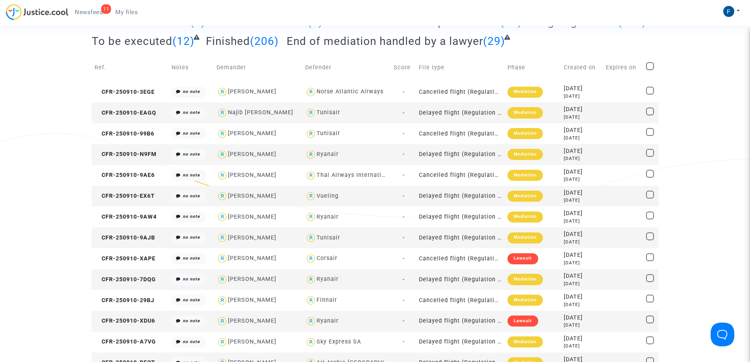
click at [150, 15] on div "11 Newsfeed My files My profile Settings Log out" at bounding box center [375, 15] width 750 height 22
click at [126, 7] on link "My files" at bounding box center [126, 12] width 35 height 12
click at [156, 14] on div "11 Newsfeed My files My profile Settings Log out" at bounding box center [375, 15] width 750 height 22
click at [132, 11] on span "My files" at bounding box center [126, 12] width 22 height 7
click at [128, 11] on span "My files" at bounding box center [126, 12] width 22 height 7
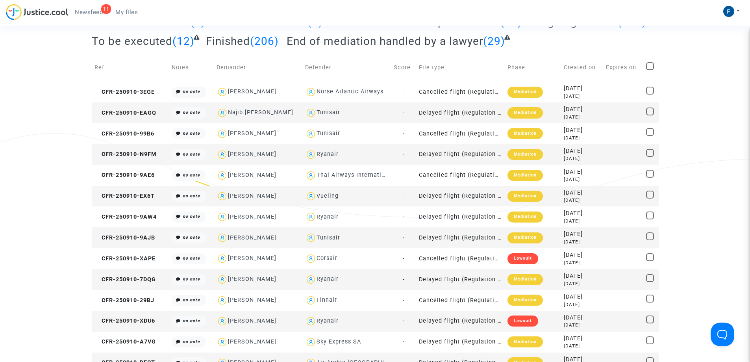
click at [126, 8] on link "My files" at bounding box center [126, 12] width 35 height 12
click at [171, 21] on div "11 Newsfeed My files My profile Settings Log out" at bounding box center [375, 15] width 750 height 22
click at [129, 6] on link "My files" at bounding box center [126, 12] width 35 height 12
click at [191, 14] on div "11 Newsfeed My files My profile Settings Log out" at bounding box center [375, 15] width 750 height 22
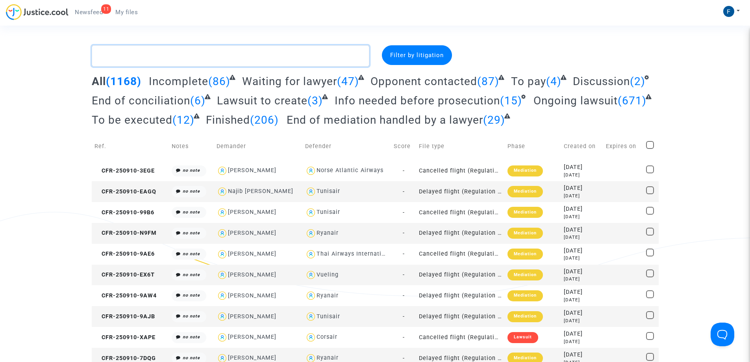
click at [138, 54] on textarea at bounding box center [231, 55] width 278 height 21
paste textarea "Tang"
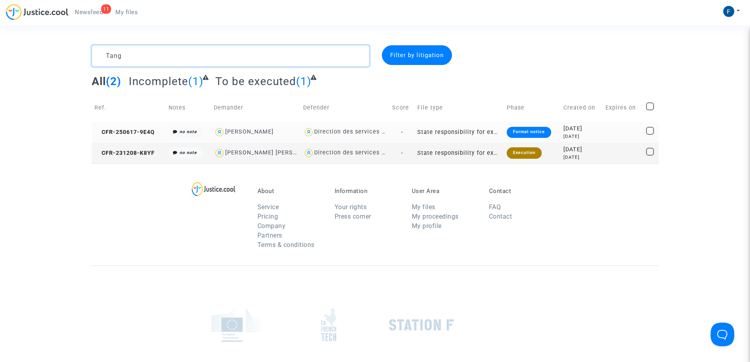
type textarea "Tang"
click at [545, 131] on div "Formal notice" at bounding box center [529, 132] width 44 height 11
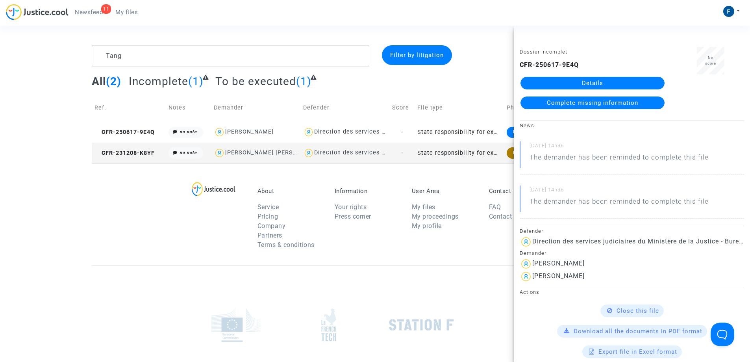
click at [612, 100] on span "Complete missing information" at bounding box center [592, 102] width 91 height 7
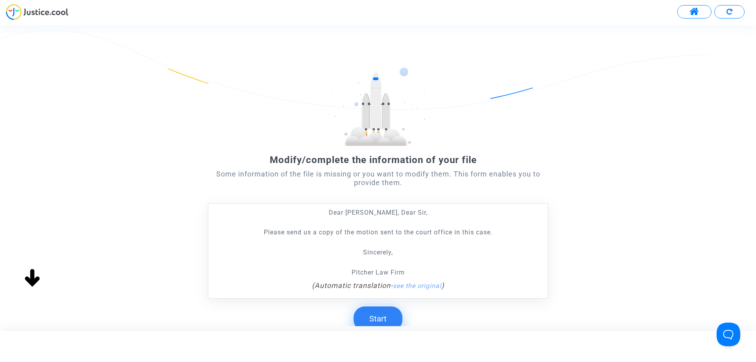
click at [374, 317] on button "Start" at bounding box center [378, 318] width 49 height 24
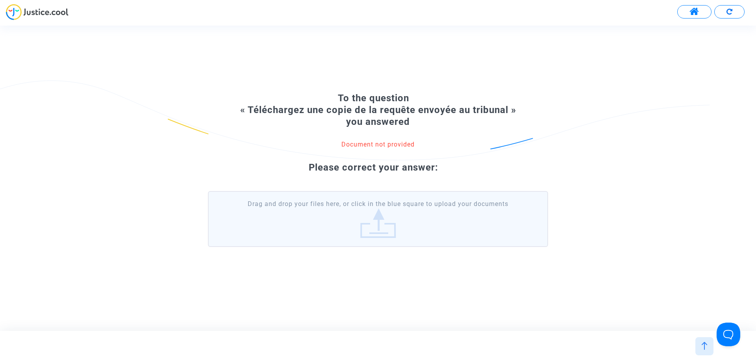
click at [376, 217] on label "Drag and drop your files here, or click in the blue square to upload your docum…" at bounding box center [378, 219] width 340 height 56
click at [0, 0] on input "Drag and drop your files here, or click in the blue square to upload your docum…" at bounding box center [0, 0] width 0 height 0
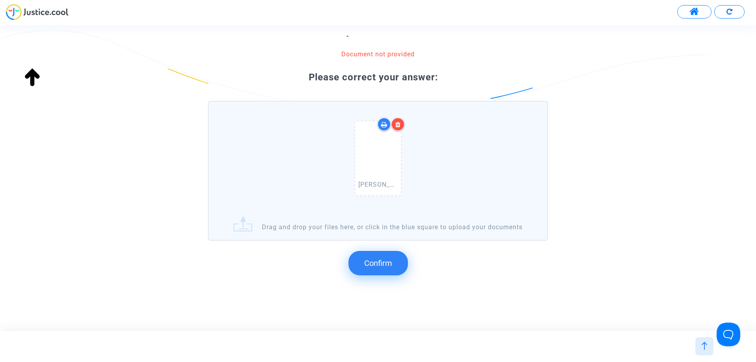
scroll to position [83, 0]
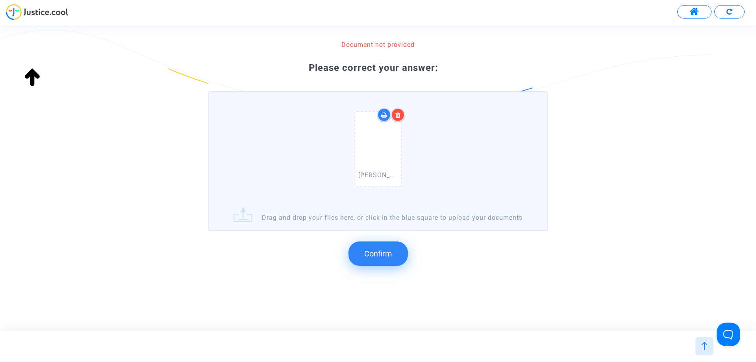
click at [388, 258] on span "Confirm" at bounding box center [378, 253] width 28 height 9
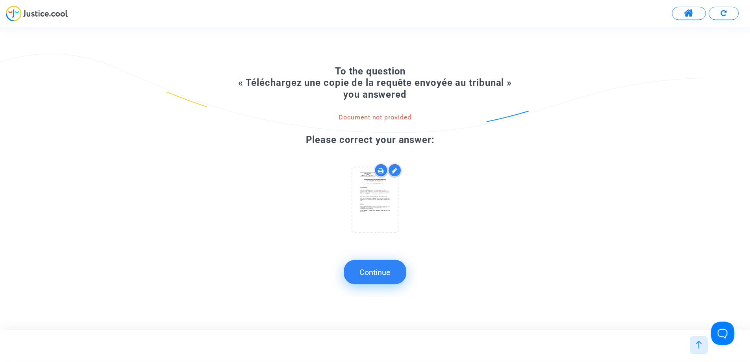
scroll to position [0, 0]
click at [389, 273] on button "Continue" at bounding box center [377, 272] width 63 height 24
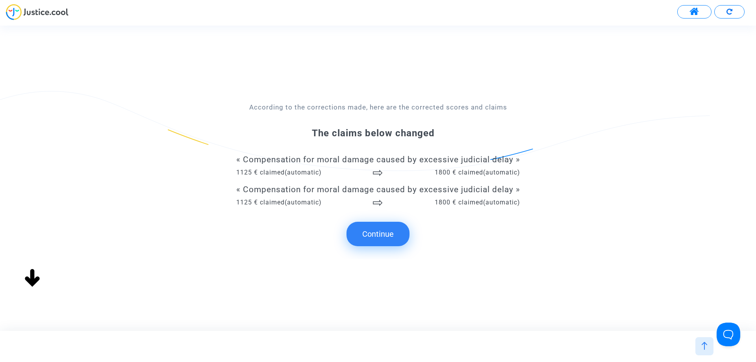
click at [379, 238] on button "Continue" at bounding box center [377, 234] width 63 height 24
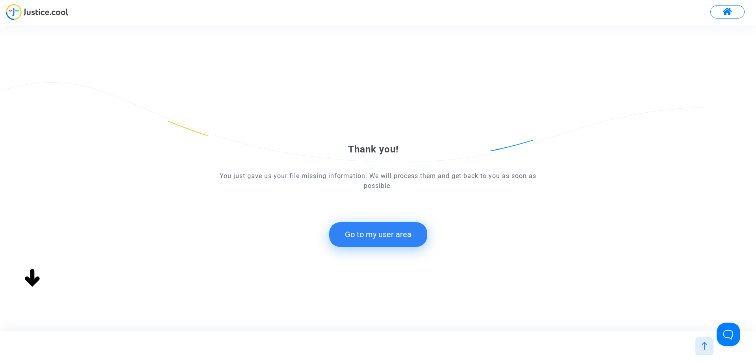
click at [359, 233] on button "Go to my user area" at bounding box center [378, 234] width 98 height 24
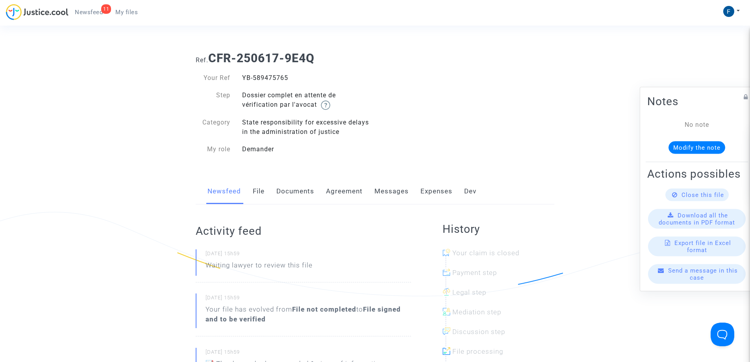
click at [130, 13] on span "My files" at bounding box center [126, 12] width 22 height 7
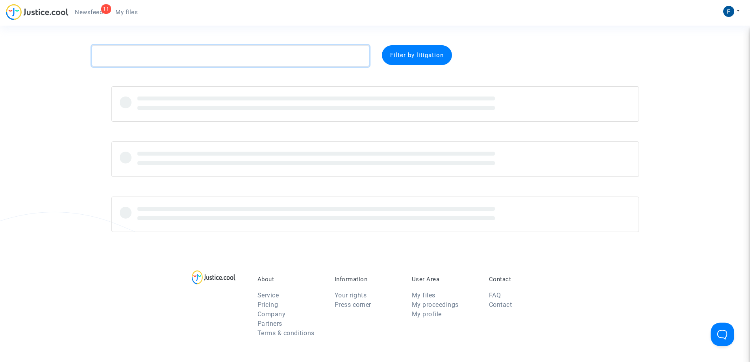
click at [168, 55] on textarea at bounding box center [231, 55] width 278 height 21
paste textarea "Thibault"
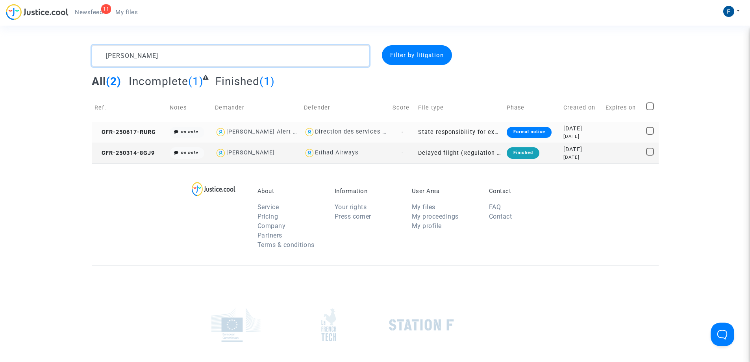
type textarea "Thibault"
click at [536, 132] on div "Formal notice" at bounding box center [529, 132] width 44 height 11
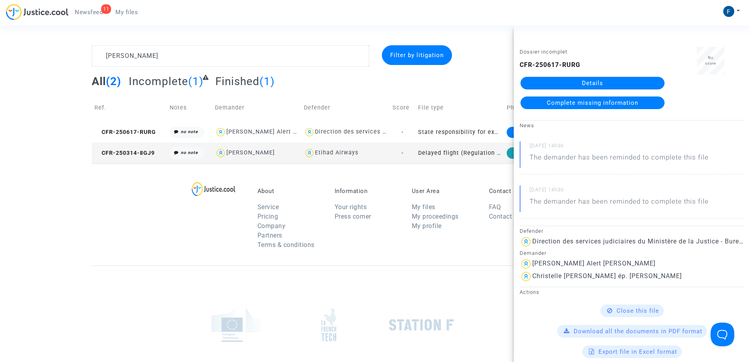
click at [613, 103] on span "Complete missing information" at bounding box center [592, 102] width 91 height 7
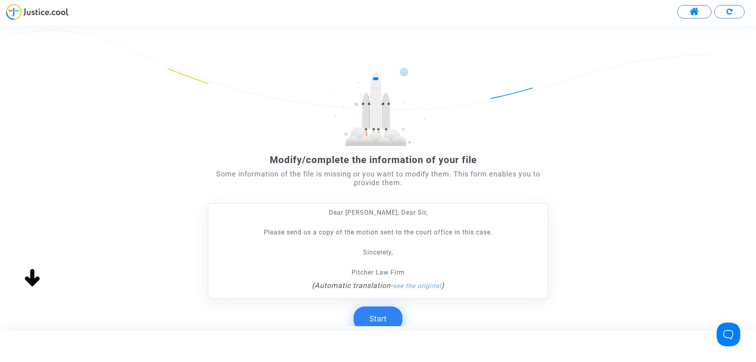
click at [379, 319] on button "Start" at bounding box center [378, 318] width 49 height 24
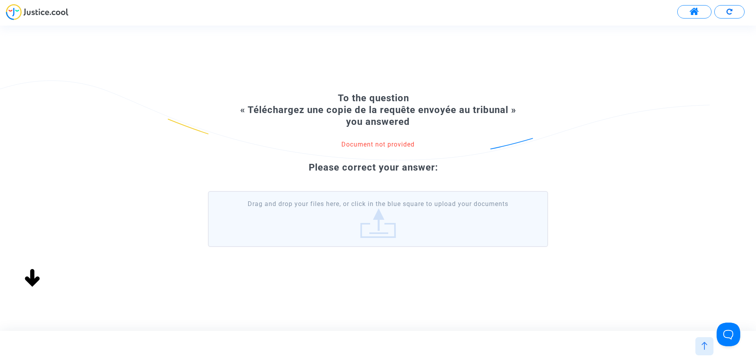
click at [384, 223] on label "Drag and drop your files here, or click in the blue square to upload your docum…" at bounding box center [378, 219] width 340 height 56
click at [0, 0] on input "Drag and drop your files here, or click in the blue square to upload your docum…" at bounding box center [0, 0] width 0 height 0
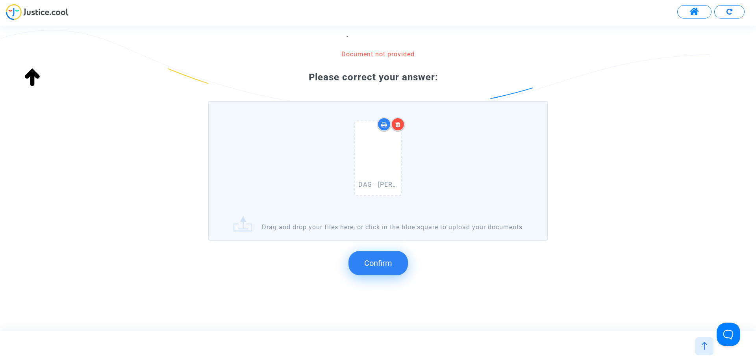
scroll to position [83, 0]
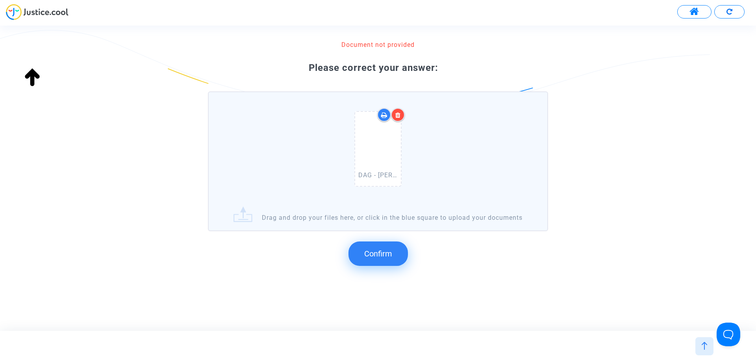
click at [380, 258] on span "Confirm" at bounding box center [378, 253] width 28 height 9
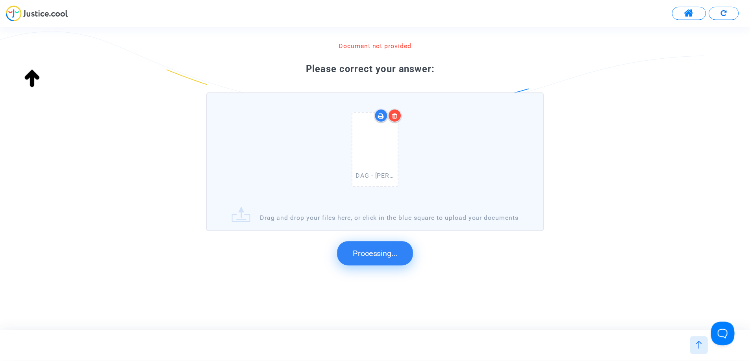
scroll to position [0, 0]
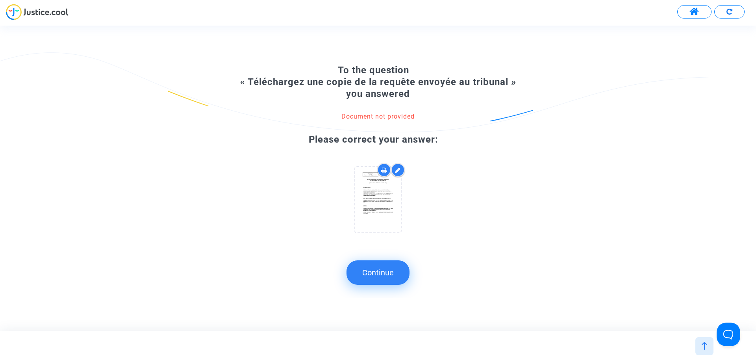
click at [387, 272] on button "Continue" at bounding box center [377, 272] width 63 height 24
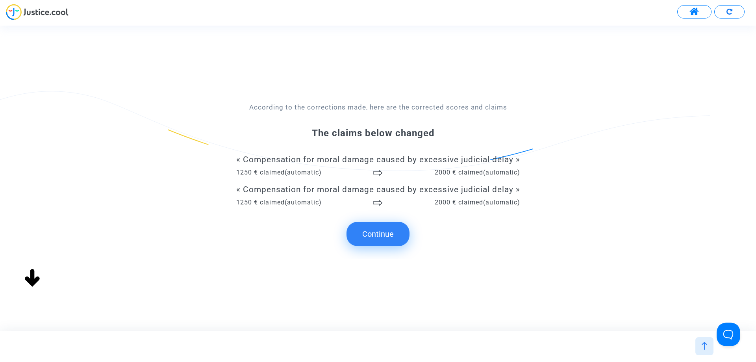
click at [378, 233] on button "Continue" at bounding box center [377, 234] width 63 height 24
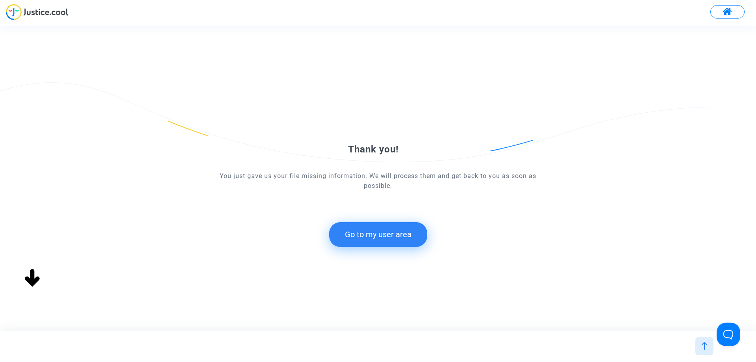
drag, startPoint x: 390, startPoint y: 238, endPoint x: 261, endPoint y: 3, distance: 268.5
click at [390, 236] on button "Go to my user area" at bounding box center [378, 234] width 98 height 24
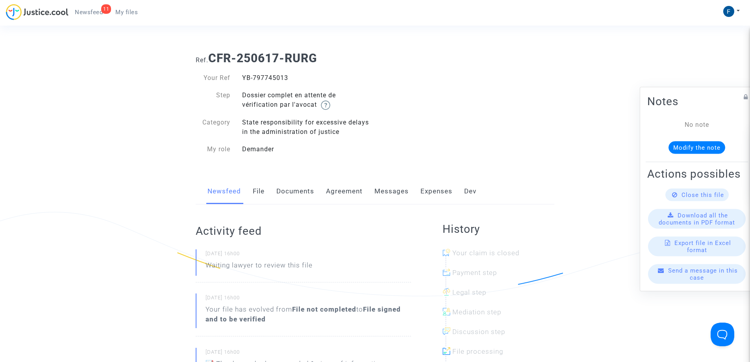
click at [141, 10] on link "My files" at bounding box center [126, 12] width 35 height 12
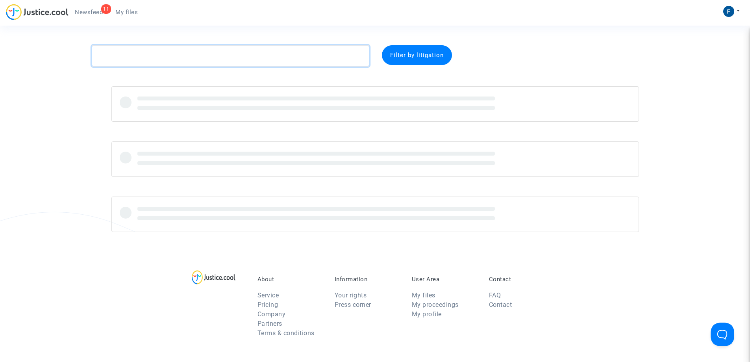
click at [161, 52] on textarea at bounding box center [231, 55] width 278 height 21
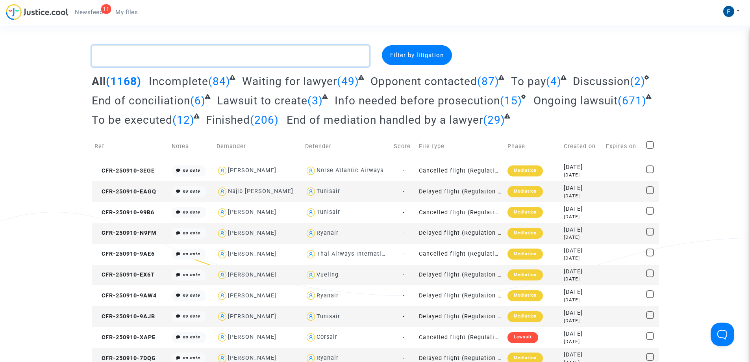
paste textarea "Deboise"
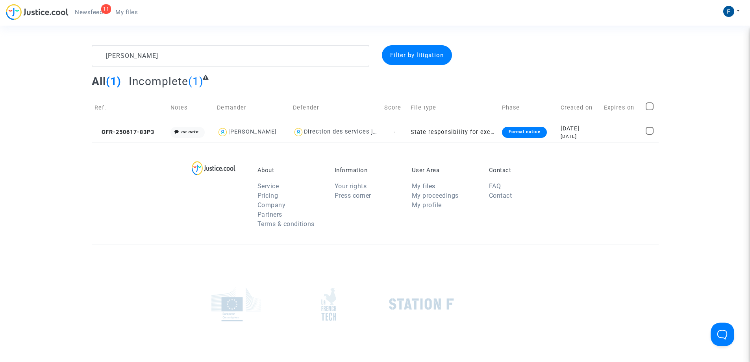
drag, startPoint x: 529, startPoint y: 132, endPoint x: 513, endPoint y: 120, distance: 20.0
click at [529, 132] on div "Formal notice" at bounding box center [524, 132] width 44 height 11
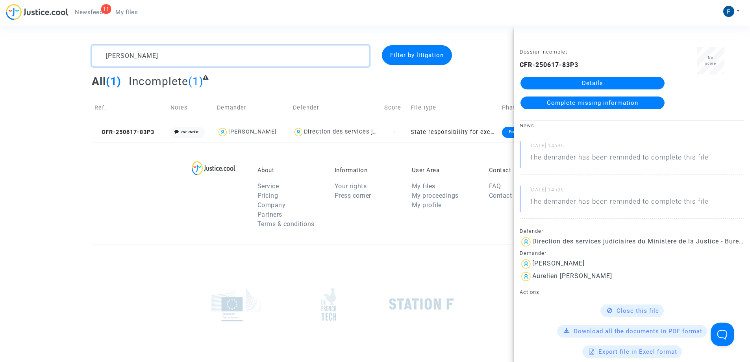
click at [119, 56] on textarea at bounding box center [231, 55] width 278 height 21
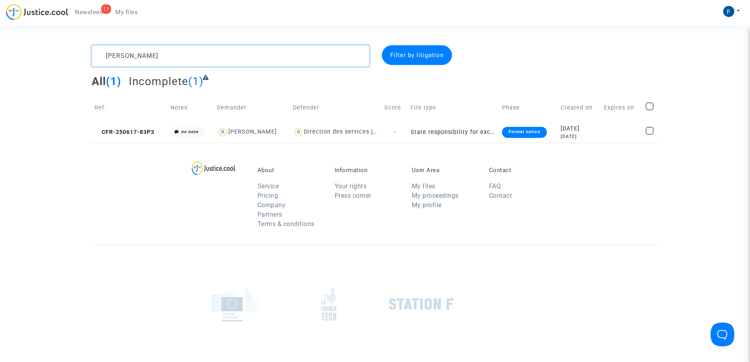
paste textarea "Morel"
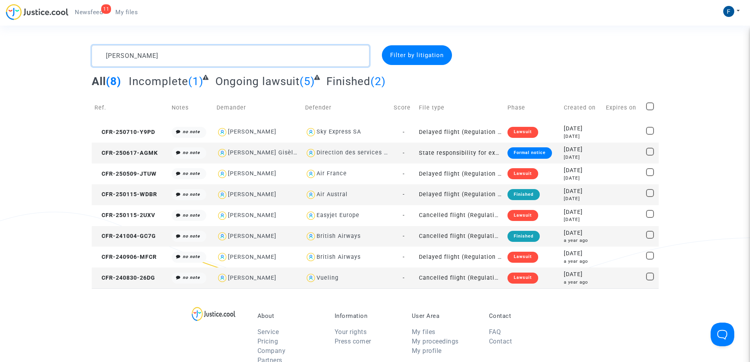
type textarea "Morel"
click at [523, 153] on div "Formal notice" at bounding box center [530, 152] width 44 height 11
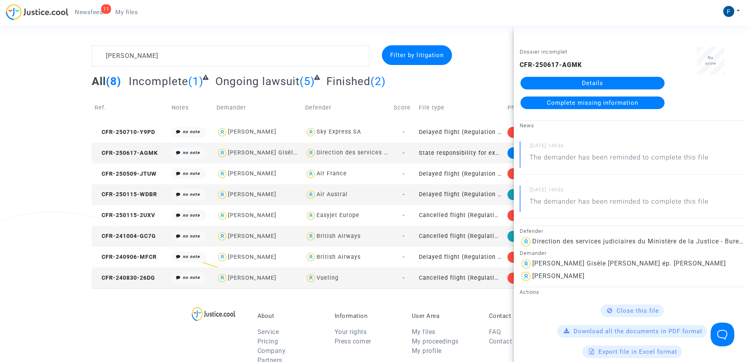
click at [538, 102] on link "Complete missing information" at bounding box center [593, 102] width 144 height 13
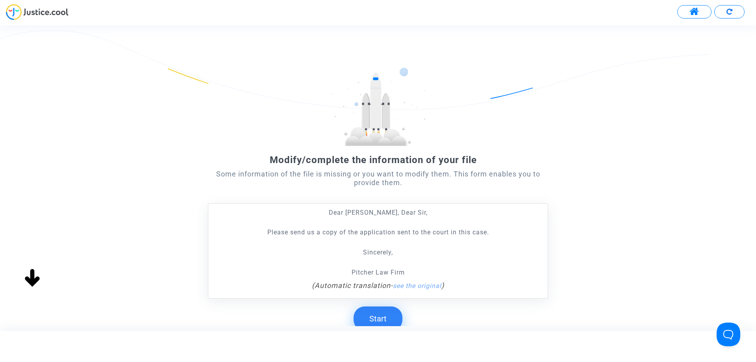
click at [388, 318] on button "Start" at bounding box center [378, 318] width 49 height 24
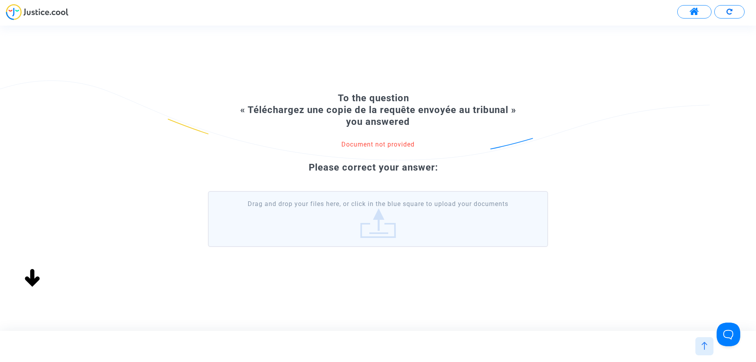
click at [413, 229] on label "Drag and drop your files here, or click in the blue square to upload your docum…" at bounding box center [378, 219] width 340 height 56
click at [0, 0] on input "Drag and drop your files here, or click in the blue square to upload your docum…" at bounding box center [0, 0] width 0 height 0
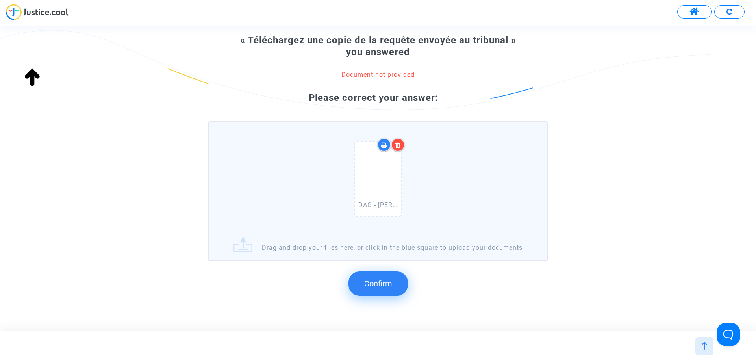
scroll to position [83, 0]
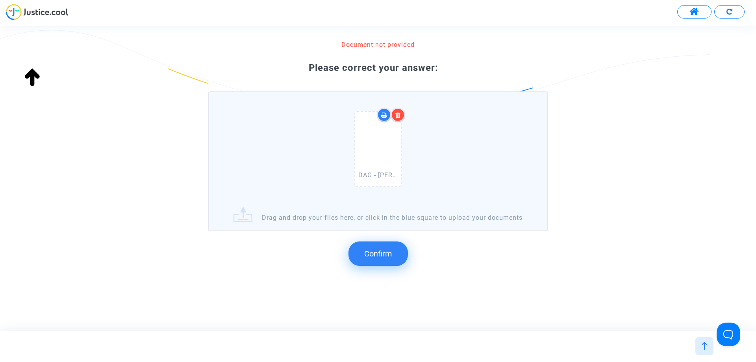
click at [371, 258] on span "Confirm" at bounding box center [378, 253] width 28 height 9
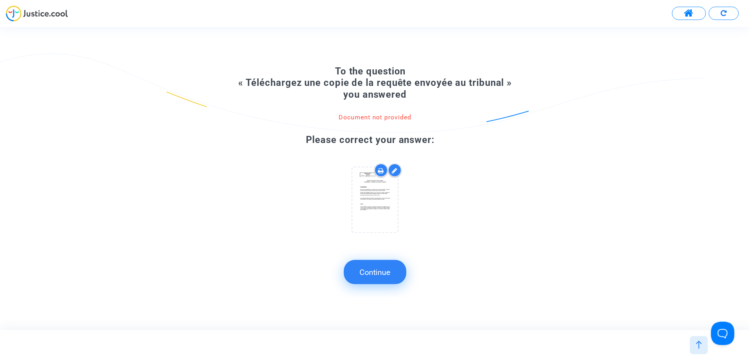
scroll to position [0, 0]
click at [394, 278] on button "Continue" at bounding box center [377, 272] width 63 height 24
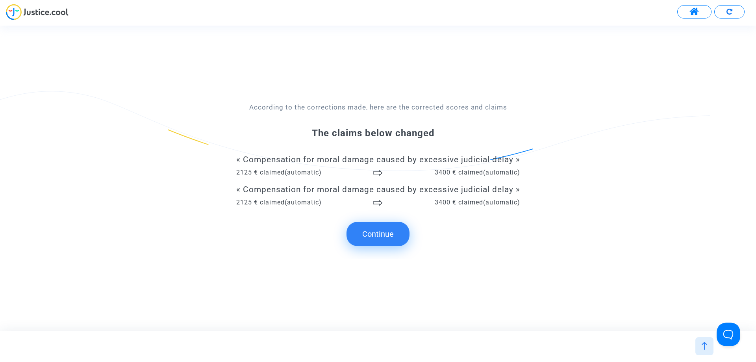
click at [388, 235] on button "Continue" at bounding box center [377, 234] width 63 height 24
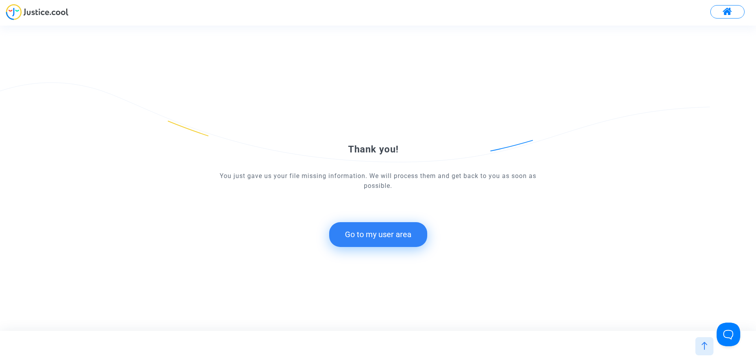
click at [411, 233] on button "Go to my user area" at bounding box center [378, 234] width 98 height 24
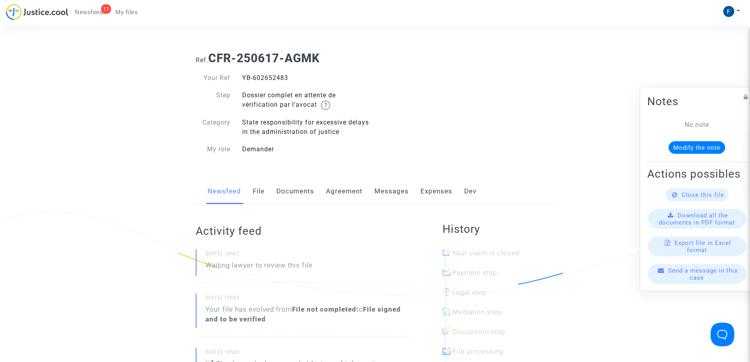
click at [136, 13] on span "My files" at bounding box center [126, 12] width 22 height 7
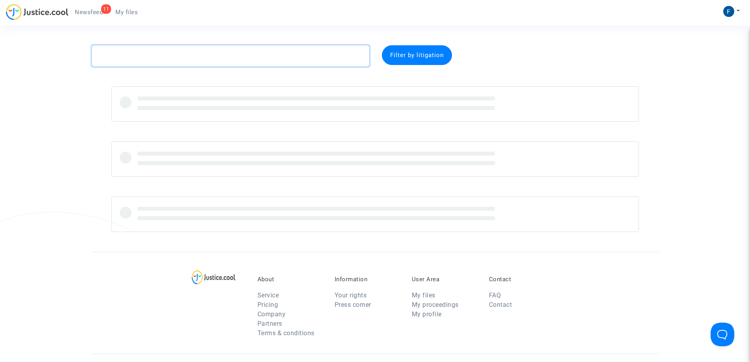
click at [167, 53] on textarea at bounding box center [231, 55] width 278 height 21
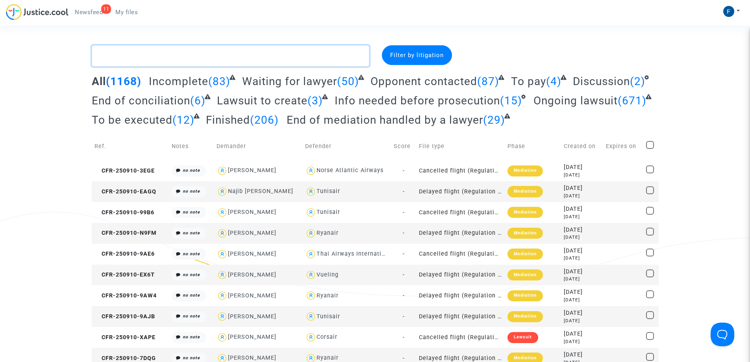
paste textarea "David"
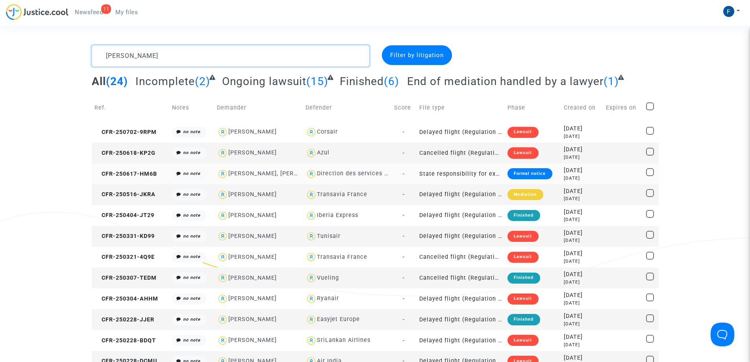
type textarea "David"
click at [537, 174] on div "Formal notice" at bounding box center [530, 173] width 44 height 11
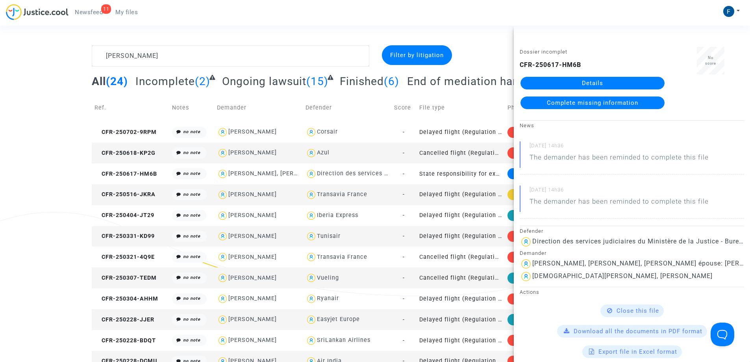
click at [573, 104] on span "Complete missing information" at bounding box center [592, 102] width 91 height 7
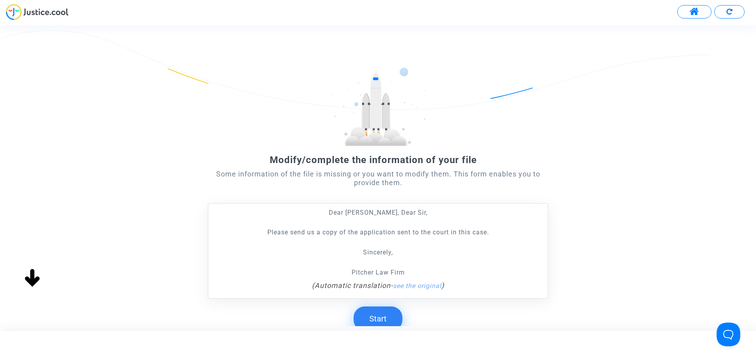
click at [389, 321] on button "Start" at bounding box center [378, 318] width 49 height 24
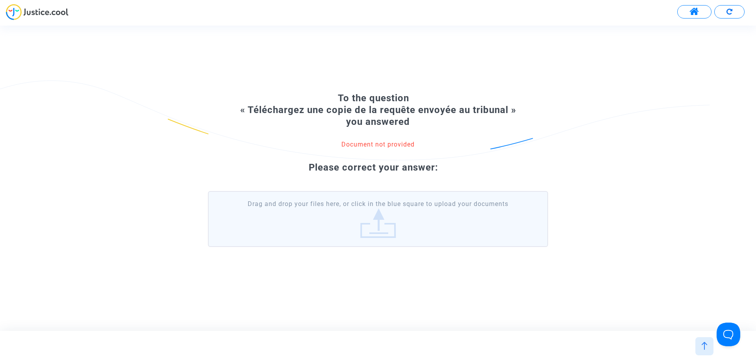
click at [349, 232] on label "Drag and drop your files here, or click in the blue square to upload your docum…" at bounding box center [378, 219] width 340 height 56
click at [0, 0] on input "Drag and drop your files here, or click in the blue square to upload your docum…" at bounding box center [0, 0] width 0 height 0
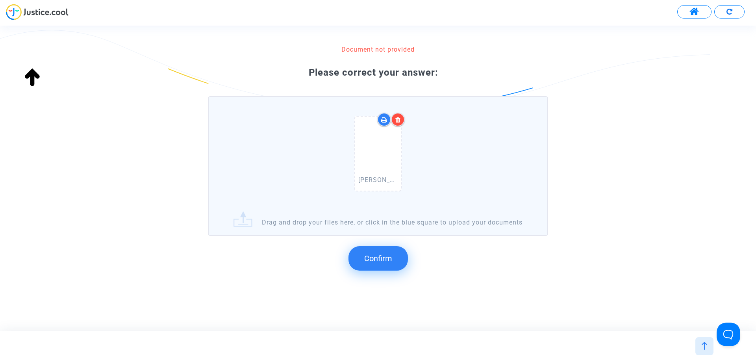
scroll to position [83, 0]
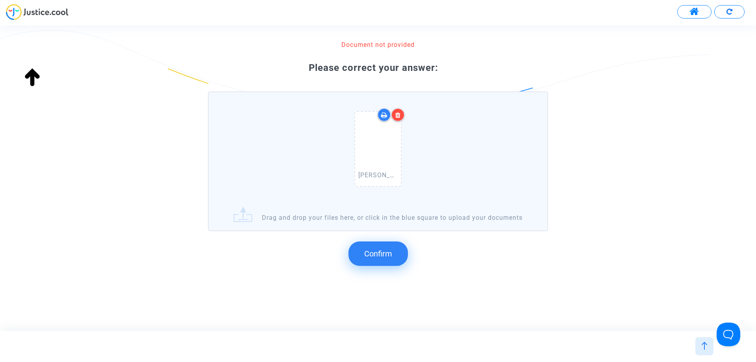
click at [389, 250] on span "Confirm" at bounding box center [378, 253] width 28 height 9
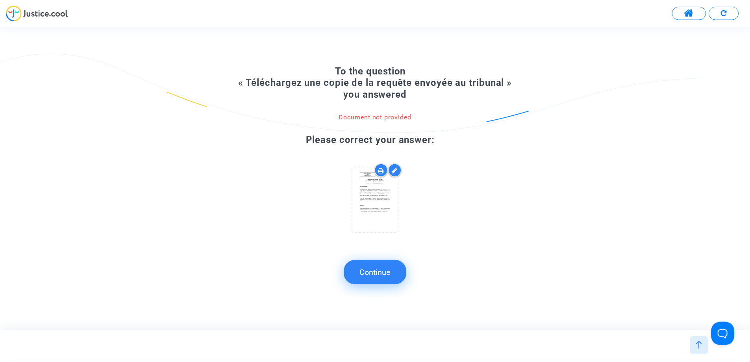
scroll to position [0, 0]
click at [393, 278] on button "Continue" at bounding box center [377, 272] width 63 height 24
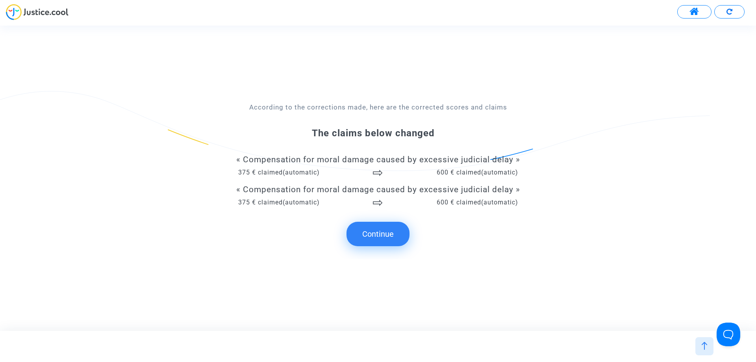
click at [387, 233] on button "Continue" at bounding box center [377, 234] width 63 height 24
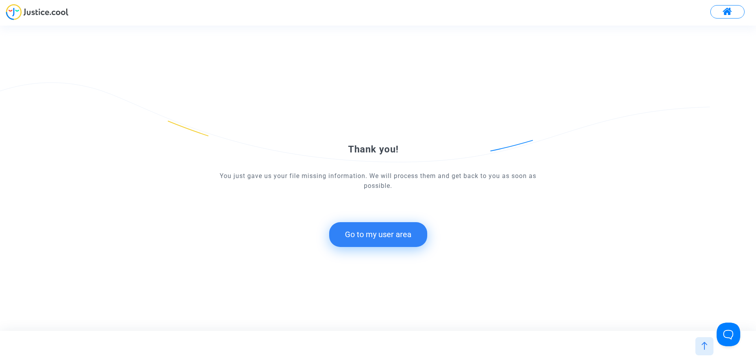
click at [404, 236] on button "Go to my user area" at bounding box center [378, 234] width 98 height 24
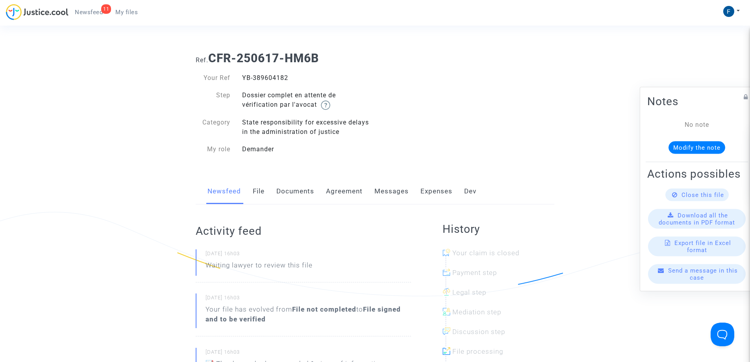
click at [135, 14] on span "My files" at bounding box center [126, 12] width 22 height 7
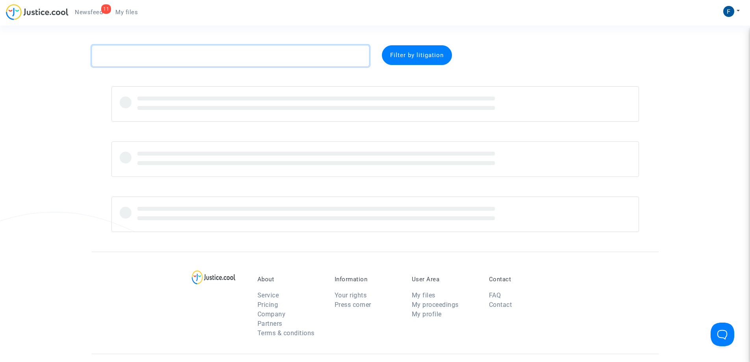
click at [168, 57] on textarea at bounding box center [231, 55] width 278 height 21
paste textarea "Santos"
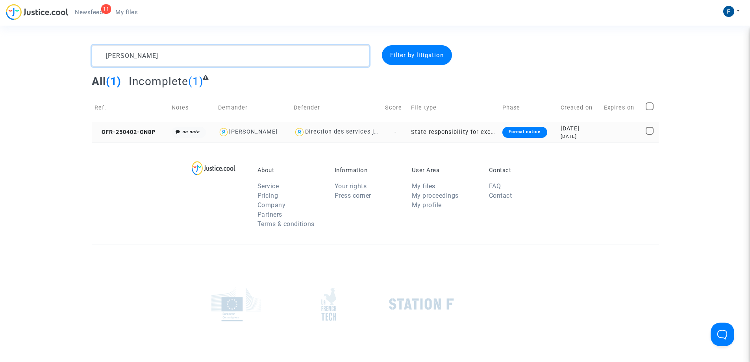
type textarea "Santos"
drag, startPoint x: 530, startPoint y: 134, endPoint x: 410, endPoint y: 15, distance: 169.3
click at [530, 134] on div "Formal notice" at bounding box center [524, 132] width 44 height 11
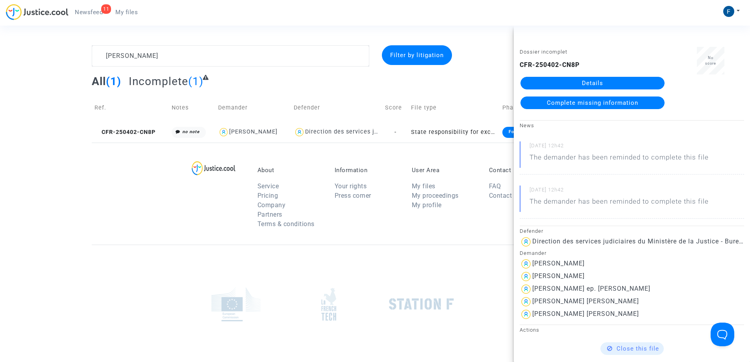
click at [591, 104] on span "Complete missing information" at bounding box center [592, 102] width 91 height 7
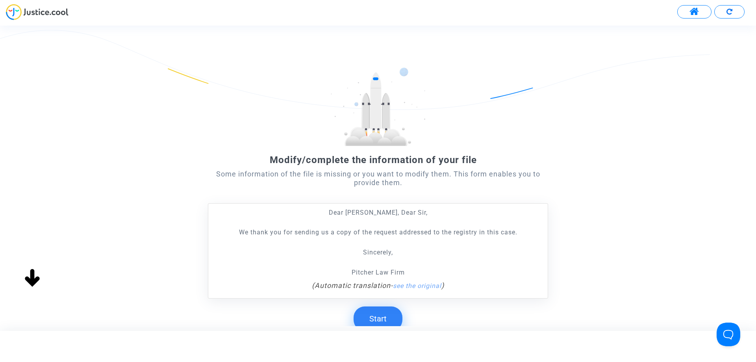
click at [386, 319] on button "Start" at bounding box center [378, 318] width 49 height 24
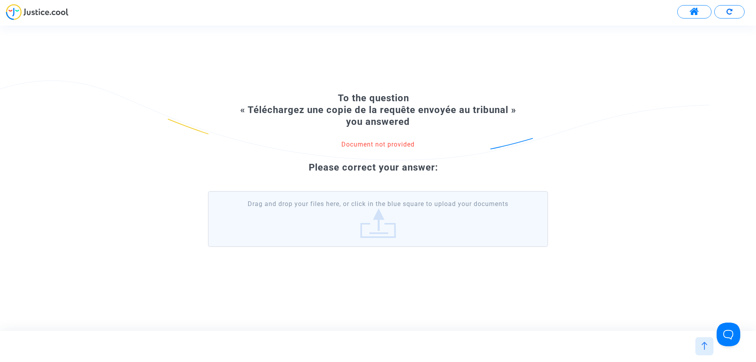
click at [353, 233] on label "Drag and drop your files here, or click in the blue square to upload your docum…" at bounding box center [378, 219] width 340 height 56
click at [0, 0] on input "Drag and drop your files here, or click in the blue square to upload your docum…" at bounding box center [0, 0] width 0 height 0
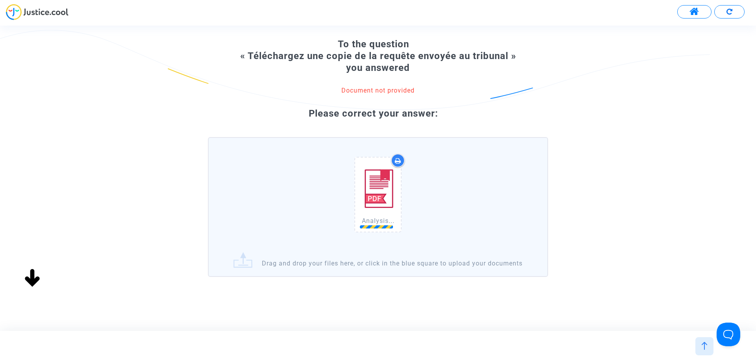
scroll to position [45, 0]
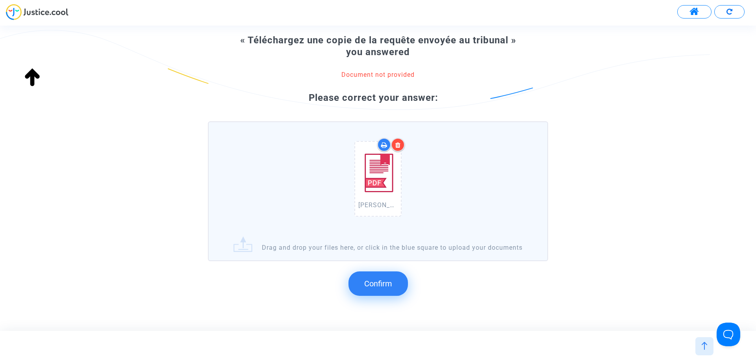
click at [364, 288] on span "Confirm" at bounding box center [378, 283] width 28 height 9
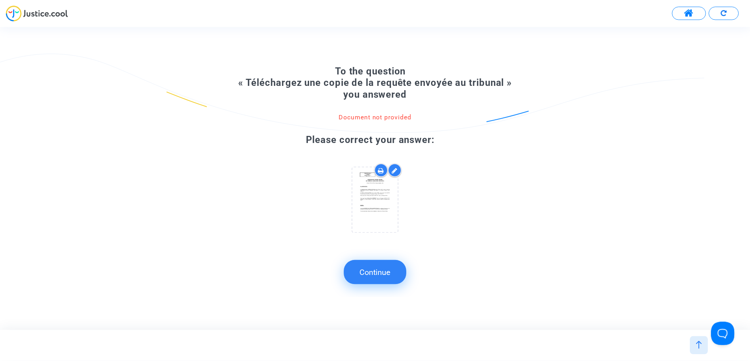
scroll to position [0, 0]
click at [400, 276] on button "Continue" at bounding box center [377, 272] width 63 height 24
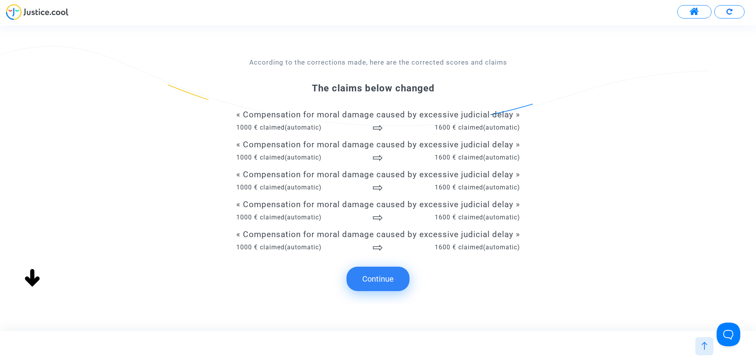
click at [397, 279] on button "Continue" at bounding box center [377, 279] width 63 height 24
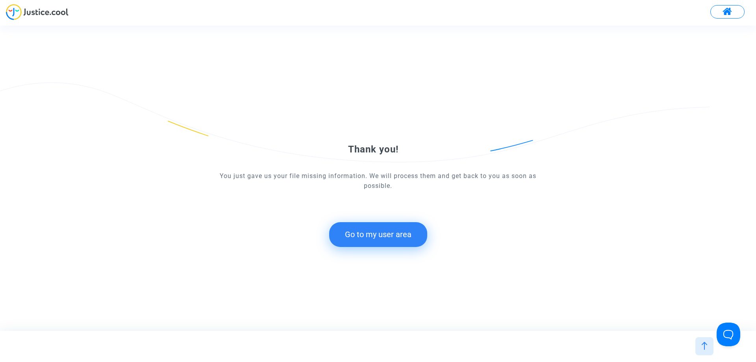
click at [393, 234] on button "Go to my user area" at bounding box center [378, 234] width 98 height 24
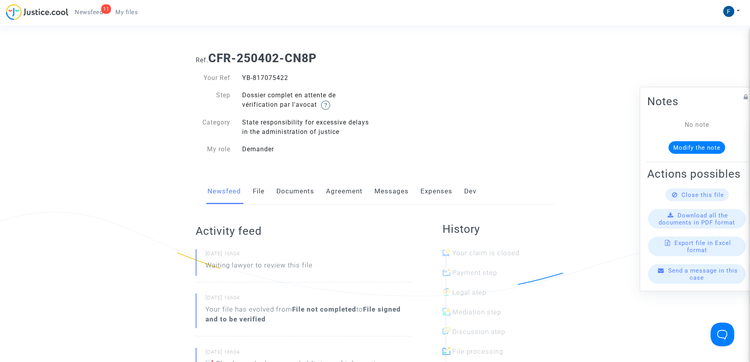
click at [142, 14] on link "My files" at bounding box center [126, 12] width 35 height 12
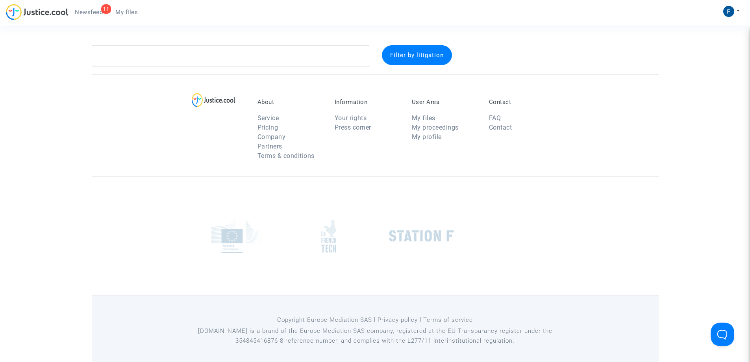
click at [155, 15] on div "11 Newsfeed My files My profile Settings Log out" at bounding box center [375, 15] width 750 height 22
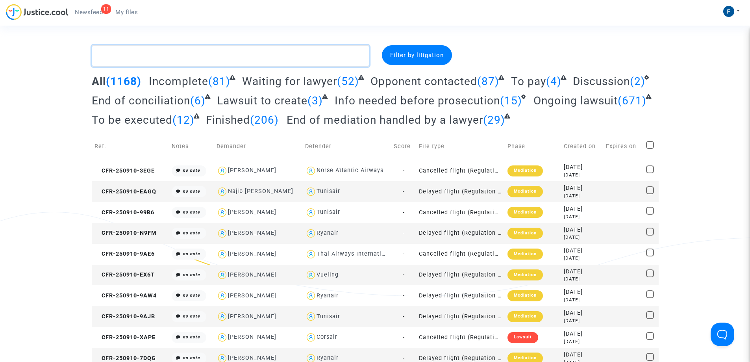
click at [155, 51] on textarea at bounding box center [231, 55] width 278 height 21
paste textarea "Demoulière"
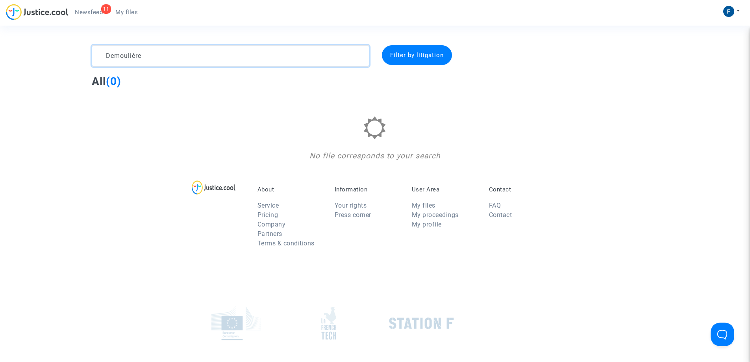
click at [123, 50] on textarea at bounding box center [231, 55] width 278 height 21
type textarea "a"
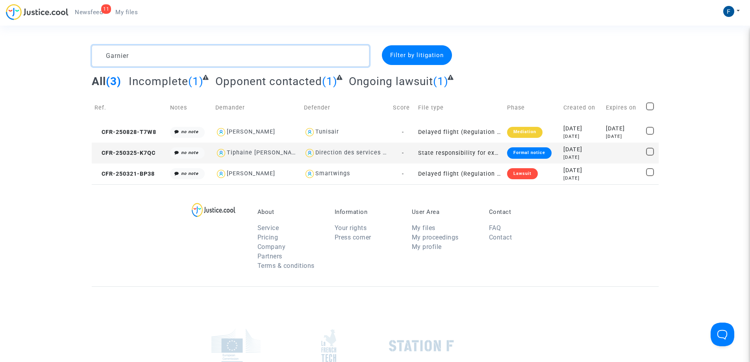
type textarea "Garnier"
click at [521, 156] on div "Formal notice" at bounding box center [529, 152] width 44 height 11
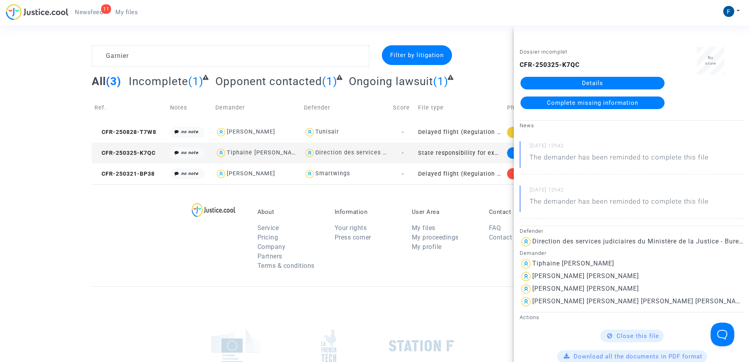
click at [619, 104] on span "Complete missing information" at bounding box center [592, 102] width 91 height 7
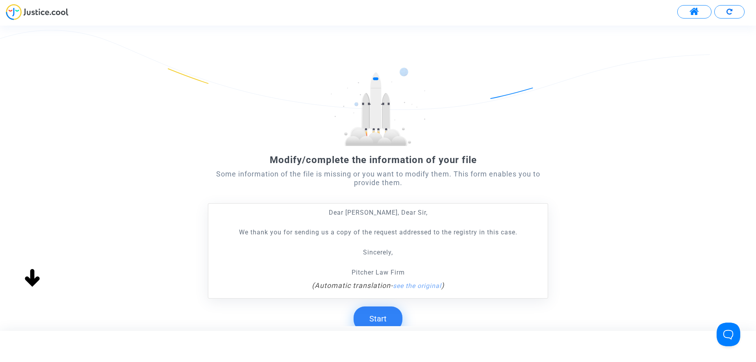
click at [381, 323] on button "Start" at bounding box center [378, 318] width 49 height 24
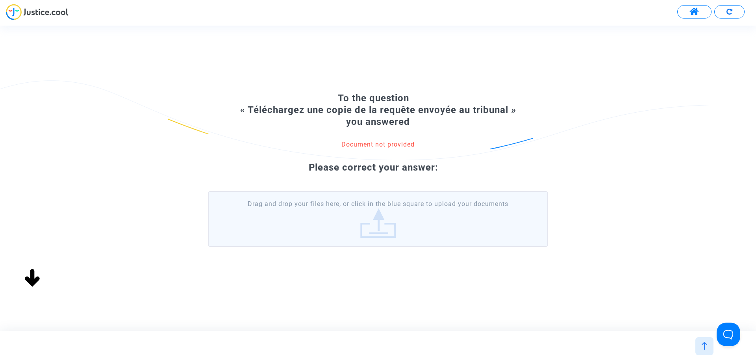
click at [423, 230] on label "Drag and drop your files here, or click in the blue square to upload your docum…" at bounding box center [378, 219] width 340 height 56
click at [0, 0] on input "Drag and drop your files here, or click in the blue square to upload your docum…" at bounding box center [0, 0] width 0 height 0
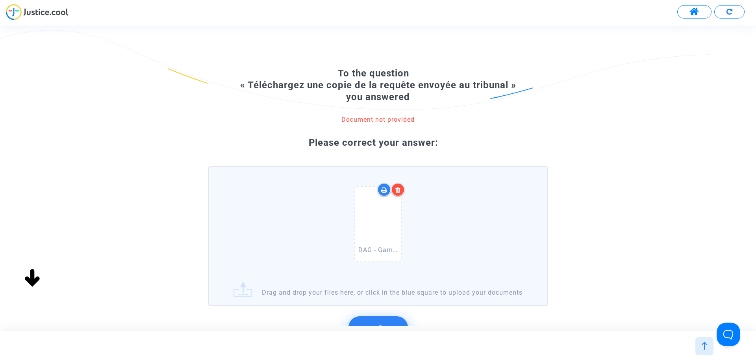
scroll to position [83, 0]
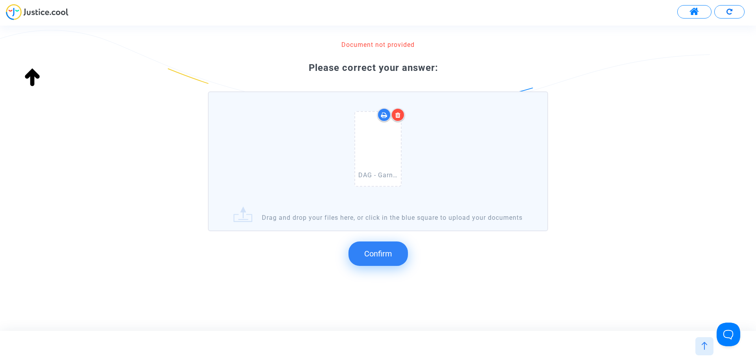
click at [384, 252] on span "Confirm" at bounding box center [378, 253] width 28 height 9
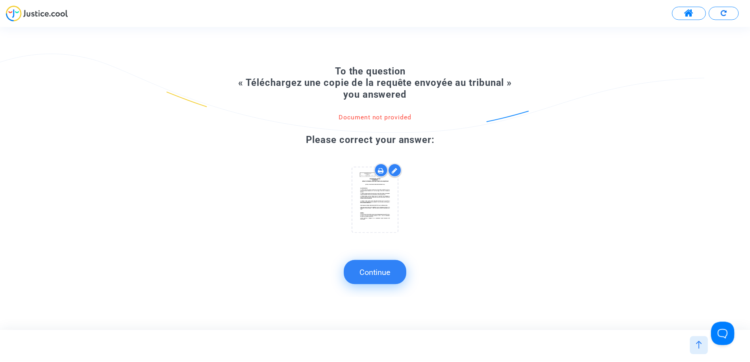
scroll to position [0, 0]
click at [385, 271] on button "Continue" at bounding box center [377, 272] width 63 height 24
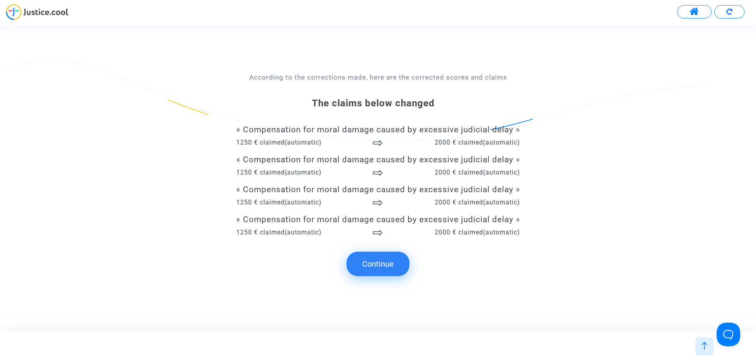
click at [385, 268] on button "Continue" at bounding box center [377, 264] width 63 height 24
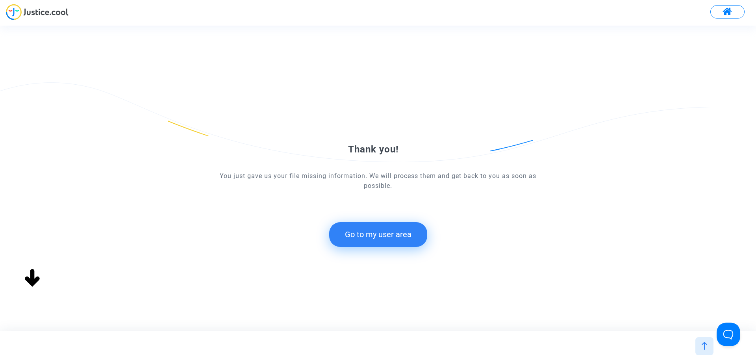
click at [390, 233] on button "Go to my user area" at bounding box center [378, 234] width 98 height 24
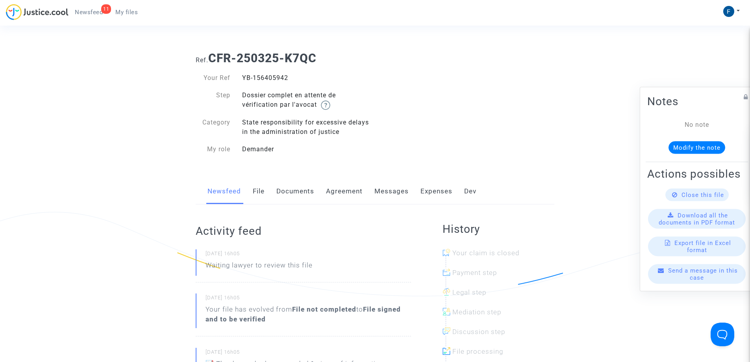
click at [89, 5] on ul "11 Newsfeed My files" at bounding box center [107, 11] width 76 height 14
click at [87, 13] on span "Newsfeed" at bounding box center [89, 12] width 28 height 7
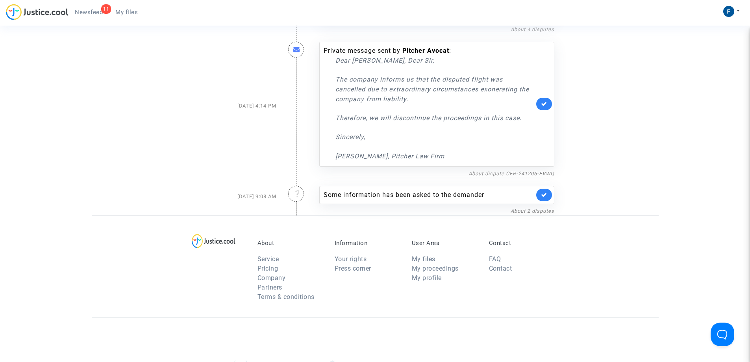
scroll to position [236, 0]
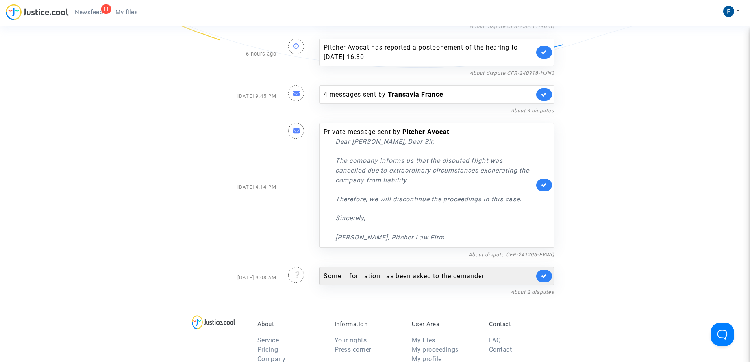
click at [358, 274] on div "Some information has been asked to the demander" at bounding box center [429, 275] width 211 height 9
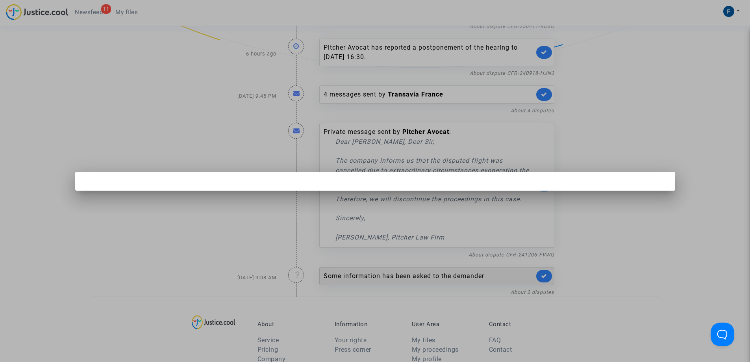
scroll to position [0, 0]
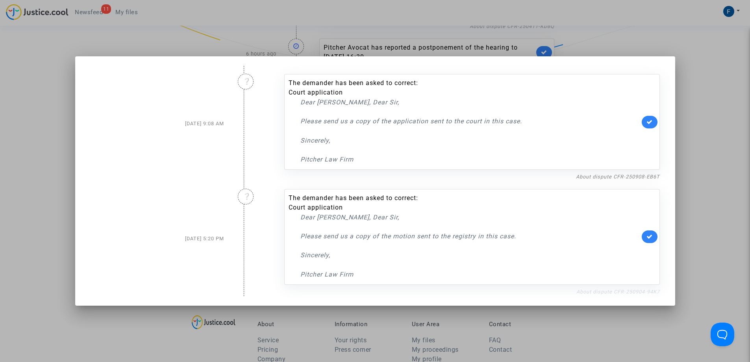
click at [639, 292] on link "About dispute CFR-250904-94K7" at bounding box center [617, 292] width 83 height 6
click at [701, 287] on div at bounding box center [375, 181] width 750 height 362
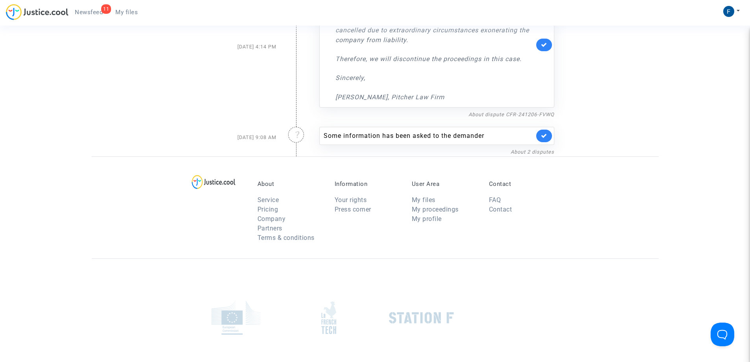
scroll to position [276, 0]
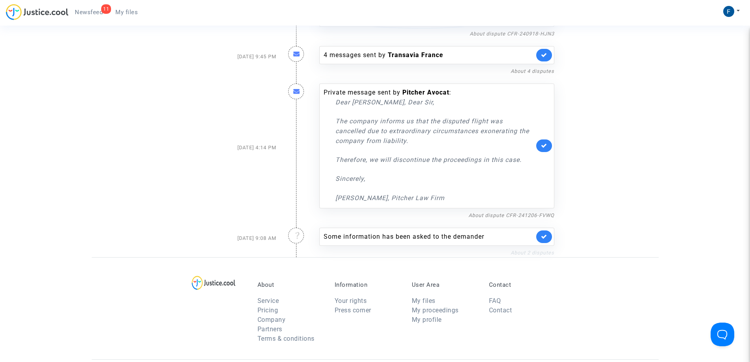
click at [531, 254] on link "About 2 disputes" at bounding box center [533, 253] width 44 height 6
click at [352, 235] on div "Some information has been asked to the demander" at bounding box center [429, 236] width 211 height 9
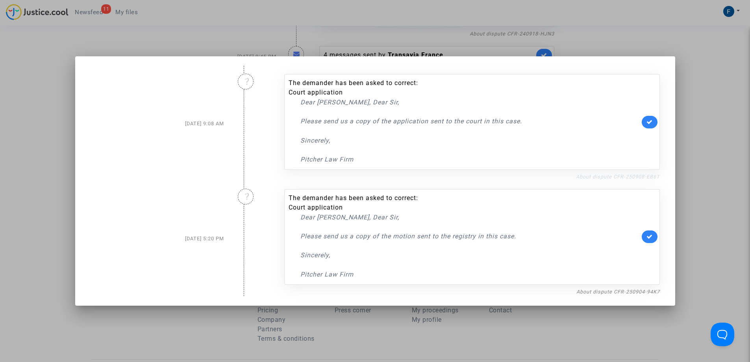
click at [617, 174] on link "About dispute CFR-250908-EB6T" at bounding box center [618, 177] width 84 height 6
click at [639, 174] on link "About dispute CFR-250908-EB6T" at bounding box center [618, 177] width 84 height 6
click at [645, 292] on link "About dispute CFR-250904-94K7" at bounding box center [617, 292] width 83 height 6
click at [593, 238] on p "Please send us a copy of the motion sent to the registry in this case." at bounding box center [469, 236] width 339 height 10
click at [650, 238] on icon at bounding box center [650, 236] width 6 height 6
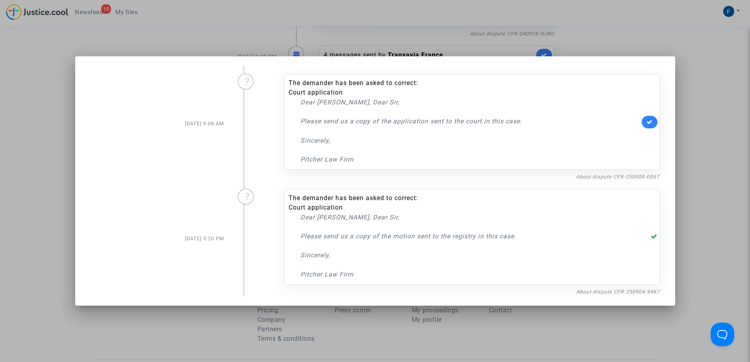
click at [18, 143] on div at bounding box center [375, 181] width 750 height 362
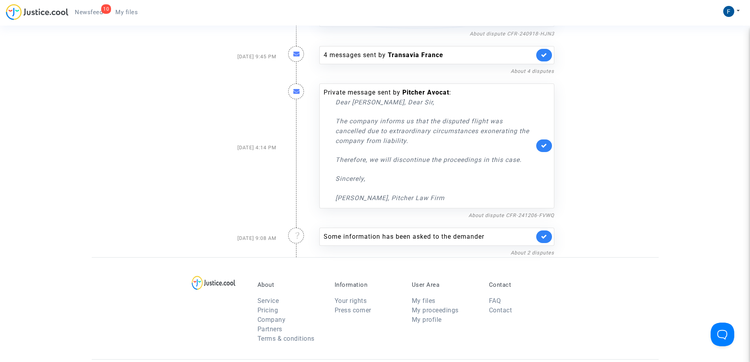
scroll to position [315, 0]
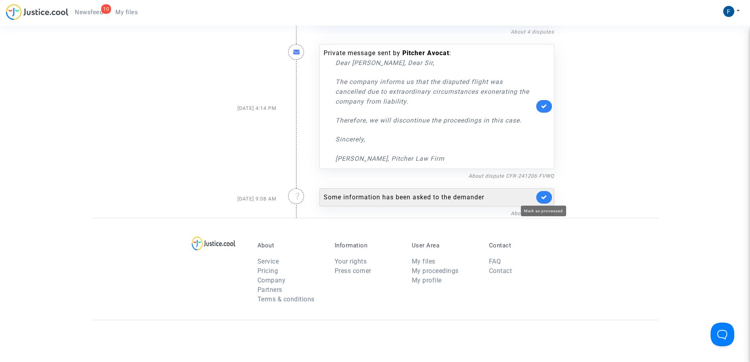
click at [545, 199] on icon at bounding box center [544, 197] width 6 height 6
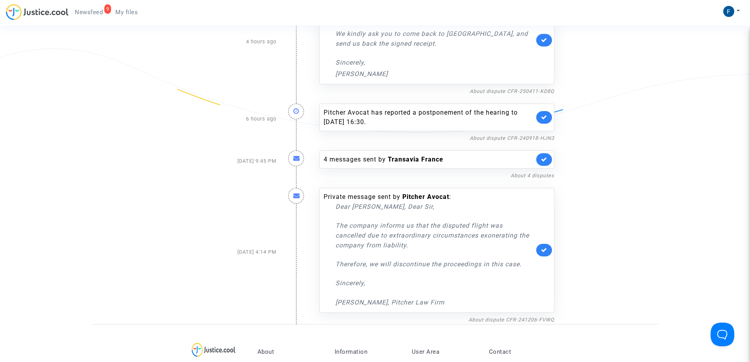
scroll to position [157, 0]
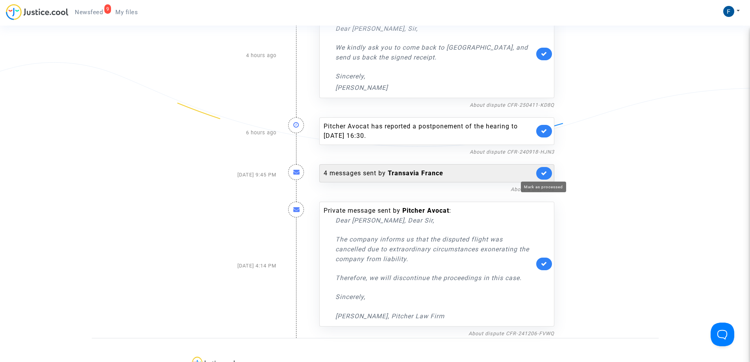
click at [543, 170] on icon at bounding box center [544, 173] width 6 height 6
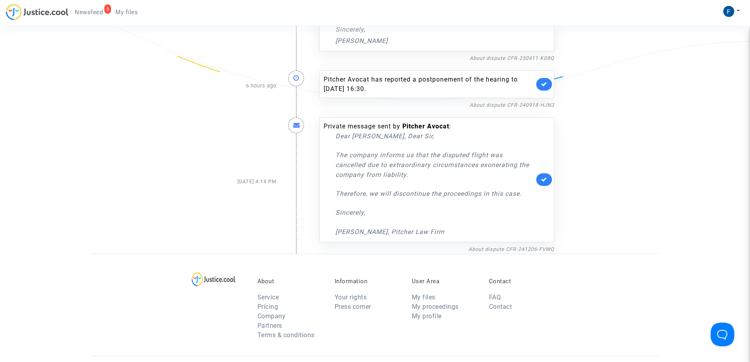
scroll to position [197, 0]
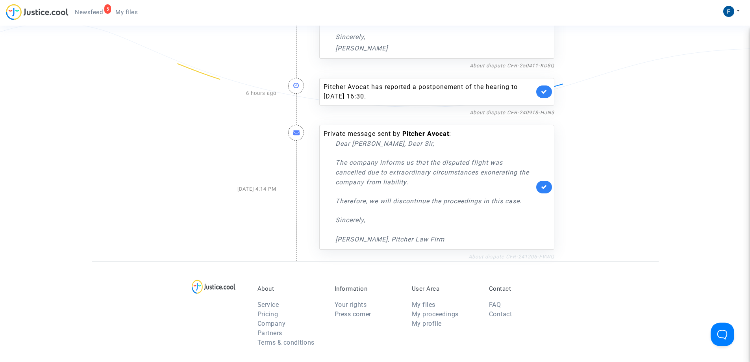
click at [541, 255] on link "About dispute CFR-241206-FVWQ" at bounding box center [512, 257] width 86 height 6
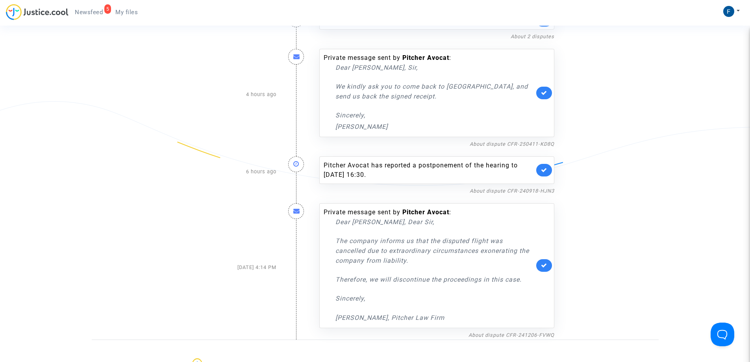
scroll to position [118, 0]
click at [87, 12] on span "Newsfeed" at bounding box center [89, 12] width 28 height 7
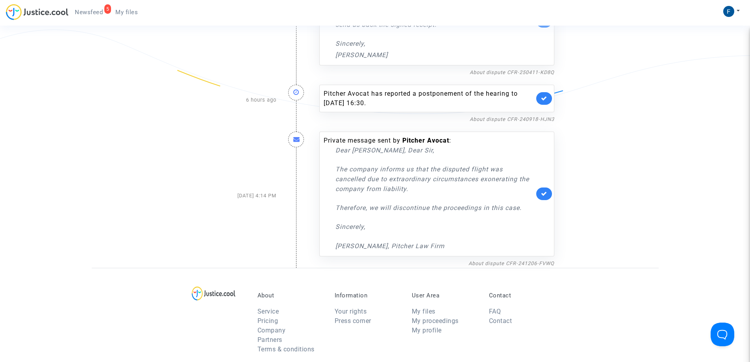
scroll to position [197, 0]
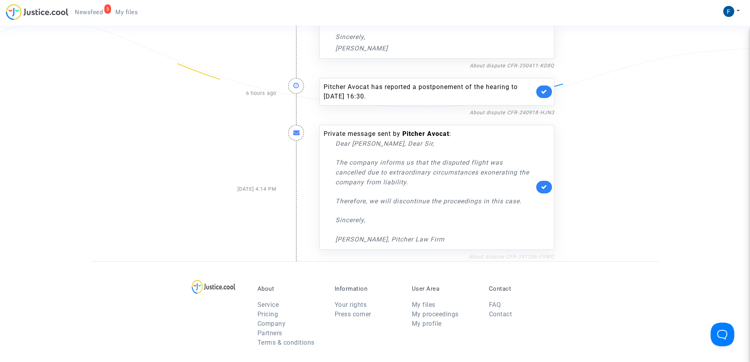
click at [520, 256] on link "About dispute CFR-241206-FVWQ" at bounding box center [512, 257] width 86 height 6
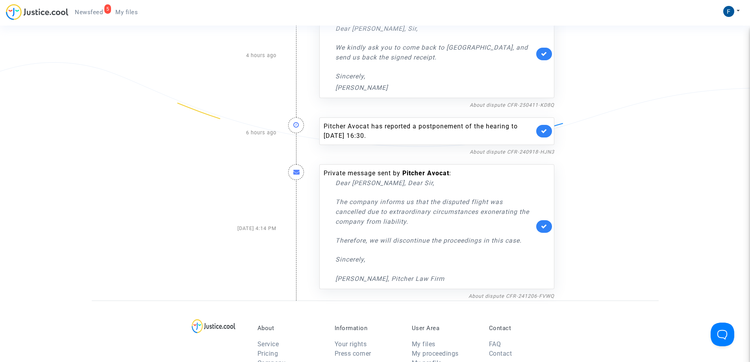
scroll to position [118, 0]
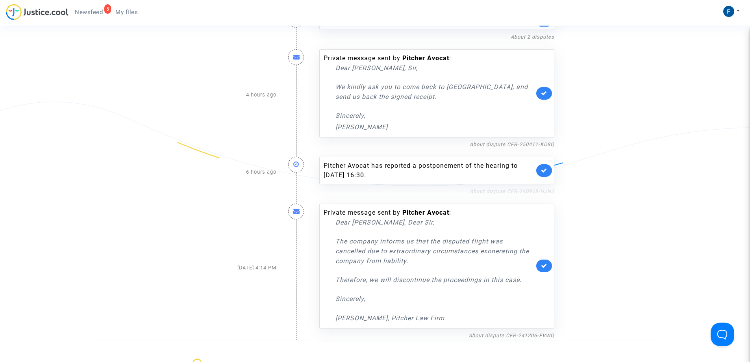
click at [530, 191] on link "About dispute CFR-240918-HJN3" at bounding box center [512, 191] width 85 height 6
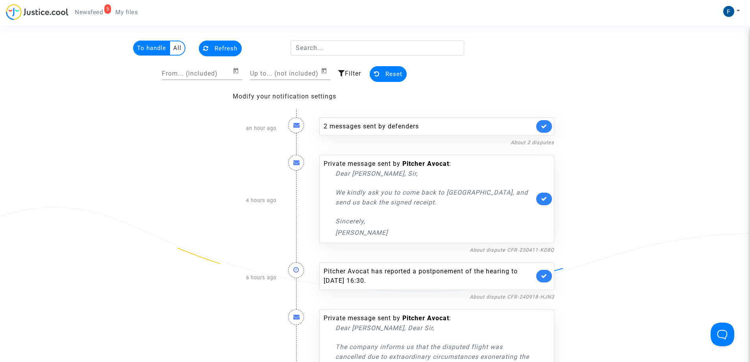
scroll to position [0, 0]
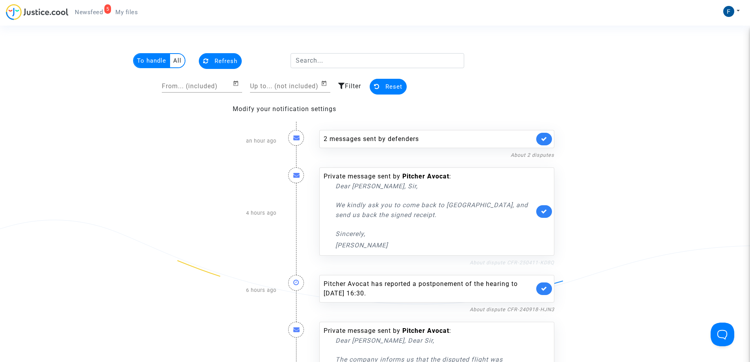
click at [534, 261] on link "About dispute CFR-250411-KD8Q" at bounding box center [512, 262] width 85 height 6
click at [524, 155] on link "About 2 disputes" at bounding box center [533, 155] width 44 height 6
click at [89, 13] on span "Newsfeed" at bounding box center [89, 12] width 28 height 7
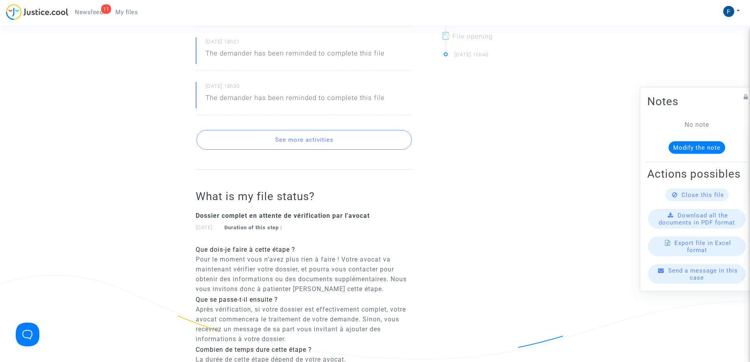
scroll to position [118, 0]
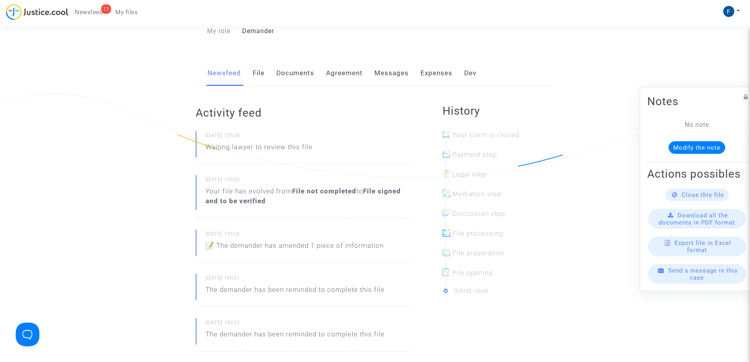
click at [286, 74] on link "Documents" at bounding box center [295, 73] width 38 height 26
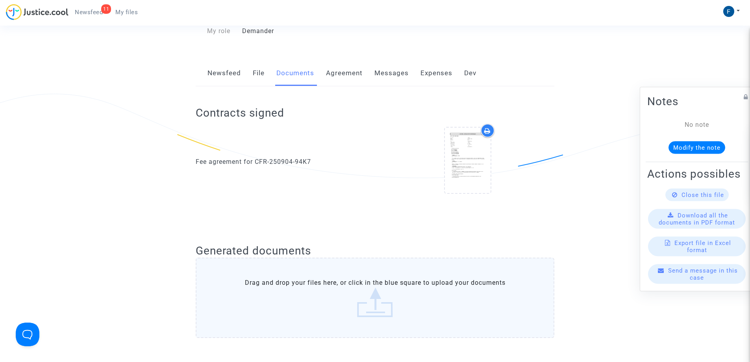
click at [387, 73] on link "Messages" at bounding box center [391, 73] width 34 height 26
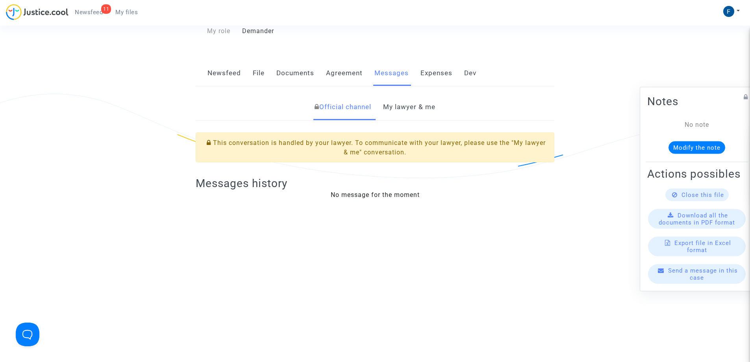
click at [408, 106] on link "My lawyer & me" at bounding box center [409, 107] width 52 height 26
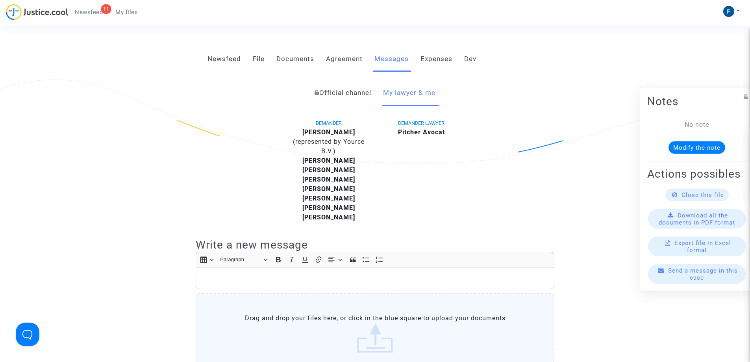
scroll to position [118, 0]
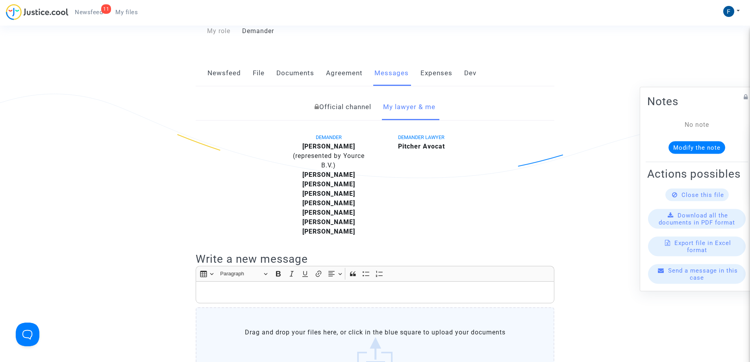
click at [341, 74] on link "Agreement" at bounding box center [344, 73] width 37 height 26
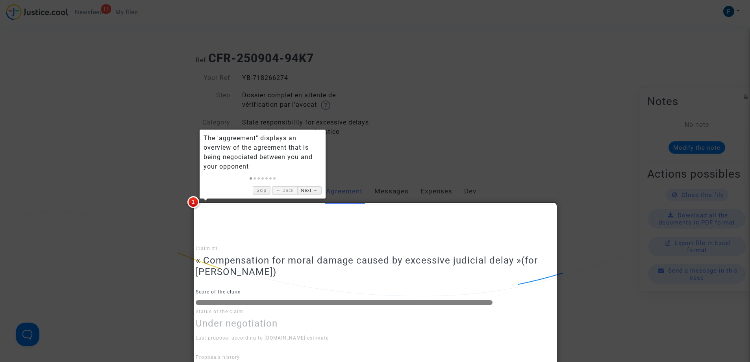
click at [67, 123] on div at bounding box center [375, 181] width 750 height 362
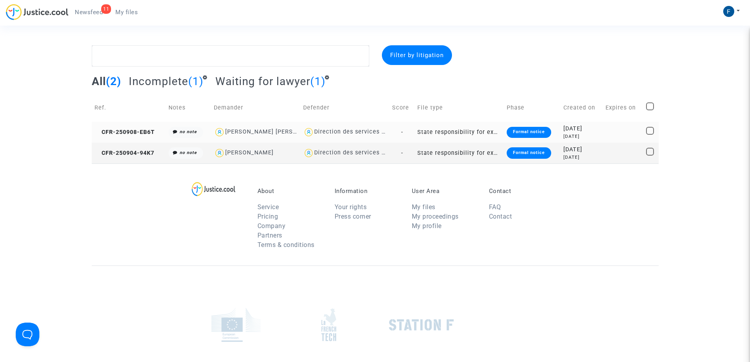
click at [529, 132] on div "Formal notice" at bounding box center [529, 132] width 44 height 11
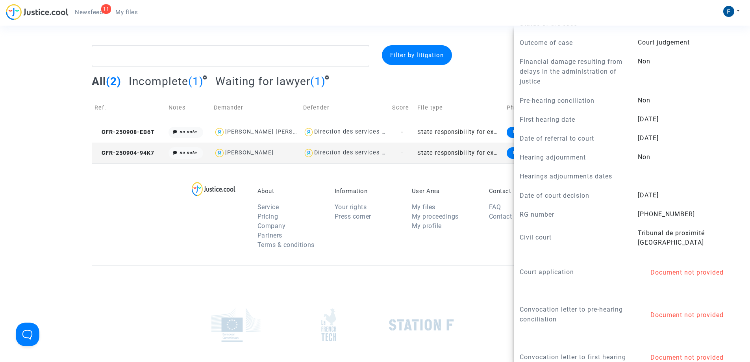
scroll to position [433, 0]
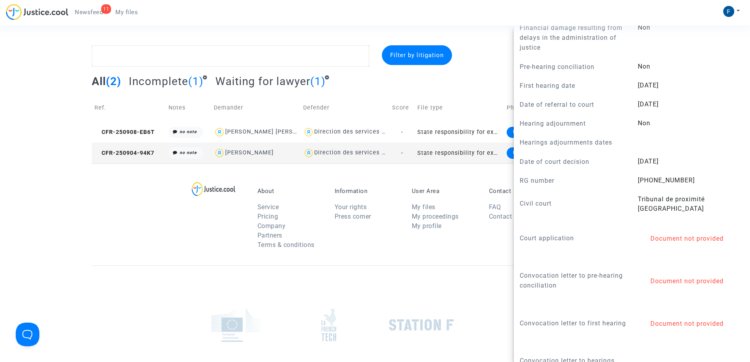
click at [154, 237] on div "About Service Pricing Company Partners Terms & conditions Information Your righ…" at bounding box center [375, 214] width 567 height 102
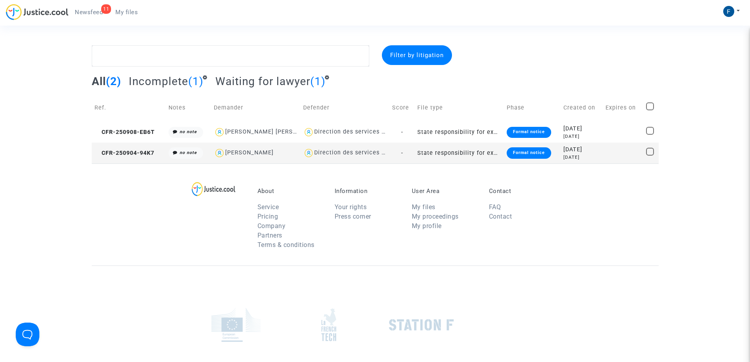
scroll to position [0, 0]
click at [519, 148] on div "Formal notice" at bounding box center [529, 152] width 44 height 11
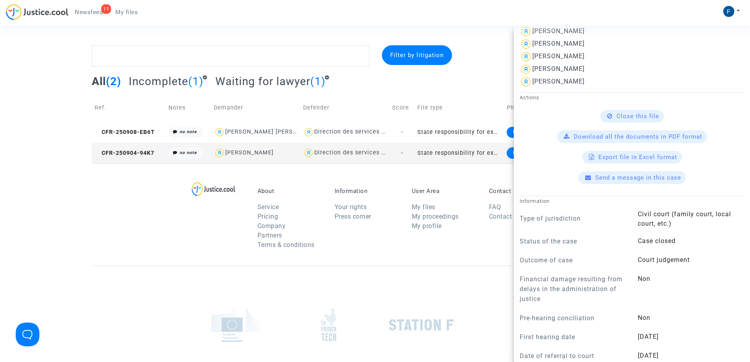
scroll to position [157, 0]
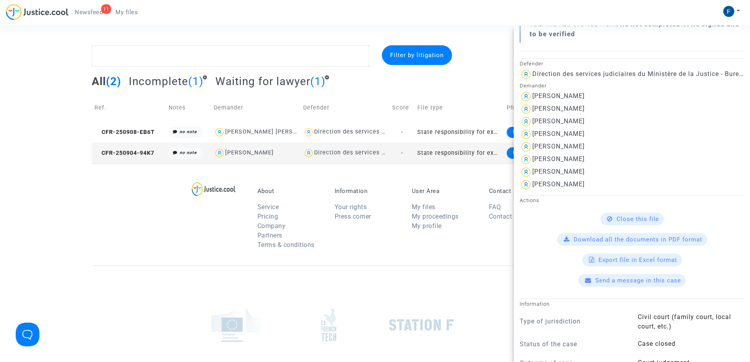
click at [170, 241] on div "About Service Pricing Company Partners Terms & conditions Information Your righ…" at bounding box center [375, 214] width 567 height 102
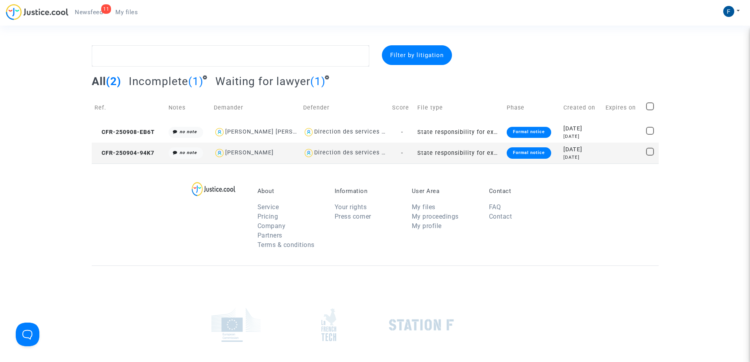
scroll to position [0, 0]
drag, startPoint x: 165, startPoint y: 134, endPoint x: 100, endPoint y: 132, distance: 65.0
click at [100, 132] on td "CFR-250908-EB6T" at bounding box center [129, 132] width 74 height 21
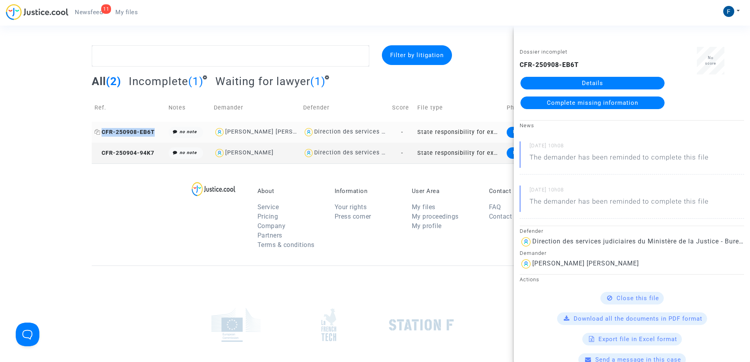
copy span "CFR-250908-EB6T"
click at [145, 129] on span "CFR-250908-EB6T" at bounding box center [124, 132] width 60 height 7
click at [599, 81] on link "Details" at bounding box center [593, 83] width 144 height 13
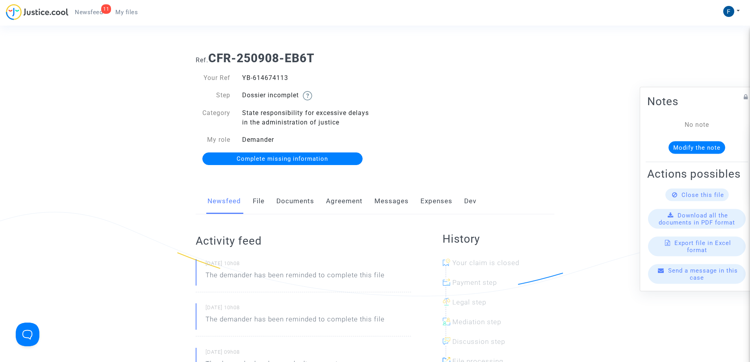
drag, startPoint x: 295, startPoint y: 73, endPoint x: 241, endPoint y: 78, distance: 54.1
click at [241, 78] on div "YB-614674113" at bounding box center [305, 77] width 139 height 9
copy div "YB-614674113"
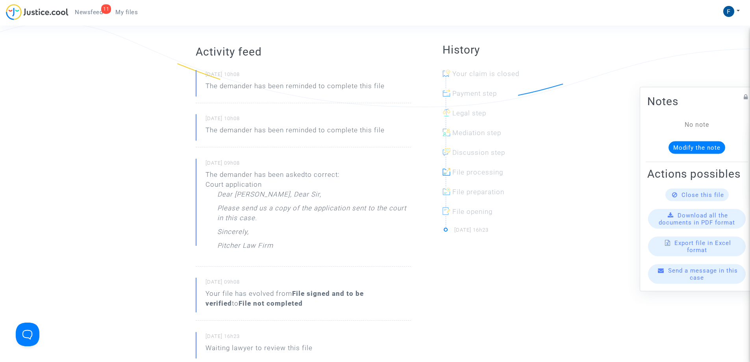
scroll to position [79, 0]
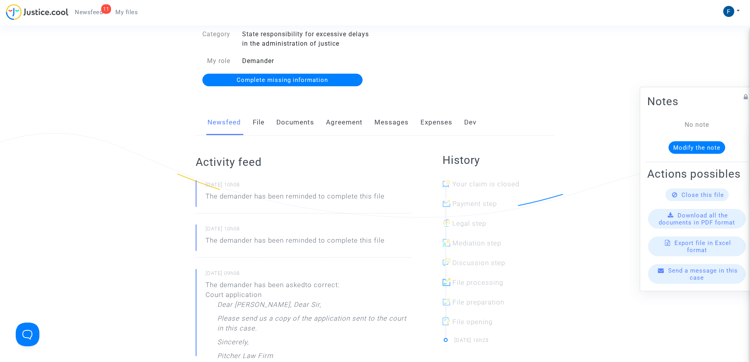
click at [259, 124] on link "File" at bounding box center [259, 122] width 12 height 26
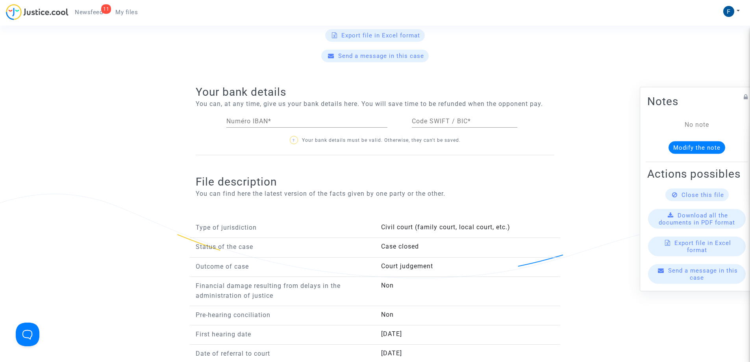
scroll to position [433, 0]
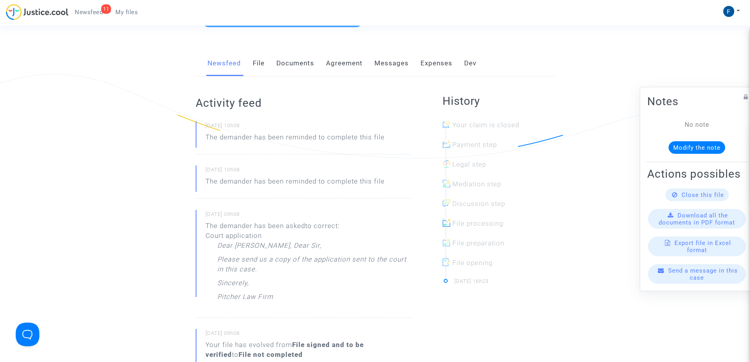
scroll to position [79, 0]
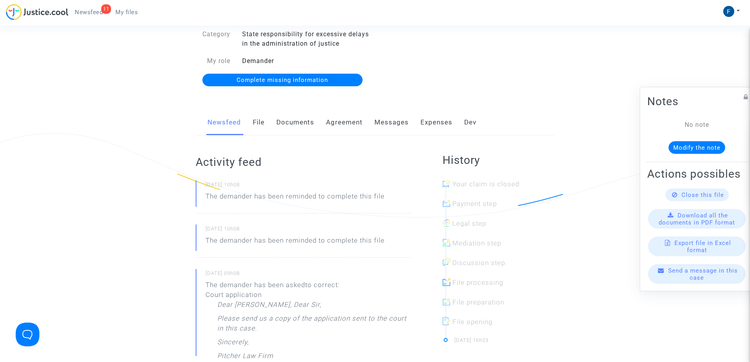
click at [258, 118] on link "File" at bounding box center [259, 122] width 12 height 26
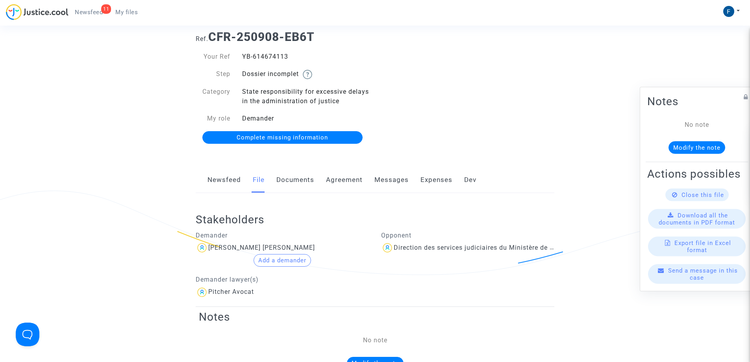
scroll to position [39, 0]
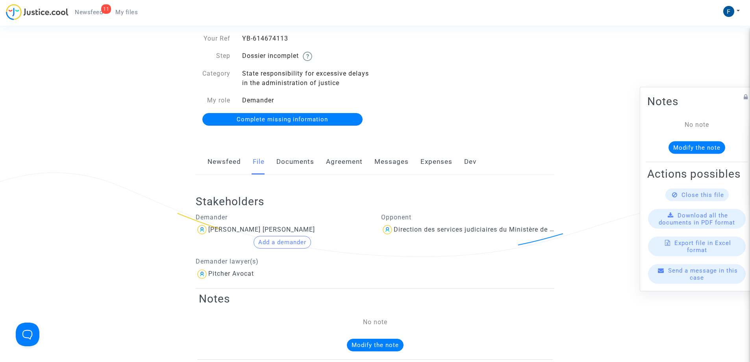
click at [300, 122] on span "Complete missing information" at bounding box center [282, 119] width 91 height 7
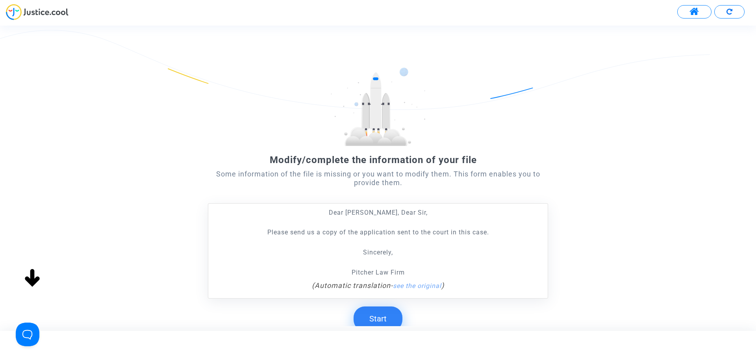
click at [385, 321] on button "Start" at bounding box center [378, 318] width 49 height 24
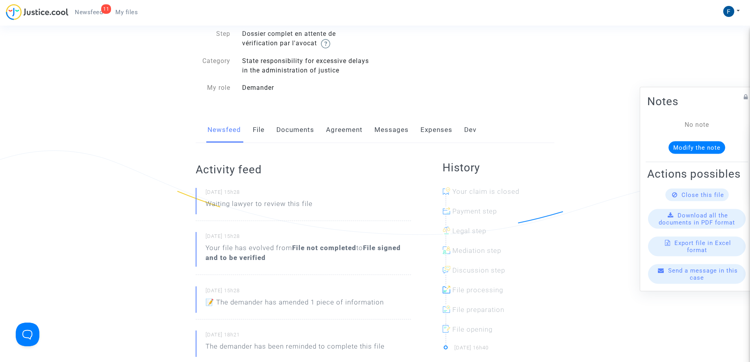
scroll to position [118, 0]
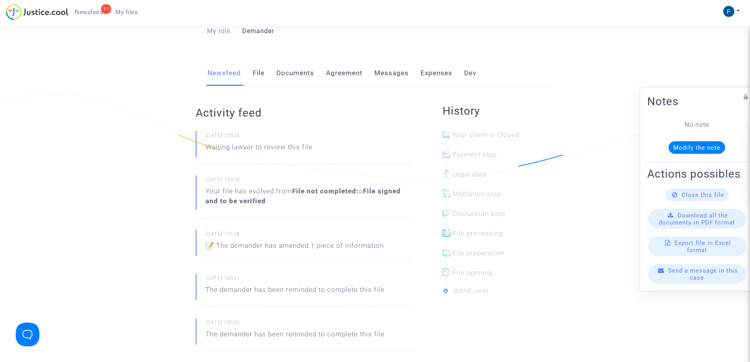
click at [261, 74] on link "File" at bounding box center [259, 73] width 12 height 26
